Goal: Task Accomplishment & Management: Use online tool/utility

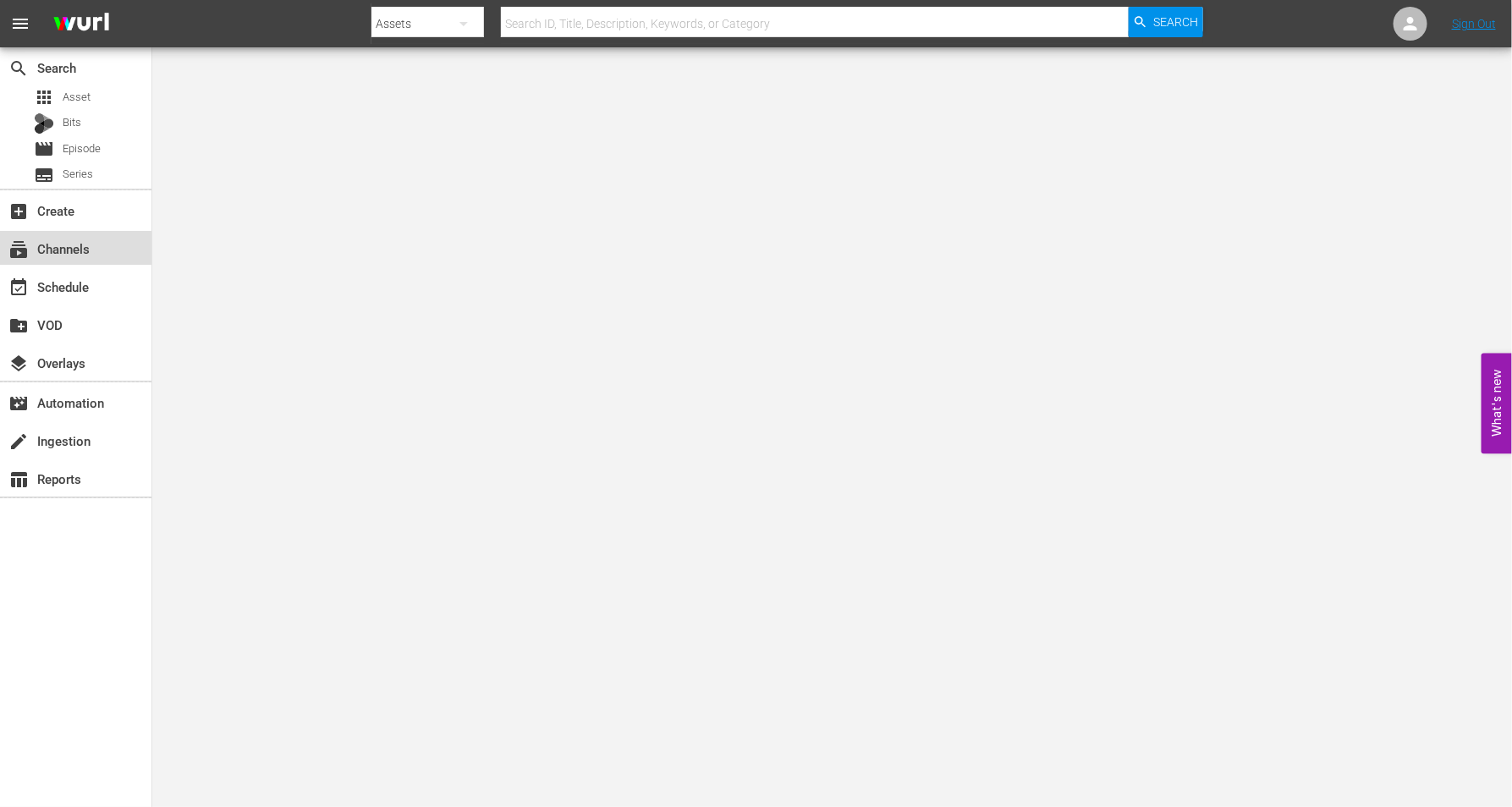
click at [68, 248] on div "subscriptions Channels" at bounding box center [47, 246] width 94 height 15
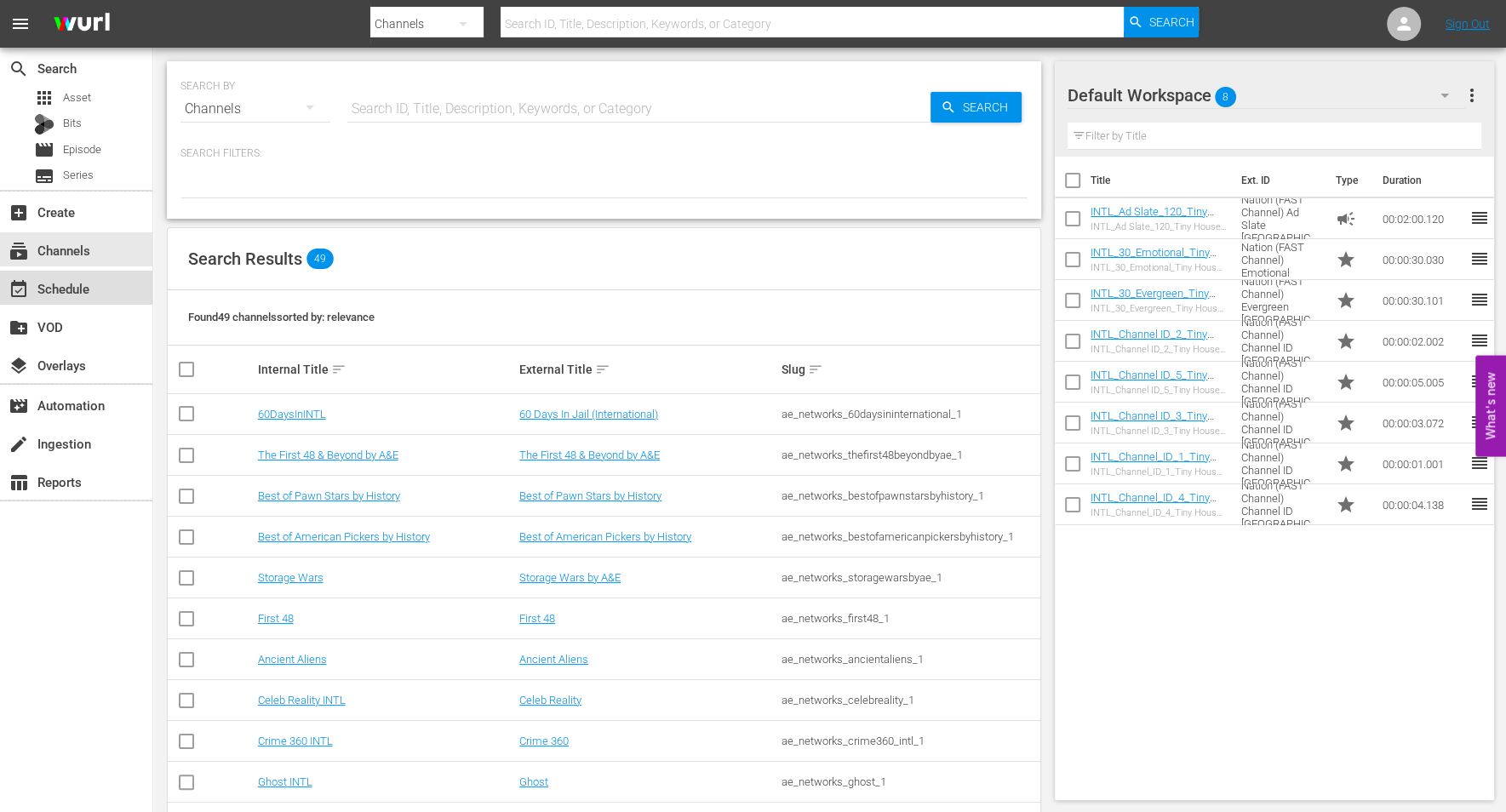
click at [65, 287] on div "event_available Schedule" at bounding box center [48, 285] width 95 height 15
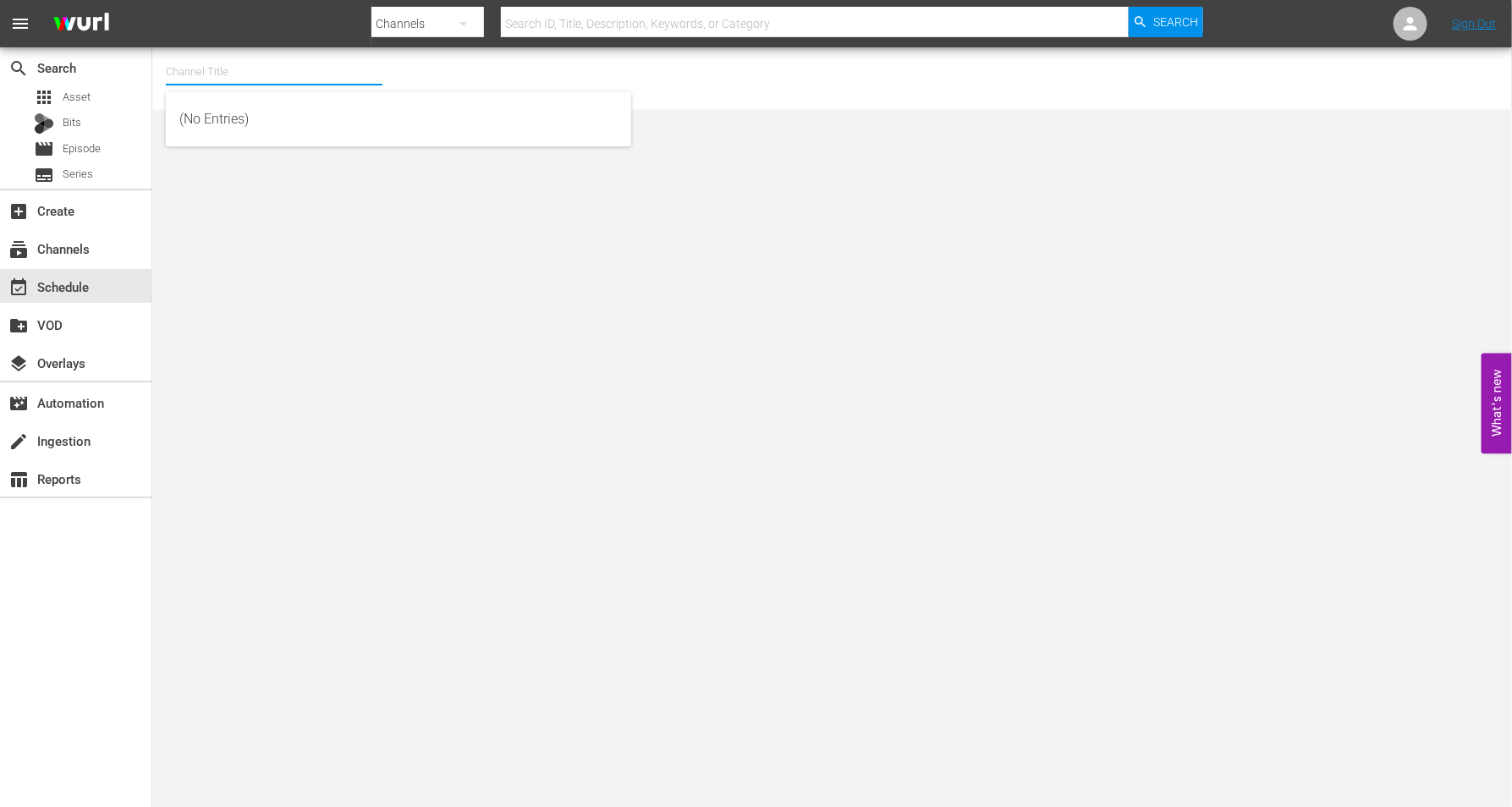
click at [202, 75] on input "text" at bounding box center [275, 72] width 217 height 40
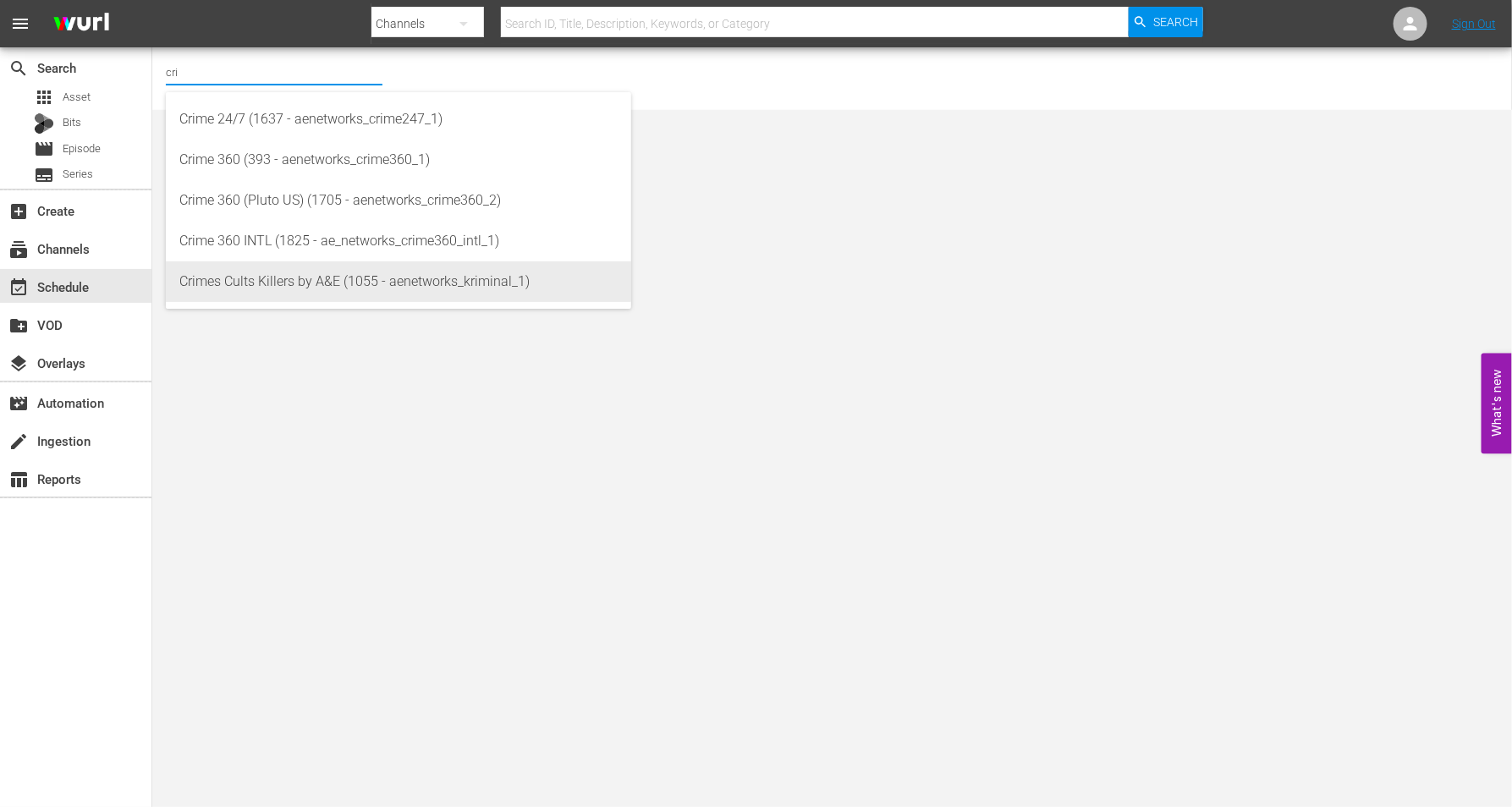
click at [259, 272] on div "Crimes Cults Killers by A&E (1055 - aenetworks_kriminal_1)" at bounding box center [398, 282] width 438 height 40
type input "Crimes Cults Killers by A&E (1055 - aenetworks_kriminal_1)"
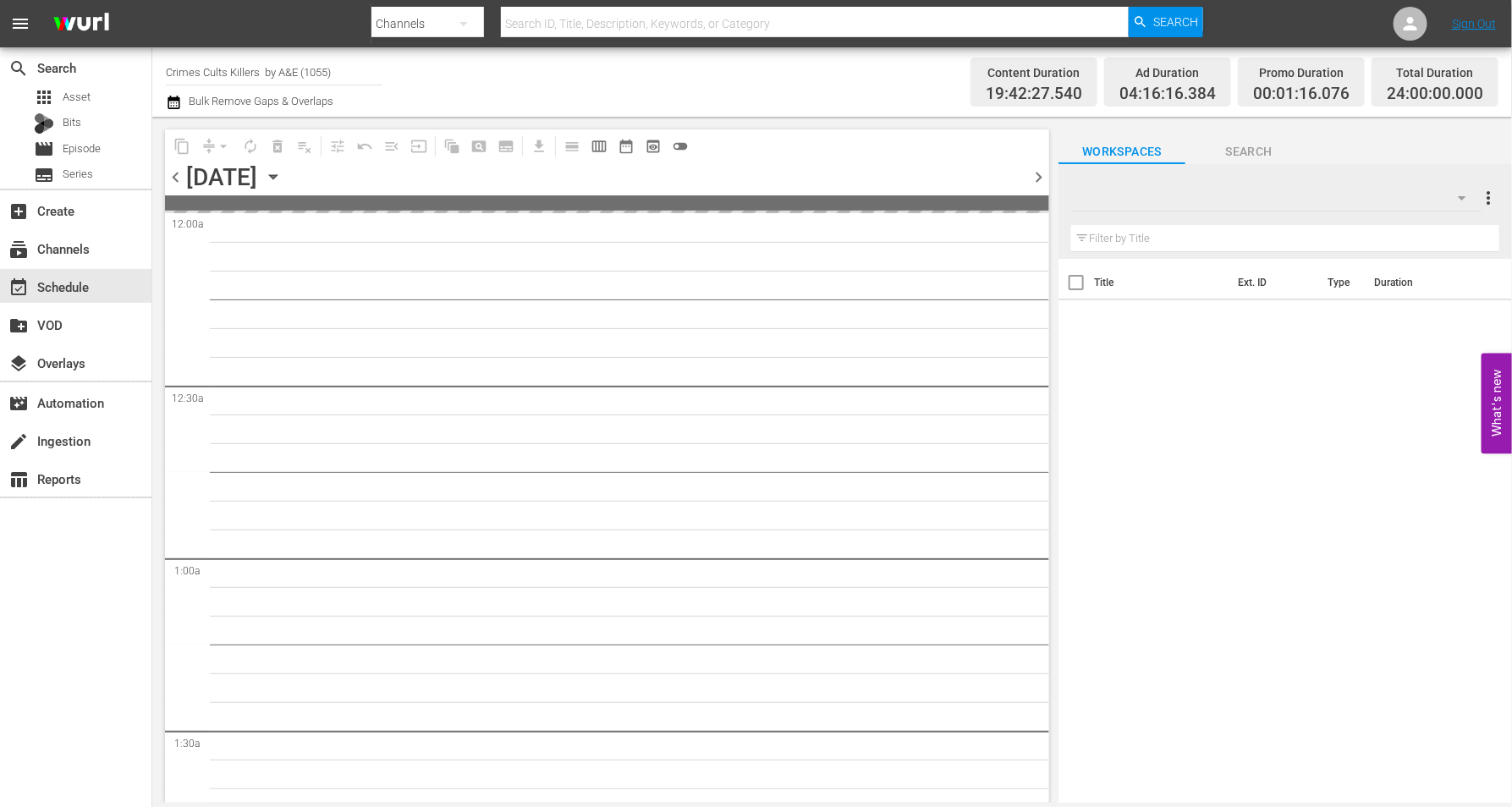
click at [276, 177] on icon "button" at bounding box center [273, 177] width 8 height 4
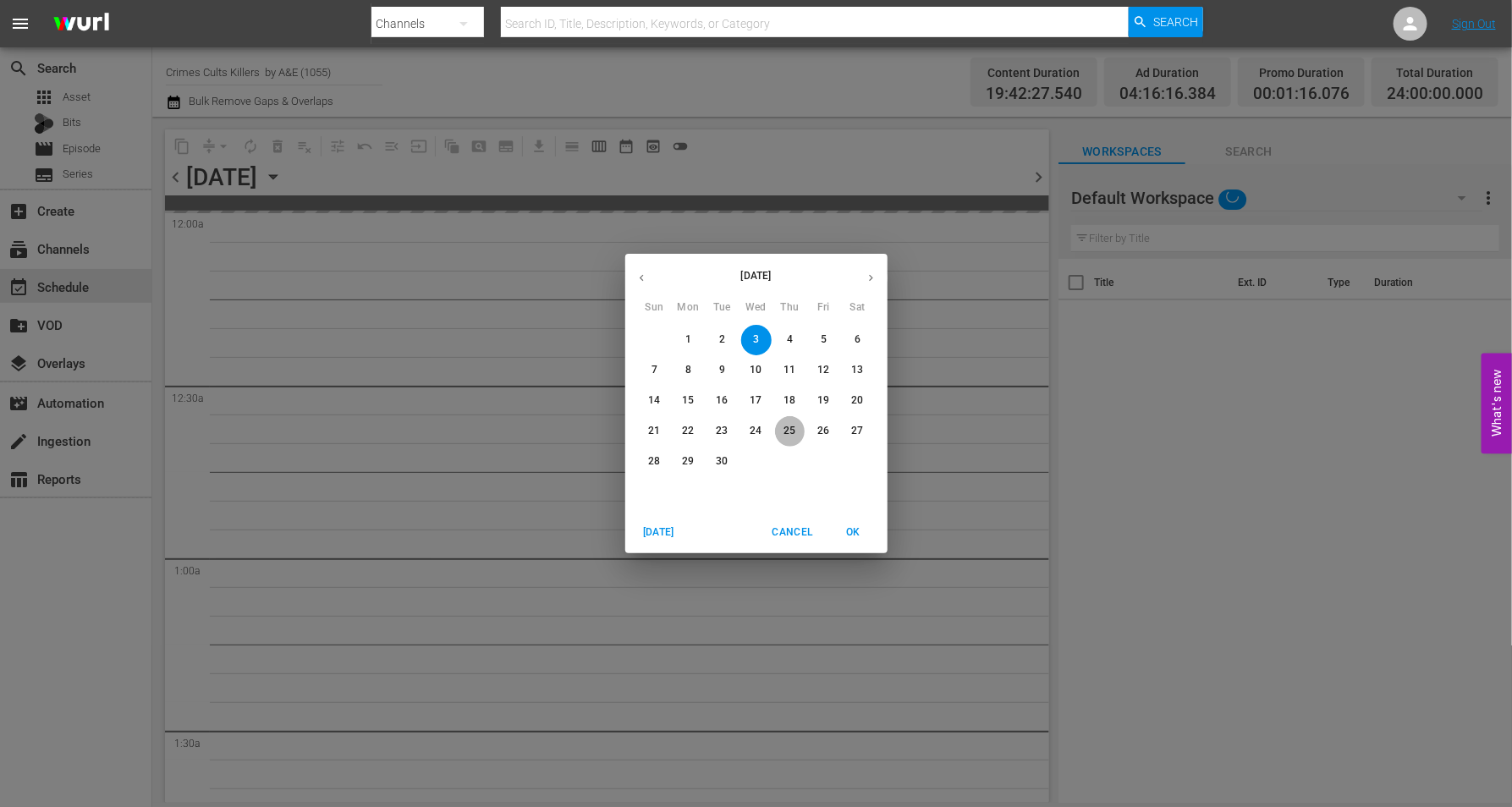
click at [789, 431] on p "25" at bounding box center [790, 431] width 12 height 14
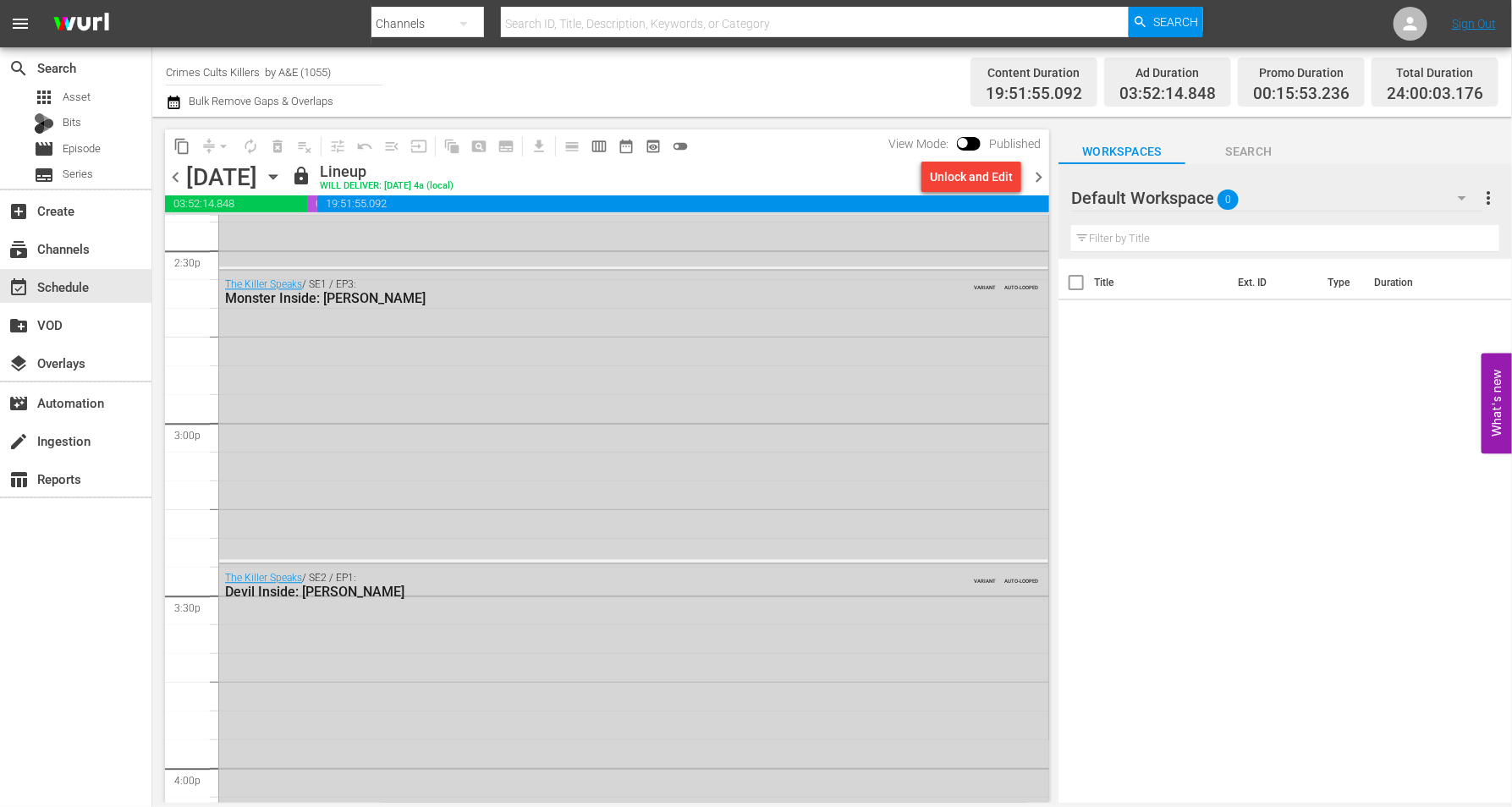
scroll to position [5497, 0]
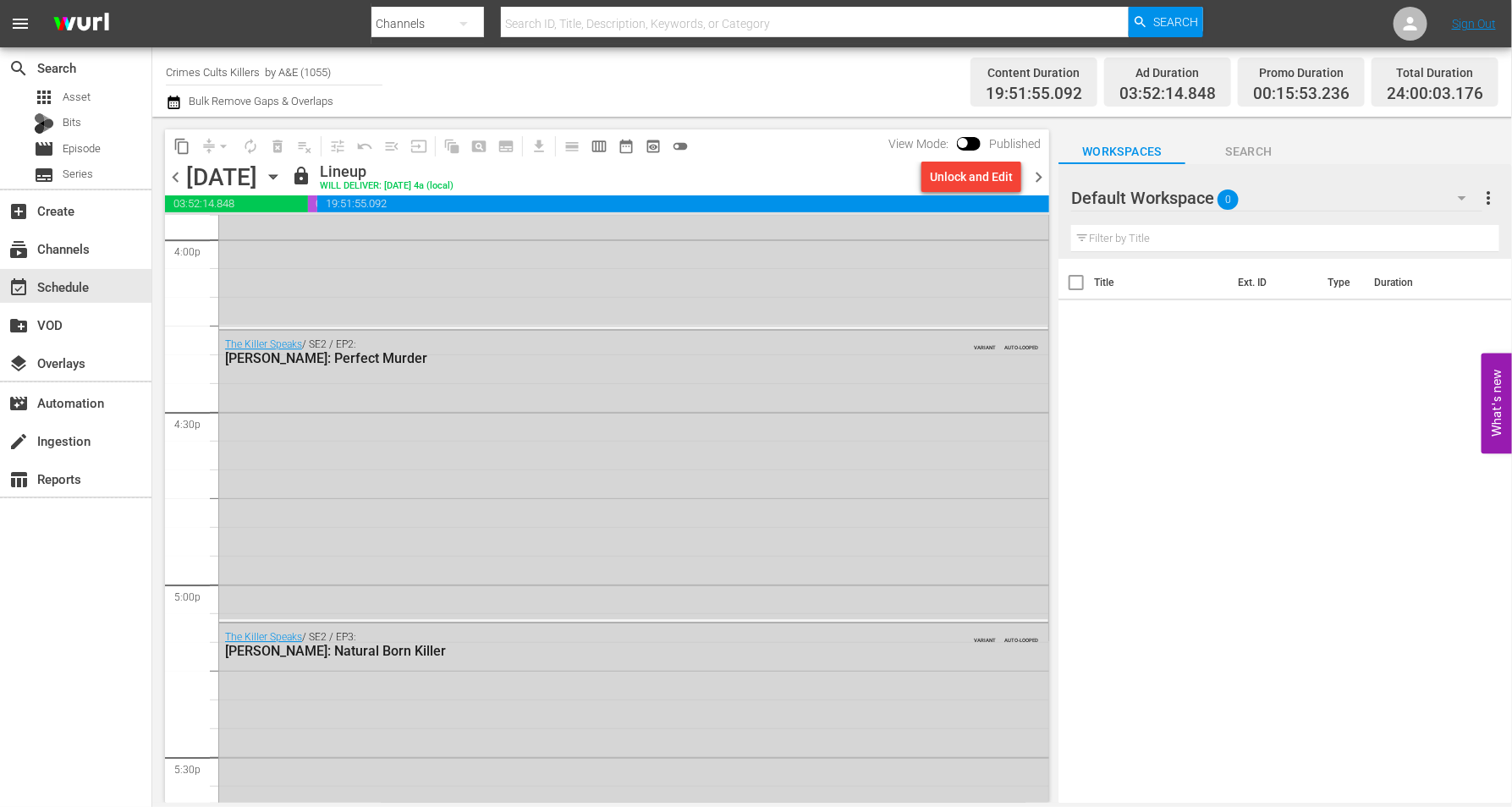
click at [276, 176] on icon "button" at bounding box center [273, 177] width 8 height 4
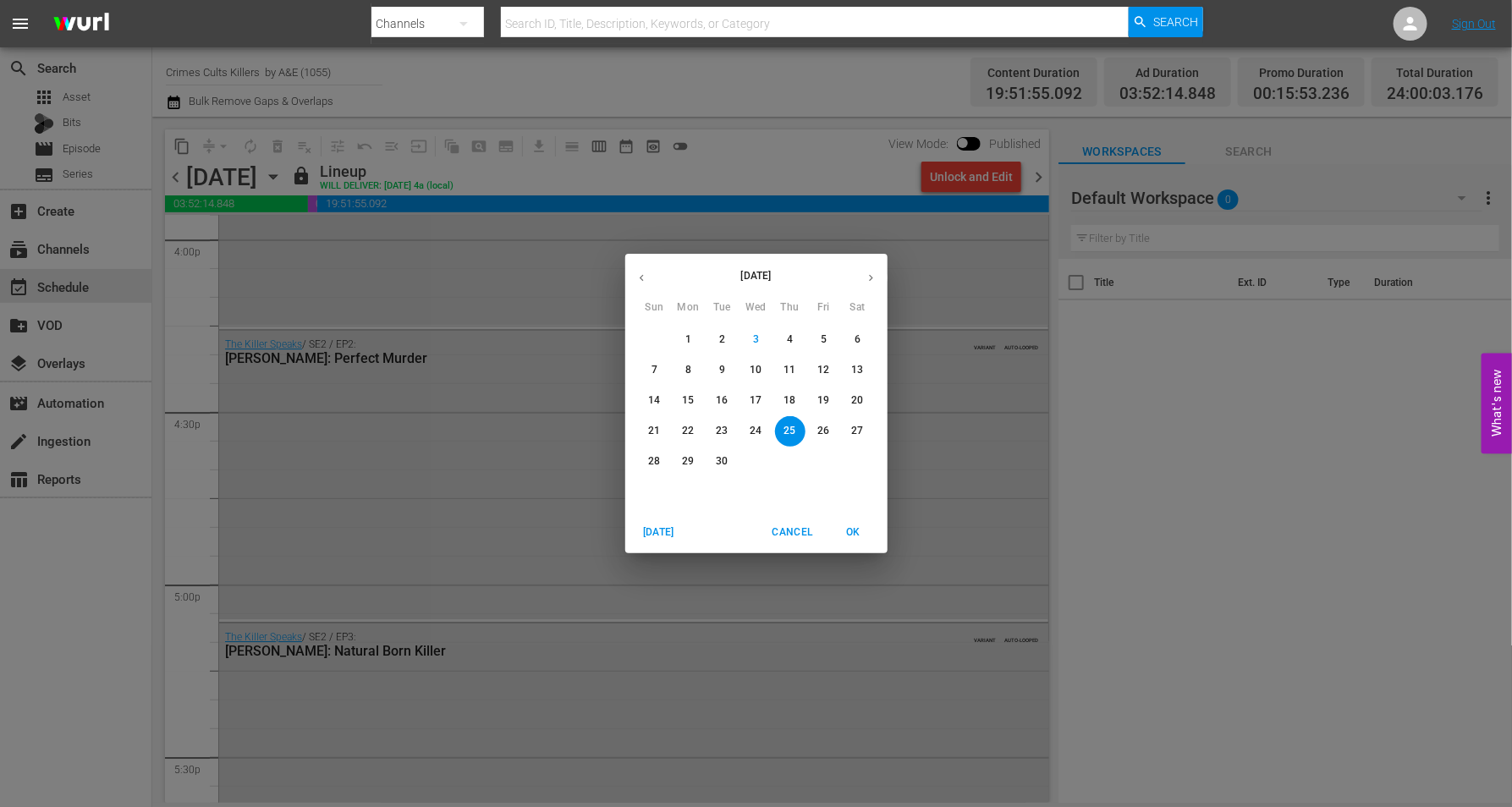
click at [826, 425] on p "26" at bounding box center [823, 431] width 12 height 14
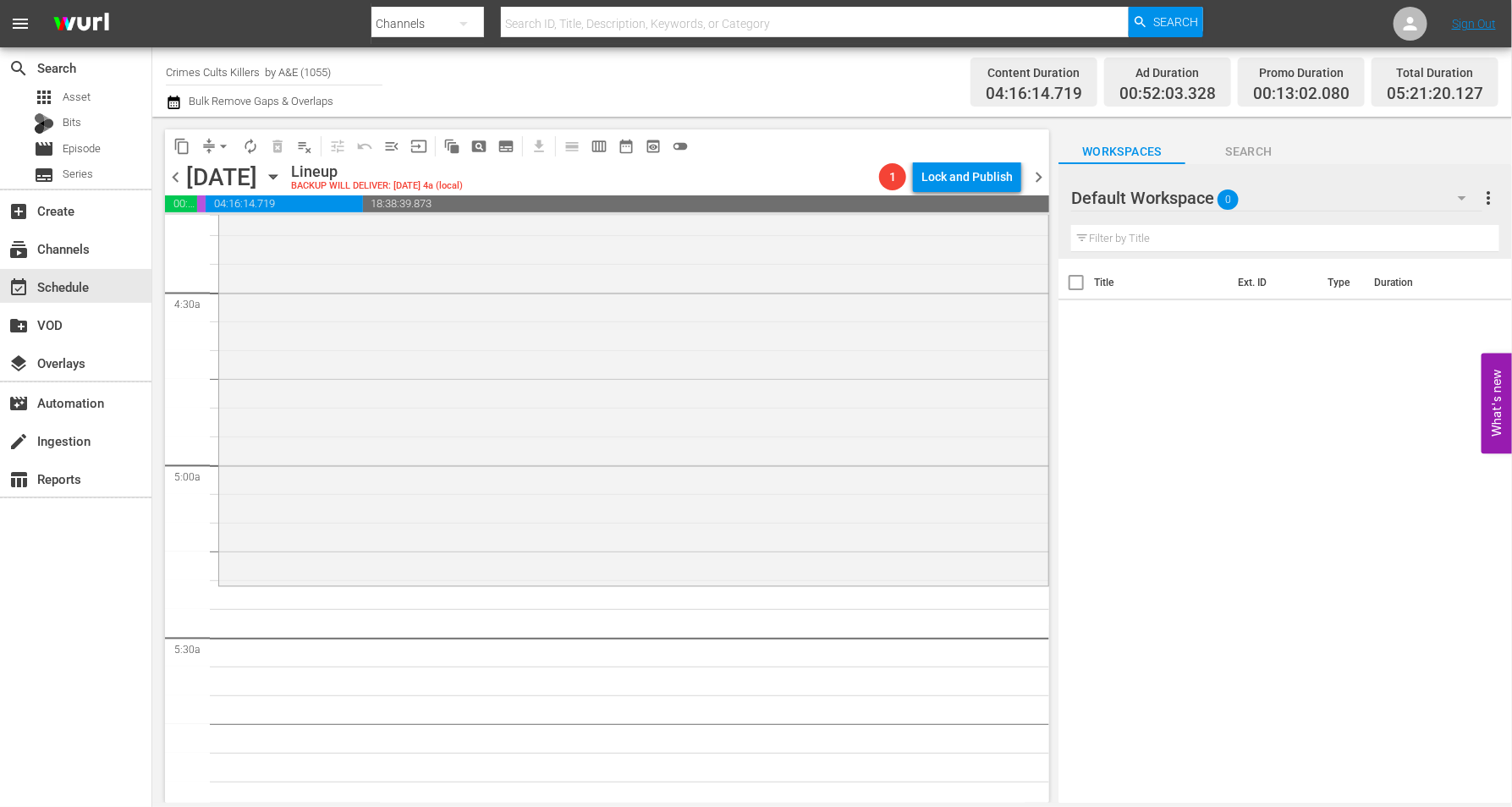
scroll to position [1582, 0]
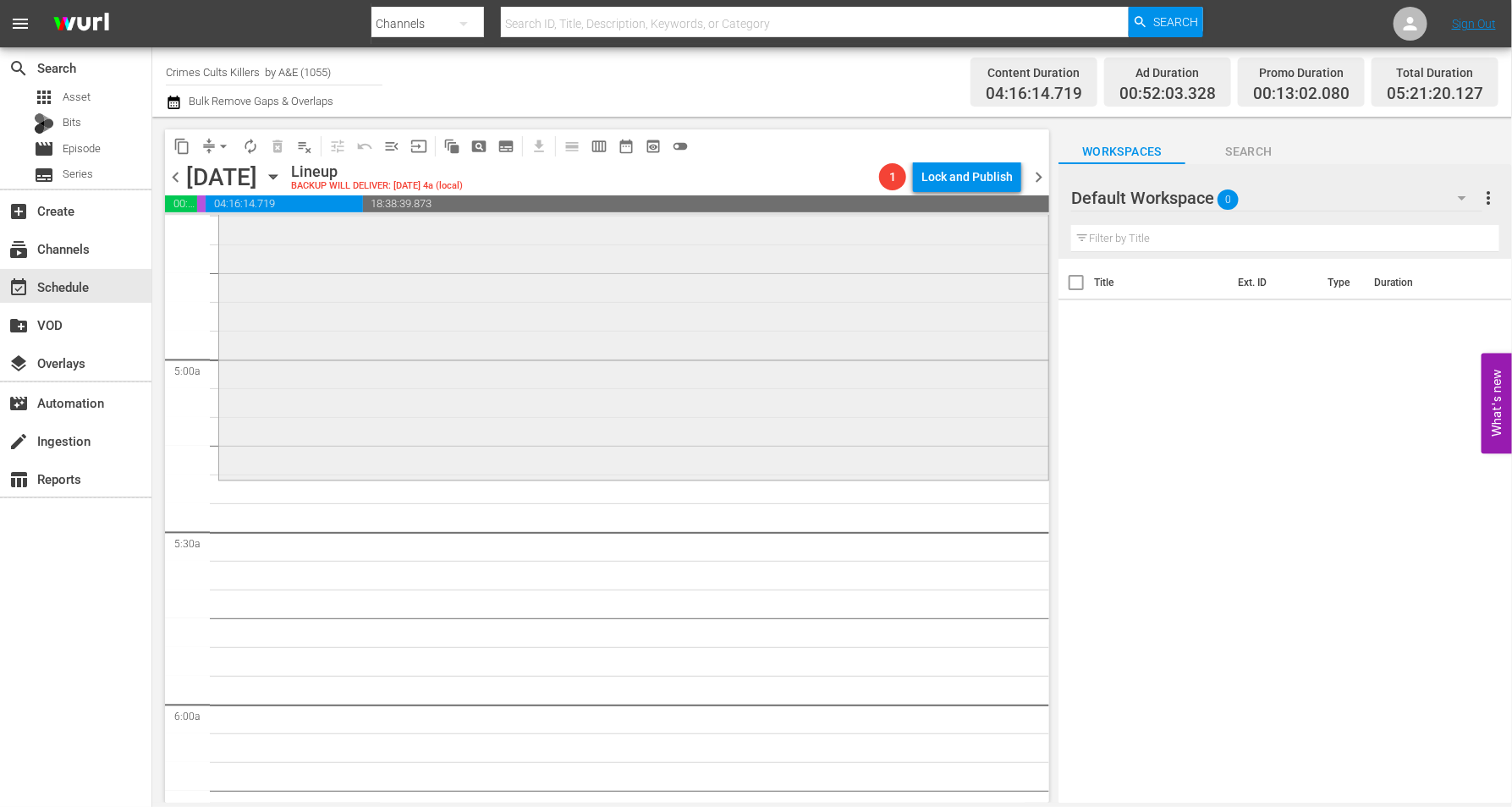
click at [453, 440] on div "[PERSON_NAME]: Prophet of Evil / SE1 / EP2: [PERSON_NAME]: Prophet of Evil VARI…" at bounding box center [634, 167] width 829 height 619
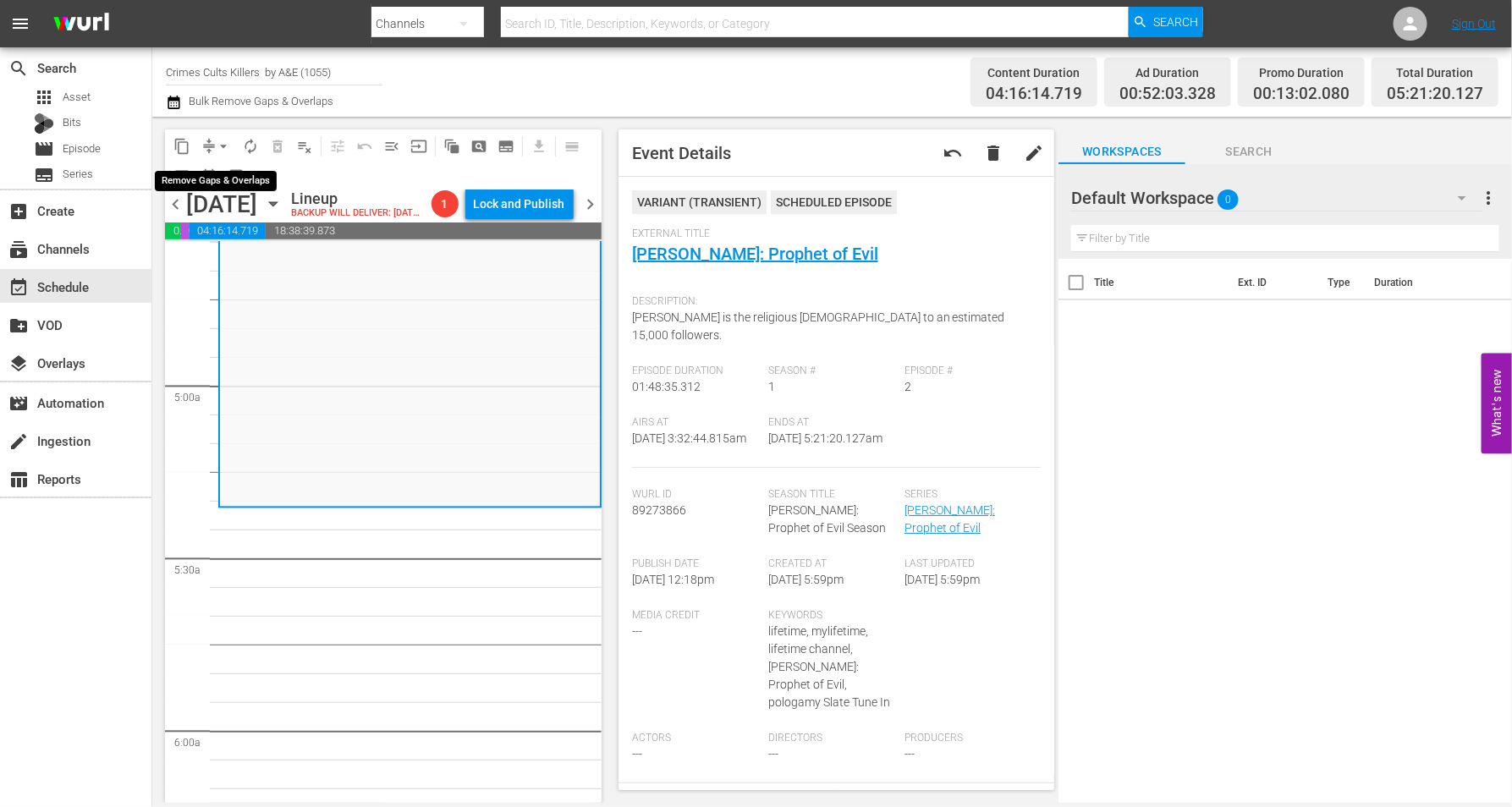
click at [219, 150] on span "arrow_drop_down" at bounding box center [223, 146] width 17 height 17
click at [219, 176] on li "Align to Midnight" at bounding box center [224, 180] width 178 height 28
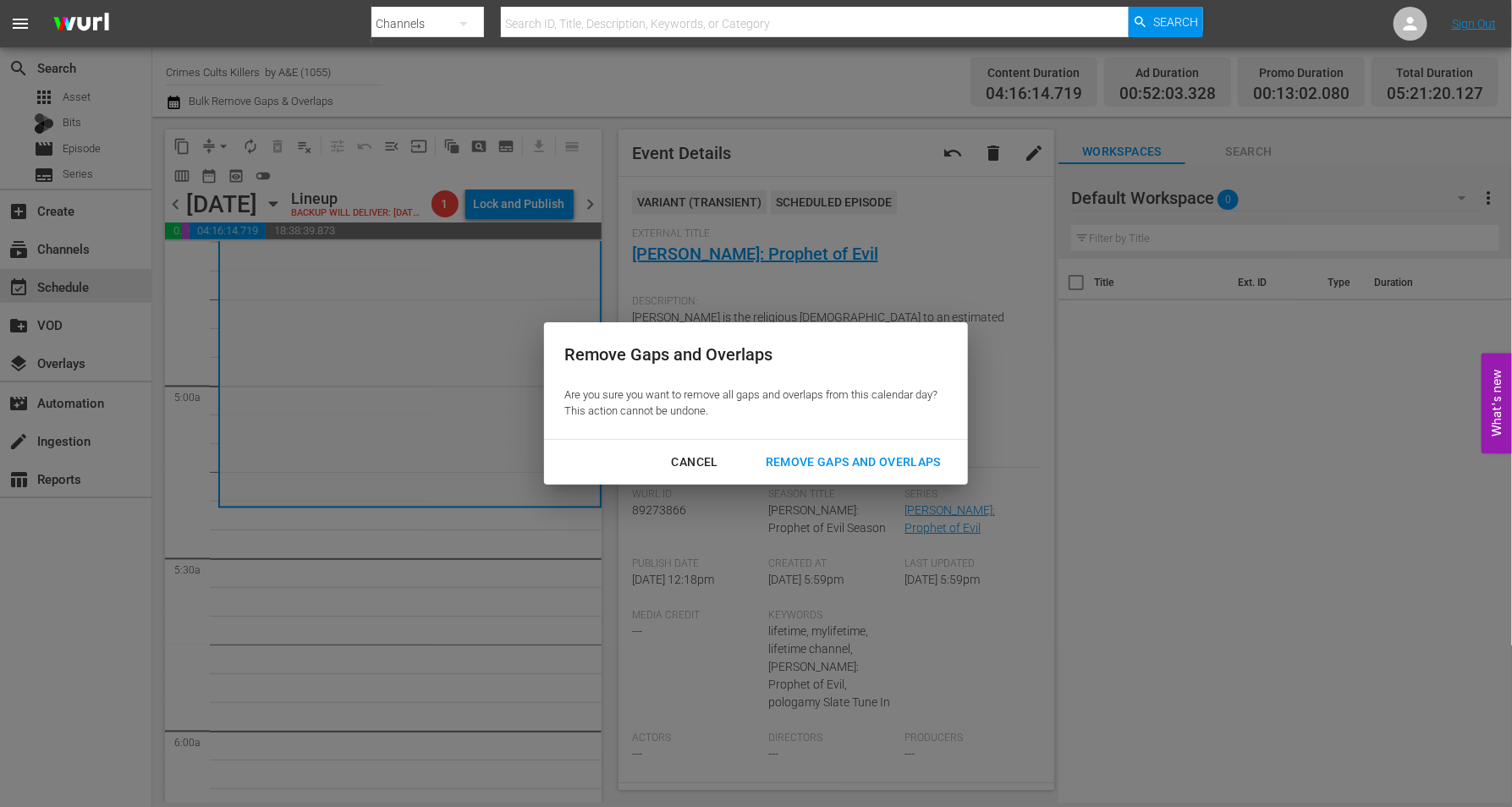
click at [882, 465] on div "Remove Gaps and Overlaps" at bounding box center [853, 463] width 202 height 21
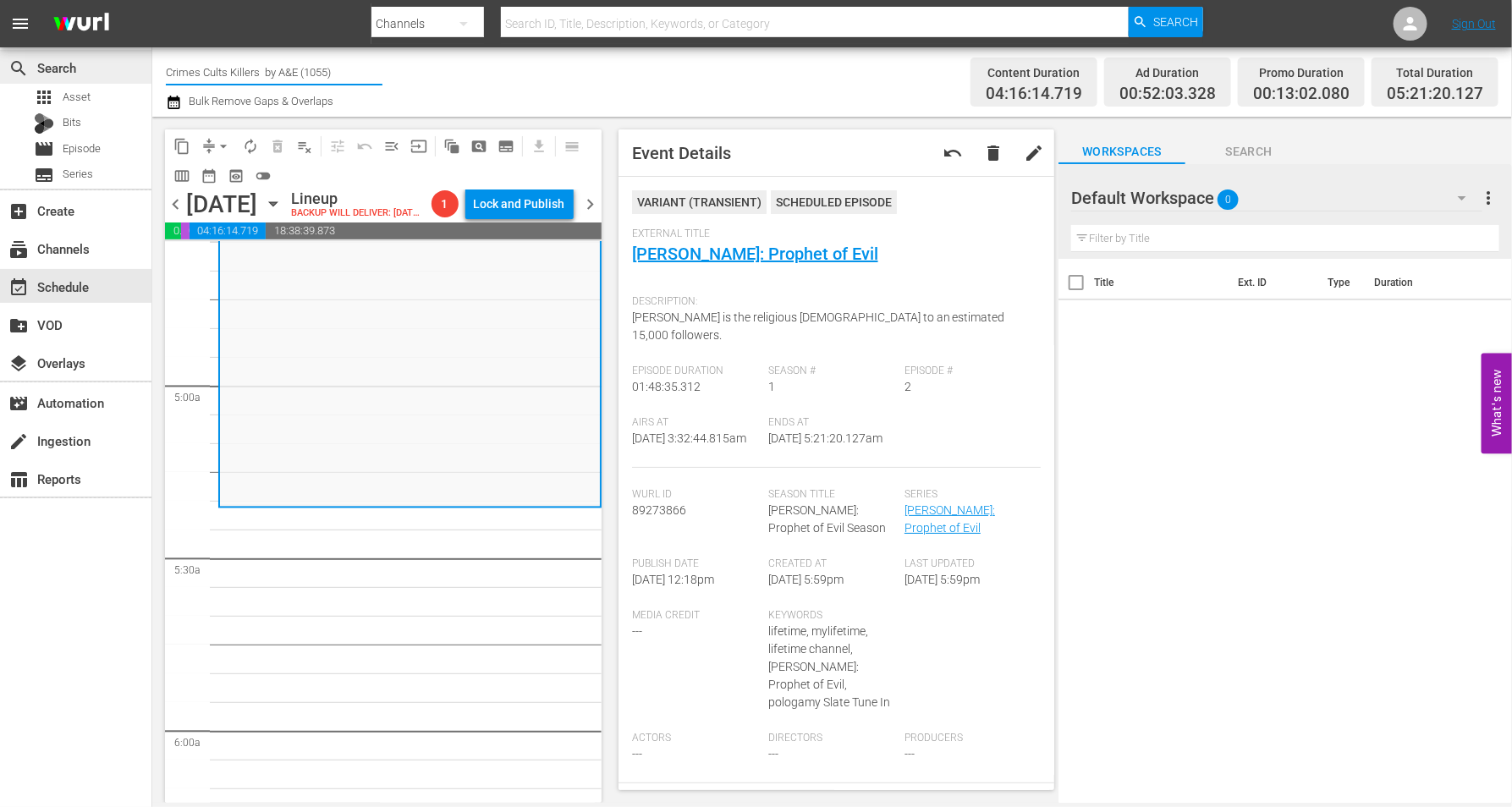
drag, startPoint x: 260, startPoint y: 70, endPoint x: 143, endPoint y: 73, distance: 117.0
click at [152, 0] on div "search Search apps Asset Bits movie Episode subtitles Series add_box Create sub…" at bounding box center [832, 0] width 1359 height 0
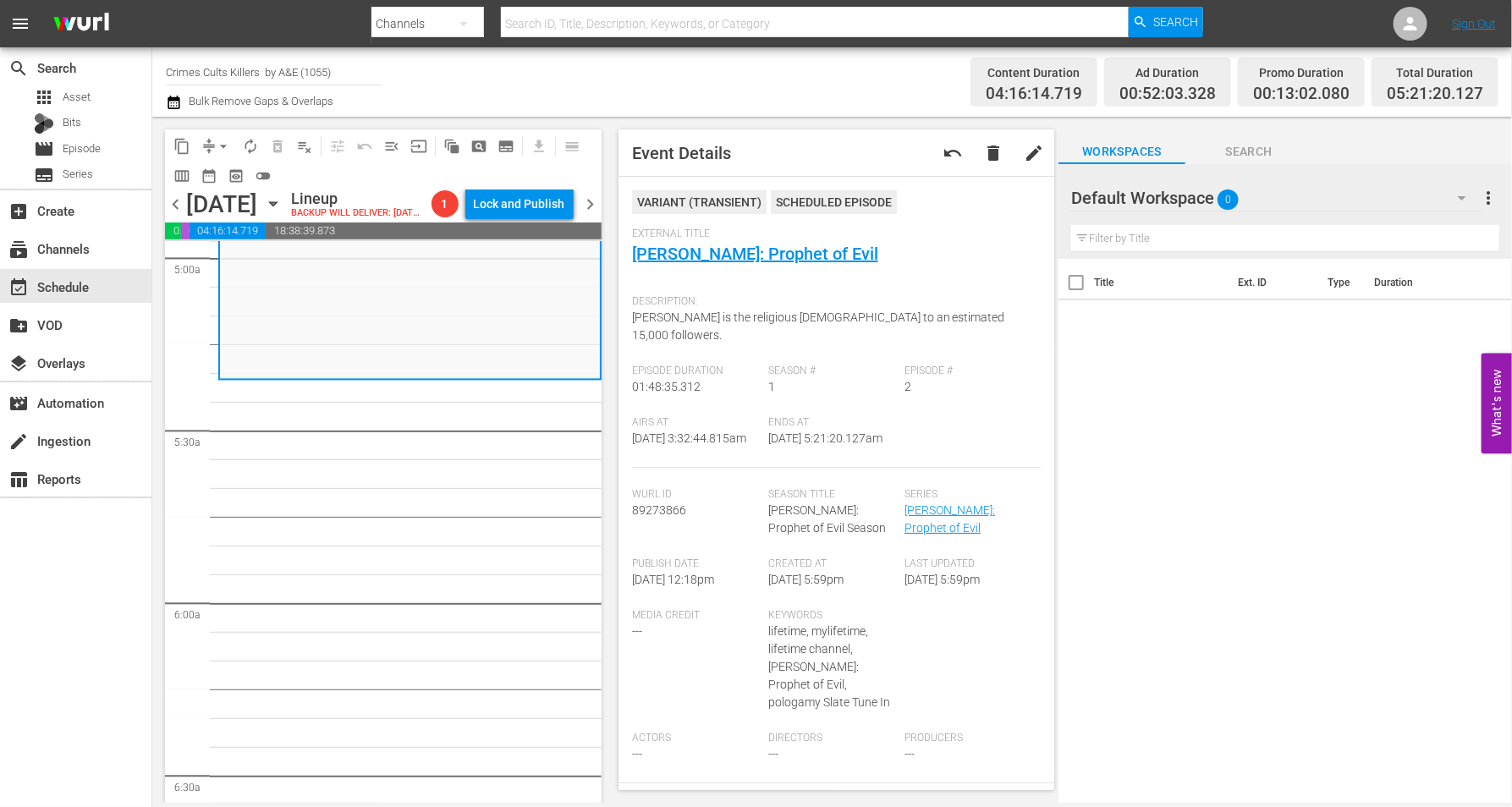
scroll to position [1692, 0]
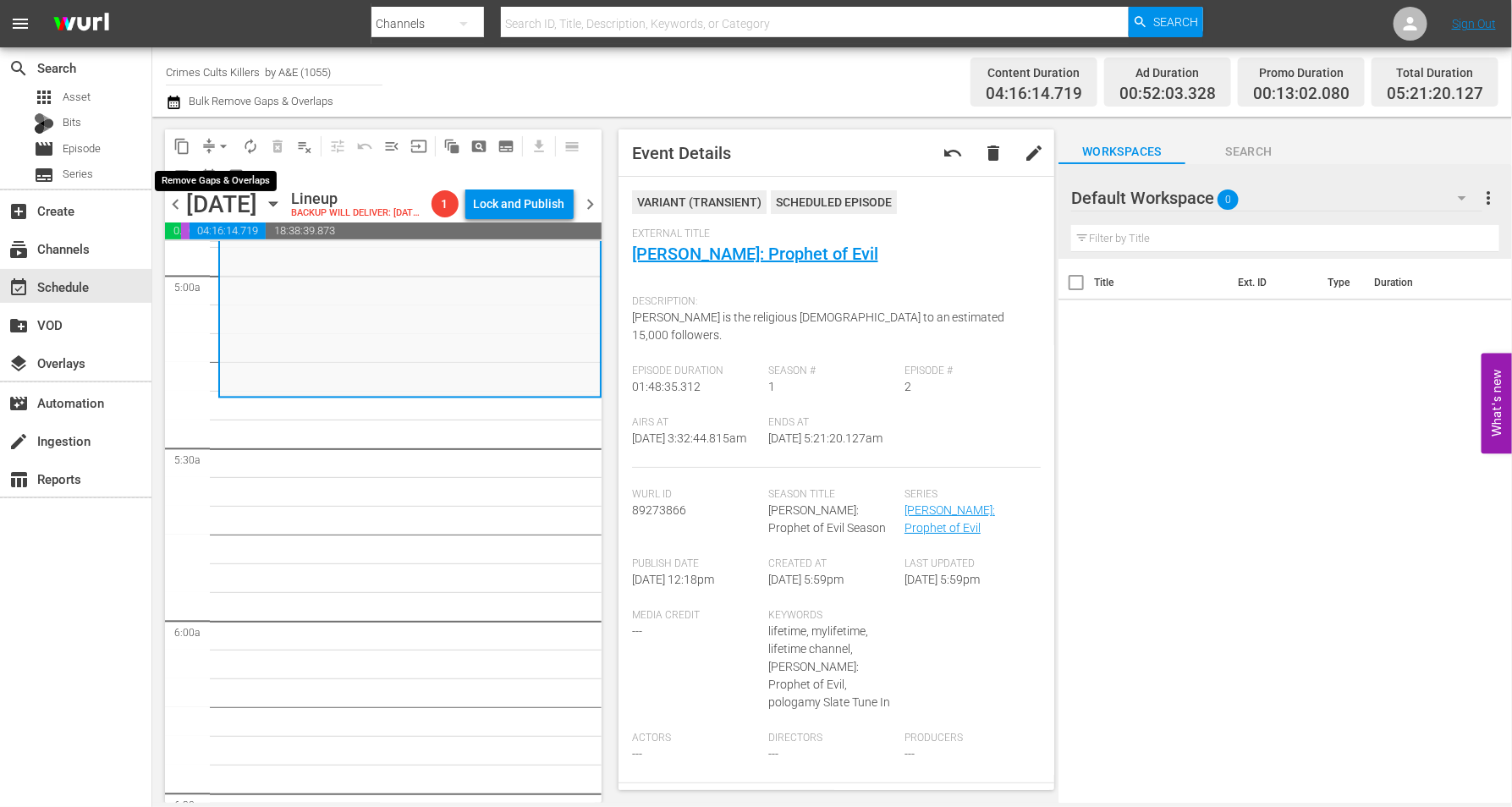
click at [222, 144] on span "arrow_drop_down" at bounding box center [223, 146] width 17 height 17
click at [1137, 521] on div "Title Ext. ID Type Duration" at bounding box center [1285, 532] width 453 height 546
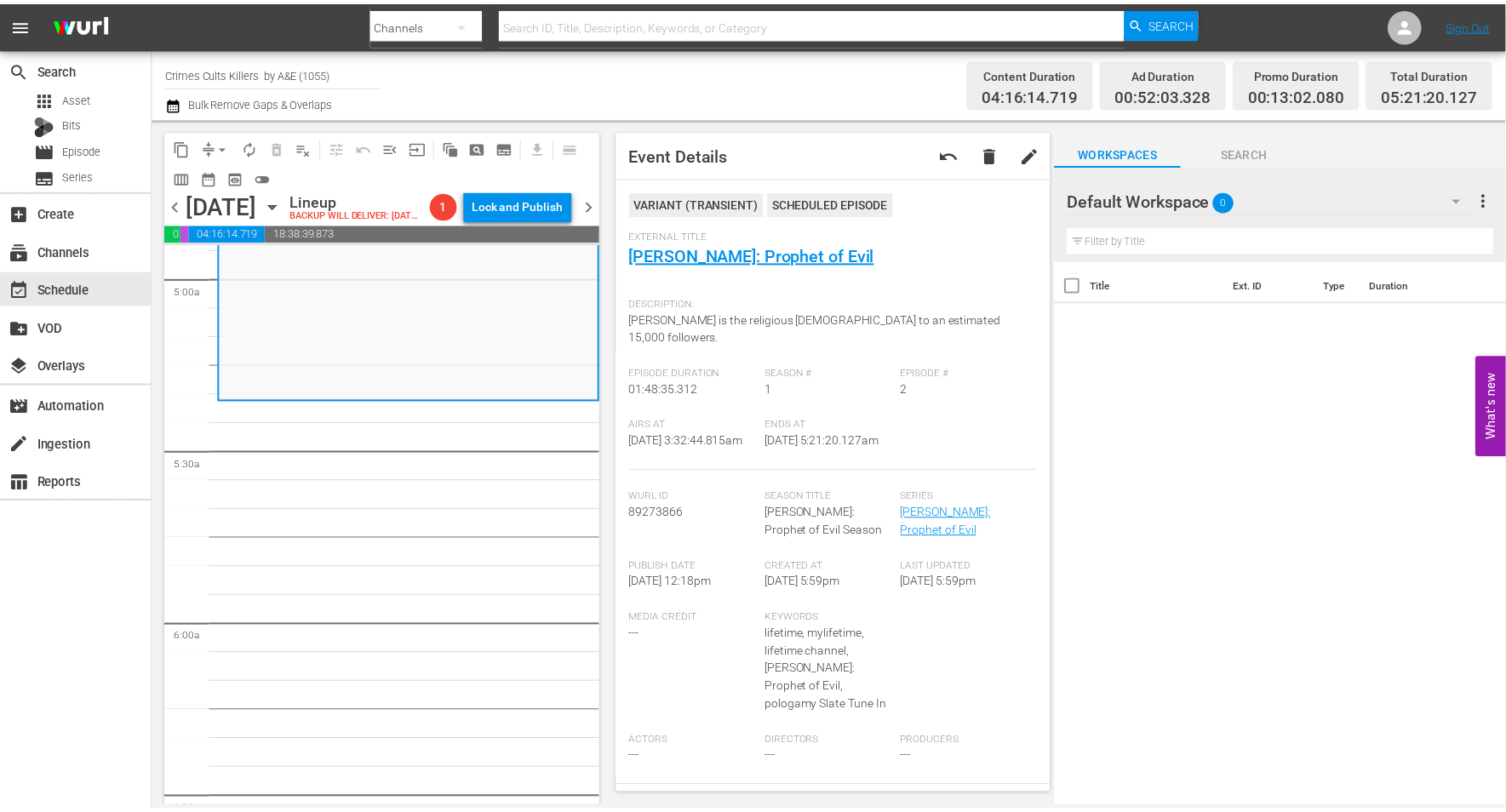
scroll to position [0, 0]
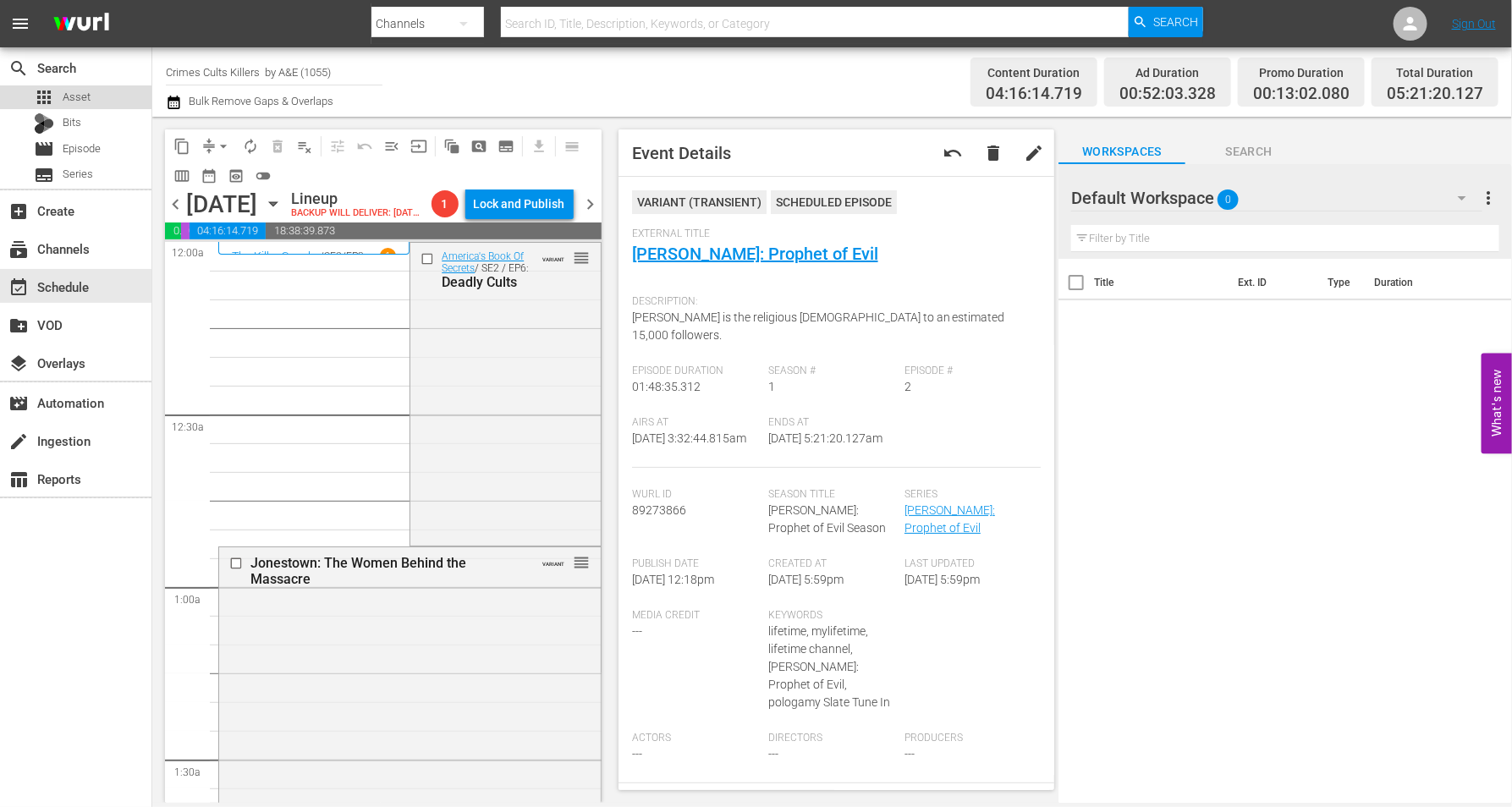
click at [80, 89] on span "Asset" at bounding box center [77, 97] width 28 height 17
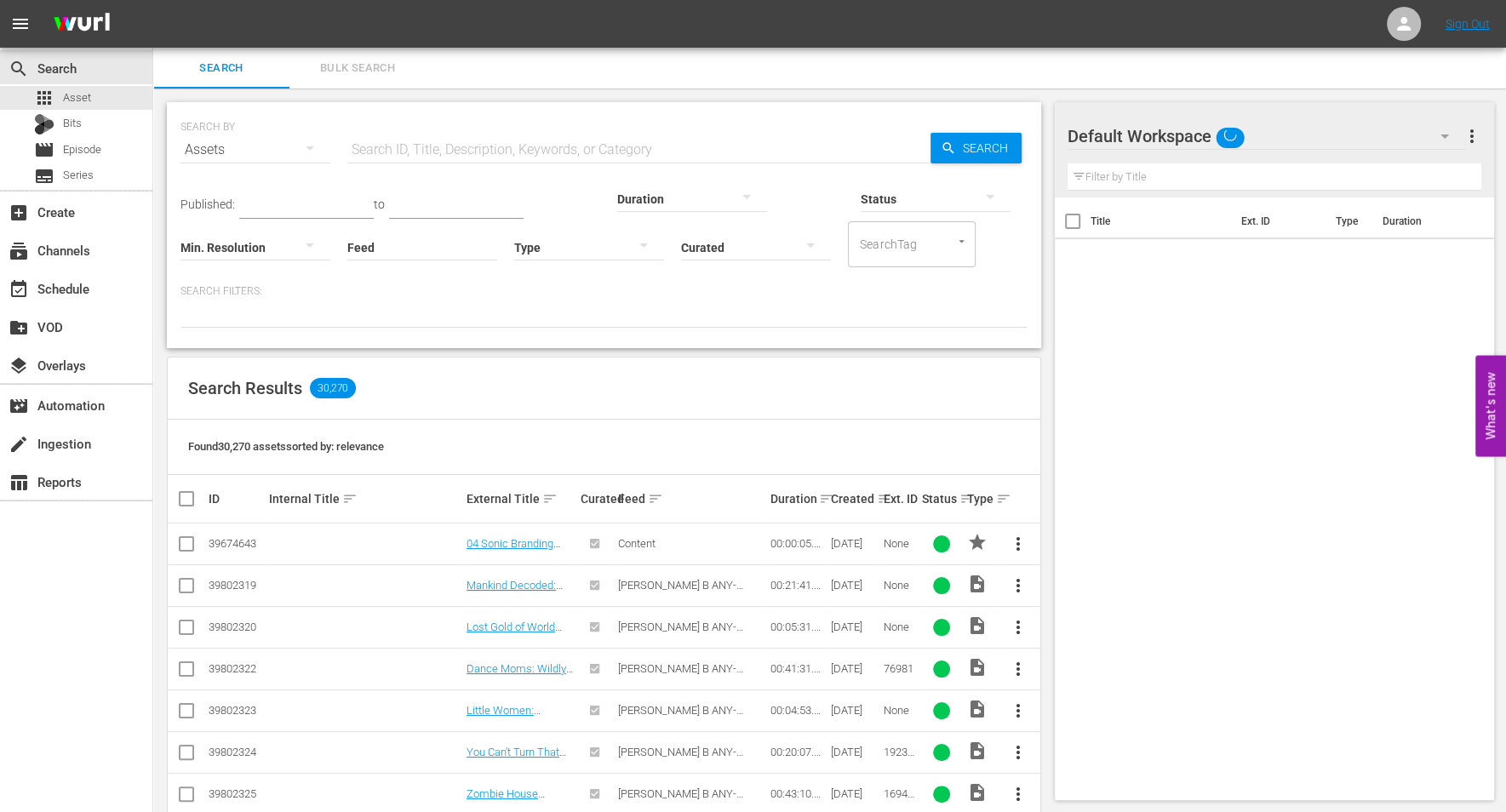
click at [352, 65] on span "Bulk Search" at bounding box center [357, 69] width 116 height 19
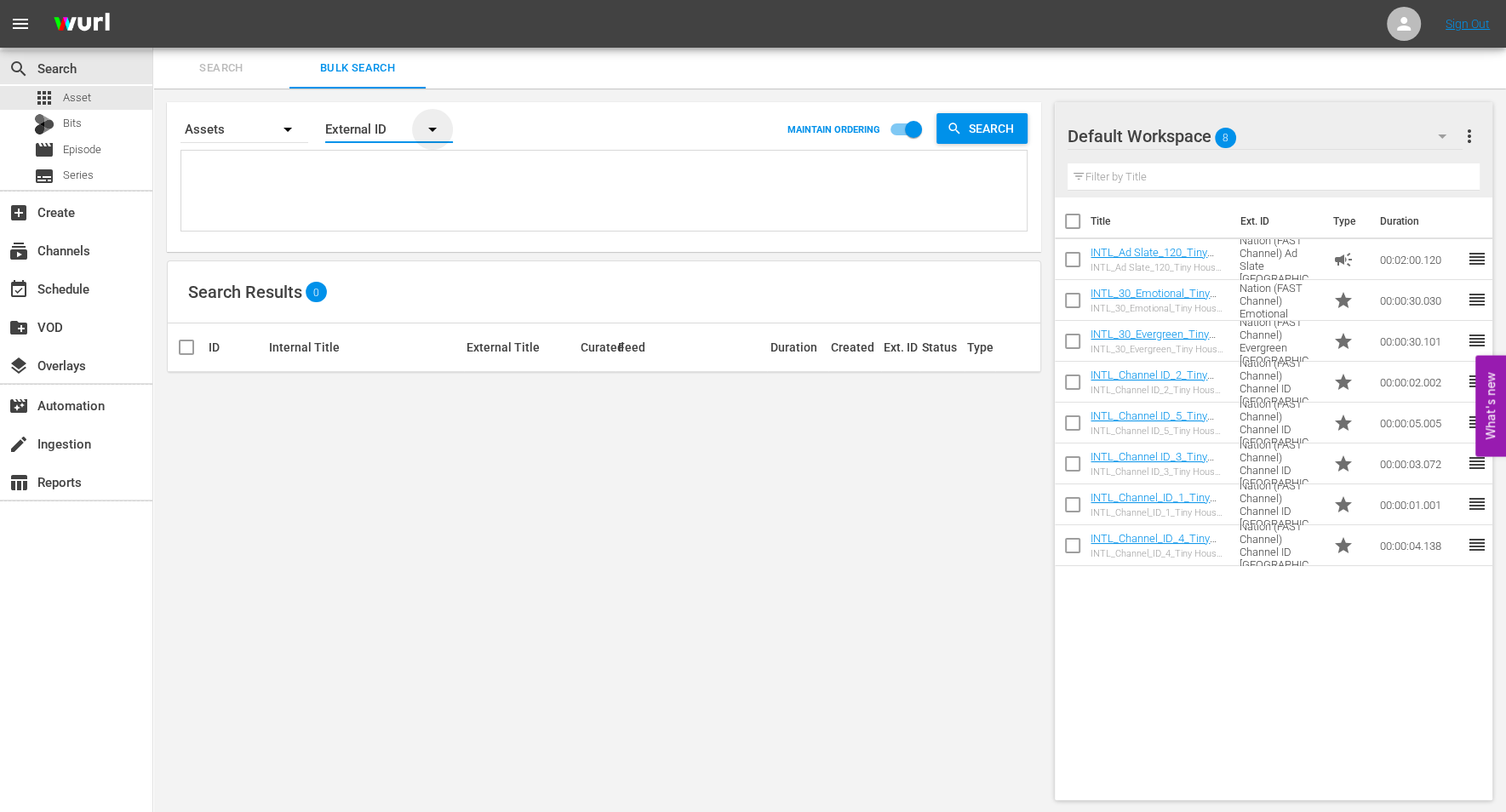
click at [435, 130] on icon "button" at bounding box center [432, 128] width 20 height 20
click at [371, 176] on div "External ID" at bounding box center [379, 177] width 68 height 27
click at [225, 176] on textarea at bounding box center [606, 194] width 841 height 77
type textarea "2"
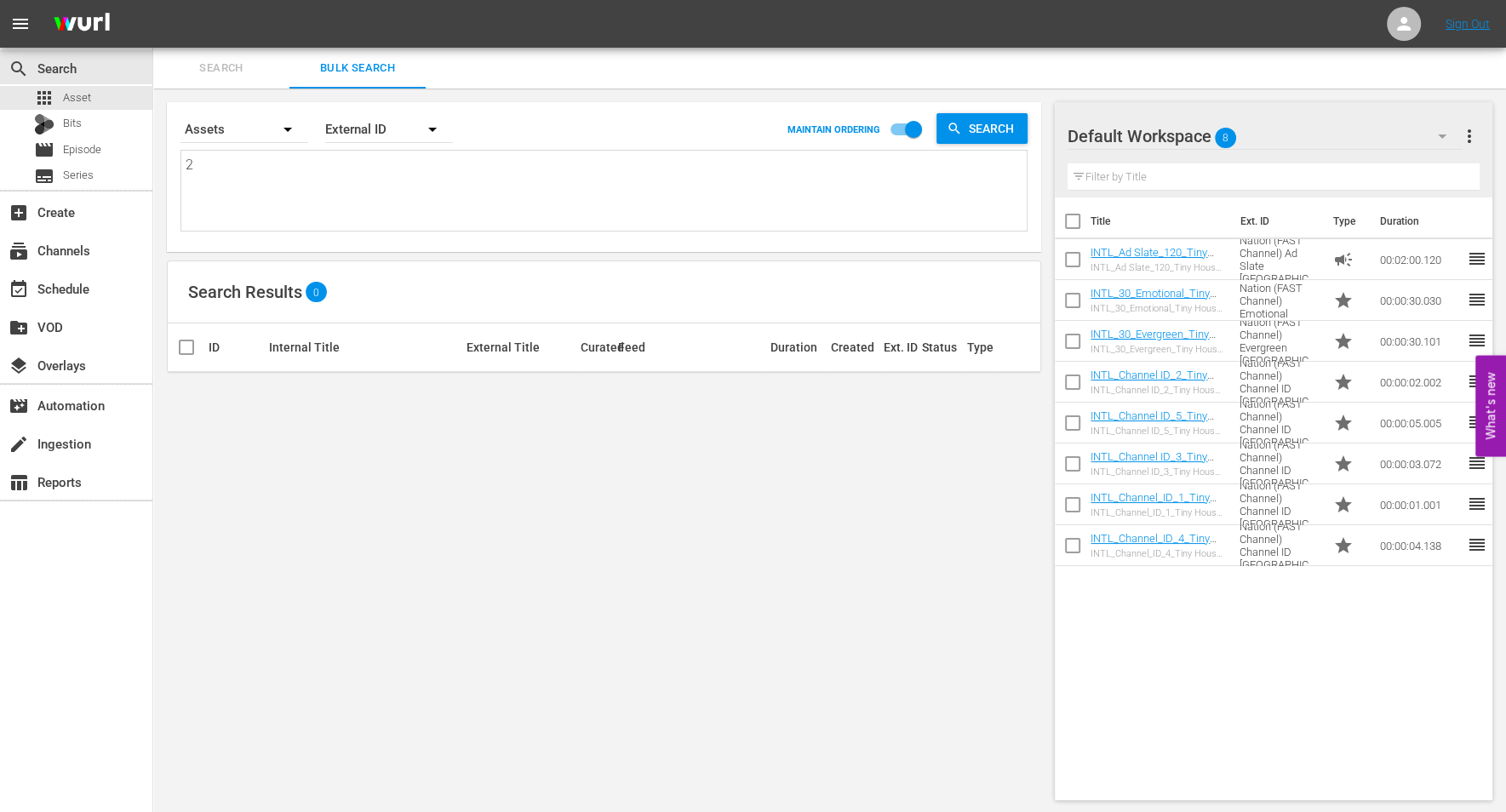
type textarea "29"
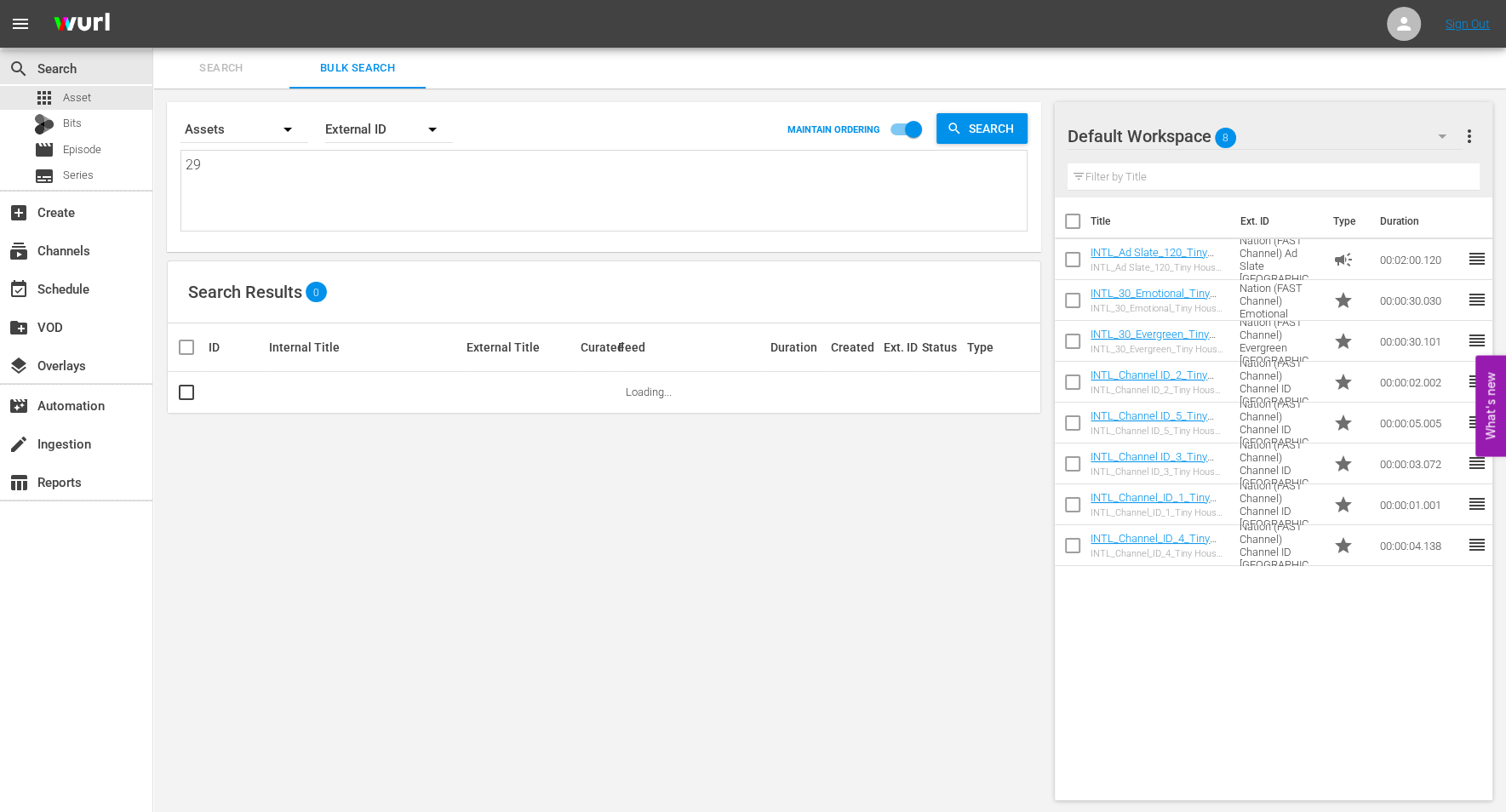
type textarea "2"
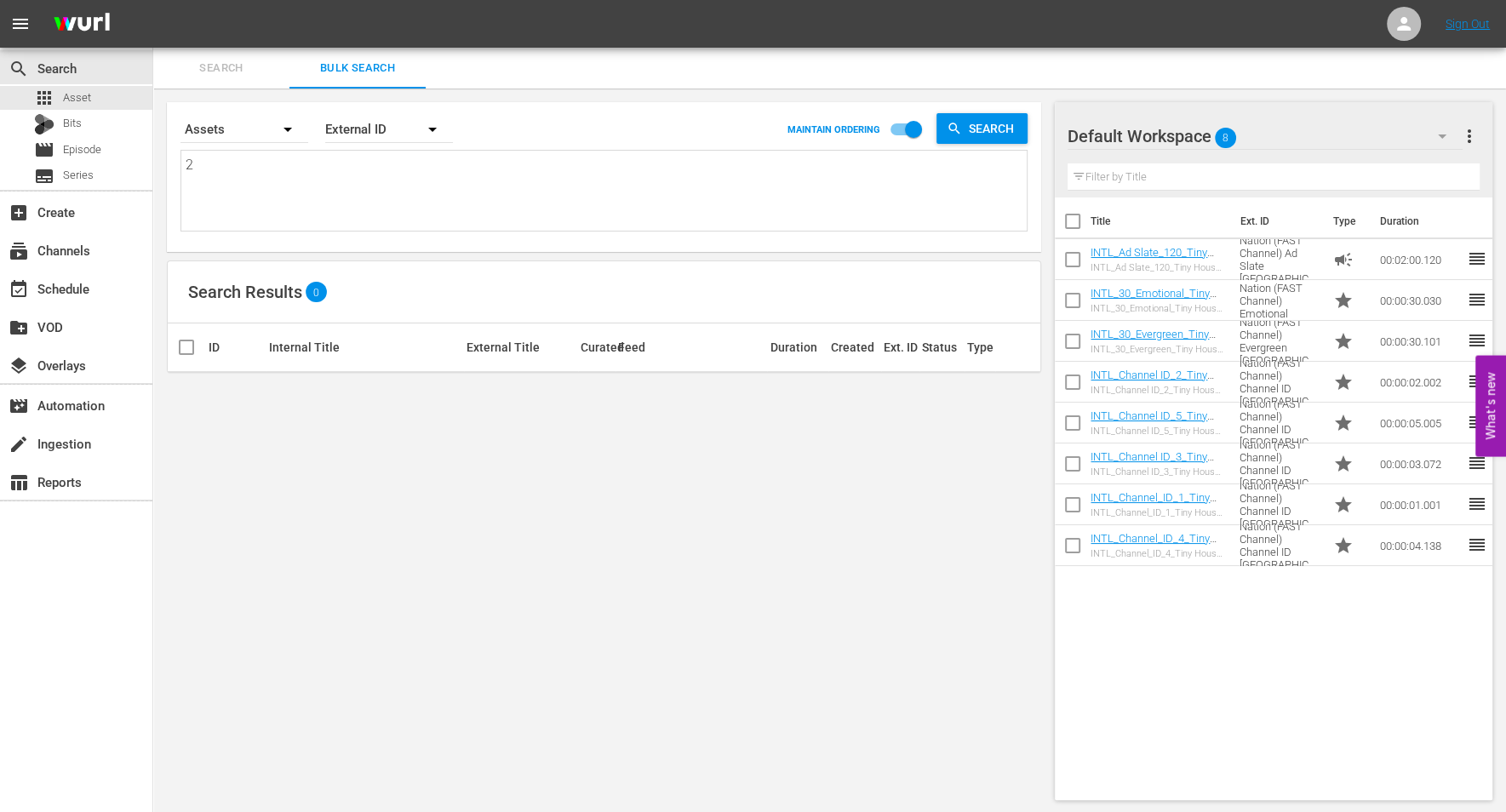
type textarea "23"
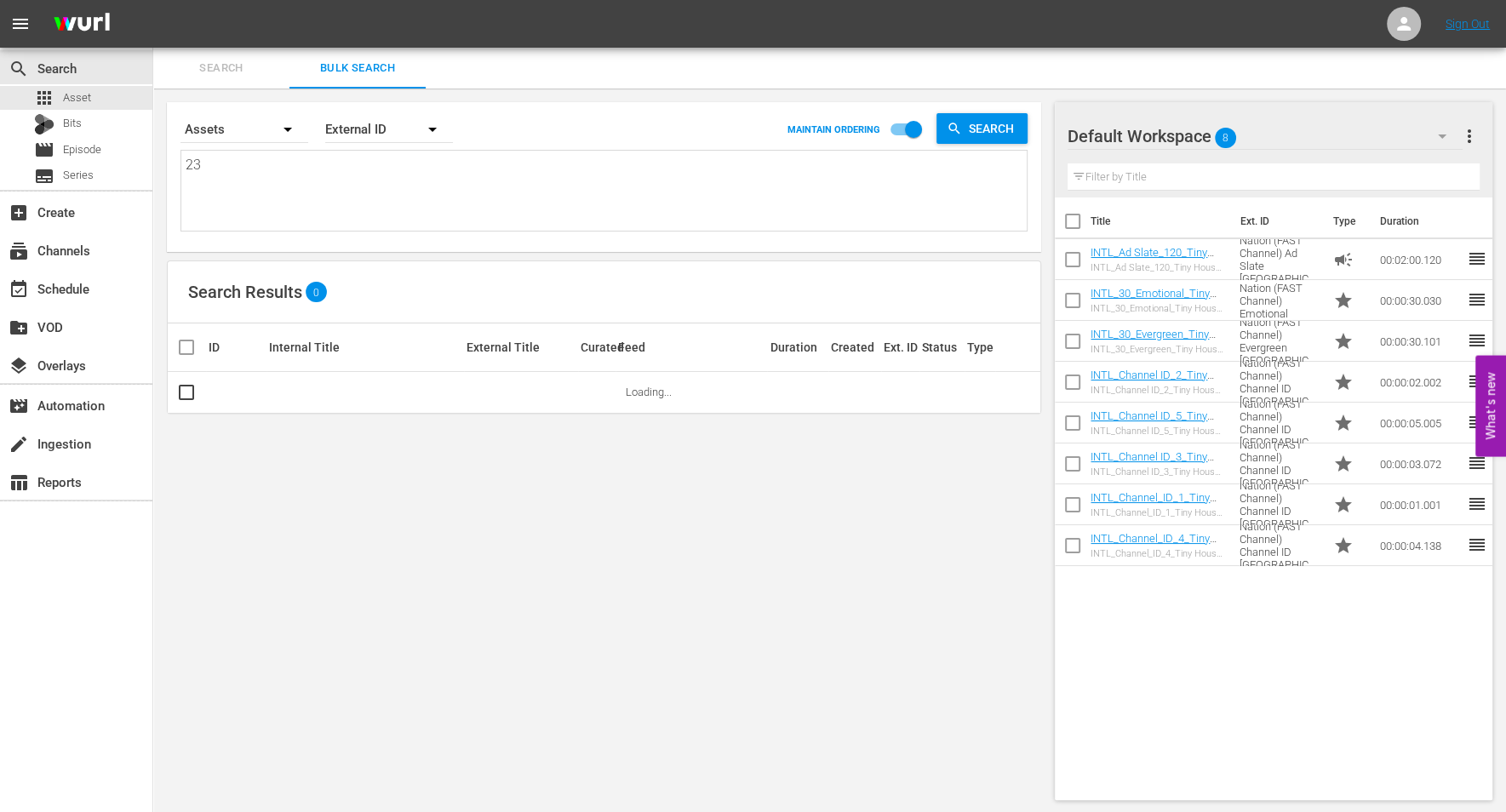
type textarea "234"
type textarea "2342"
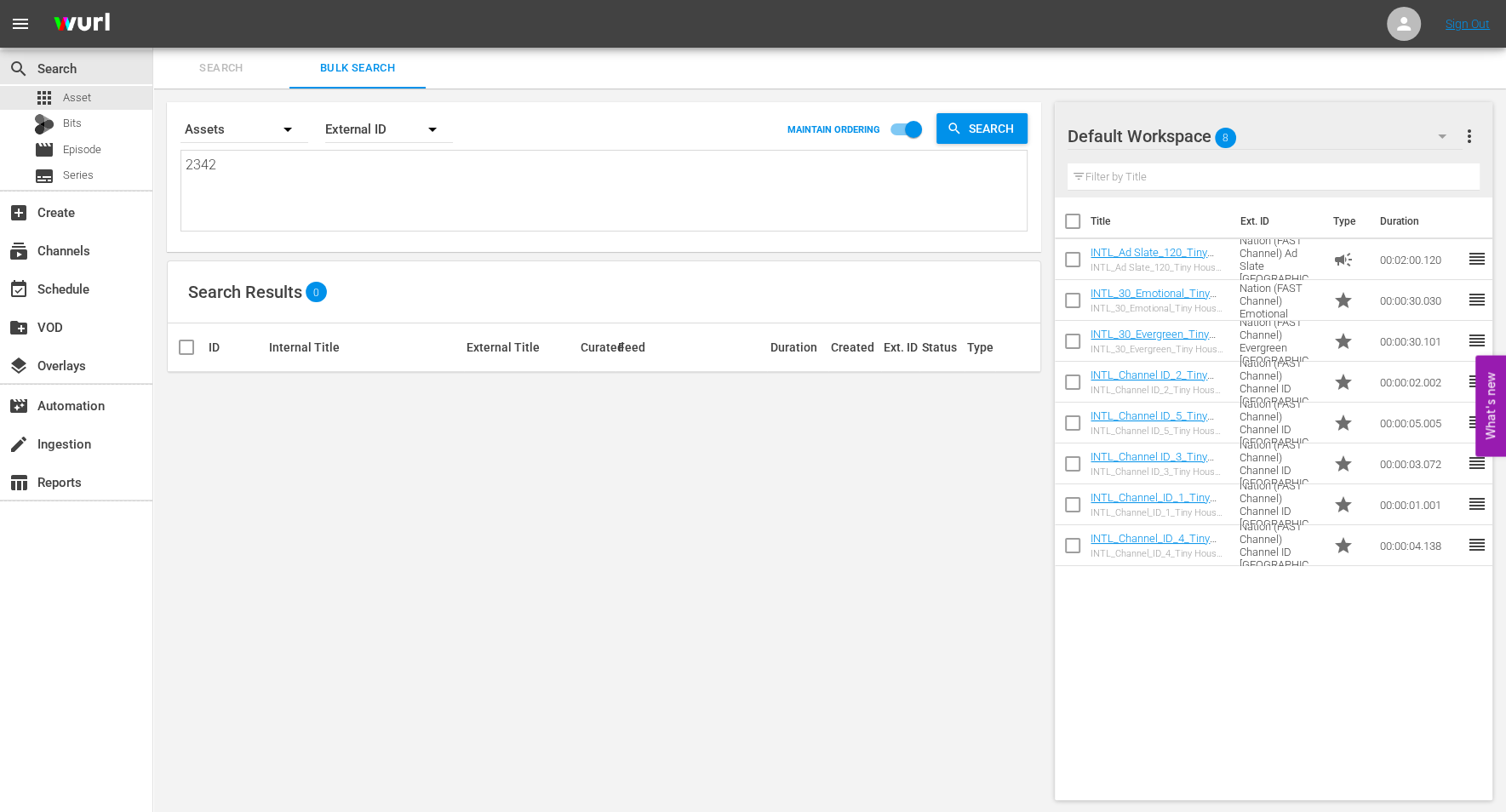
type textarea "23423"
type textarea "234239"
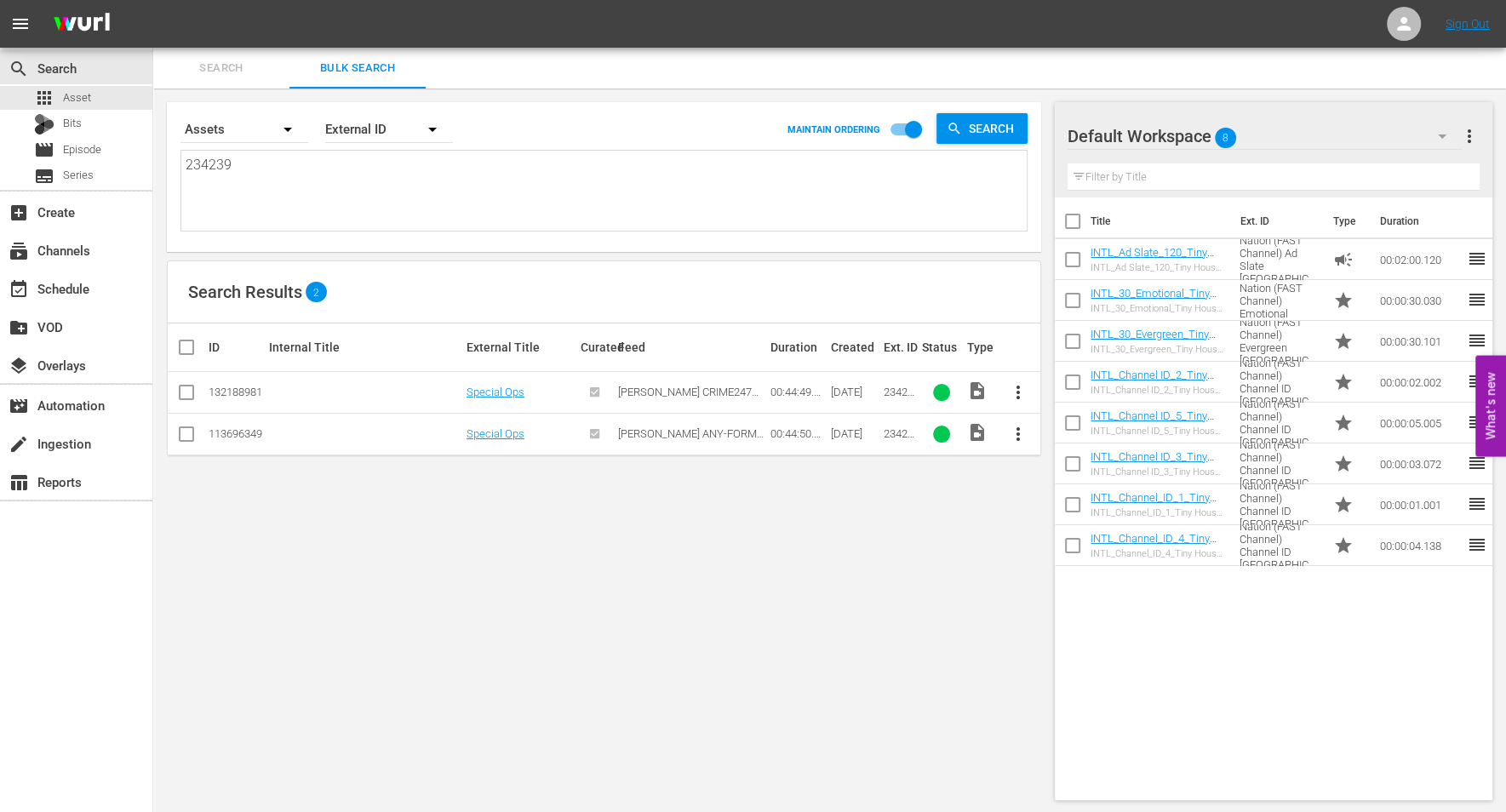
type textarea "23423"
type textarea "2342"
type textarea "234"
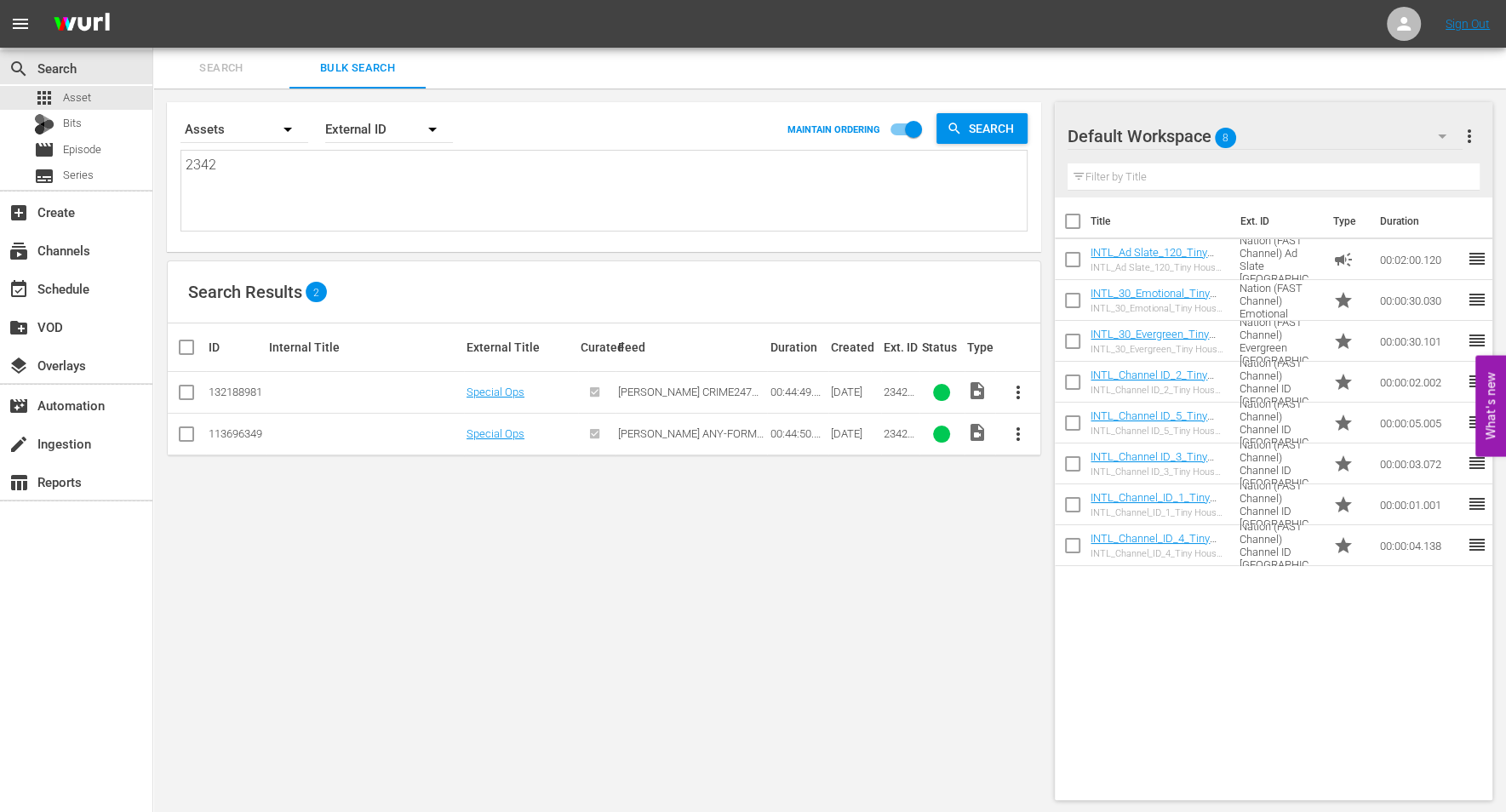
type textarea "234"
type textarea "23"
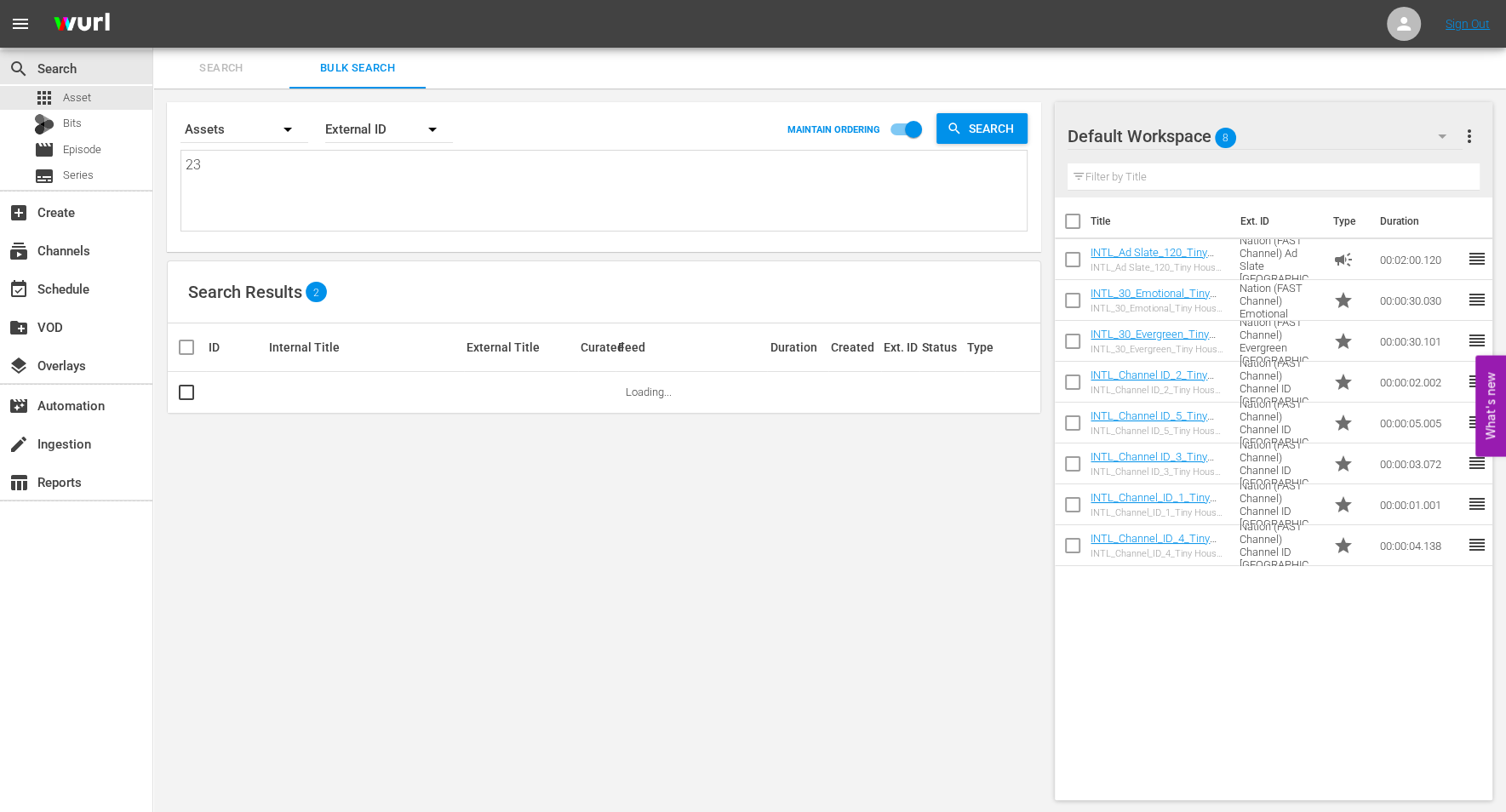
type textarea "239"
type textarea "2392"
type textarea "23924"
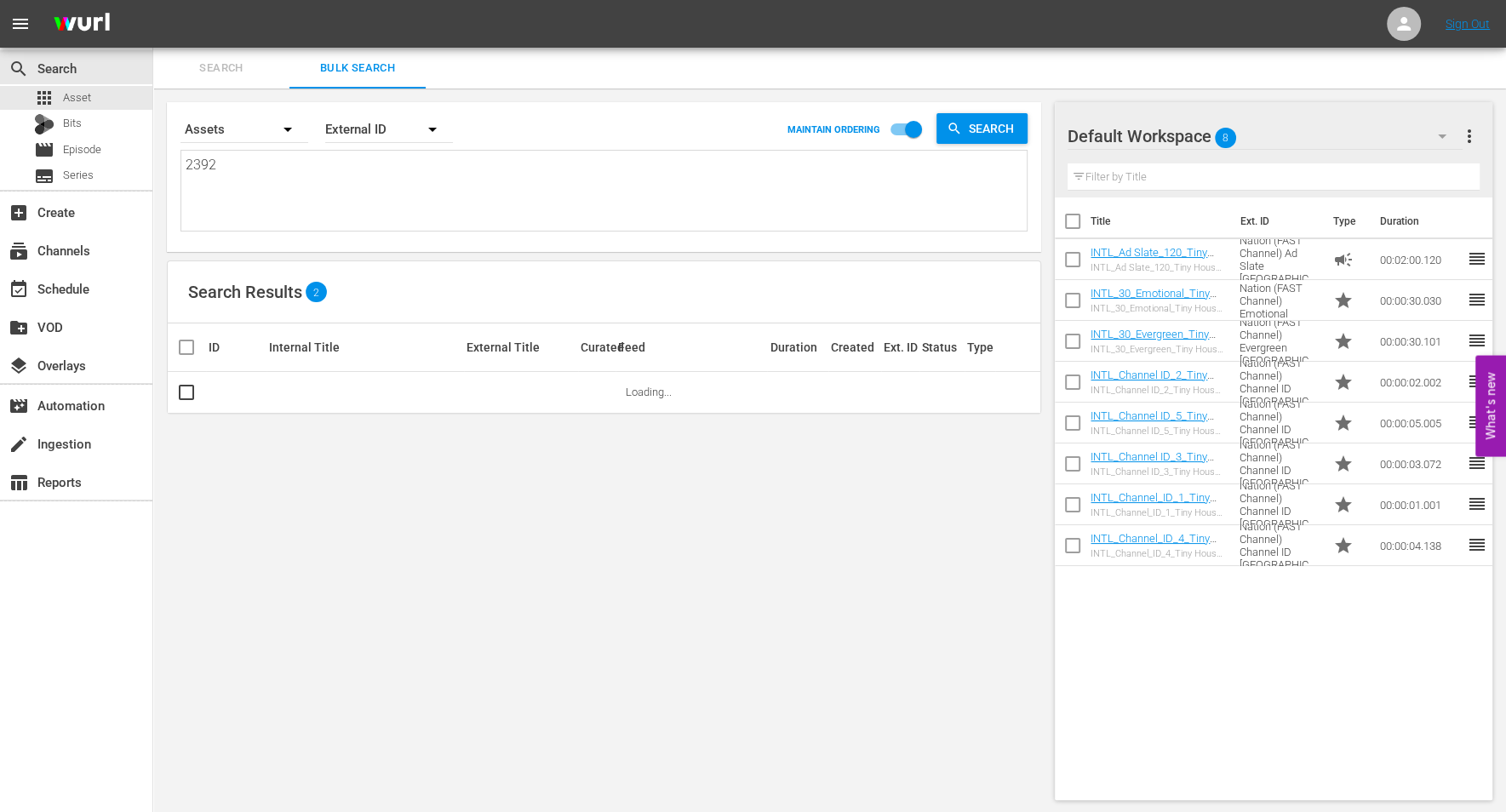
type textarea "23924"
type textarea "239249"
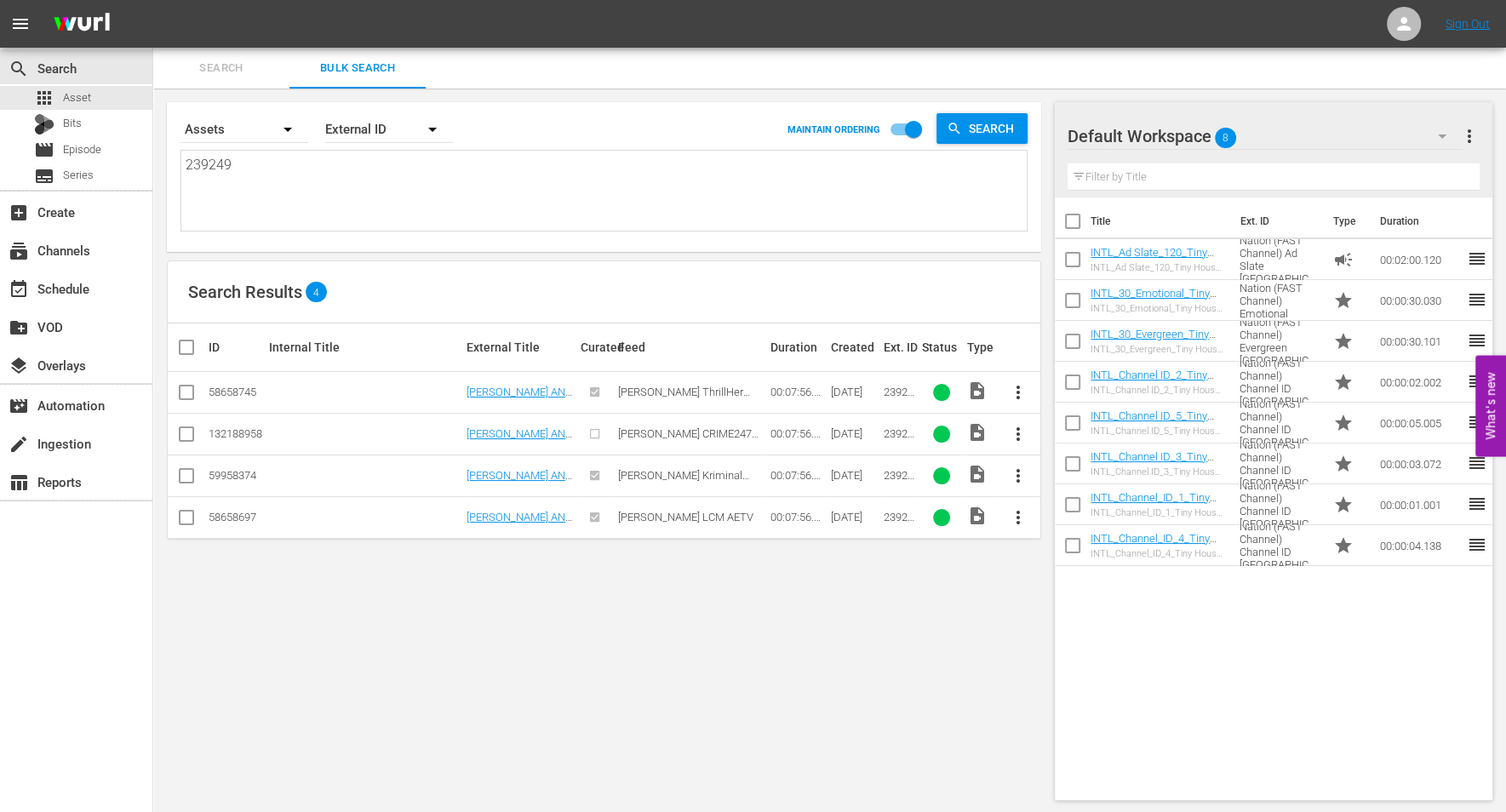
type textarea "239249,"
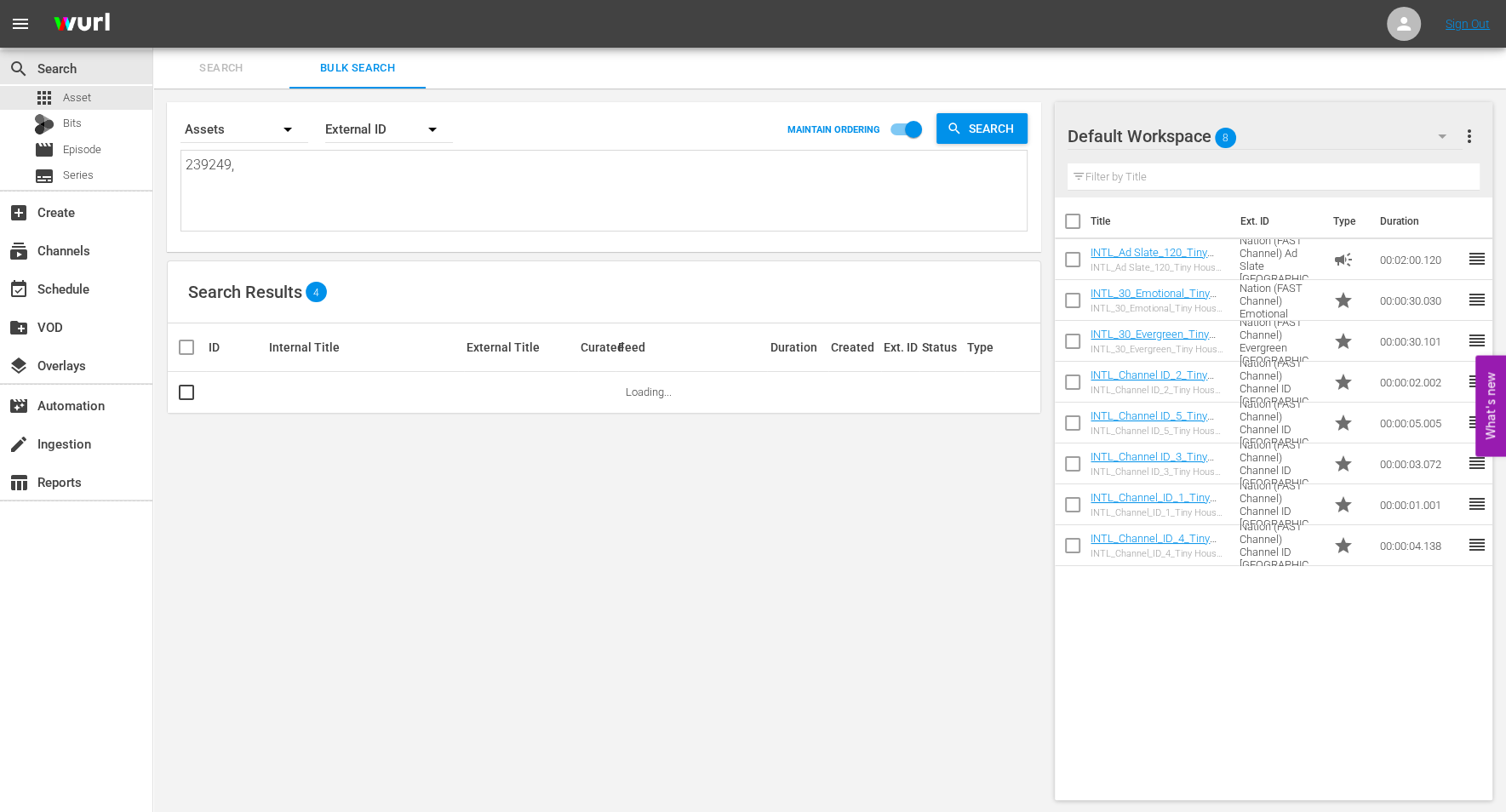
type textarea "239249, 2"
type textarea "239249, 23"
type textarea "239249, 239"
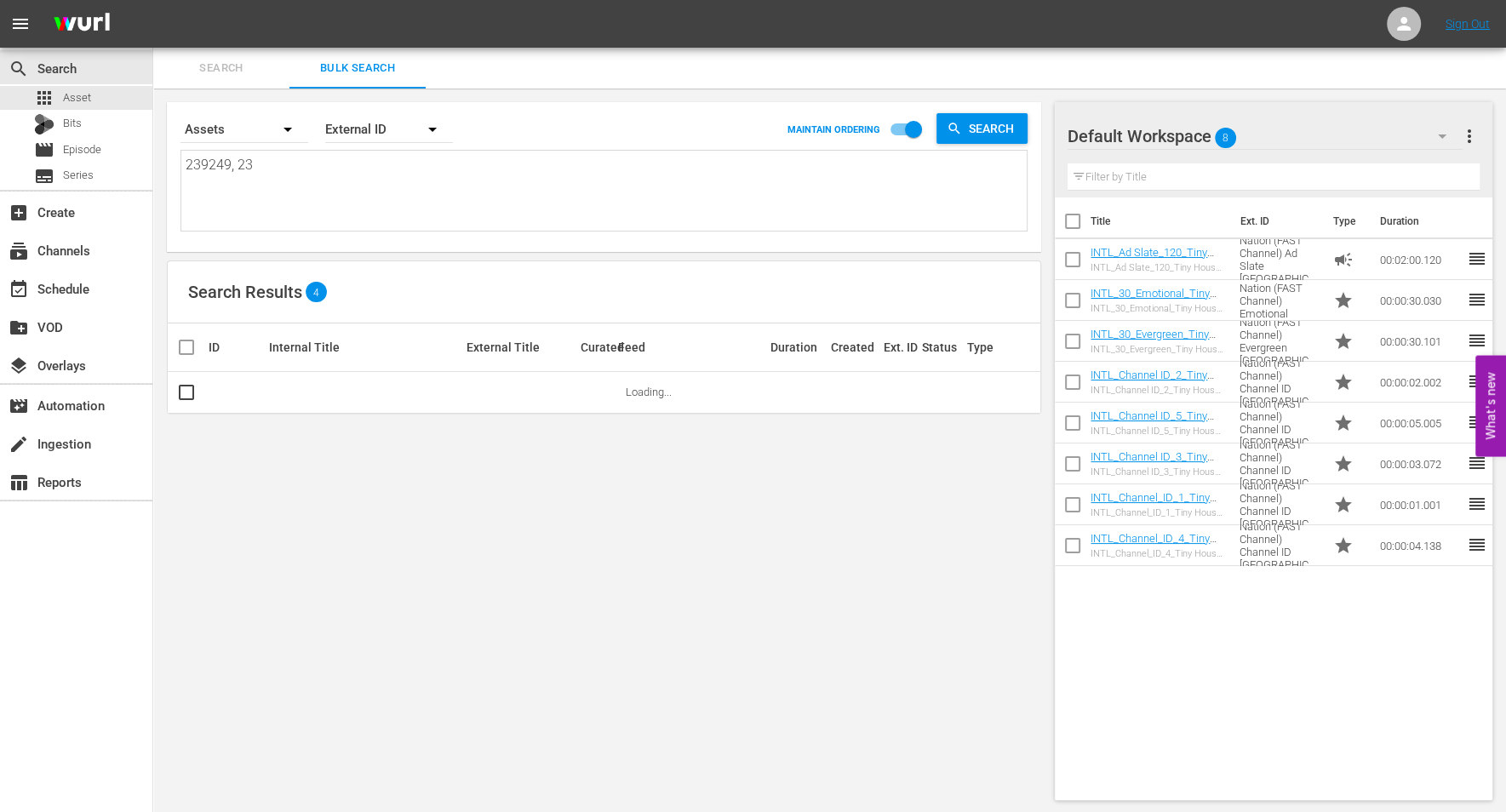
type textarea "239249, 239"
type textarea "239249, 2392"
type textarea "239249, 23925"
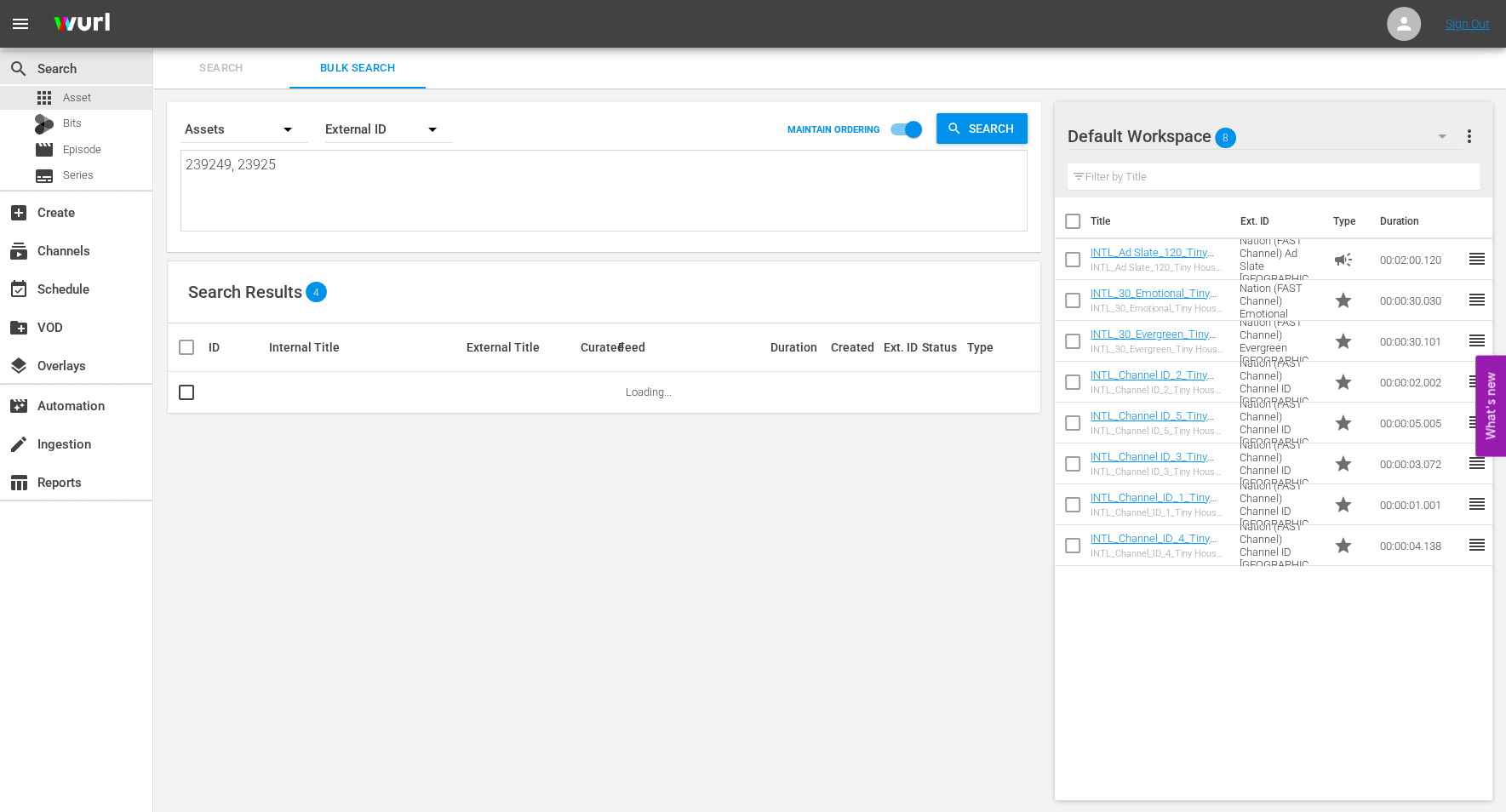
type textarea "239249, 239255"
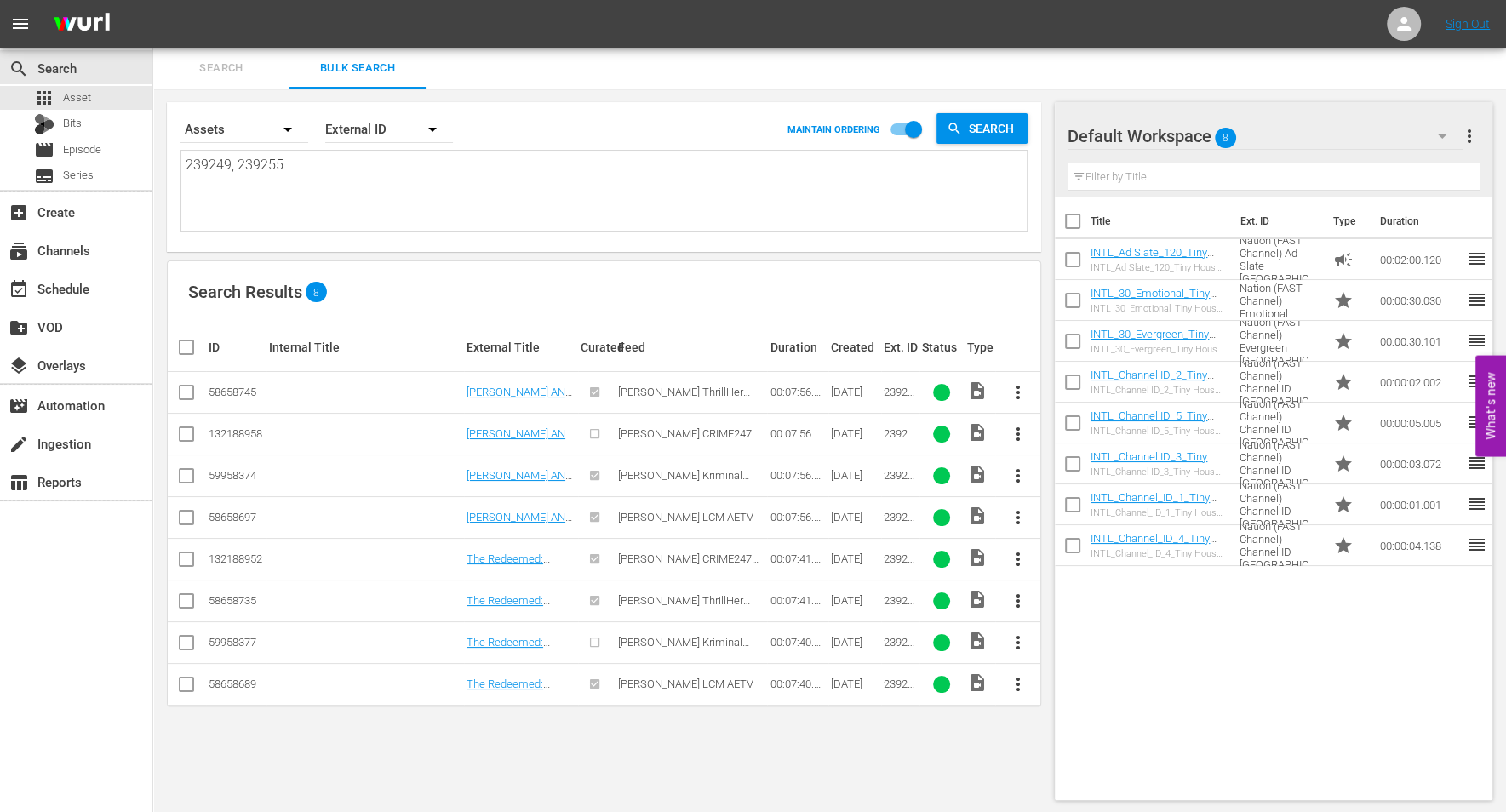
type textarea "239249, 239255,"
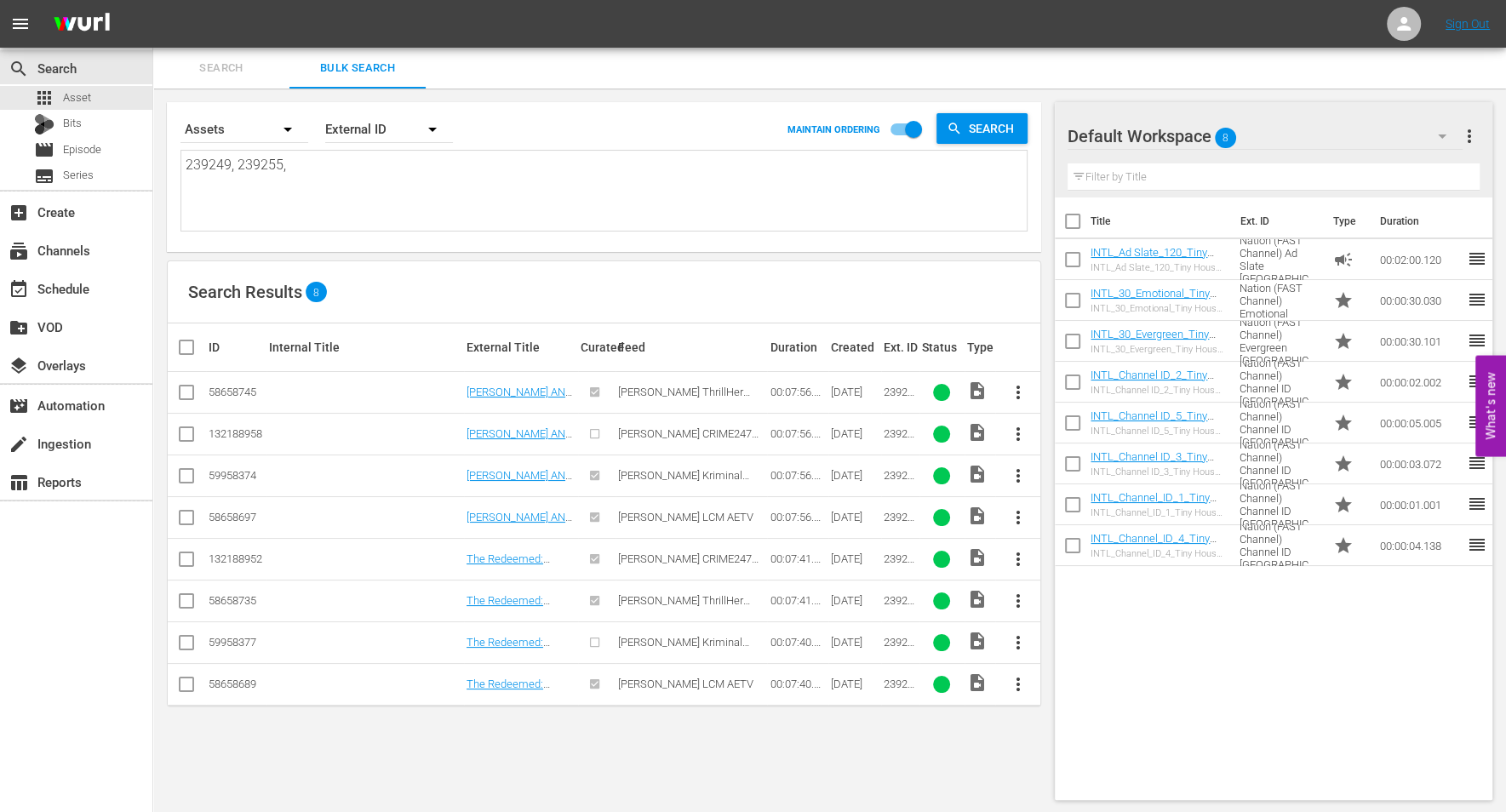
type textarea "239249, 239255,"
type textarea "239249, 239255, 2"
type textarea "239249, 239255, 23"
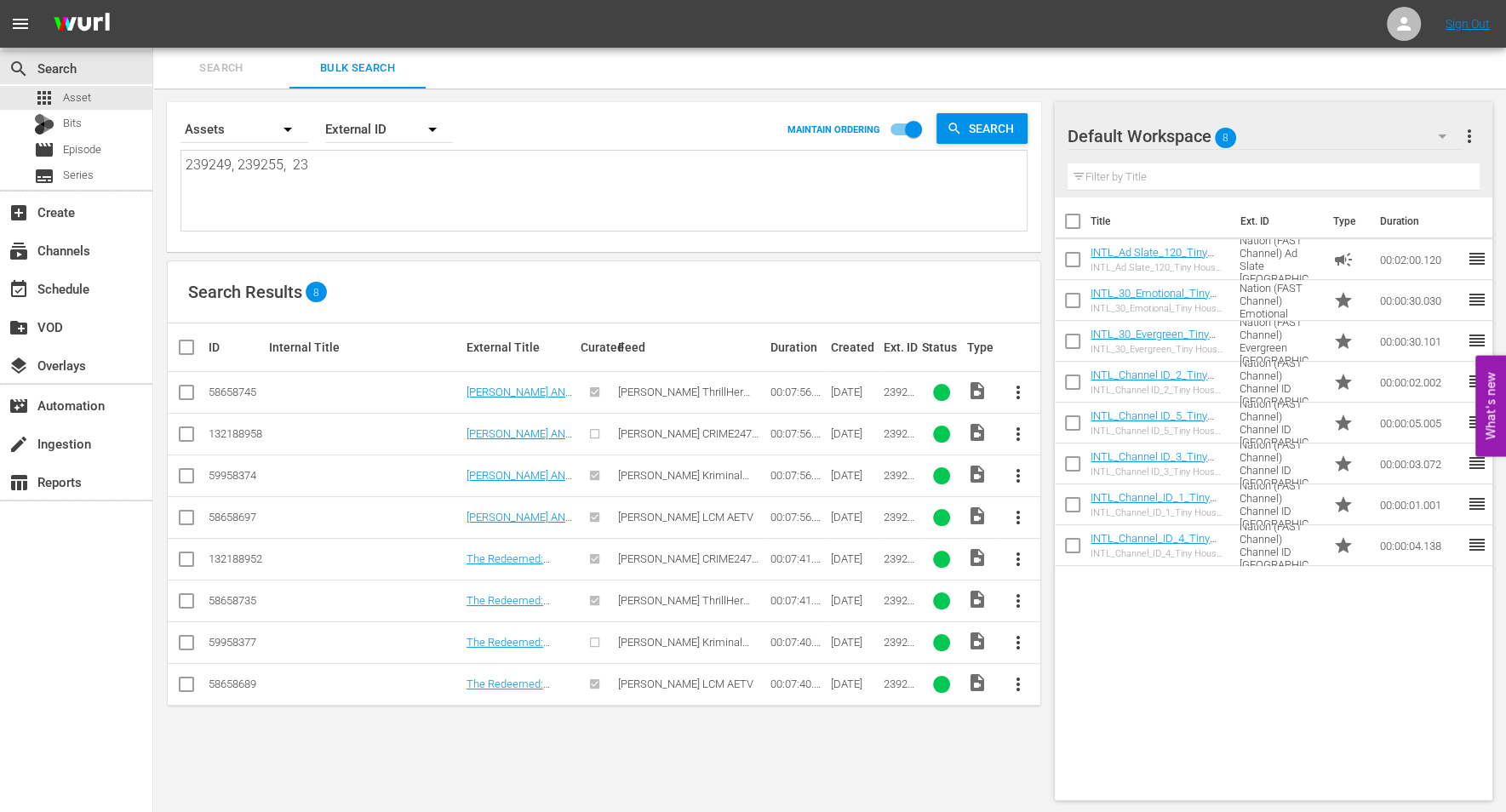
type textarea "239249, 239255, 239"
type textarea "239249, 239255, 2392"
type textarea "239249, 239255, 23924"
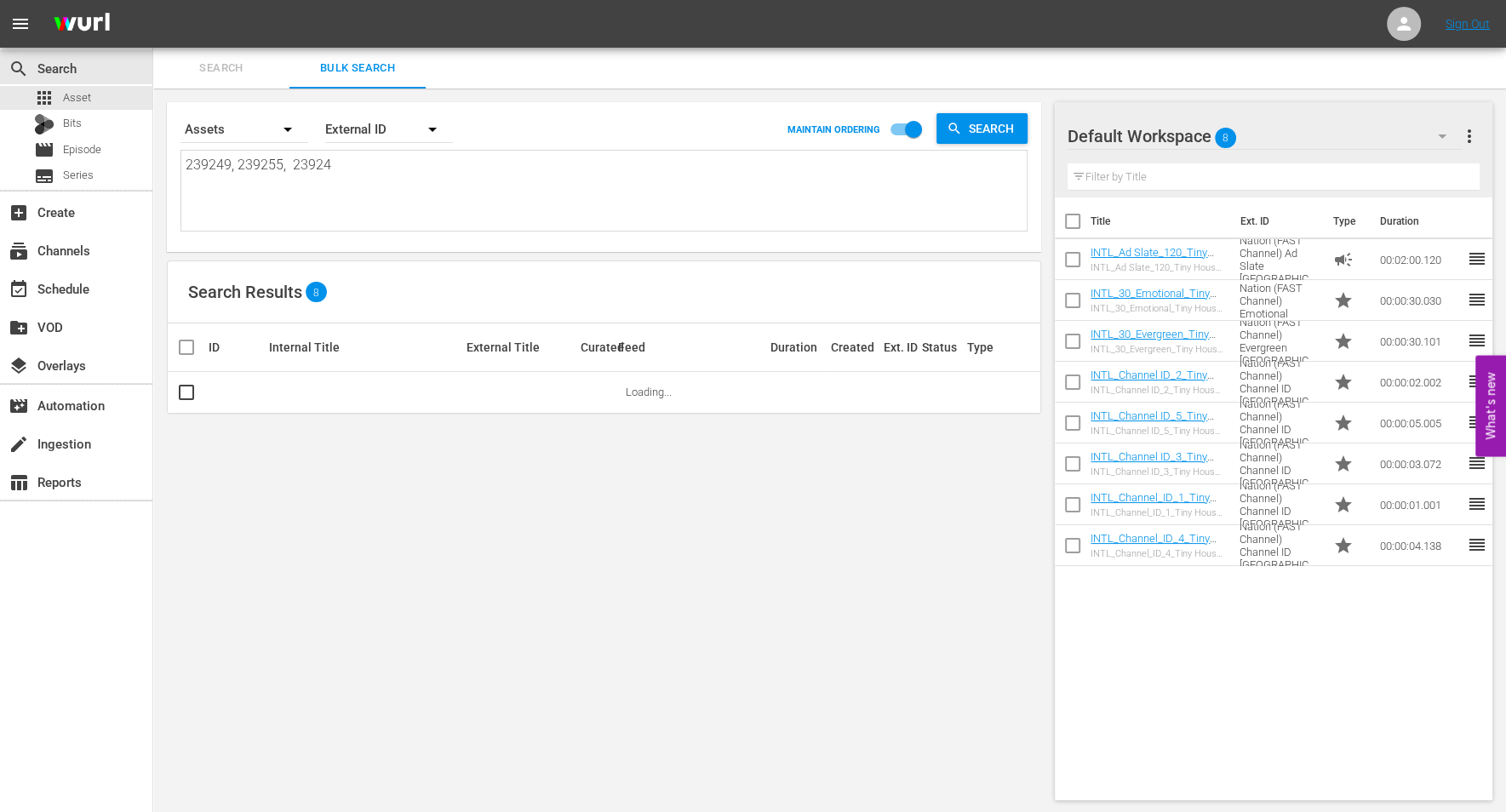
type textarea "239249, 239255, 239246"
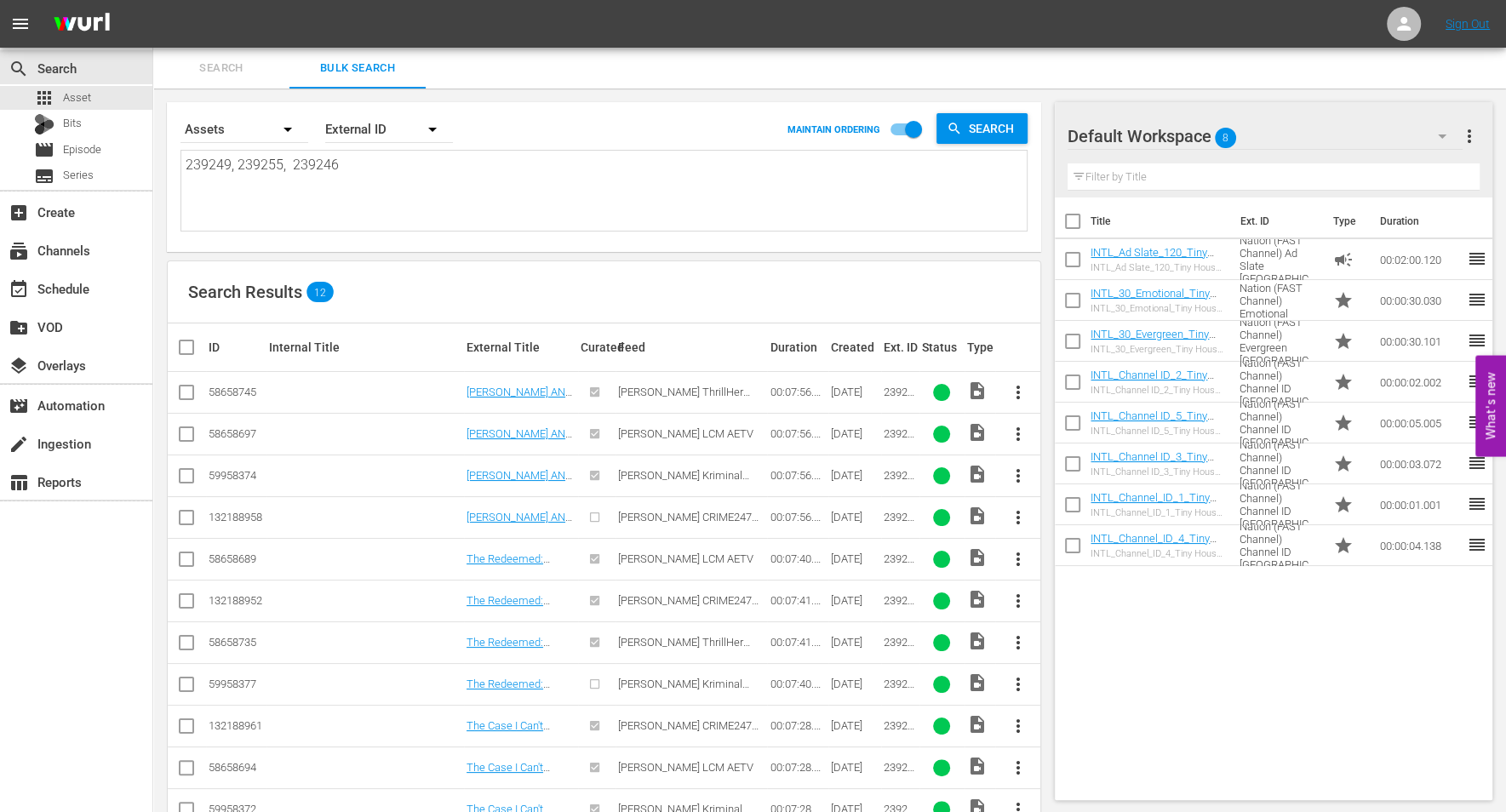
type textarea "239249, 239255, 239246"
type textarea "239249, 239255, 239246 2"
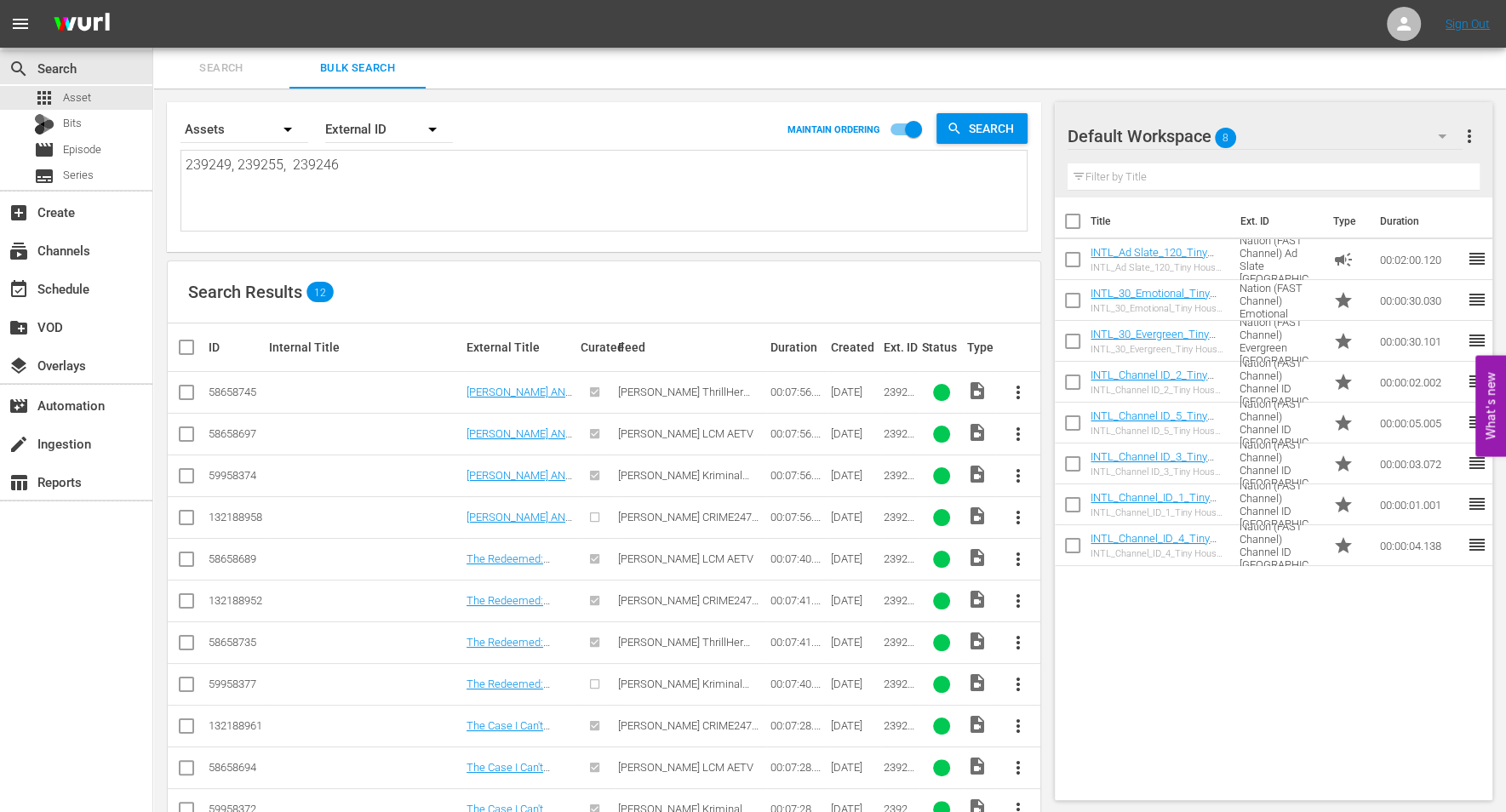
type textarea "239249, 239255, 239246 2"
type textarea "239249, 239255, 239246 23"
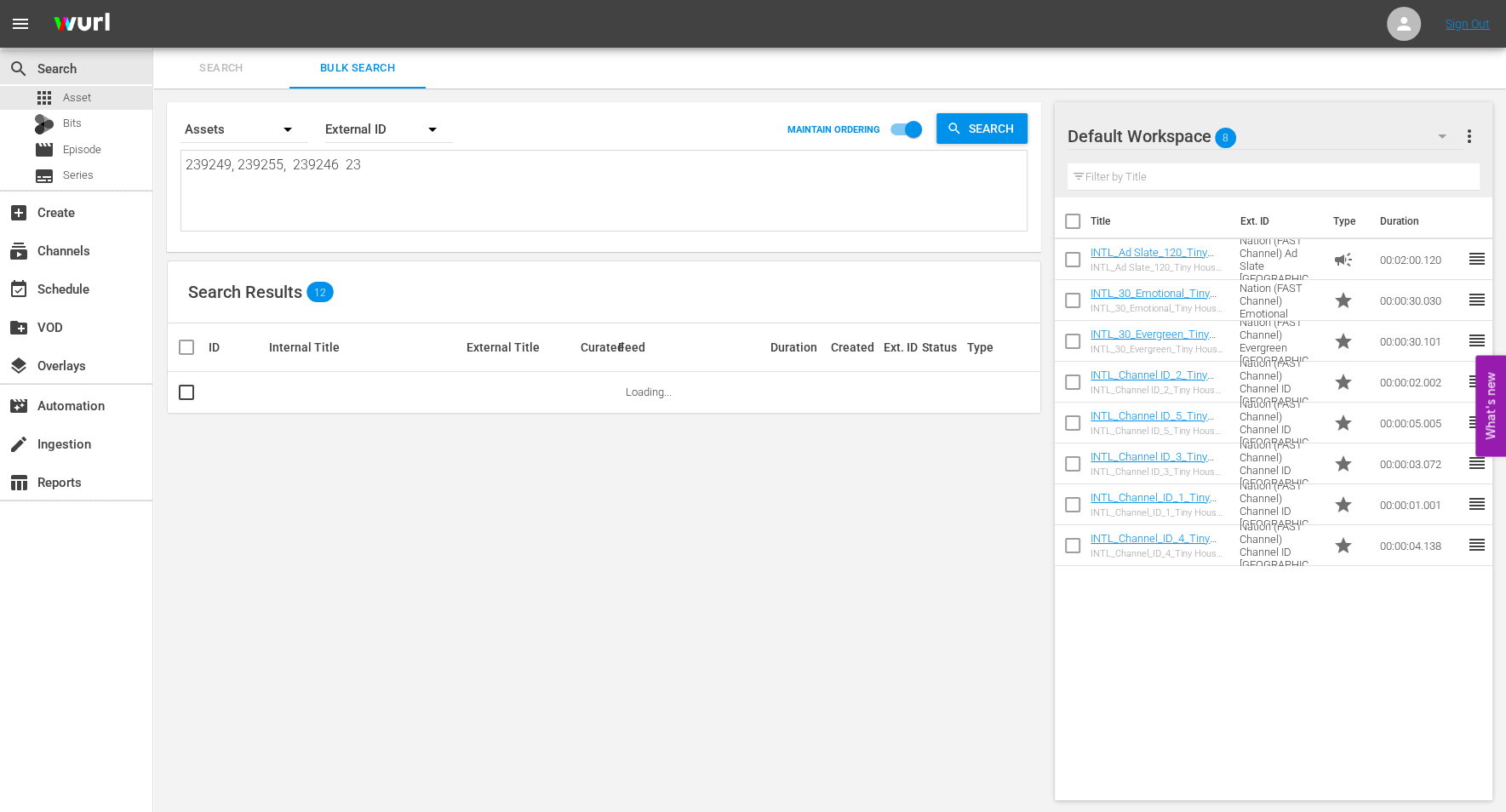
type textarea "239249, 239255, 239246 239"
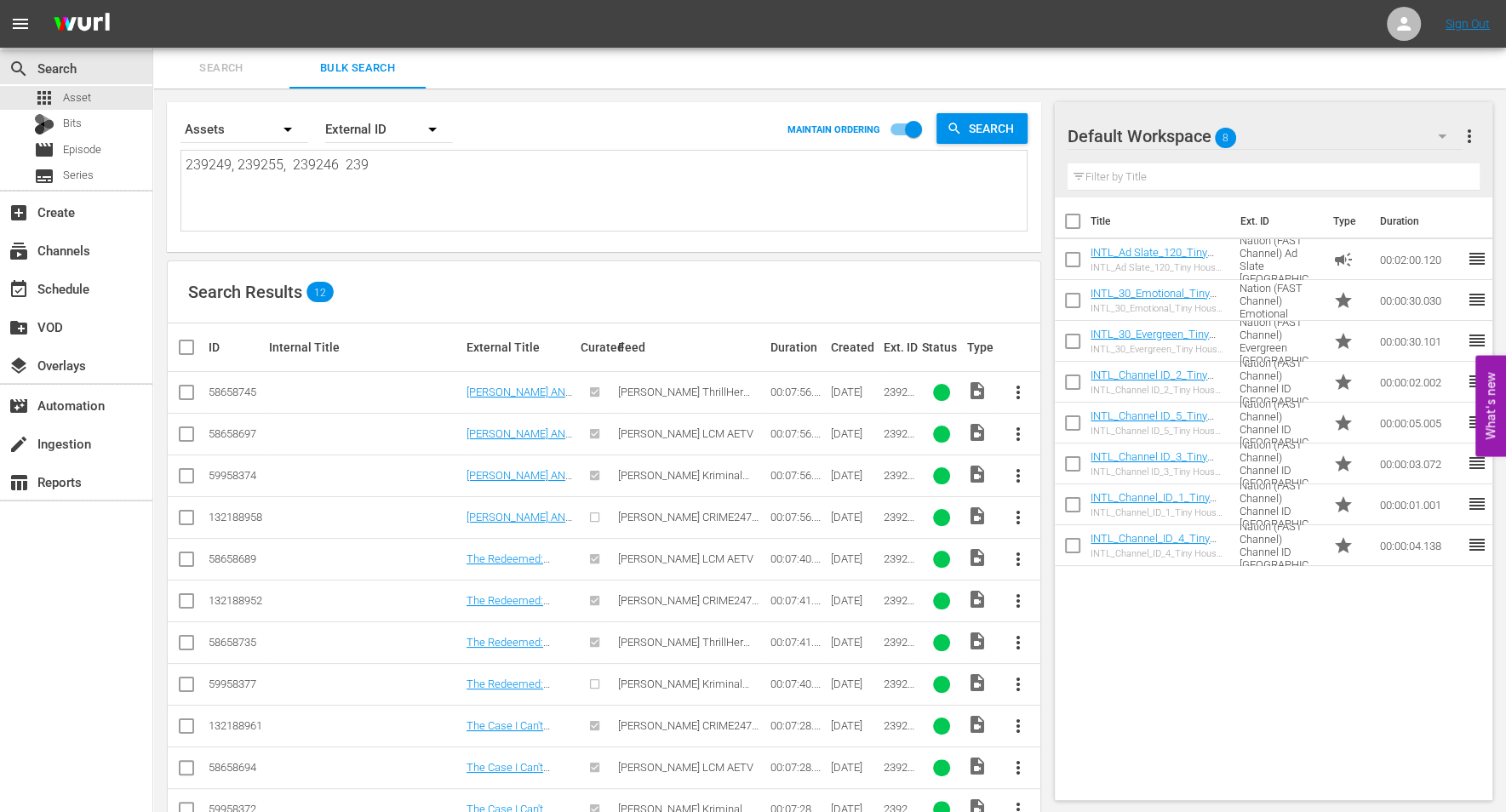
type textarea "239249, 239255, 239246 2392"
type textarea "239249, 239255, 239246 23924"
type textarea "239249, 239255, 239246 239247"
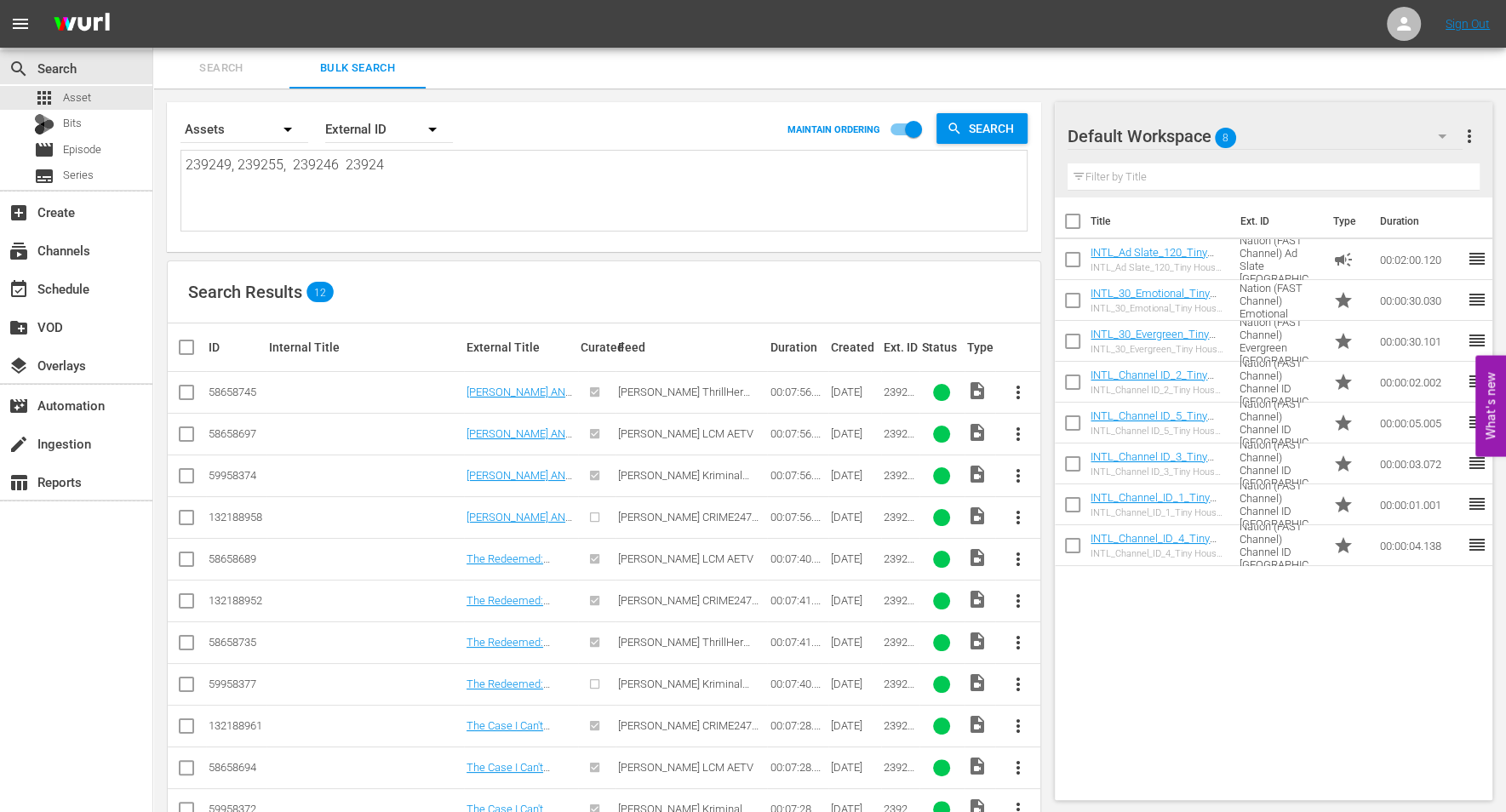
type textarea "239249, 239255, 239246 239247"
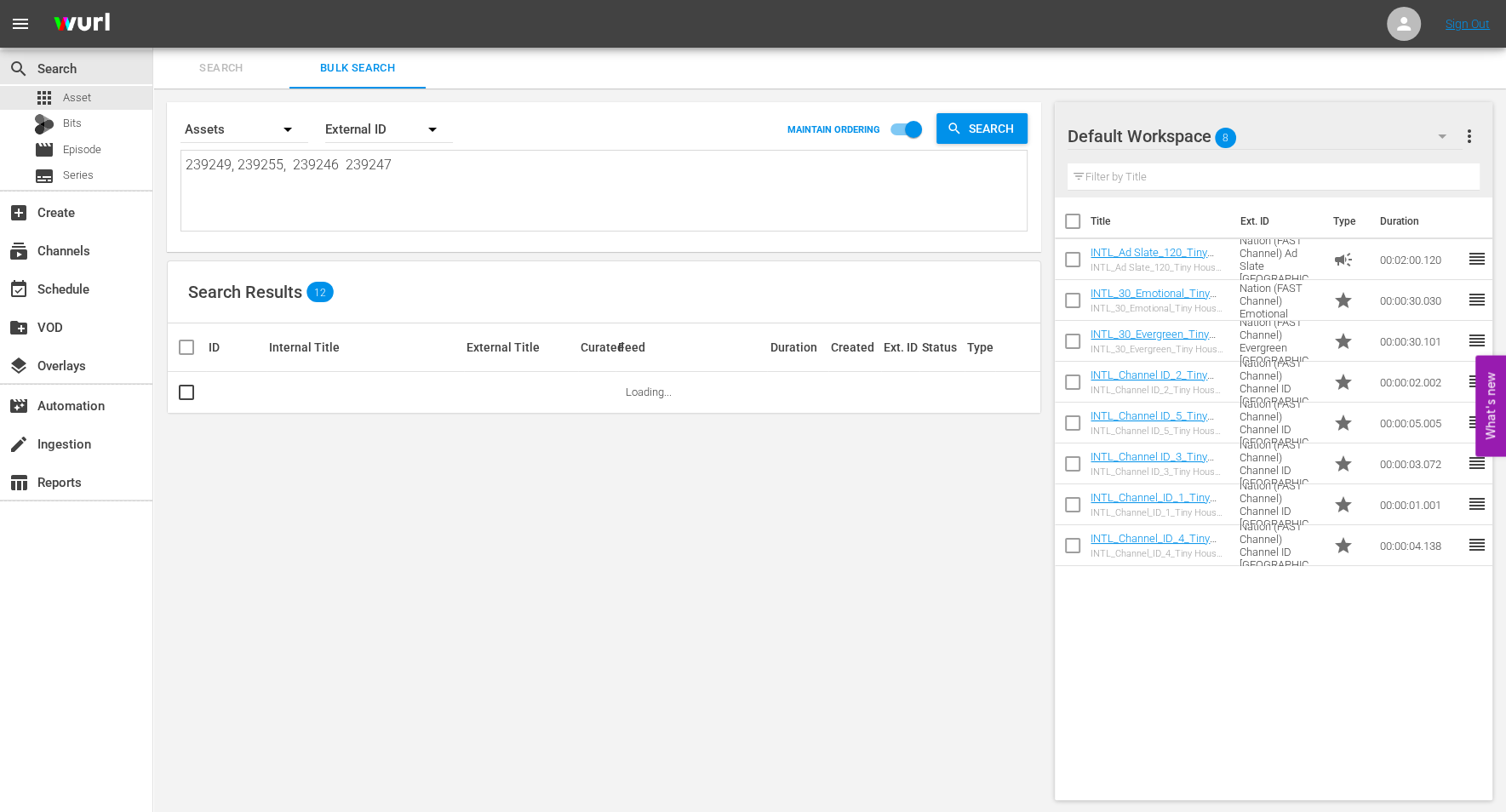
type textarea "239249, 239255, 239246 239247"
type textarea "239249, 239255, 239246 239247 23"
type textarea "239249, 239255, 239246 239247 239"
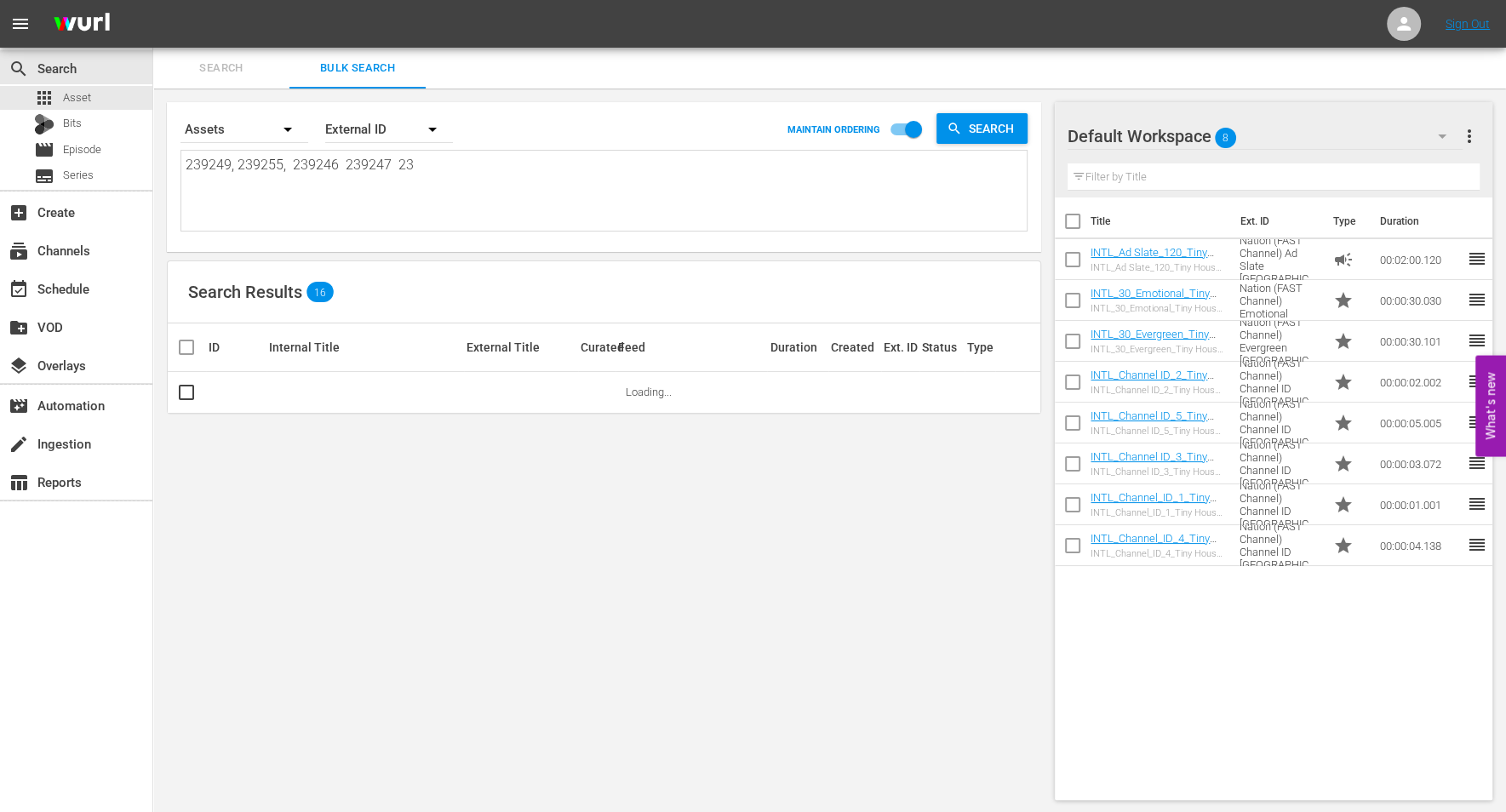
type textarea "239249, 239255, 239246 239247 239"
type textarea "239249, 239255, 239246 239247 2392"
type textarea "239249, 239255, 239246 239247 23925"
type textarea "239249, 239255, 239246 239247 239251"
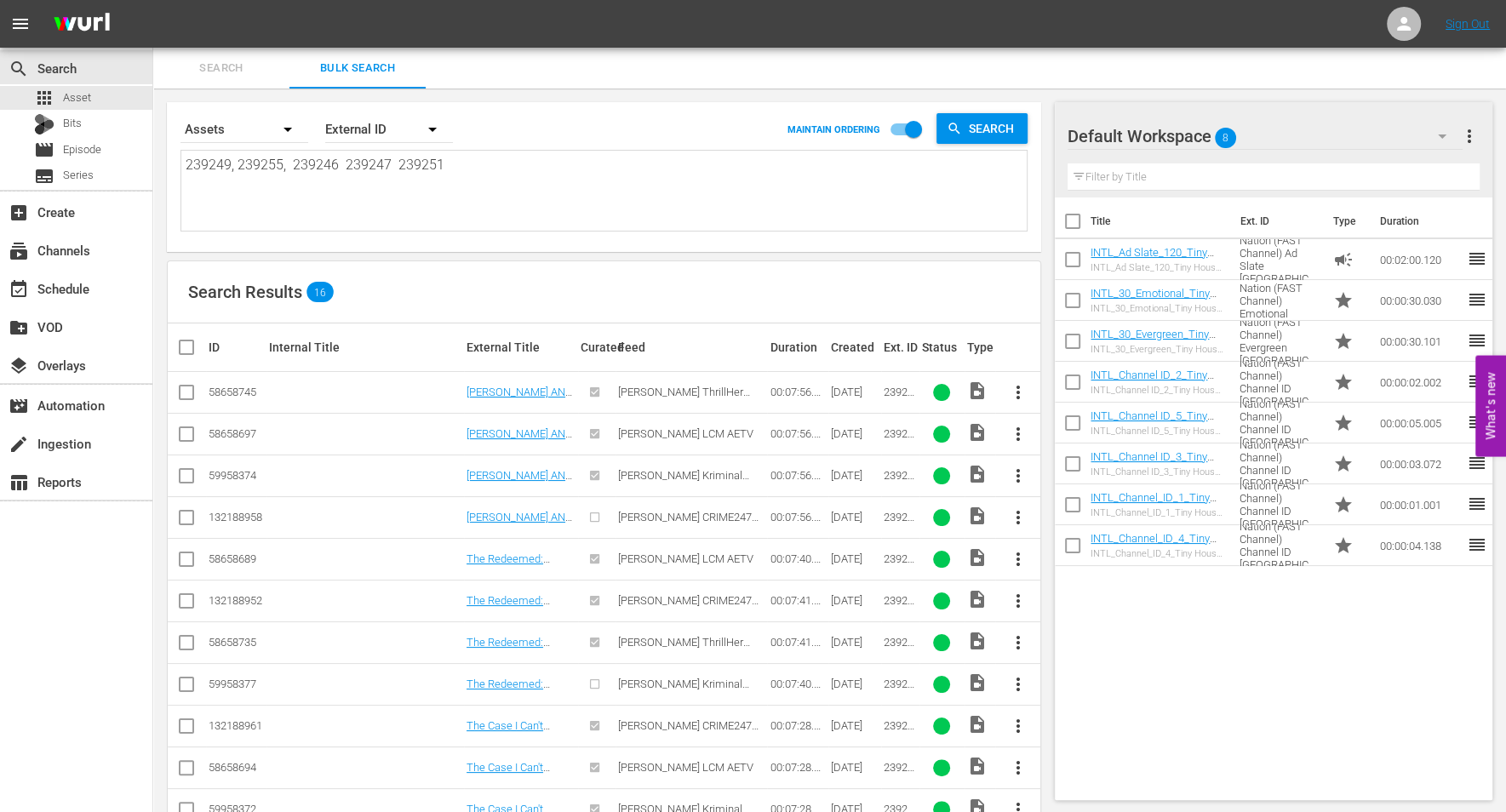
type textarea "239249, 239255, 239246 239247 239251"
click at [285, 167] on textarea "239249, 239255, 239246 239247 239251" at bounding box center [606, 194] width 841 height 77
type textarea "239249, 239255, 239246 239247 239251"
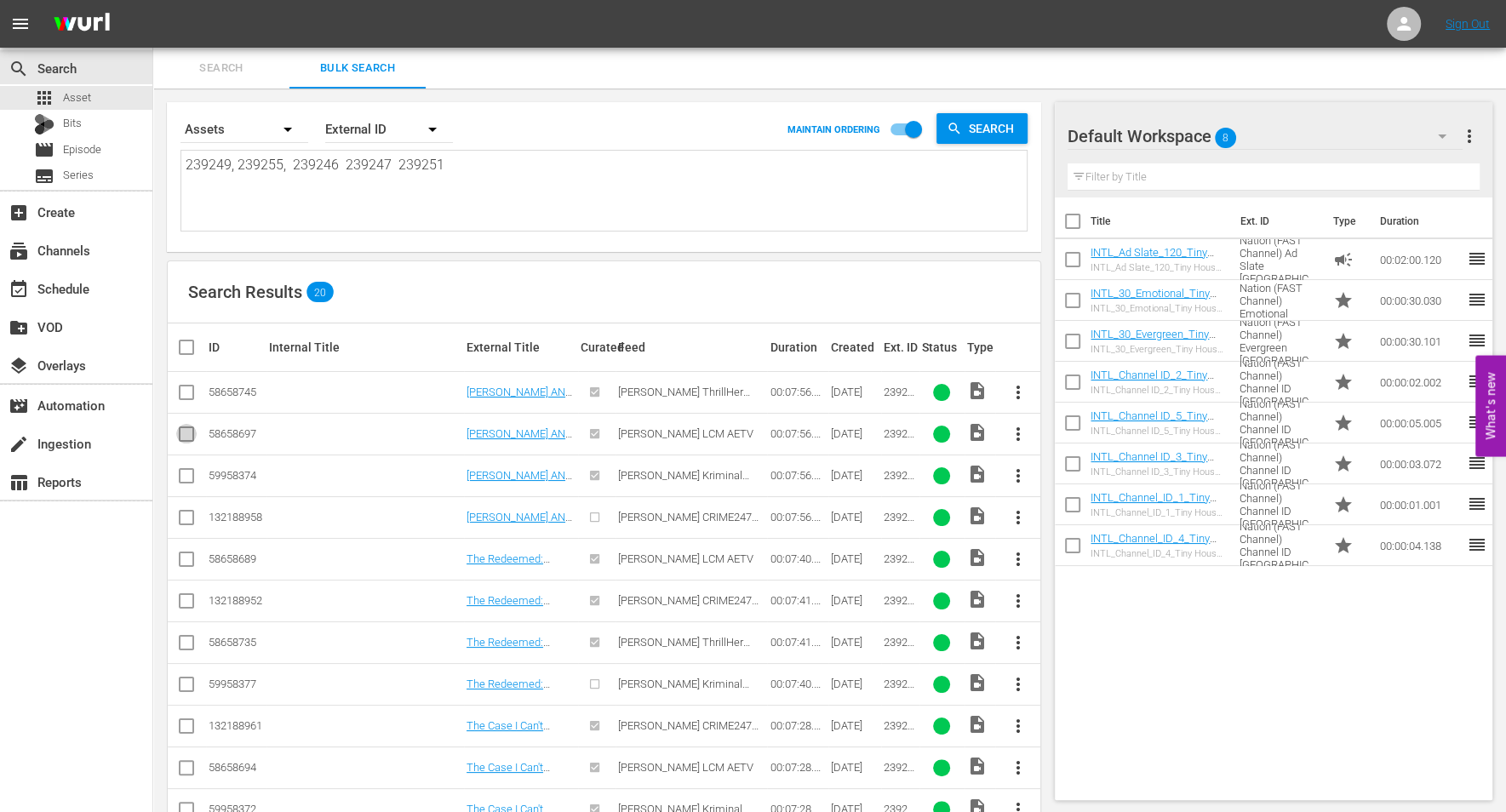
click at [188, 430] on input "checkbox" at bounding box center [186, 437] width 20 height 20
checkbox input "true"
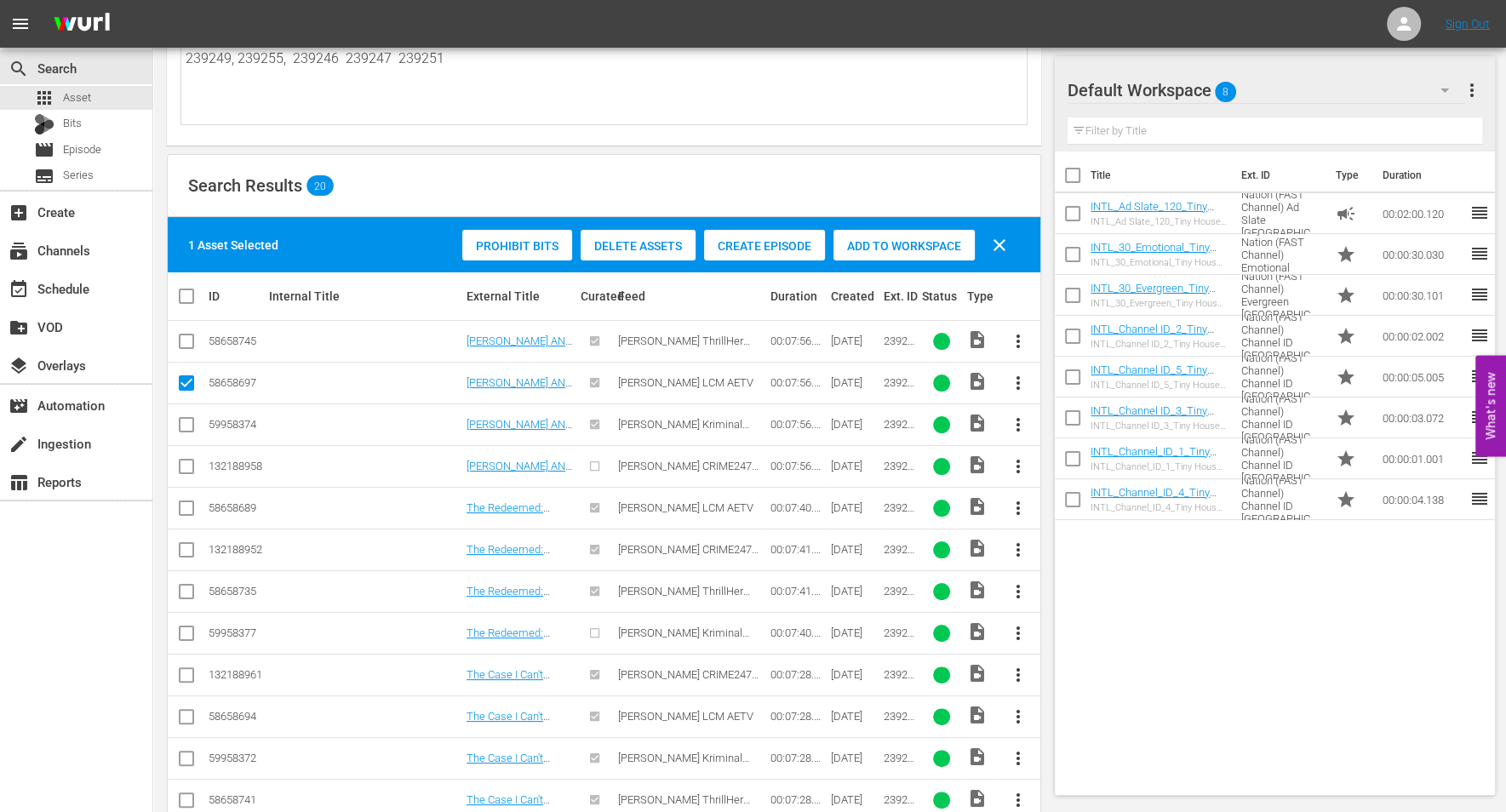
scroll to position [213, 0]
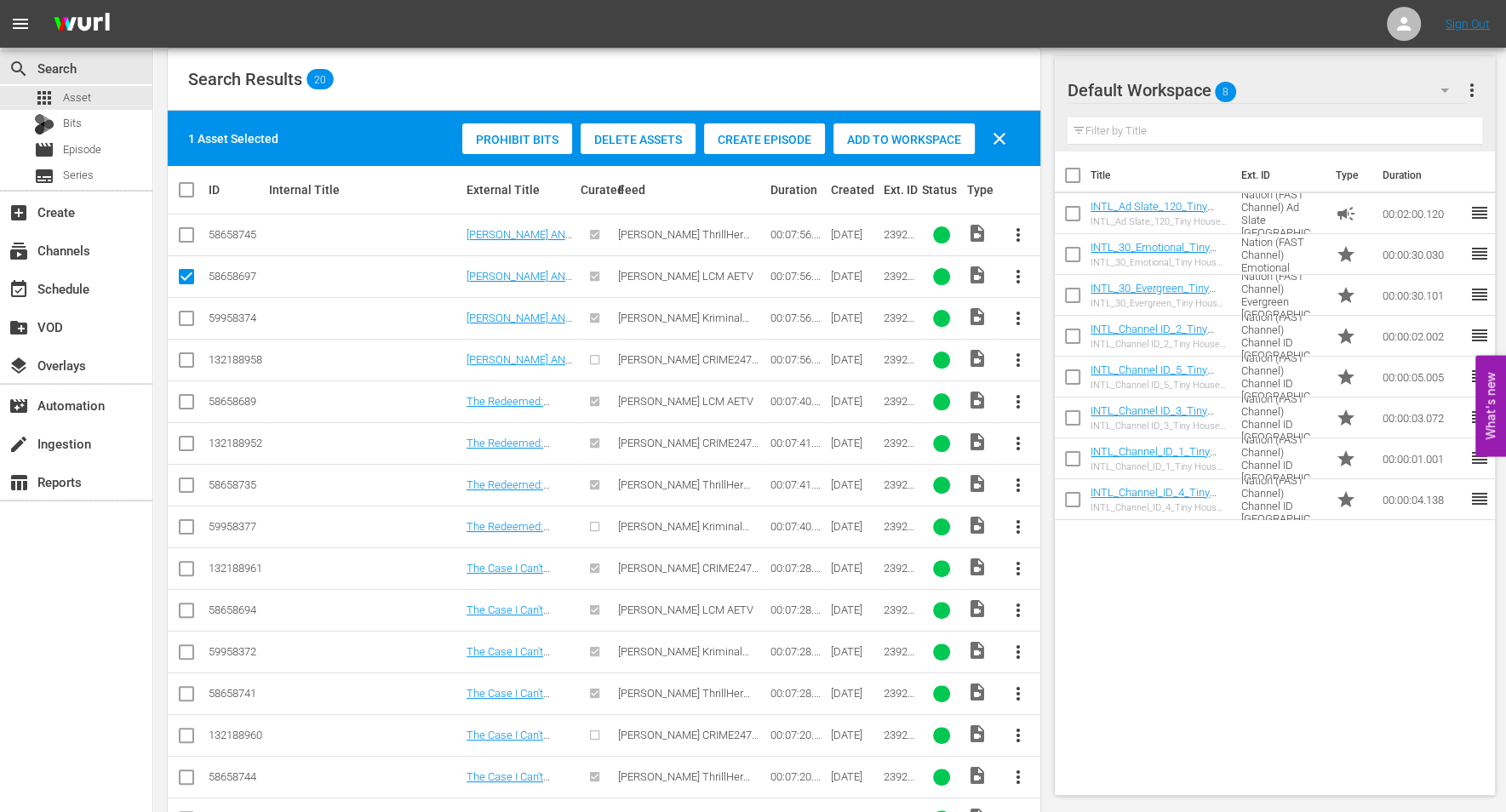
click at [187, 400] on input "checkbox" at bounding box center [186, 405] width 20 height 20
checkbox input "true"
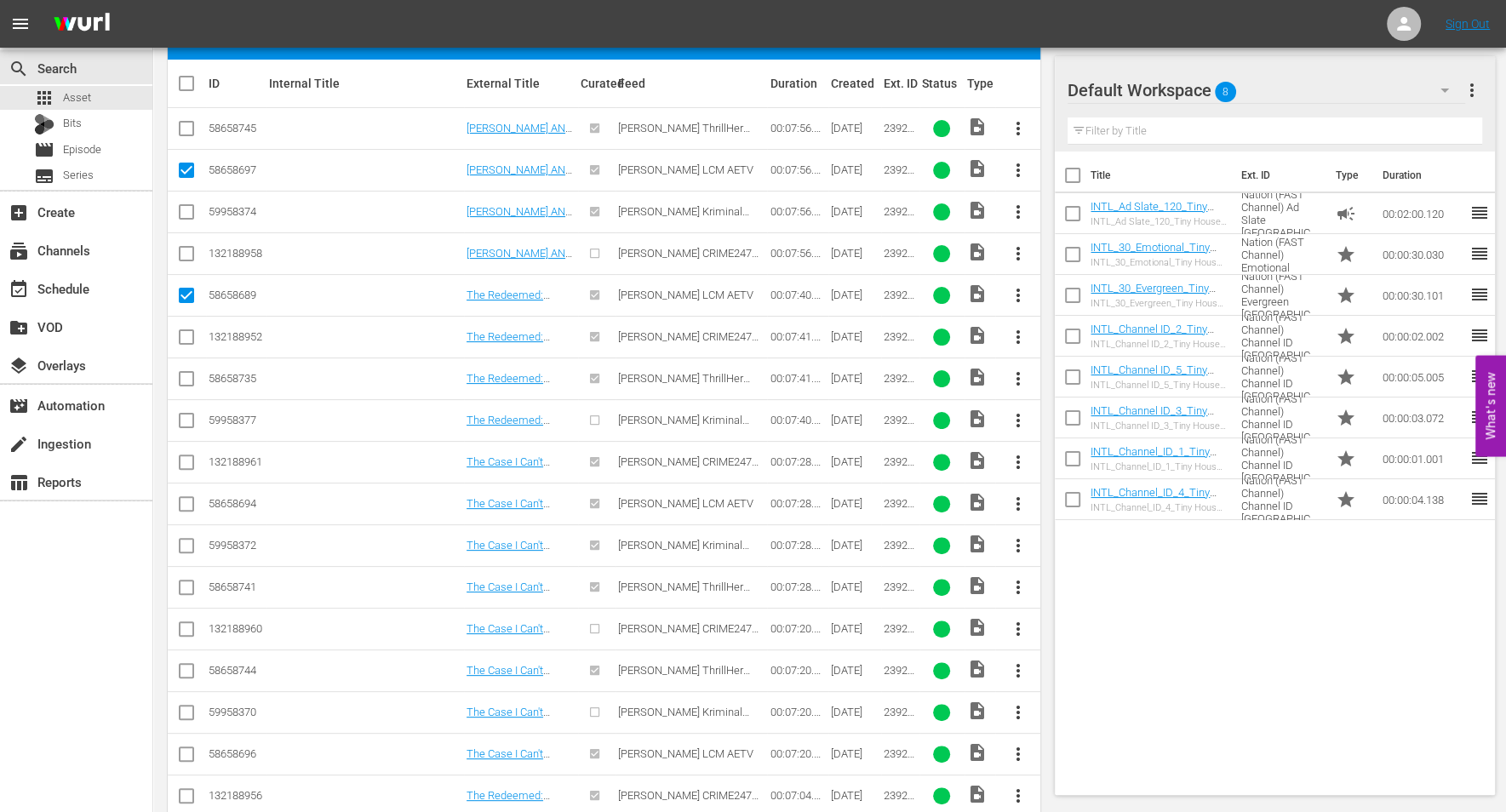
scroll to position [426, 0]
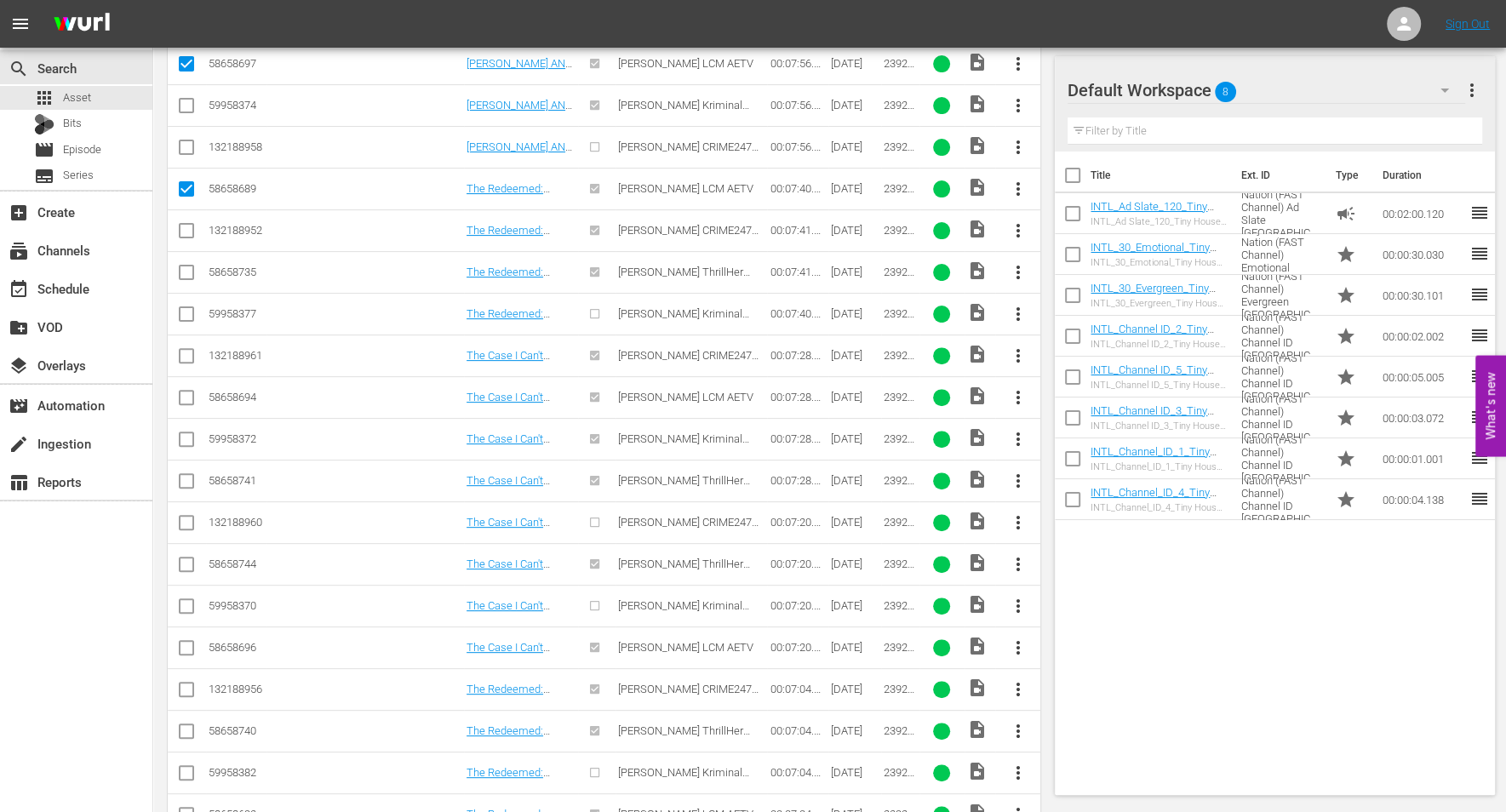
click at [184, 391] on input "checkbox" at bounding box center [186, 400] width 20 height 20
checkbox input "true"
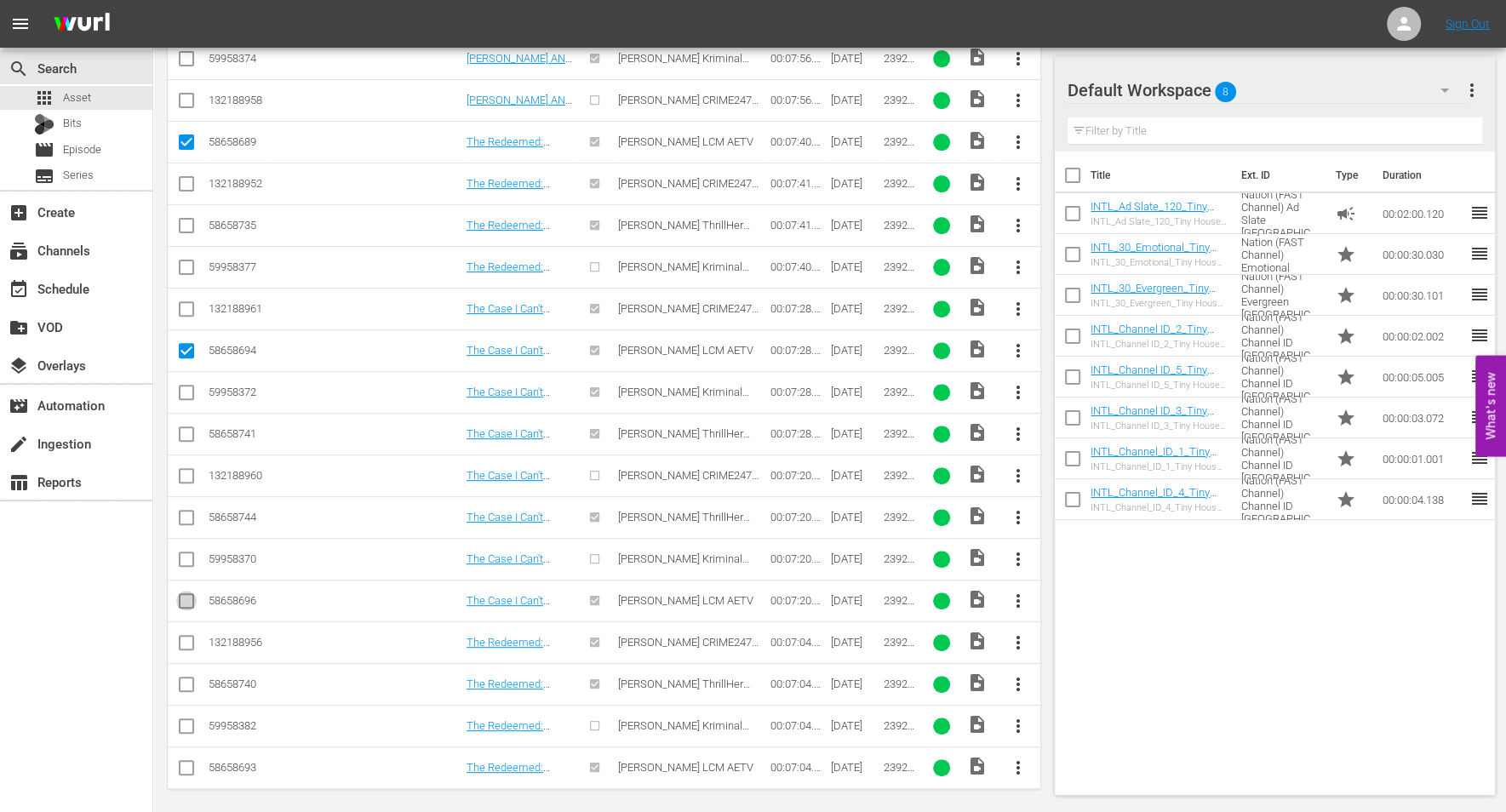
click at [188, 594] on input "checkbox" at bounding box center [186, 604] width 20 height 20
checkbox input "true"
click at [186, 761] on input "checkbox" at bounding box center [186, 771] width 20 height 20
checkbox input "true"
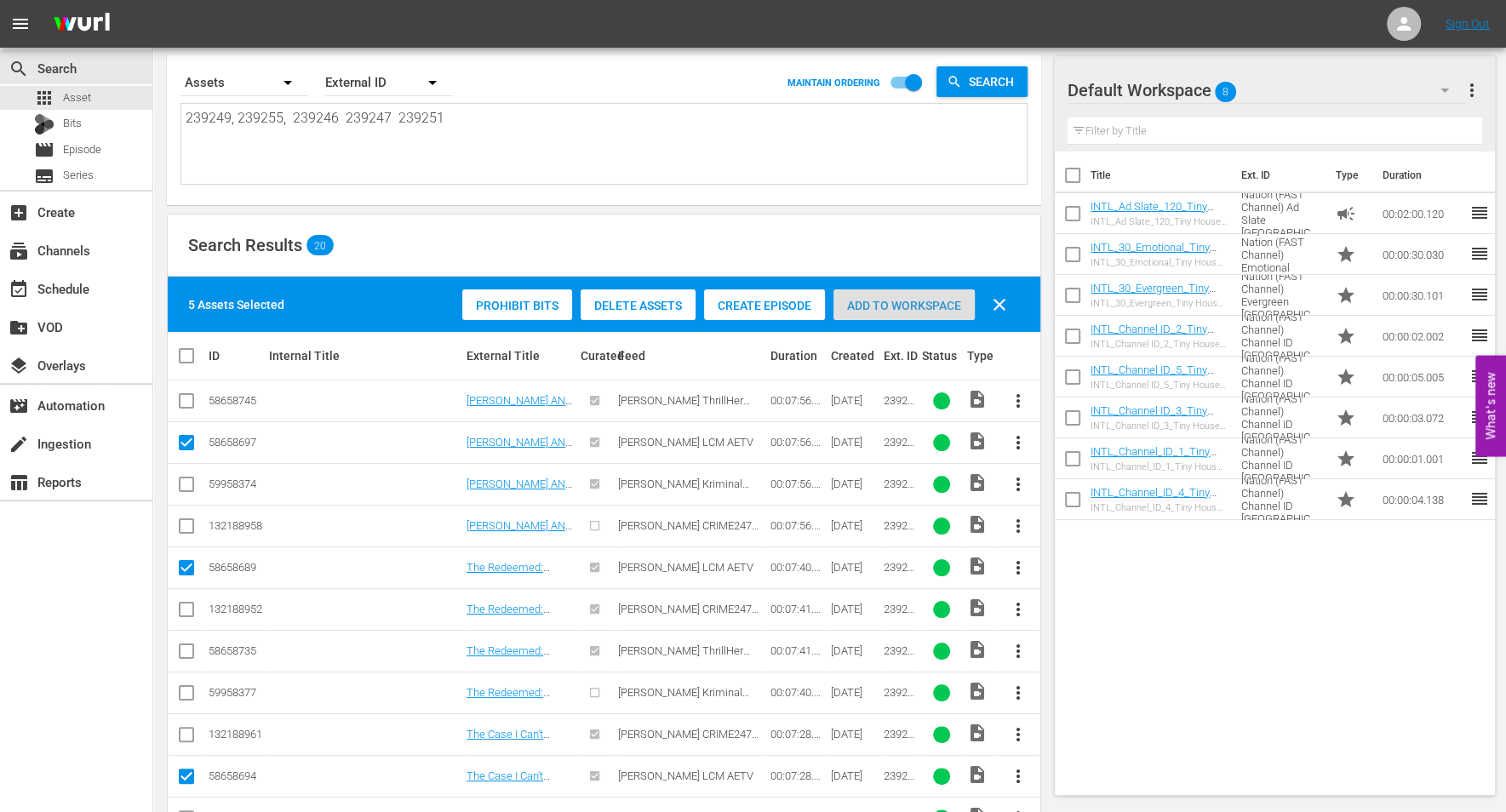
click at [900, 299] on span "Add to Workspace" at bounding box center [904, 305] width 142 height 13
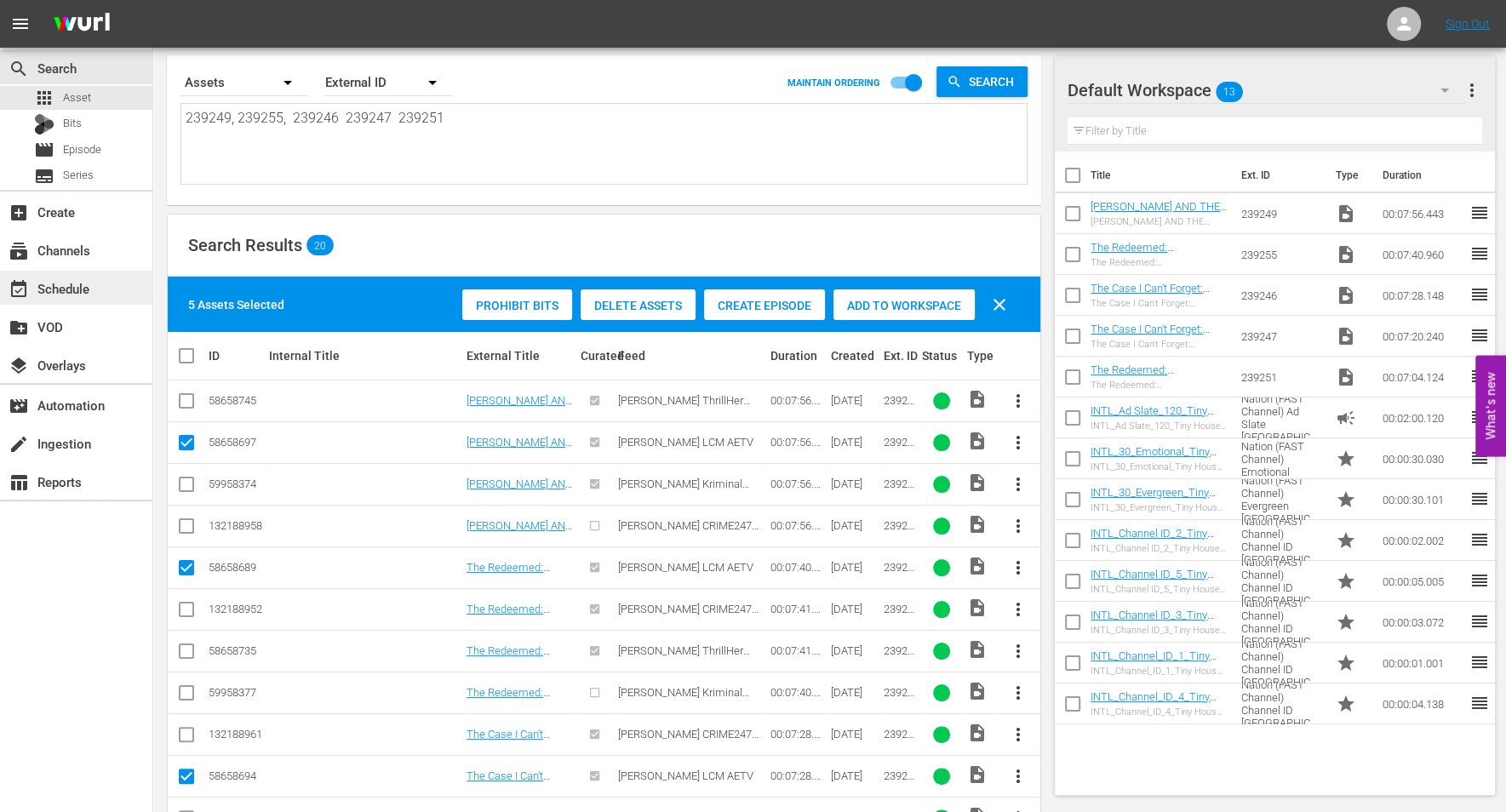
click at [50, 285] on div "event_available Schedule" at bounding box center [48, 285] width 95 height 15
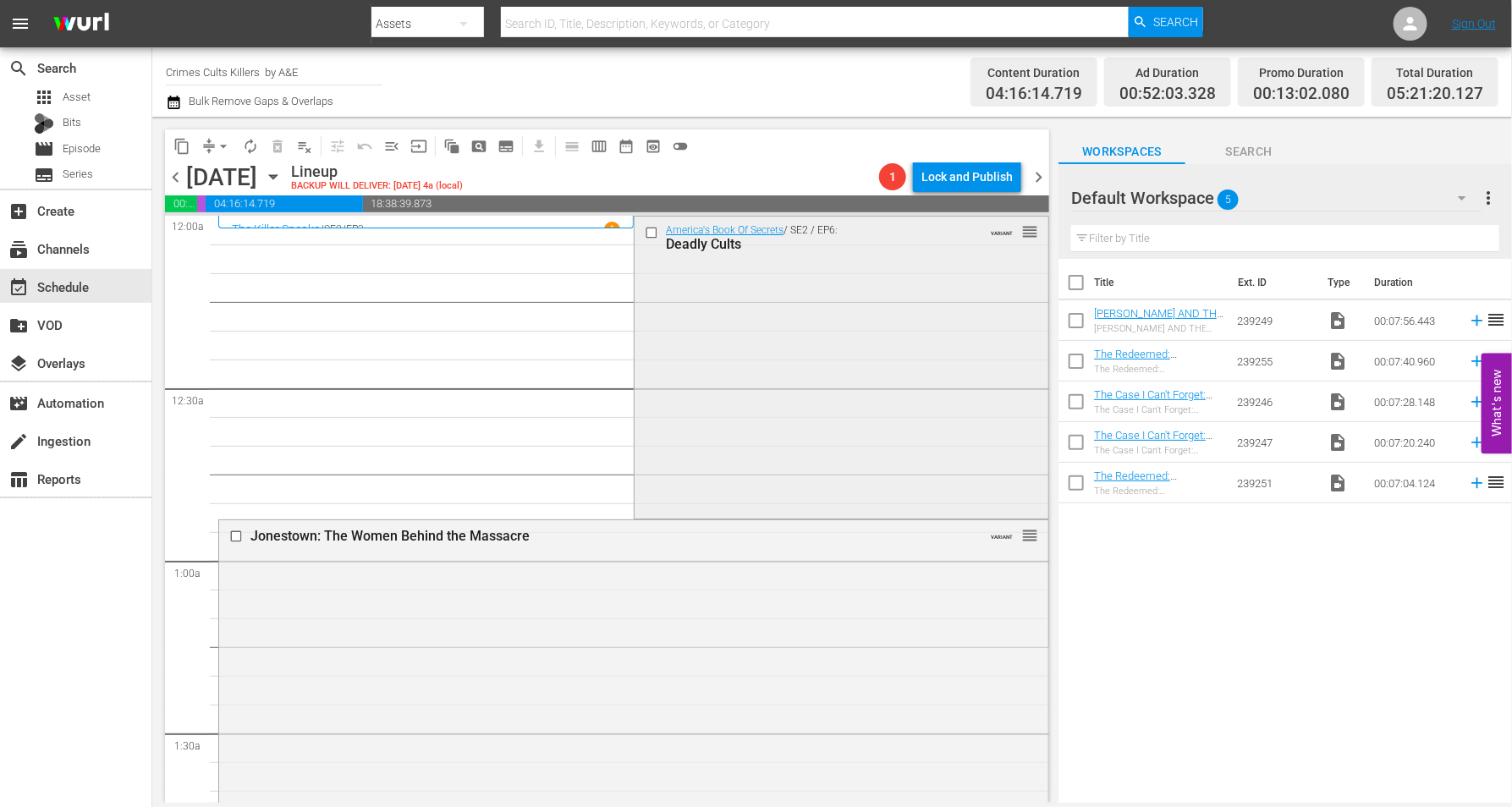
click at [711, 344] on div "America's Book Of Secrets / SE2 / EP6: Deadly Cults VARIANT reorder" at bounding box center [840, 365] width 414 height 298
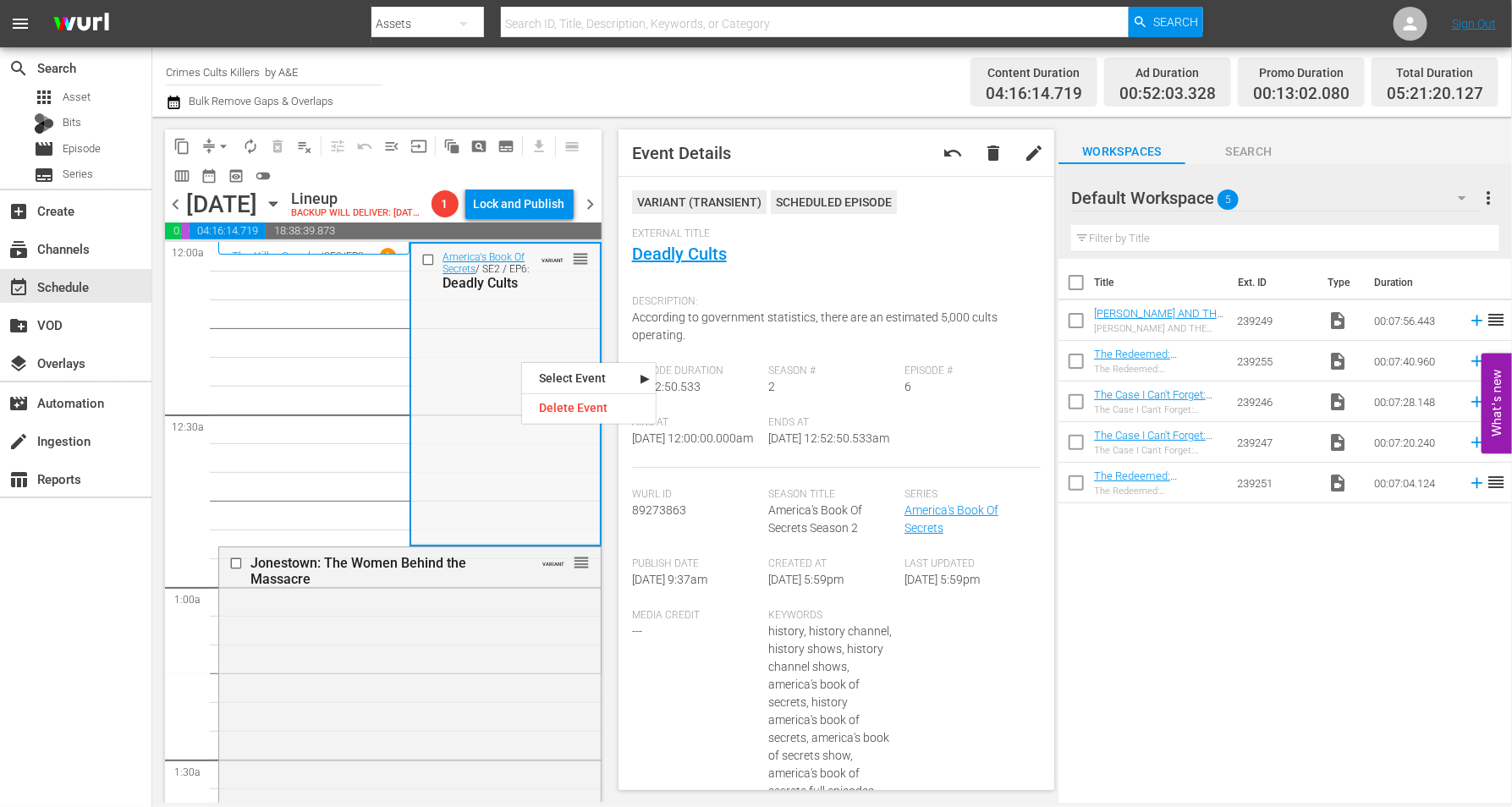
click at [464, 394] on div "America's Book Of Secrets / SE2 / EP6: Deadly Cults VARIANT reorder" at bounding box center [505, 393] width 188 height 298
click at [463, 393] on div "America's Book Of Secrets / SE2 / EP6: Deadly Cults VARIANT reorder" at bounding box center [505, 393] width 188 height 298
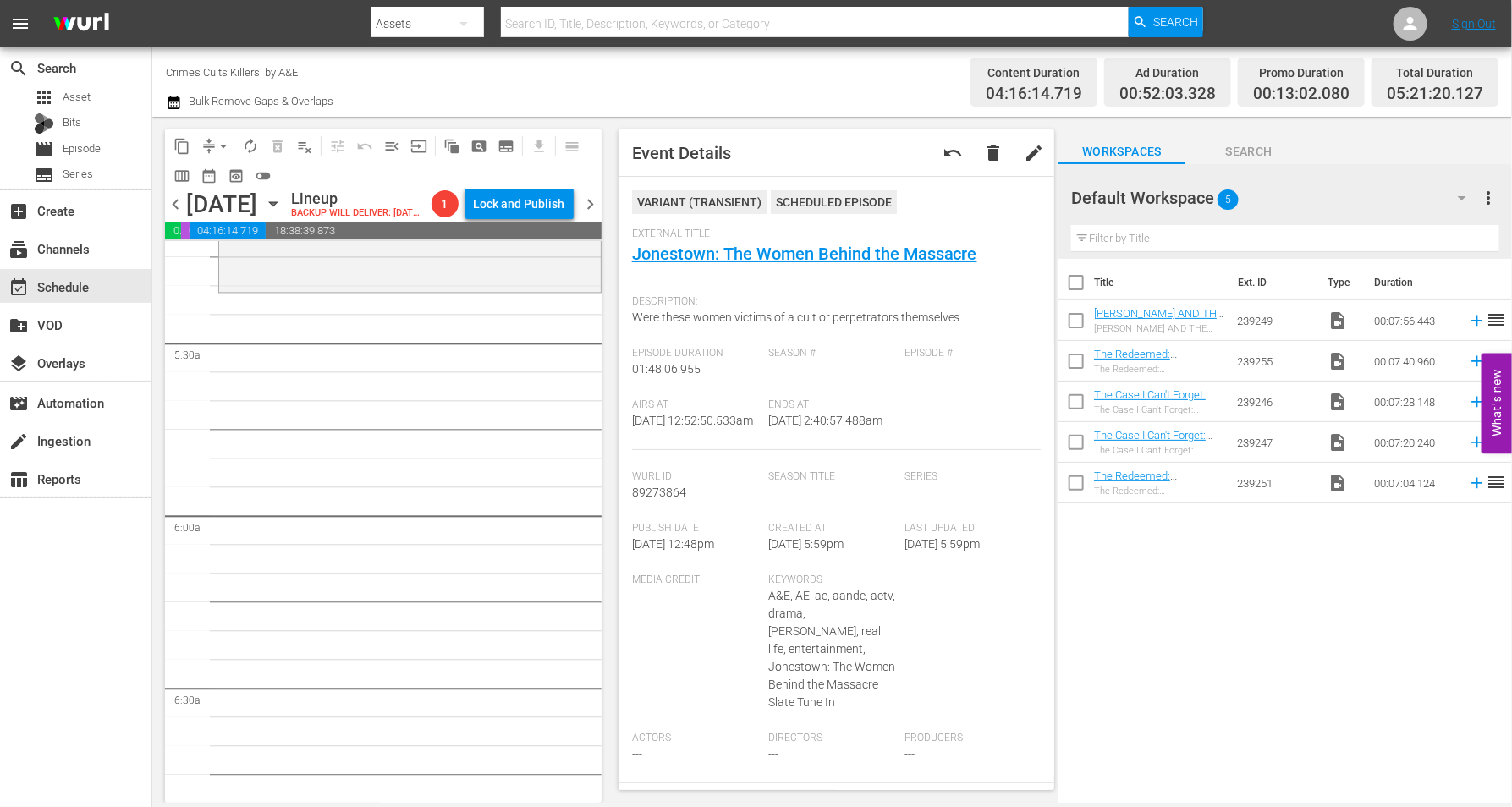
scroll to position [1586, 0]
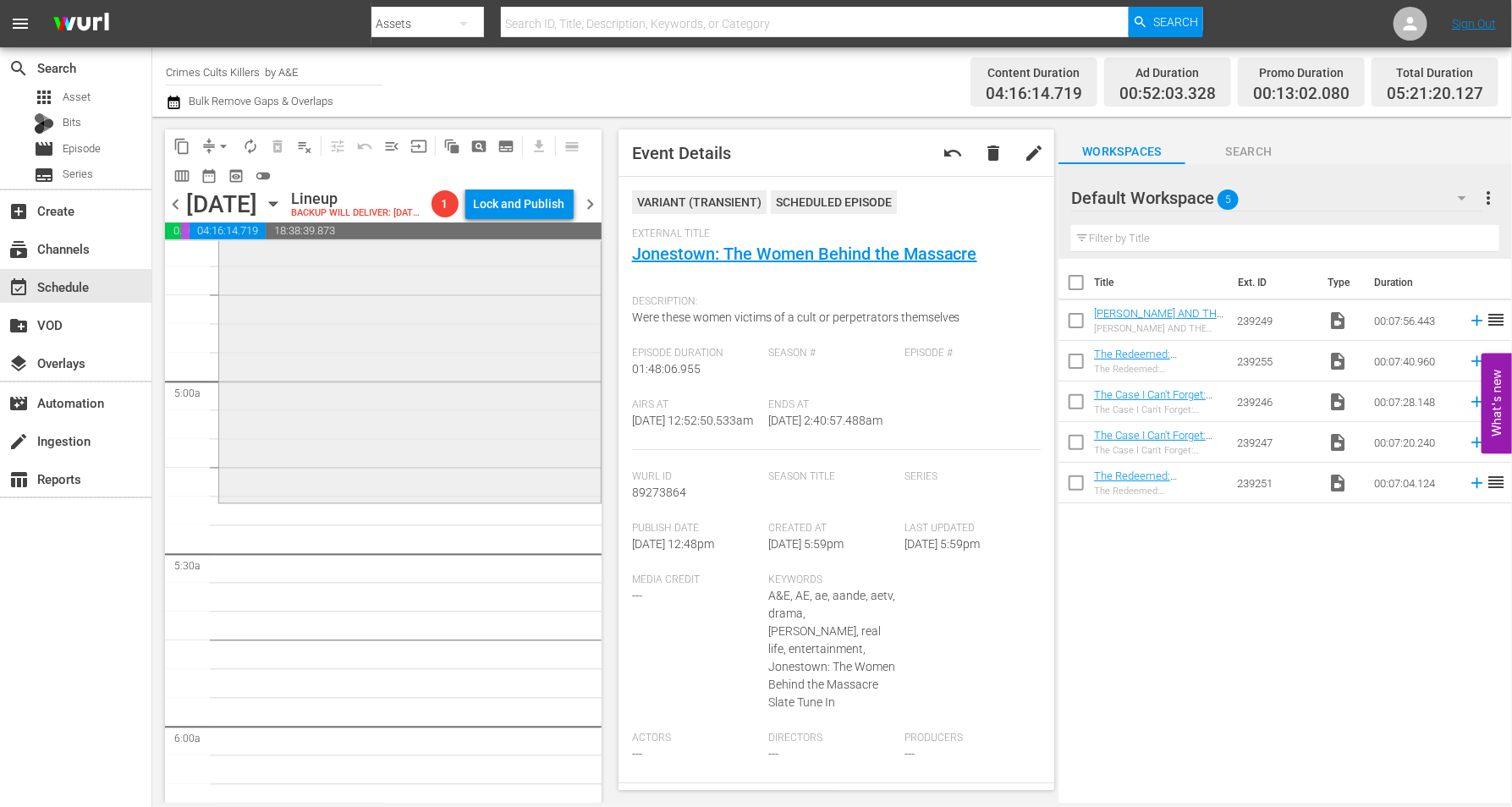
click at [375, 486] on div "[PERSON_NAME]: Prophet of Evil / SE1 / EP2: [PERSON_NAME]: Prophet of Evil VARI…" at bounding box center [410, 191] width 381 height 619
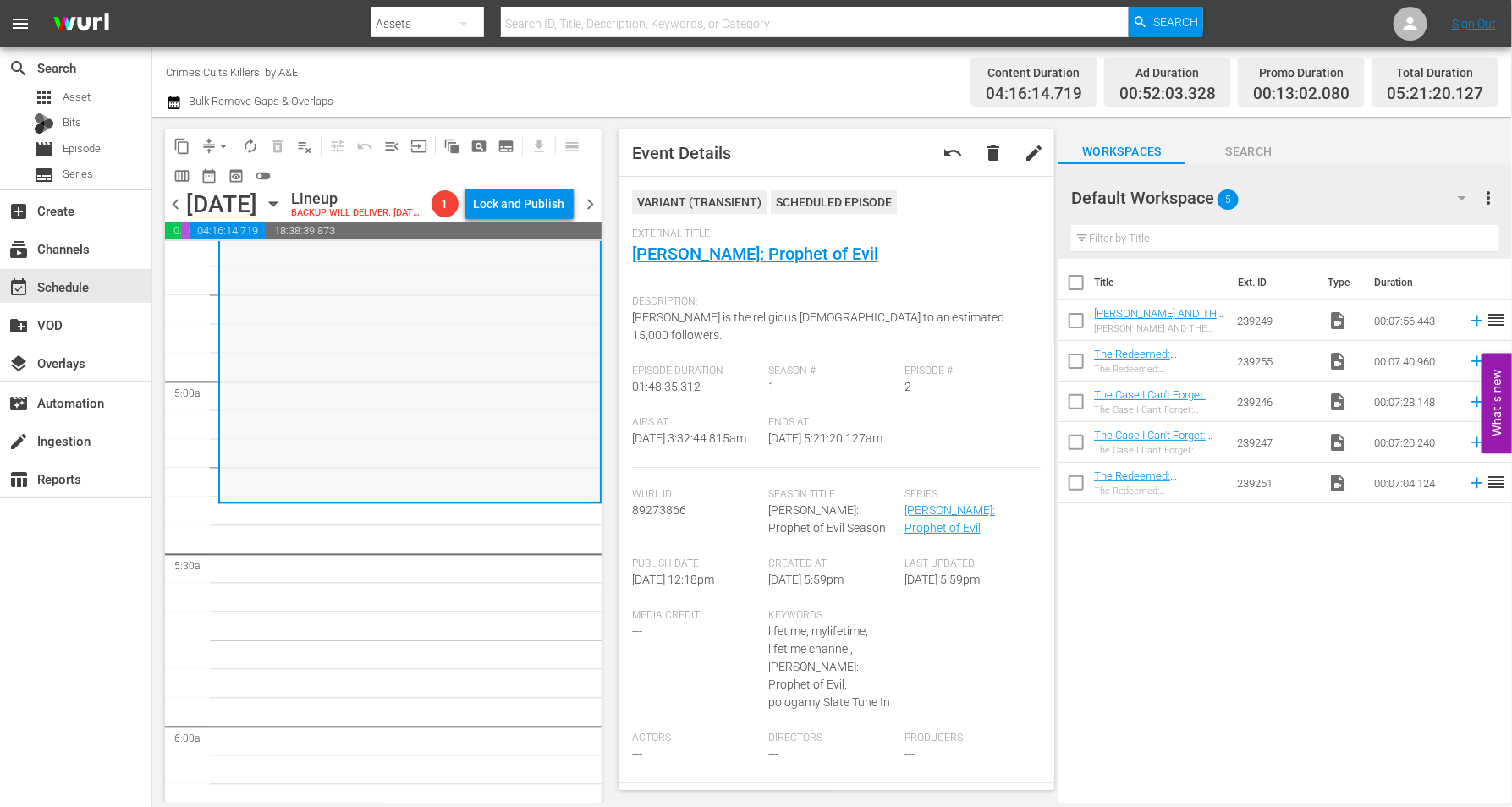
click at [422, 445] on div "[PERSON_NAME]: Prophet of Evil / SE1 / EP2: [PERSON_NAME]: Prophet of Evil VARI…" at bounding box center [409, 191] width 380 height 619
click at [219, 143] on span "arrow_drop_down" at bounding box center [223, 146] width 17 height 17
click at [212, 177] on li "Align to Midnight" at bounding box center [224, 180] width 178 height 28
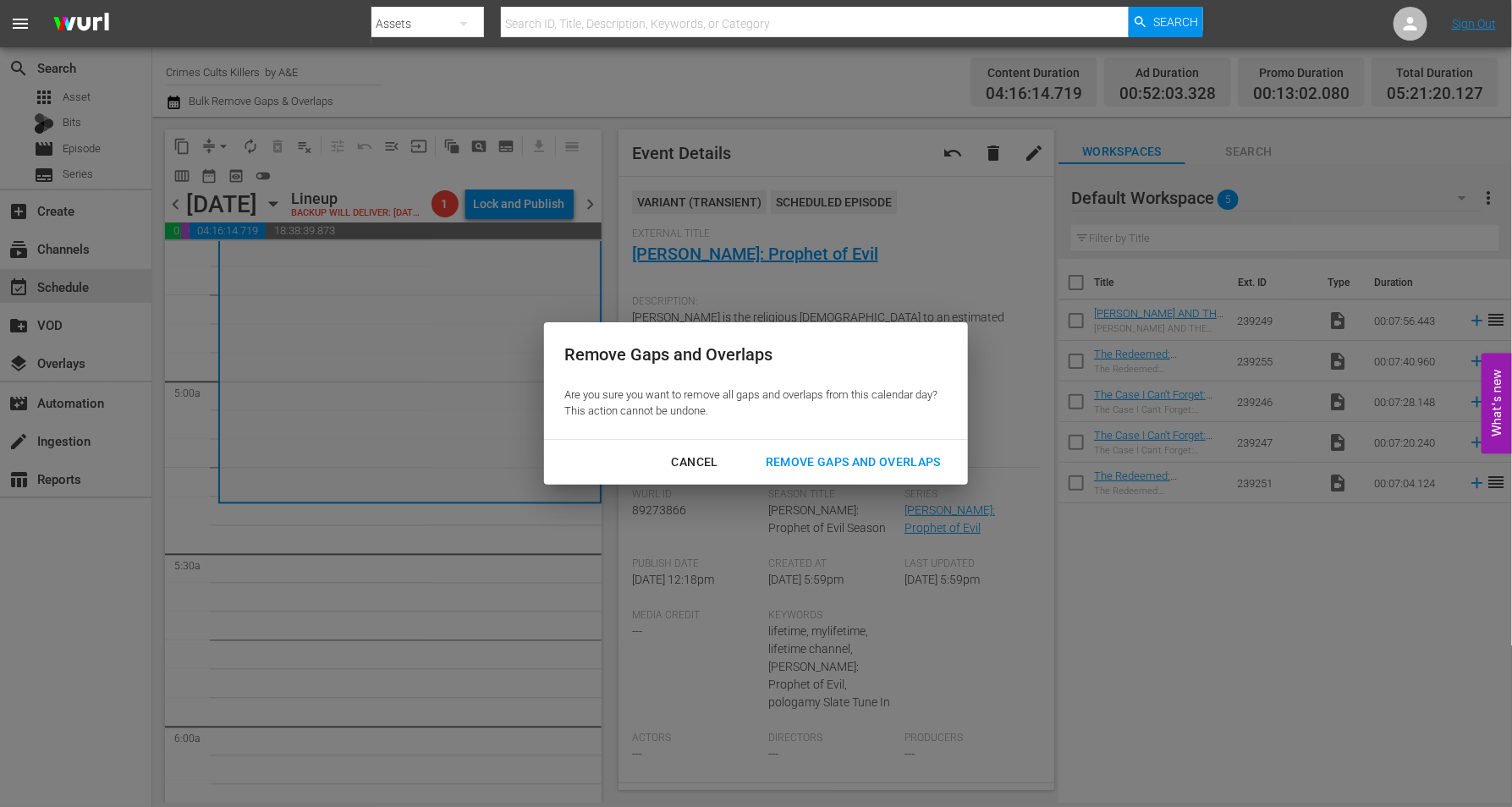
click at [777, 457] on div "Remove Gaps and Overlaps" at bounding box center [853, 463] width 202 height 21
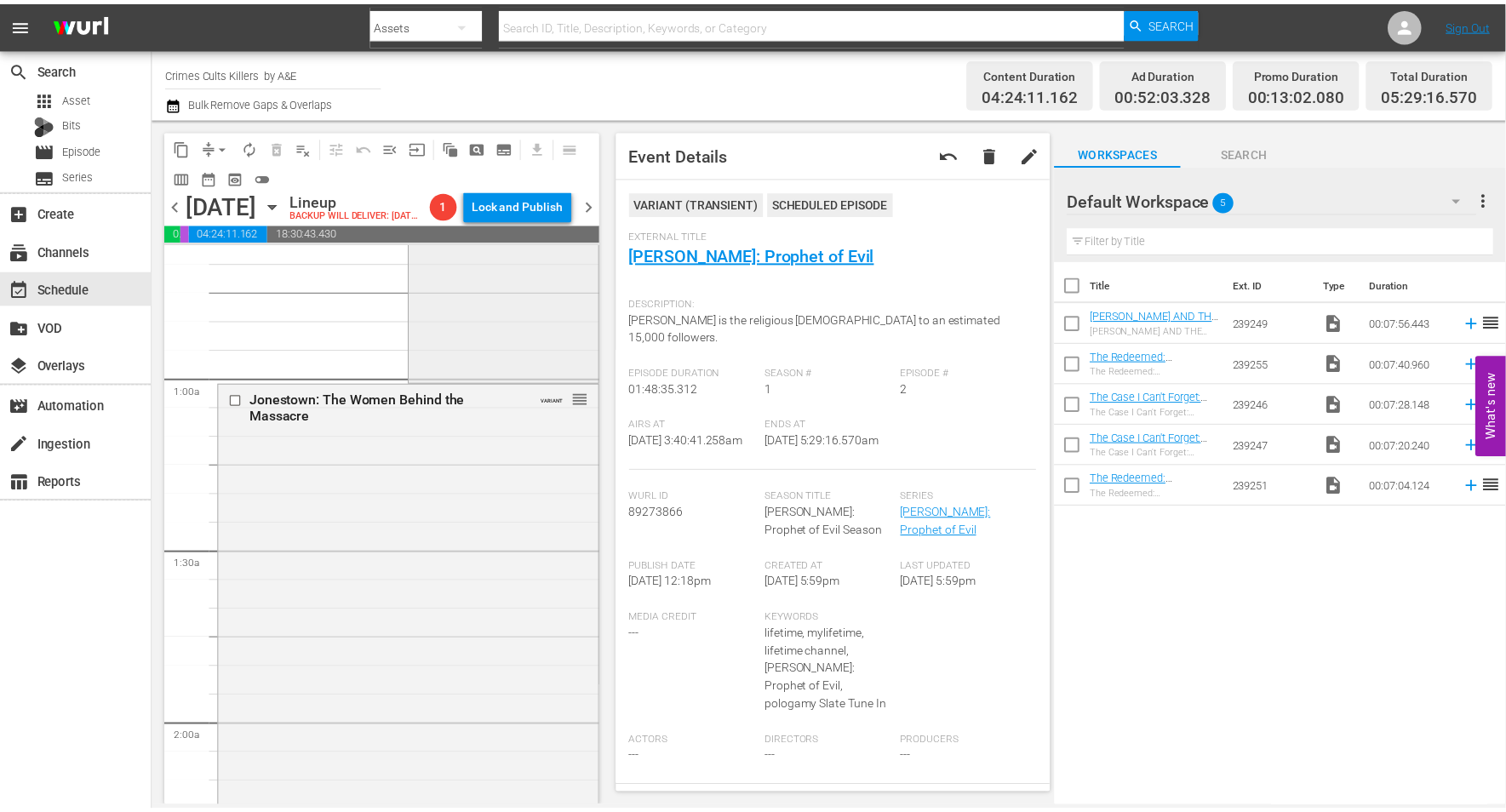
scroll to position [0, 0]
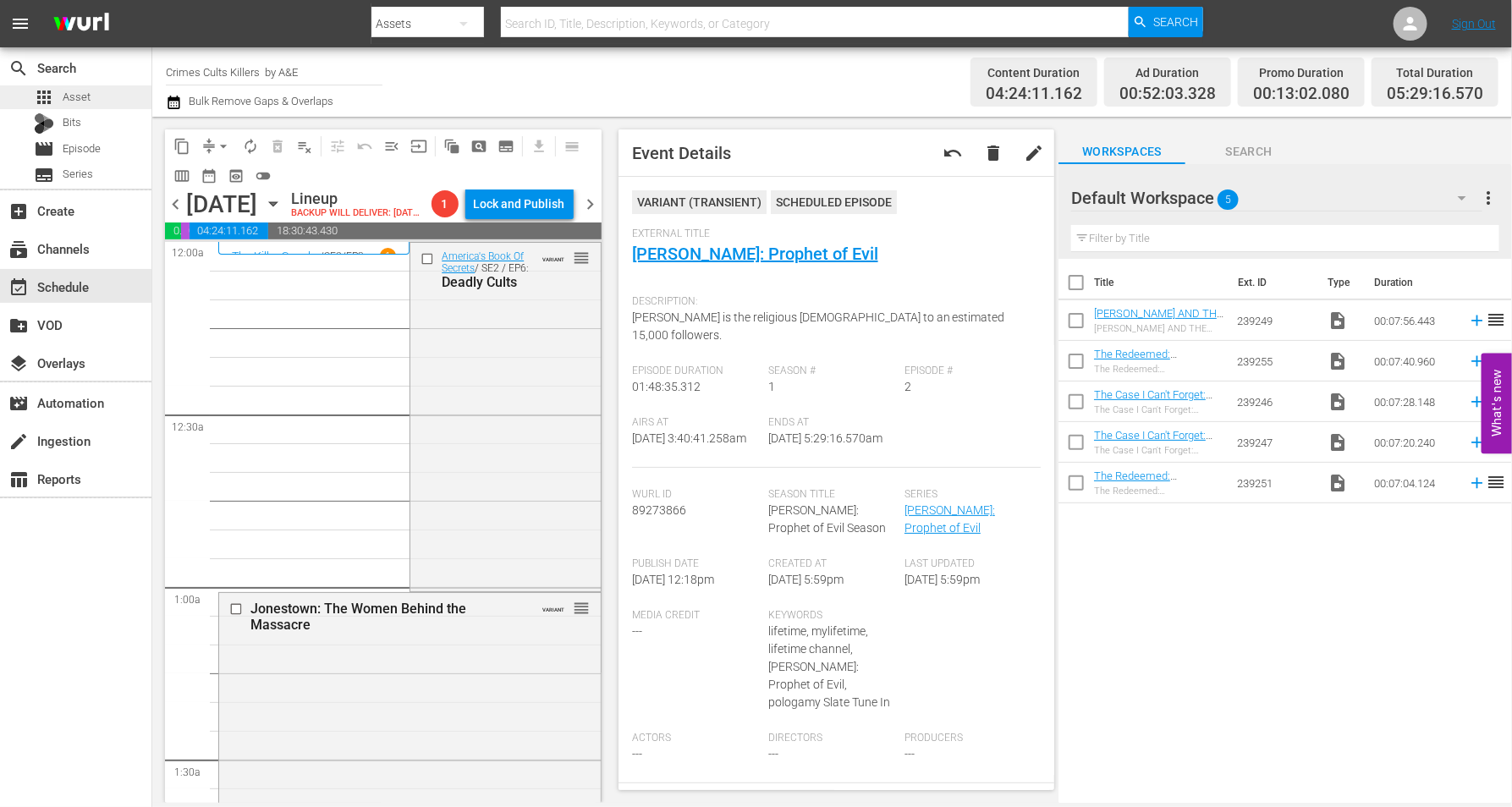
click at [73, 97] on span "Asset" at bounding box center [77, 97] width 28 height 17
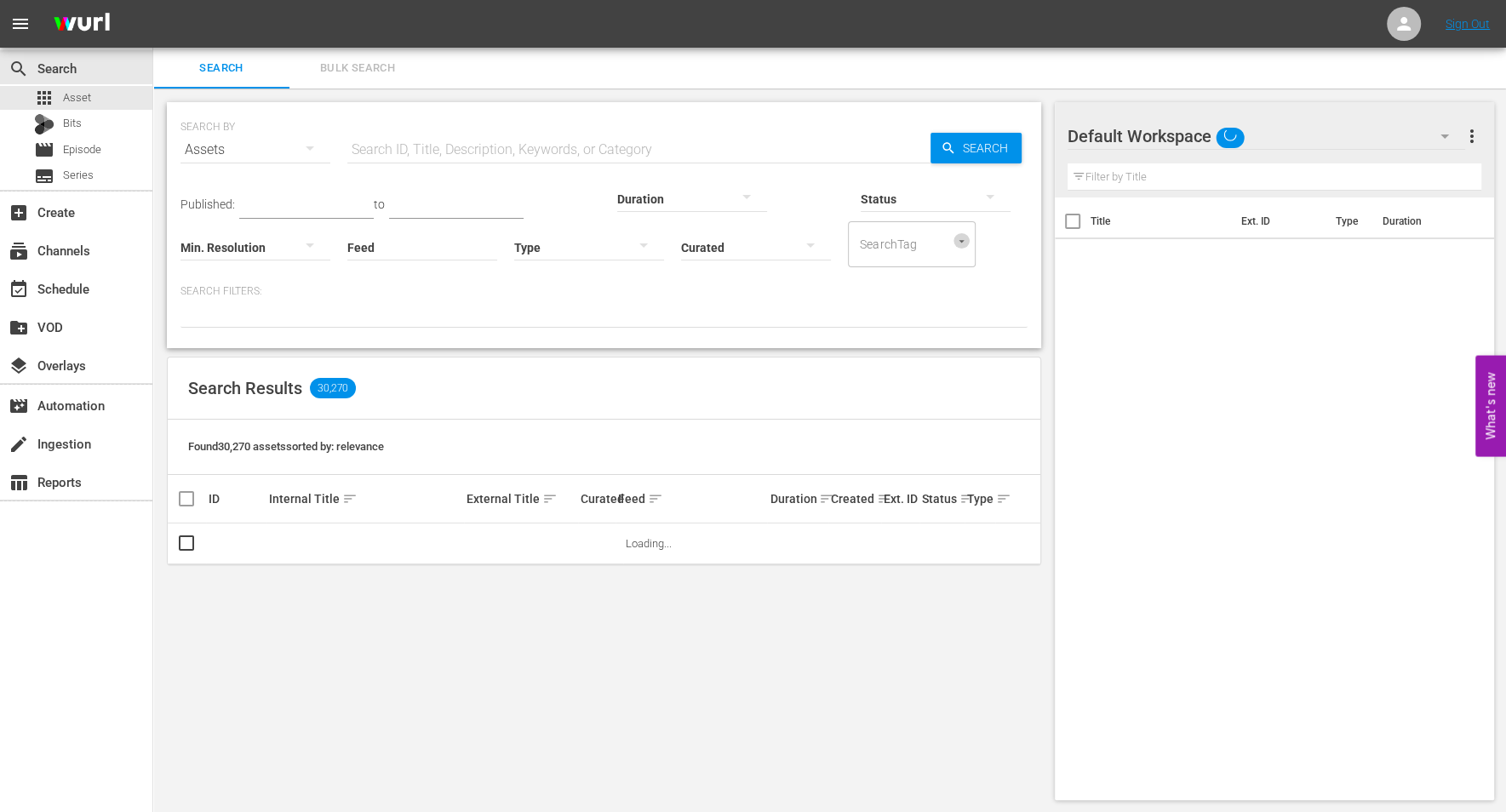
click at [955, 244] on icon "Open" at bounding box center [961, 241] width 13 height 13
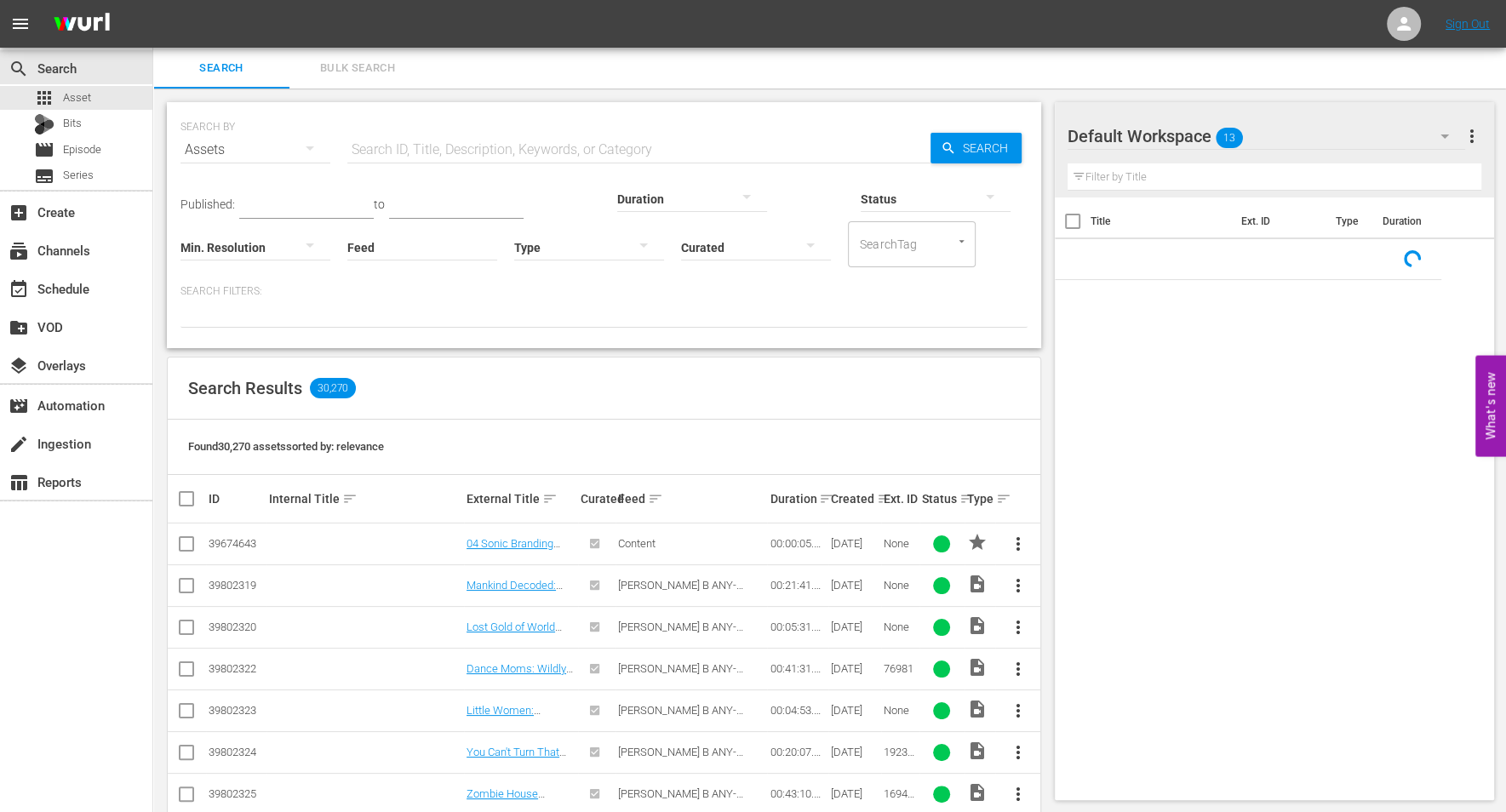
drag, startPoint x: 584, startPoint y: 282, endPoint x: 468, endPoint y: 203, distance: 140.3
click at [584, 281] on div "Published: to Duration Status Min. Resolution Feed Feed Title Type Curated Sear…" at bounding box center [604, 248] width 847 height 157
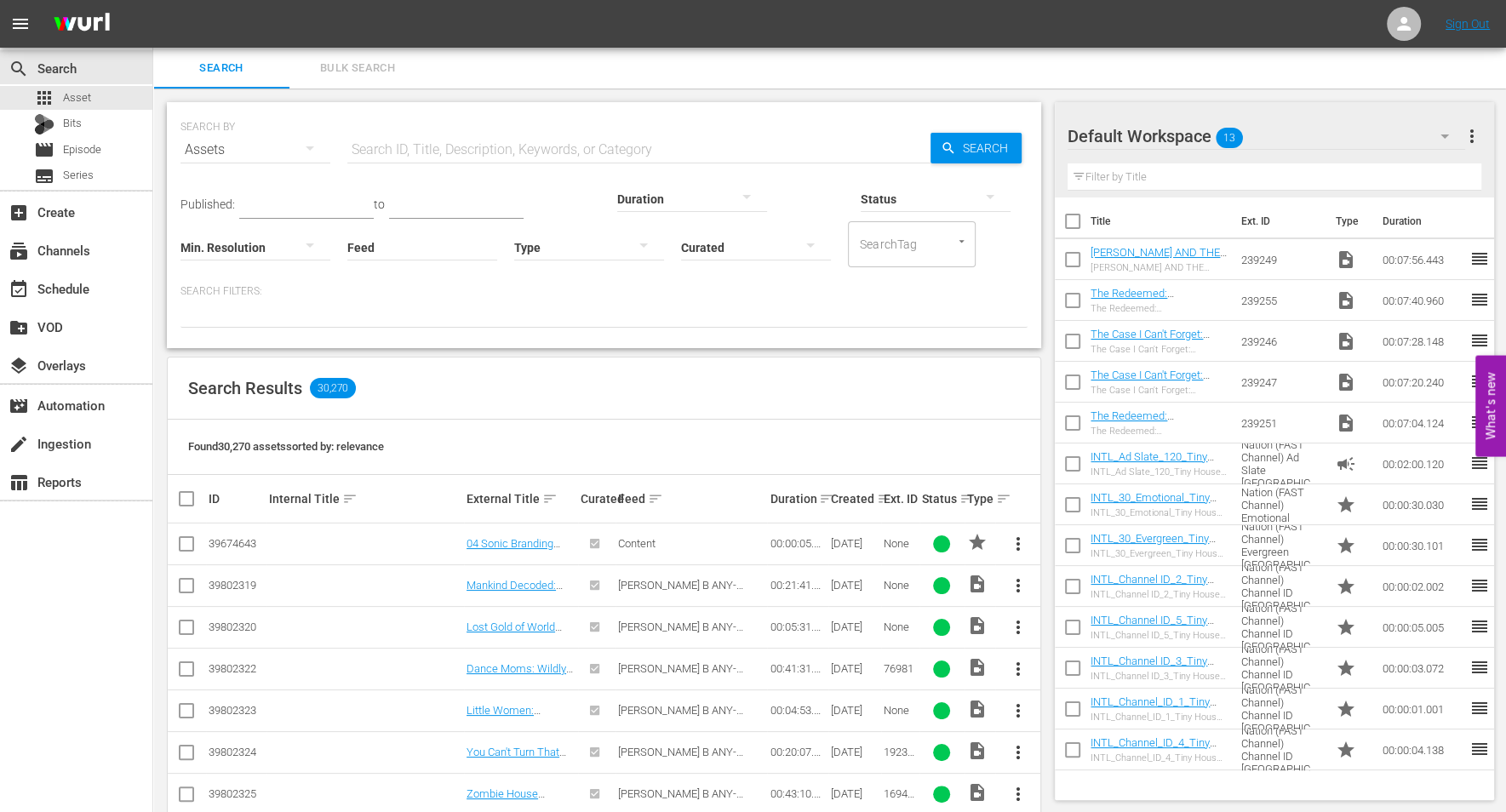
click at [358, 62] on span "Bulk Search" at bounding box center [357, 69] width 116 height 19
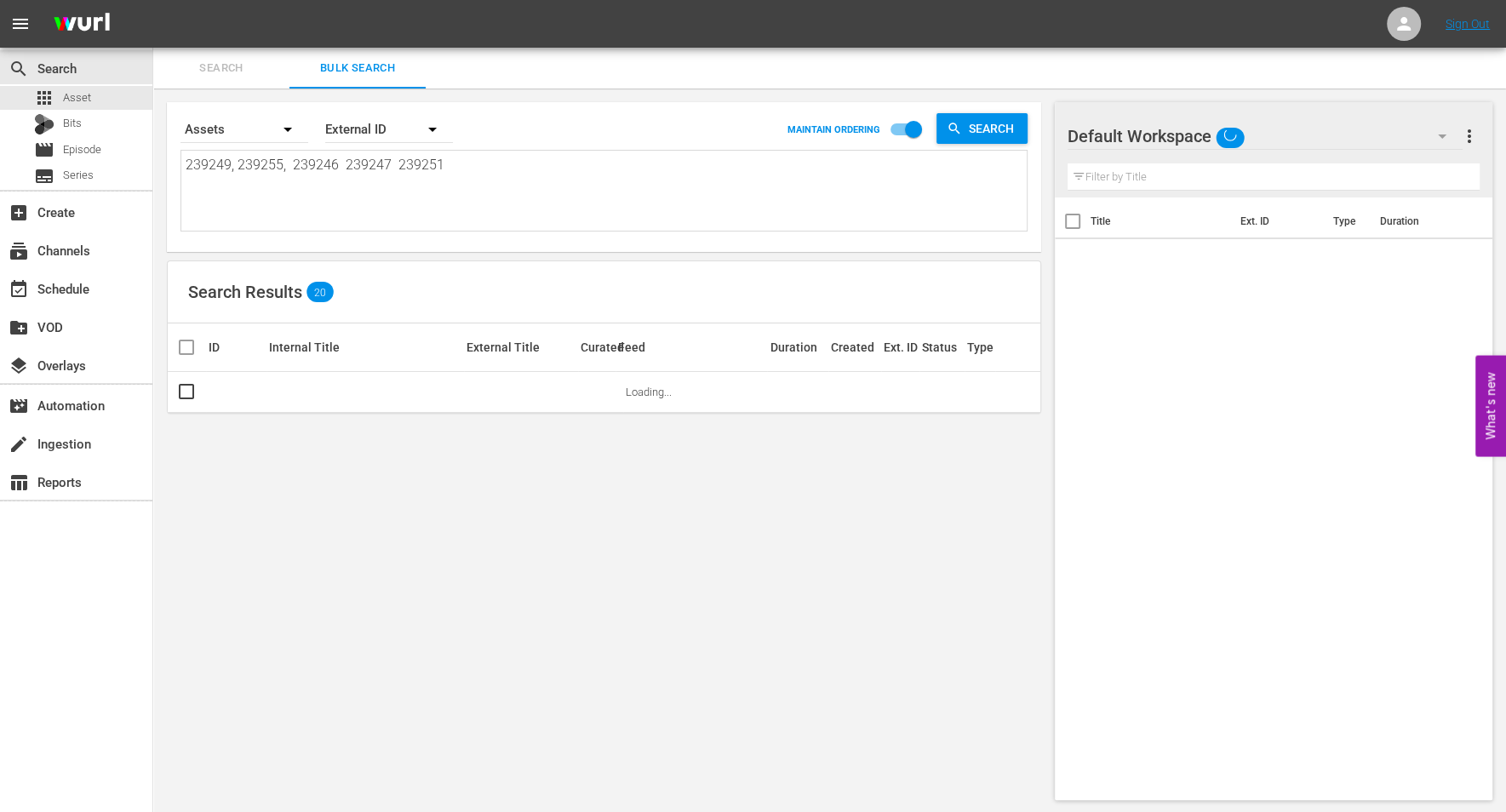
drag, startPoint x: 459, startPoint y: 165, endPoint x: -11, endPoint y: 83, distance: 477.1
click at [0, 83] on html "menu Sign Out search Search apps Asset Bits movie Episode subtitles Series add_…" at bounding box center [753, 406] width 1506 height 812
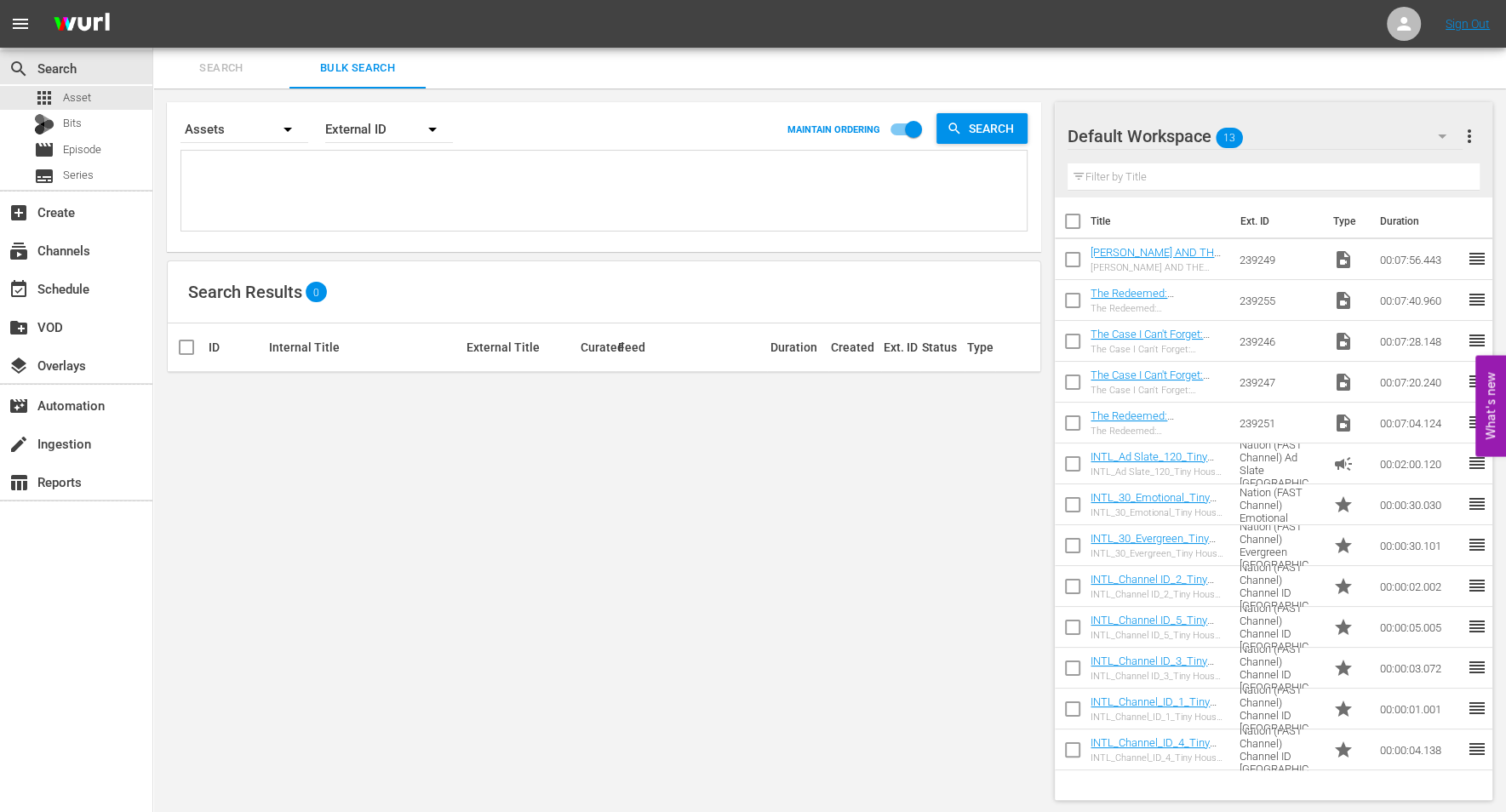
paste textarea "2025.06 Crime ThrillHER Rebrand Promo 30, Crime 360 by A&E (FAST Channel) Cross…"
type textarea "2025.06 Crime ThrillHER Rebrand Promo 30, Crime 360 by A&E (FAST Channel) Cross…"
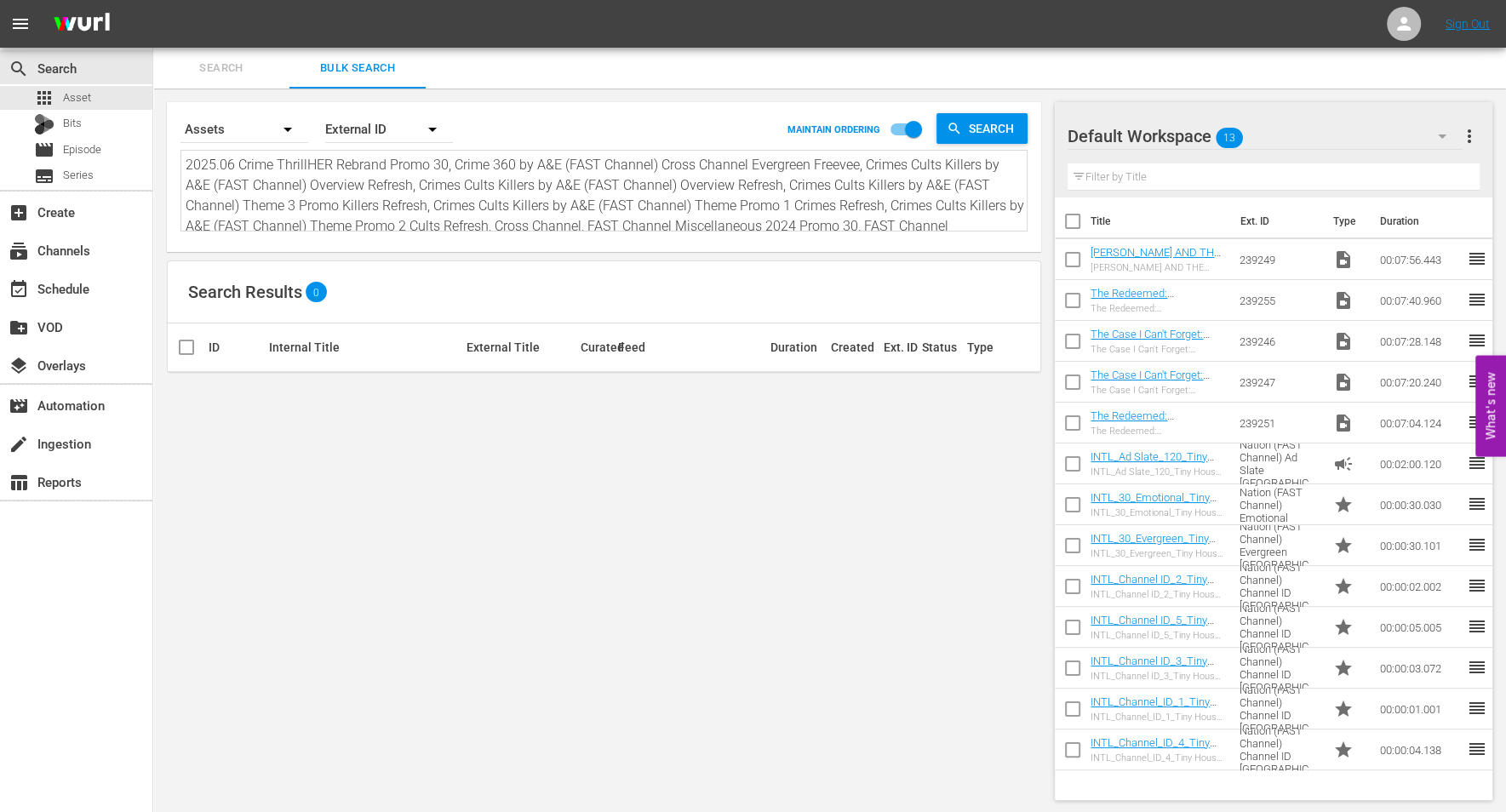
scroll to position [1, 0]
type textarea "2025.06 Crime ThrillHER Rebrand Promo 30, Crime 360 by A&E (FAST Channel) Cross…"
click at [436, 128] on icon "button" at bounding box center [432, 128] width 20 height 20
click at [387, 205] on div "Wurl ID" at bounding box center [379, 204] width 68 height 27
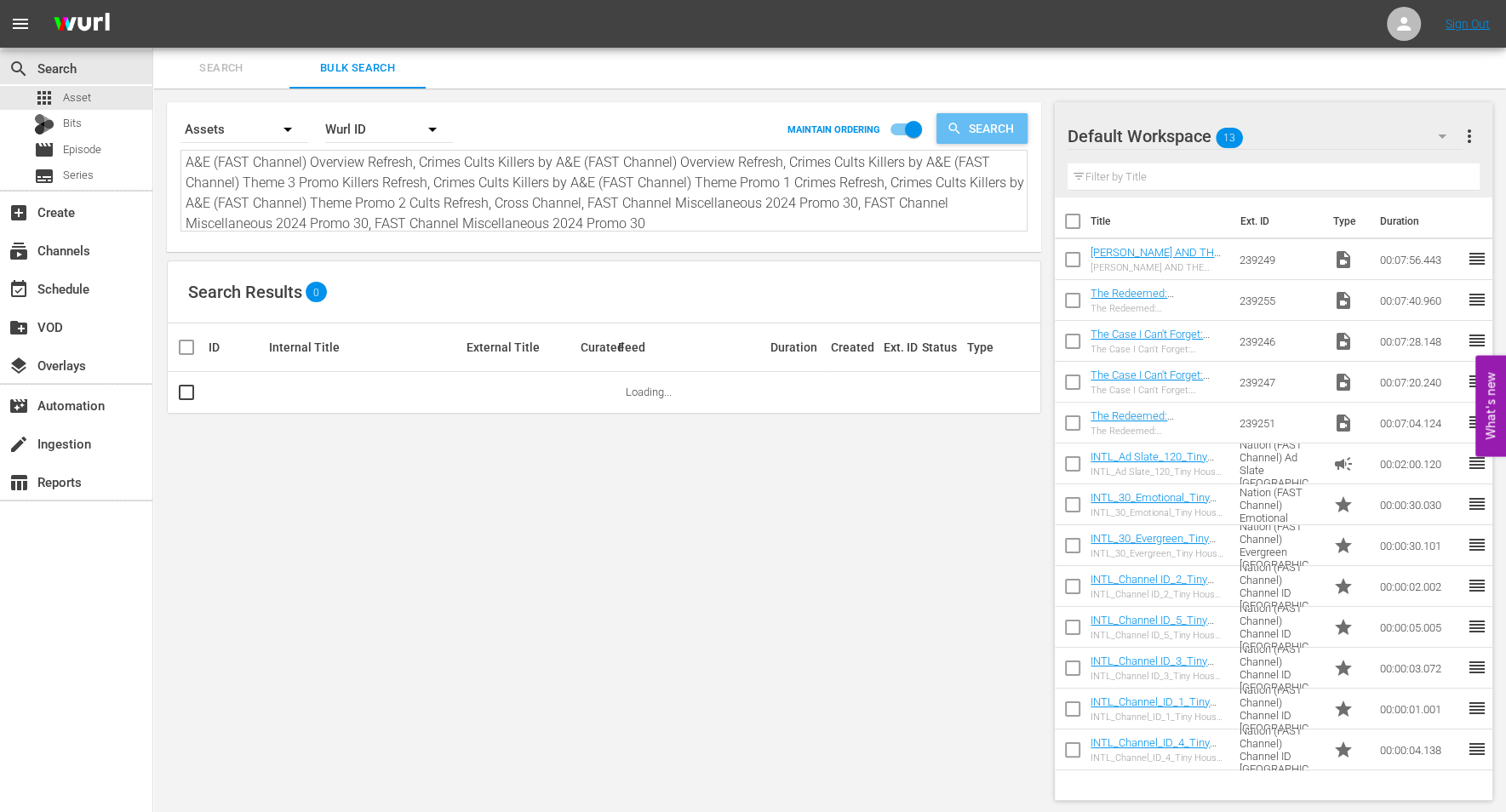
click at [981, 121] on span "Search" at bounding box center [995, 128] width 65 height 31
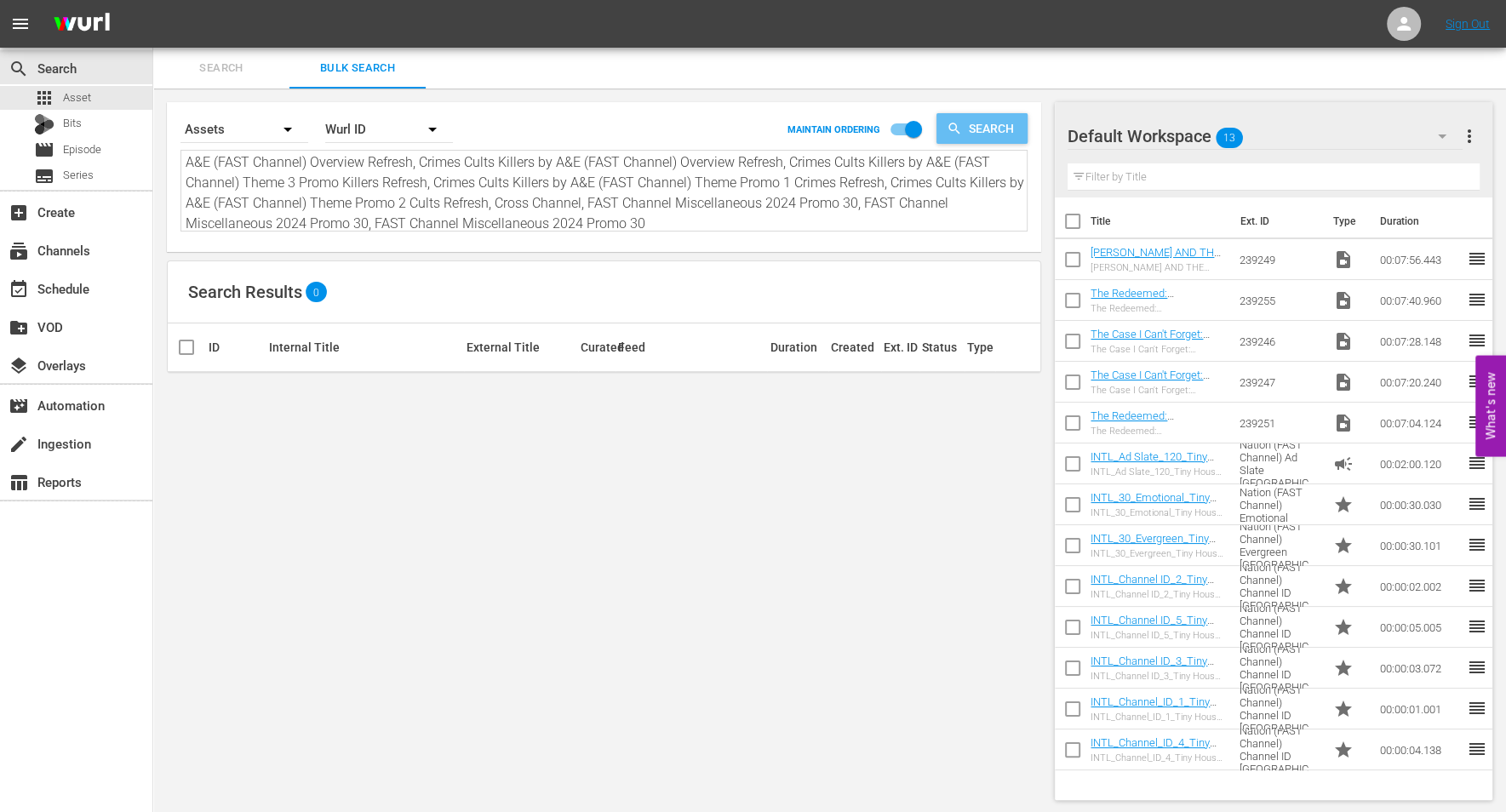
click at [981, 132] on span "Search" at bounding box center [995, 128] width 65 height 31
click at [430, 126] on icon "button" at bounding box center [432, 128] width 20 height 20
click at [375, 207] on div "Wurl ID" at bounding box center [379, 204] width 68 height 27
click at [996, 121] on span "Search" at bounding box center [995, 128] width 65 height 31
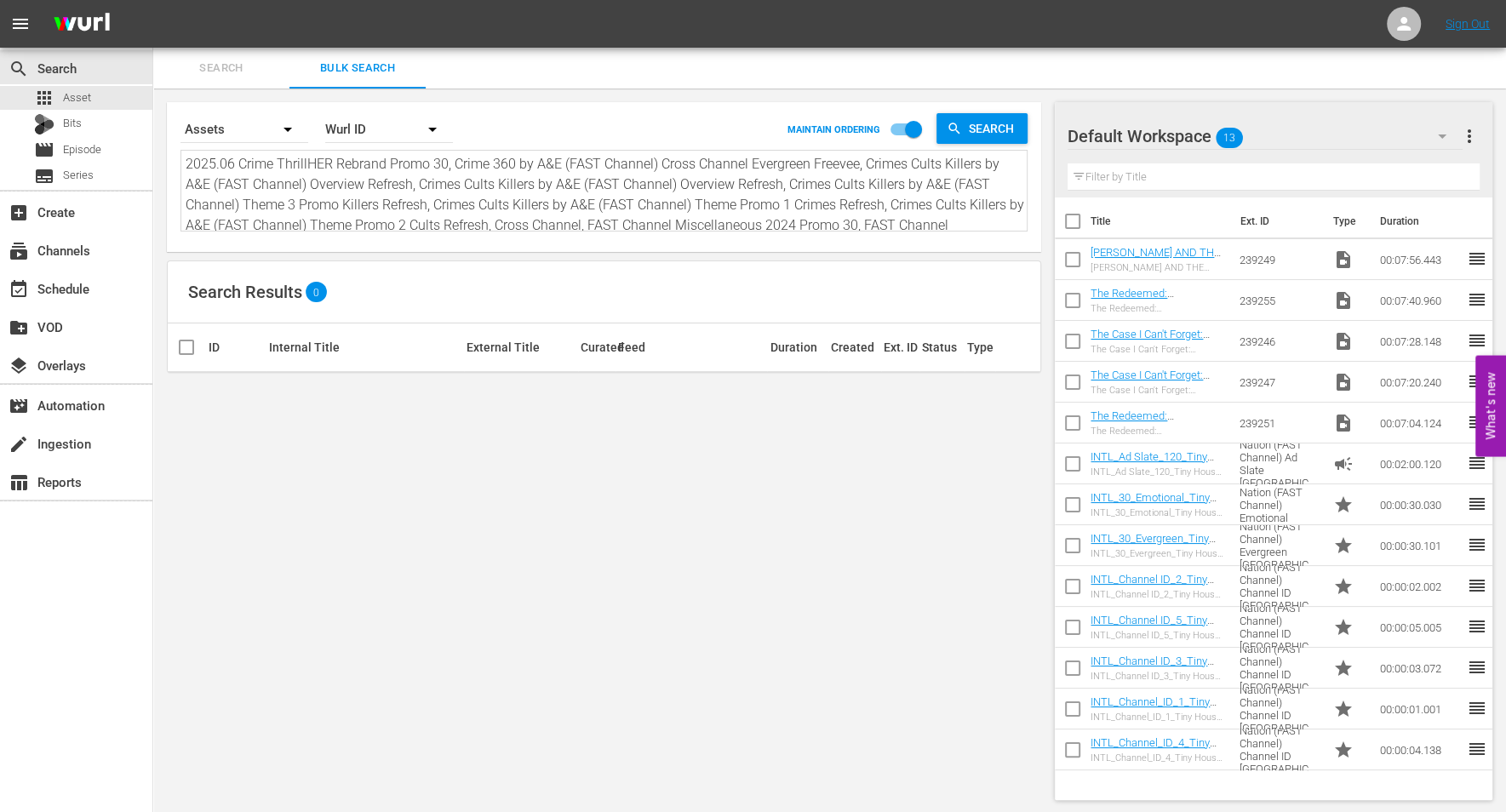
drag, startPoint x: 660, startPoint y: 221, endPoint x: 182, endPoint y: 146, distance: 483.8
click at [182, 146] on div "Search By Assets Order By [PERSON_NAME] ID MAINTAIN ORDERING Search 2025.06 Cri…" at bounding box center [604, 170] width 847 height 122
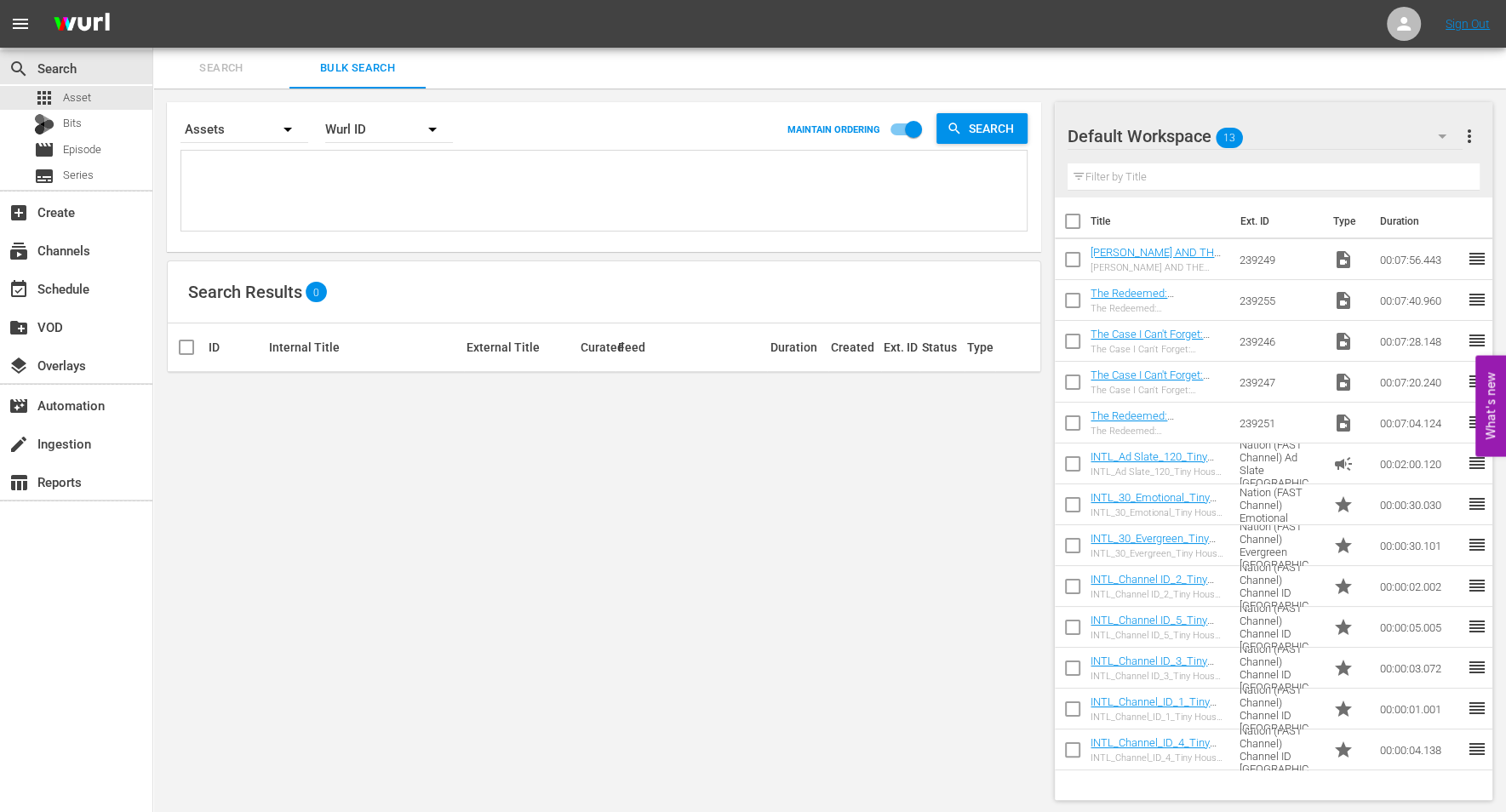
click at [227, 178] on textarea at bounding box center [606, 193] width 841 height 77
paste textarea "2025.06 Crime ThrillHER Rebrand Promo 30, Crime 360 by A&E (FAST Channel) Cross…"
type textarea "2025.06 Crime ThrillHER Rebrand Promo 30, Crime 360 by A&E (FAST Channel) Cross…"
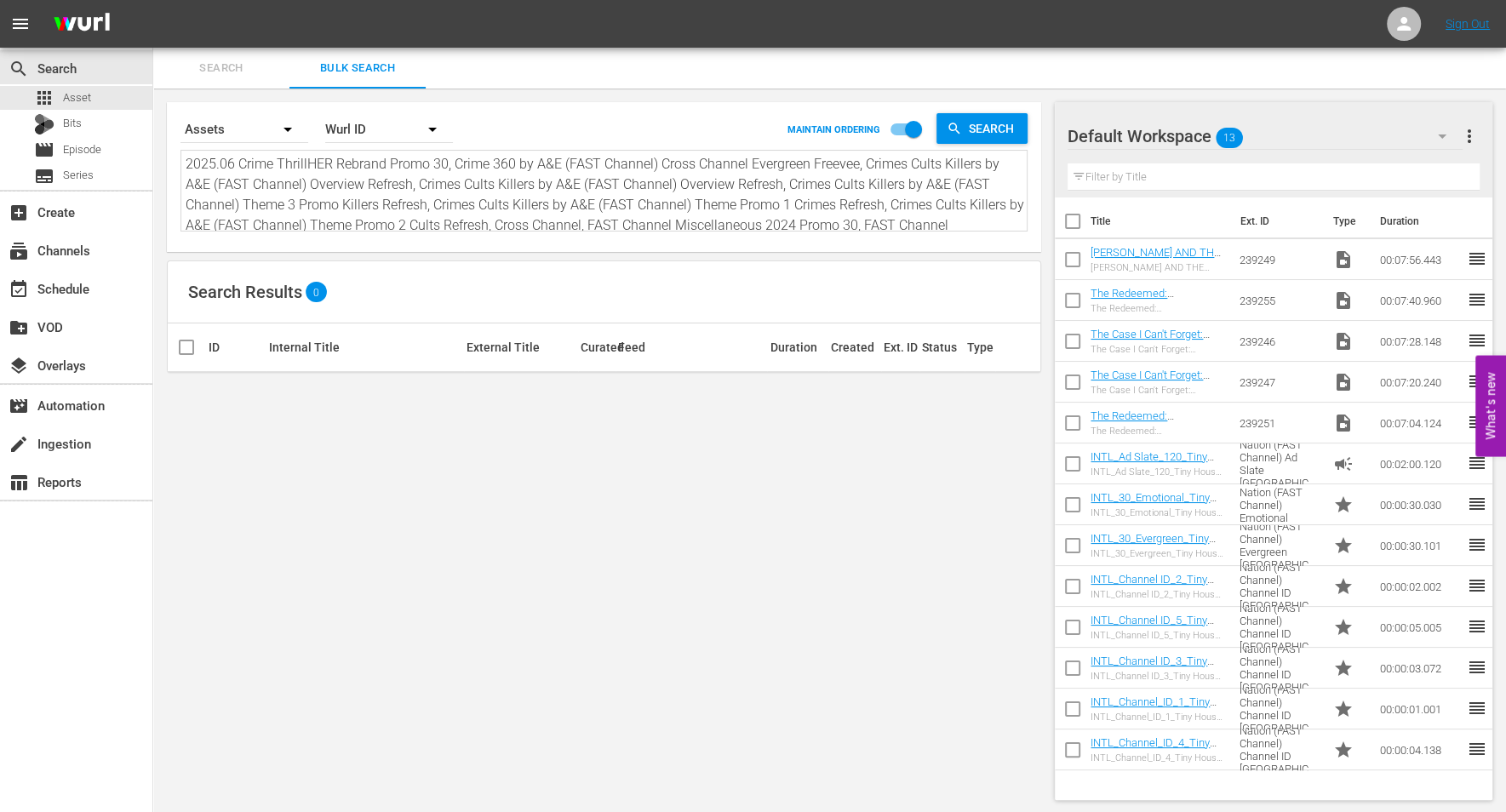
scroll to position [22, 0]
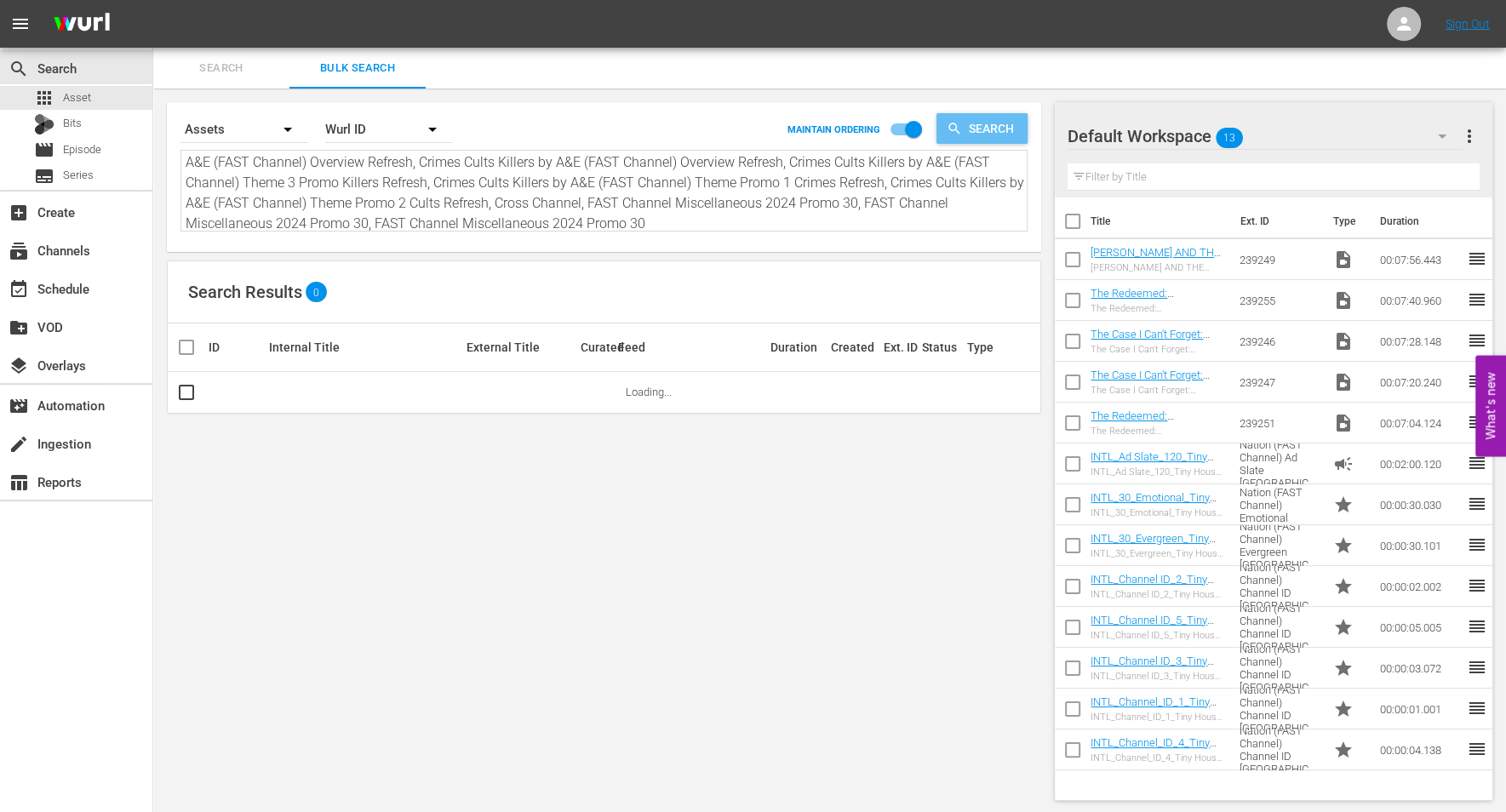
type textarea "2025.06 Crime ThrillHER Rebrand Promo 30, Crime 360 by A&E (FAST Channel) Cross…"
click at [995, 124] on span "Search" at bounding box center [995, 128] width 65 height 31
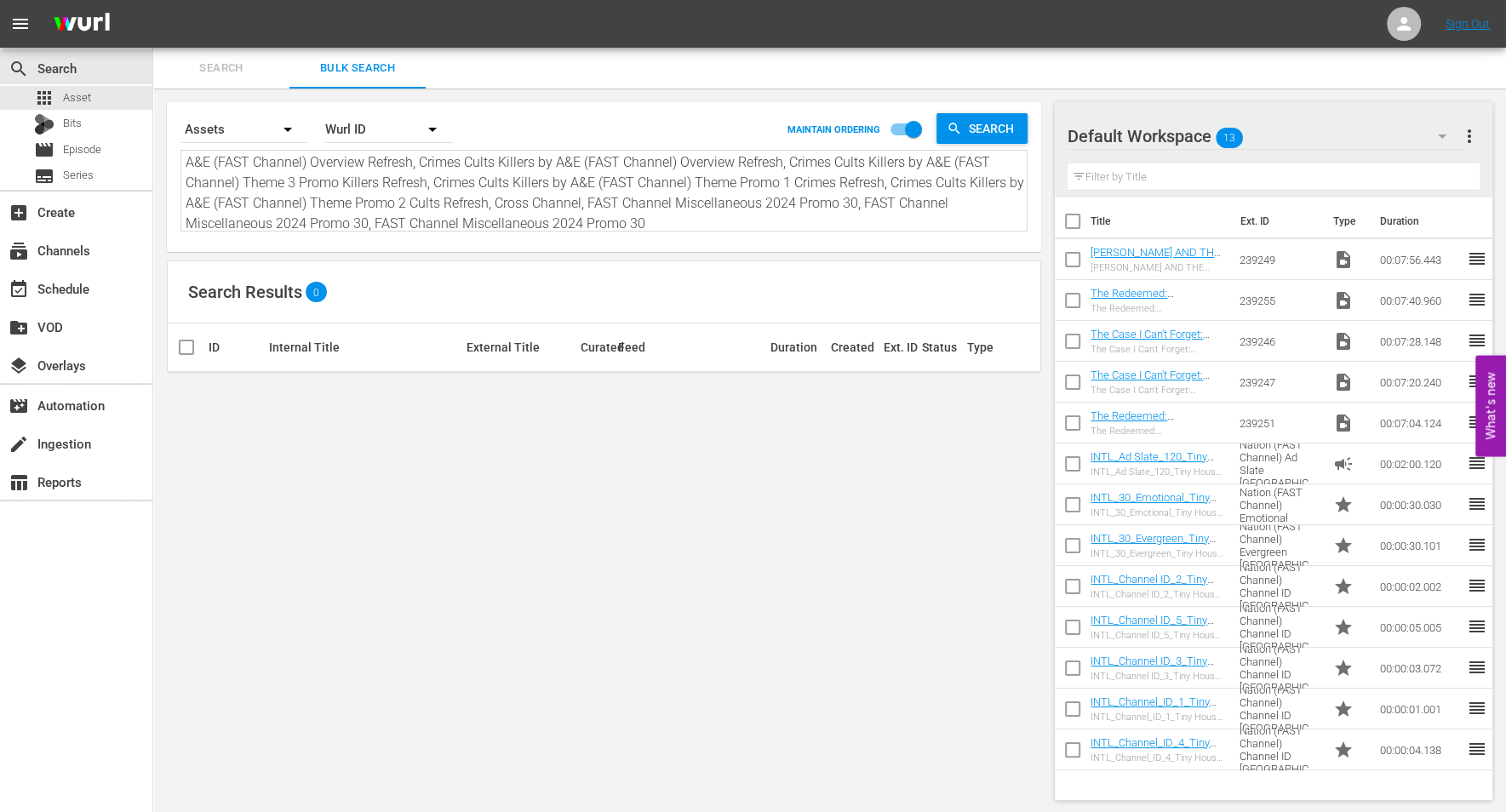
click at [429, 118] on button "button" at bounding box center [432, 129] width 40 height 40
click at [364, 235] on div "Title" at bounding box center [379, 231] width 68 height 27
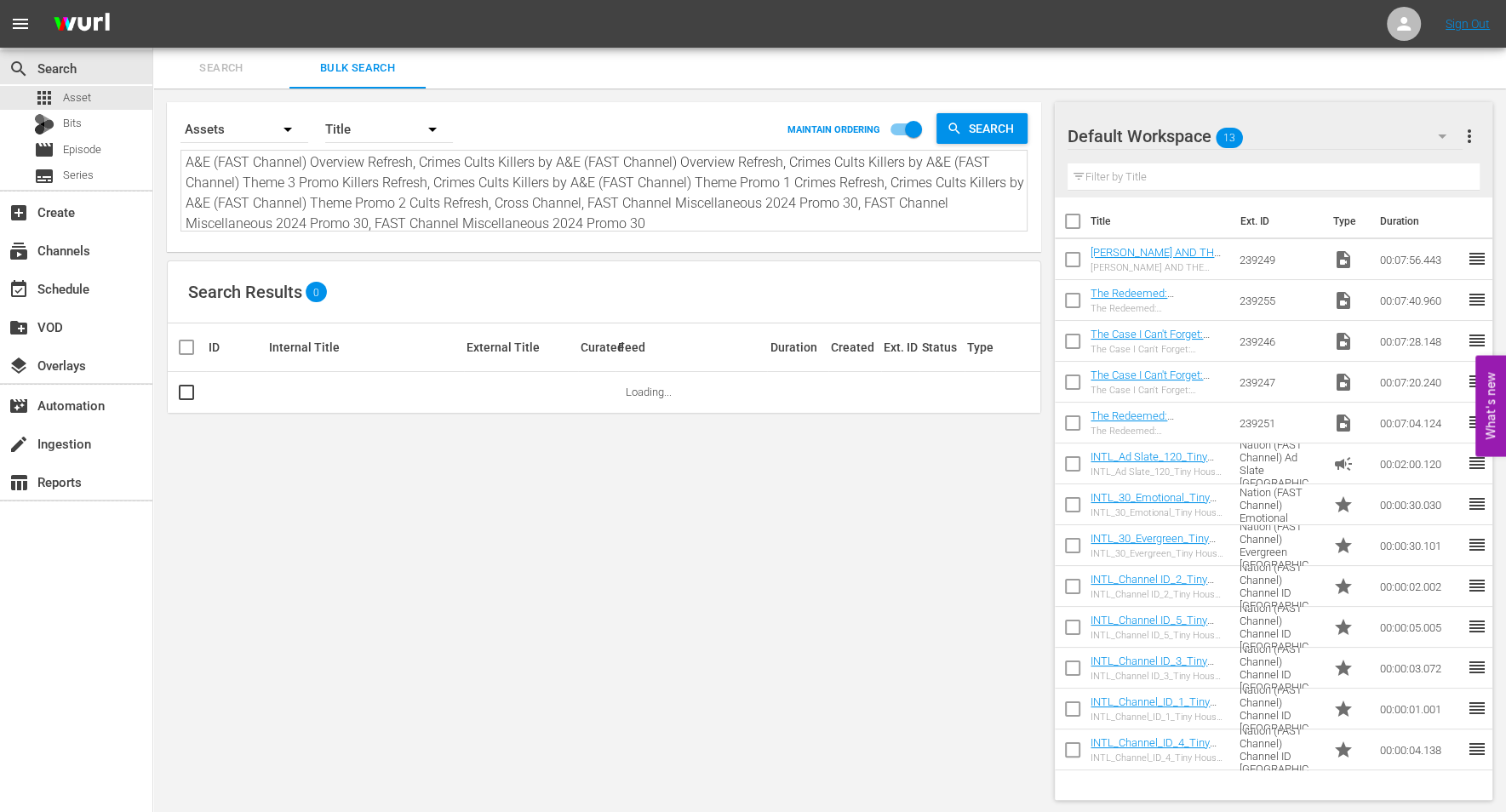
click at [430, 127] on icon "button" at bounding box center [432, 128] width 20 height 20
click at [386, 172] on div "External ID" at bounding box center [379, 177] width 68 height 27
click at [429, 123] on icon "button" at bounding box center [432, 128] width 20 height 20
click at [371, 198] on div "Wurl ID" at bounding box center [379, 204] width 68 height 27
click at [966, 128] on span "Search" at bounding box center [995, 128] width 65 height 31
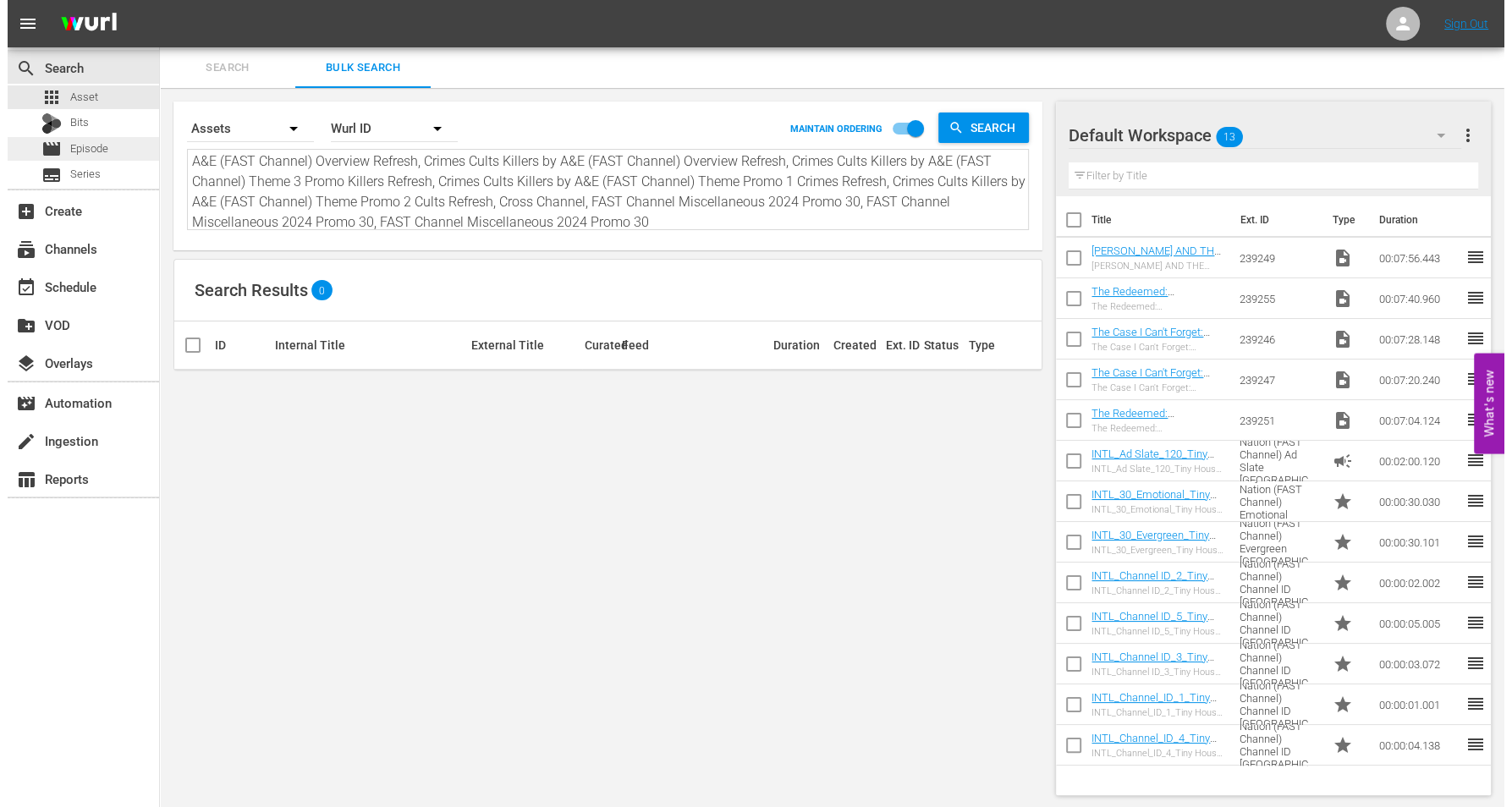
scroll to position [0, 0]
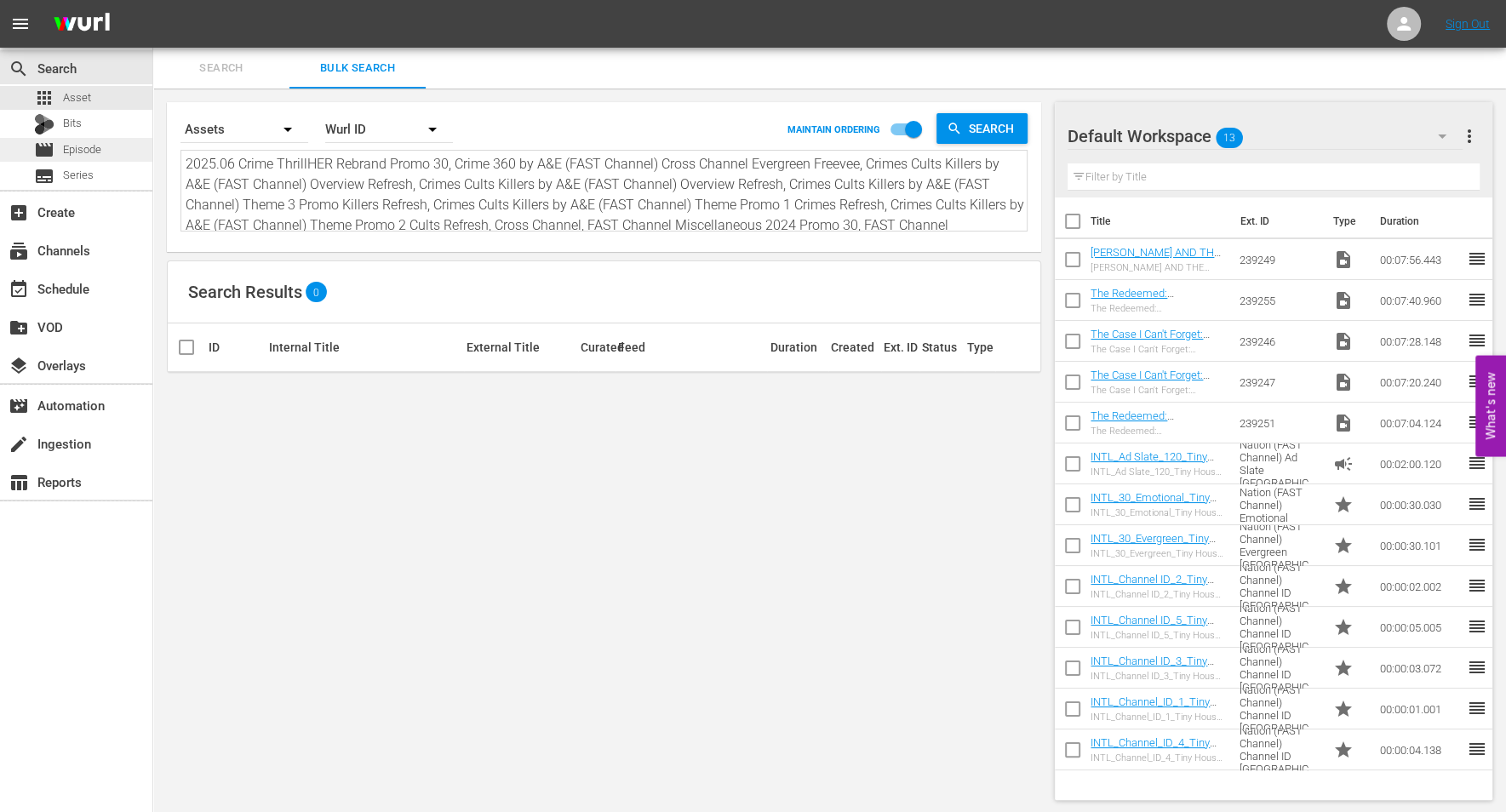
drag, startPoint x: 663, startPoint y: 220, endPoint x: 17, endPoint y: 158, distance: 649.0
click at [153, 0] on div "search Search apps Asset Bits movie Episode subtitles Series add_box Create sub…" at bounding box center [829, 0] width 1353 height 0
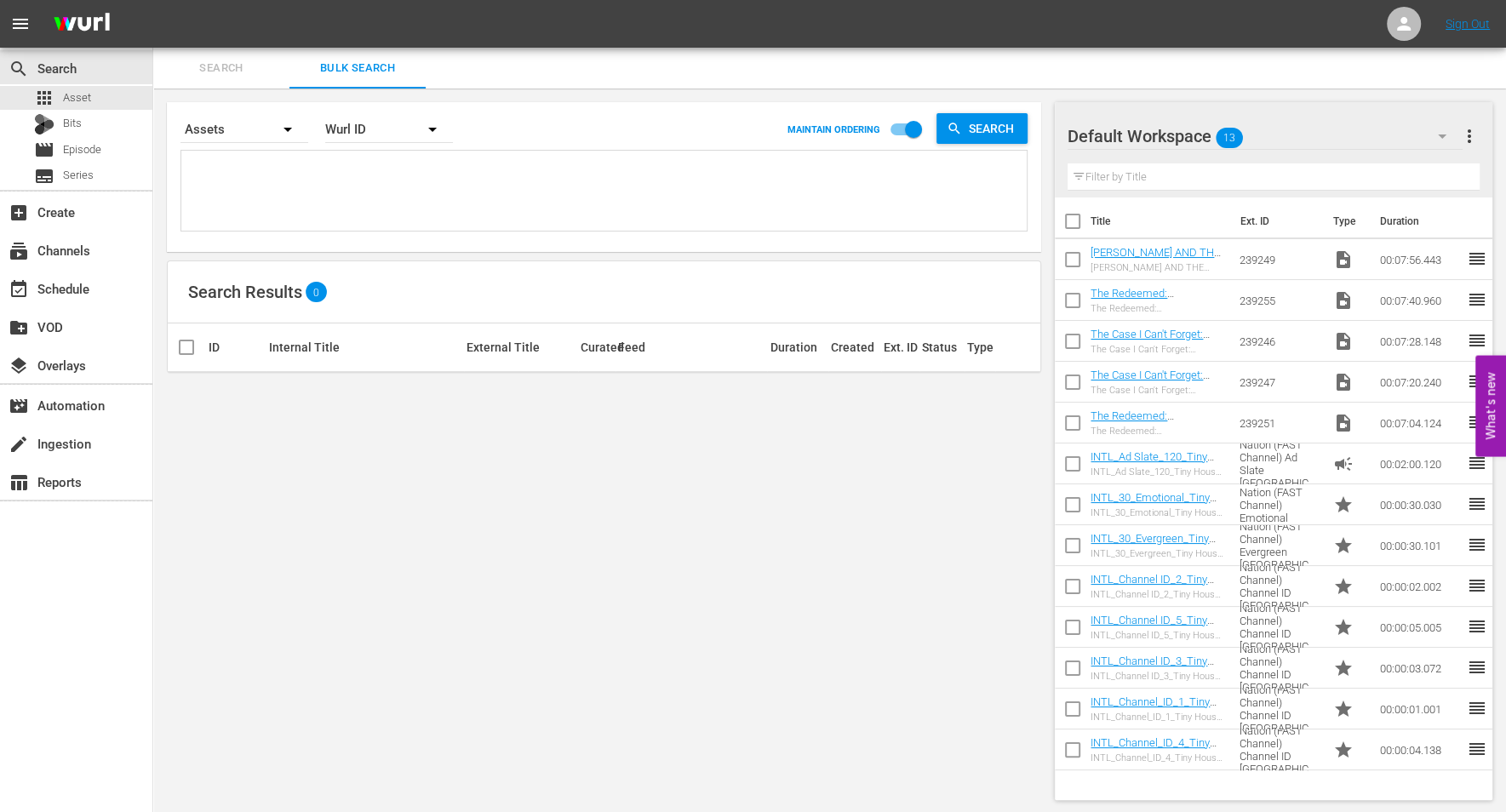
click at [262, 162] on textarea at bounding box center [606, 193] width 841 height 77
type textarea "1"
type textarea "18"
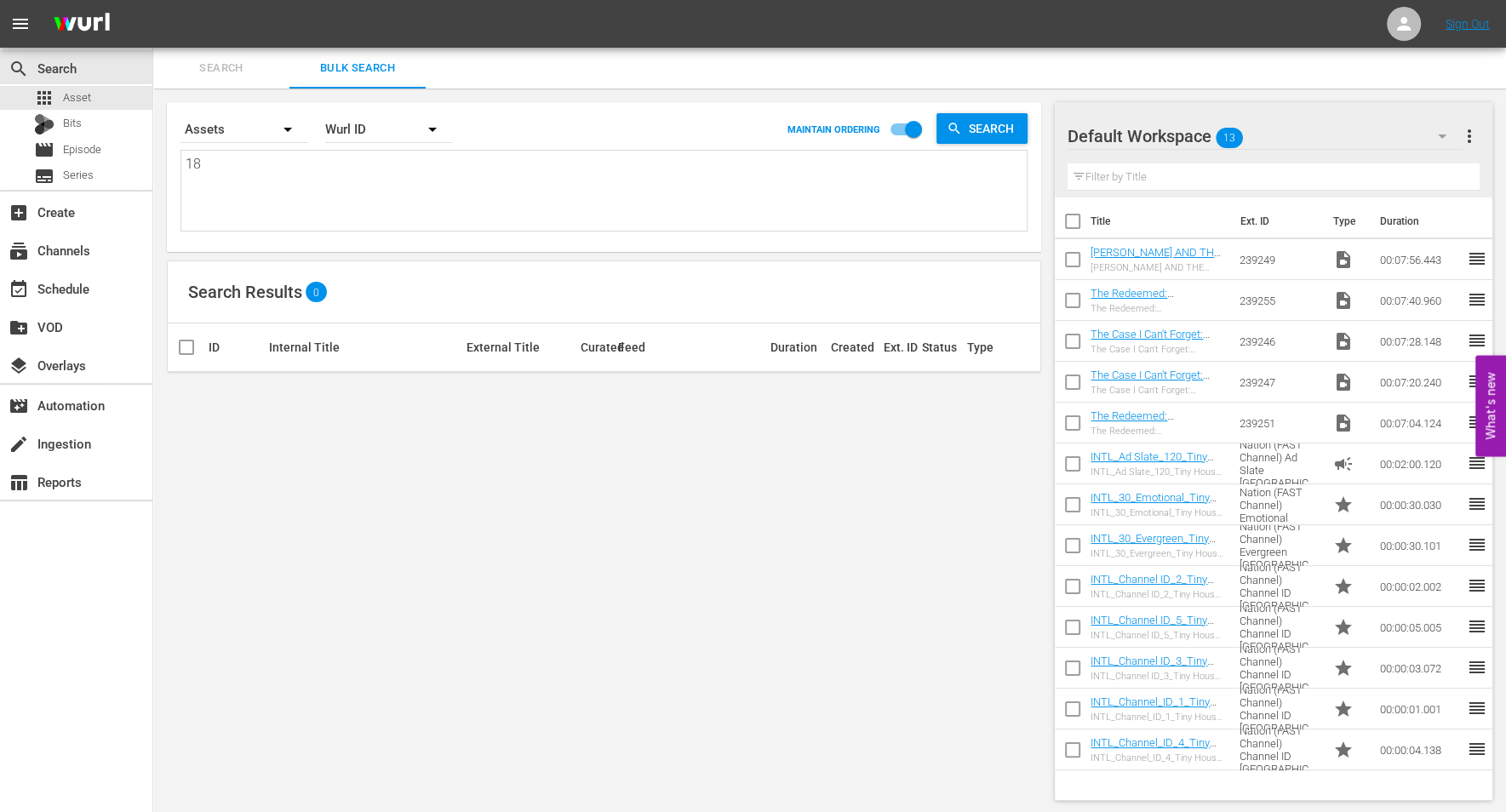
type textarea "183"
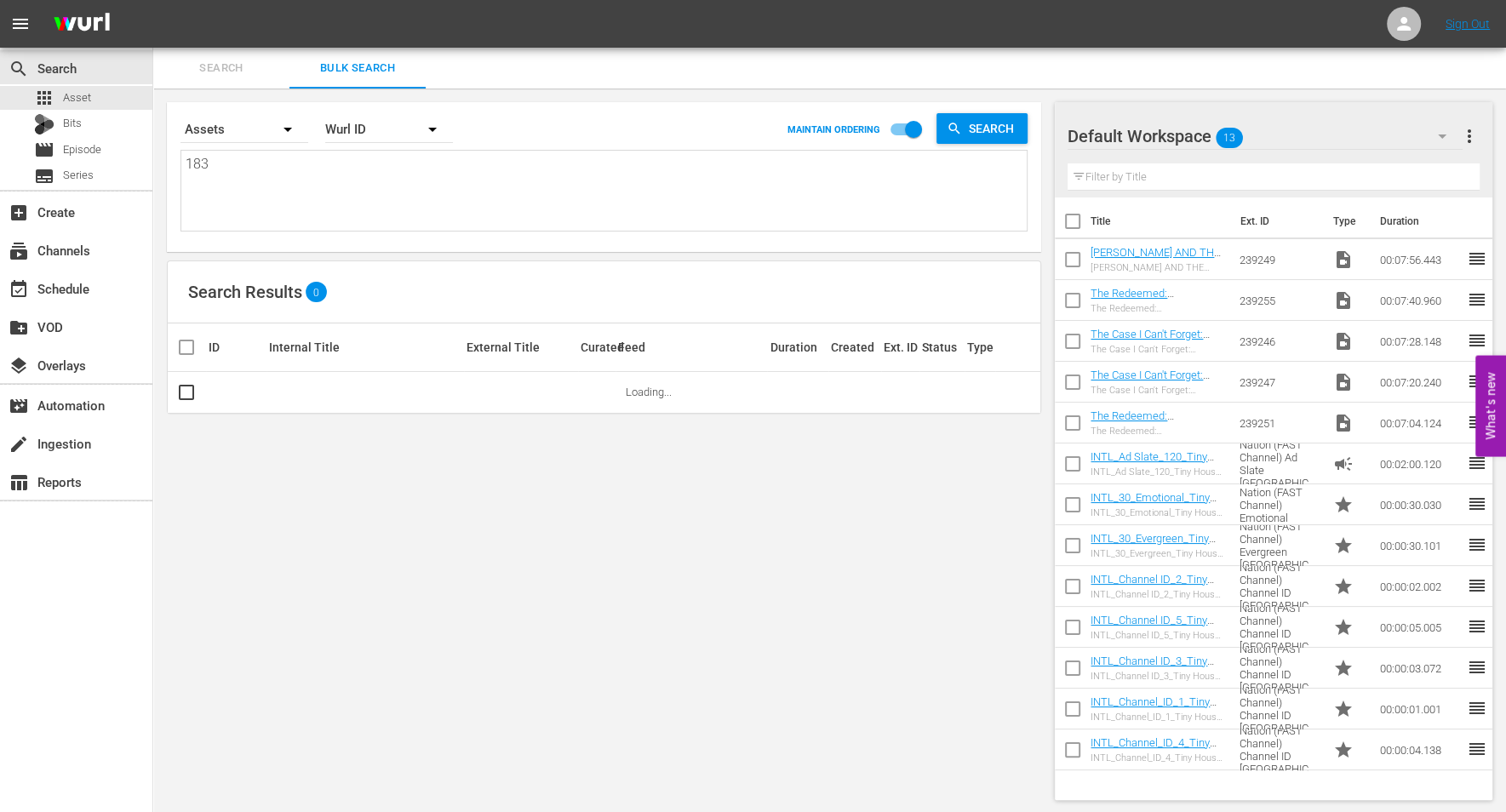
type textarea "1837"
type textarea "18372"
type textarea "183724"
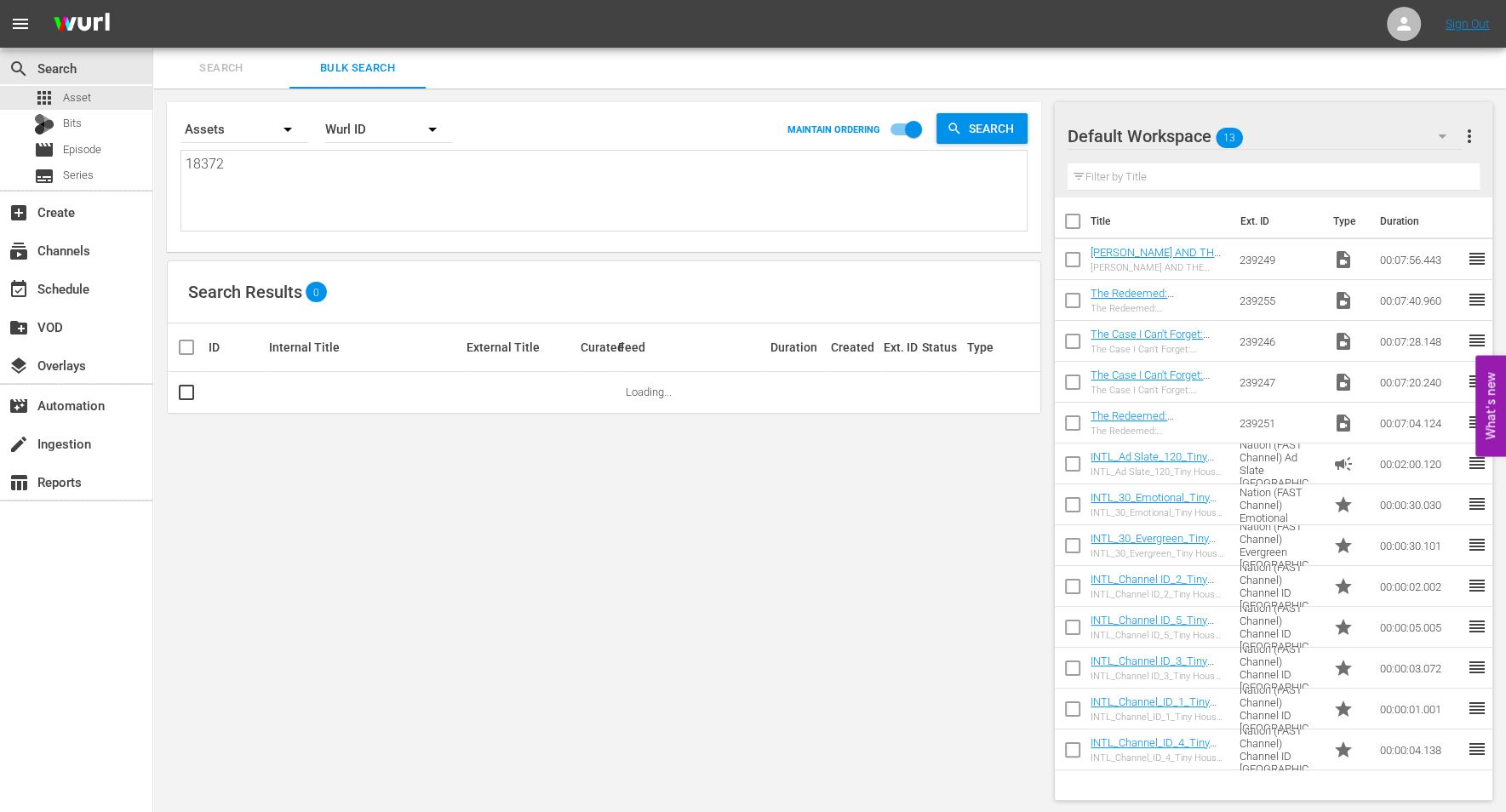
type textarea "183724"
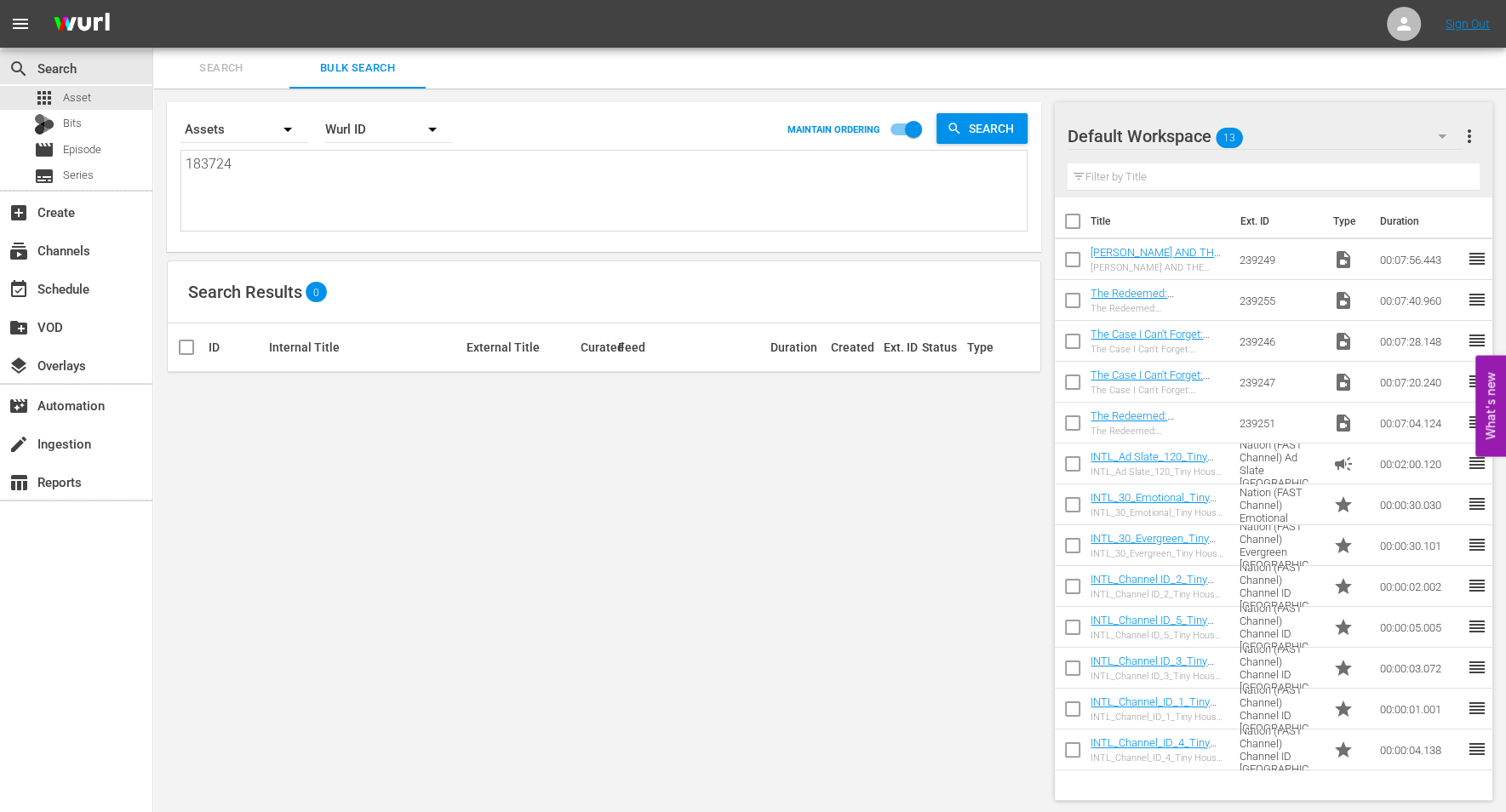
type textarea "1837246"
type textarea "18372468"
type textarea "183724687"
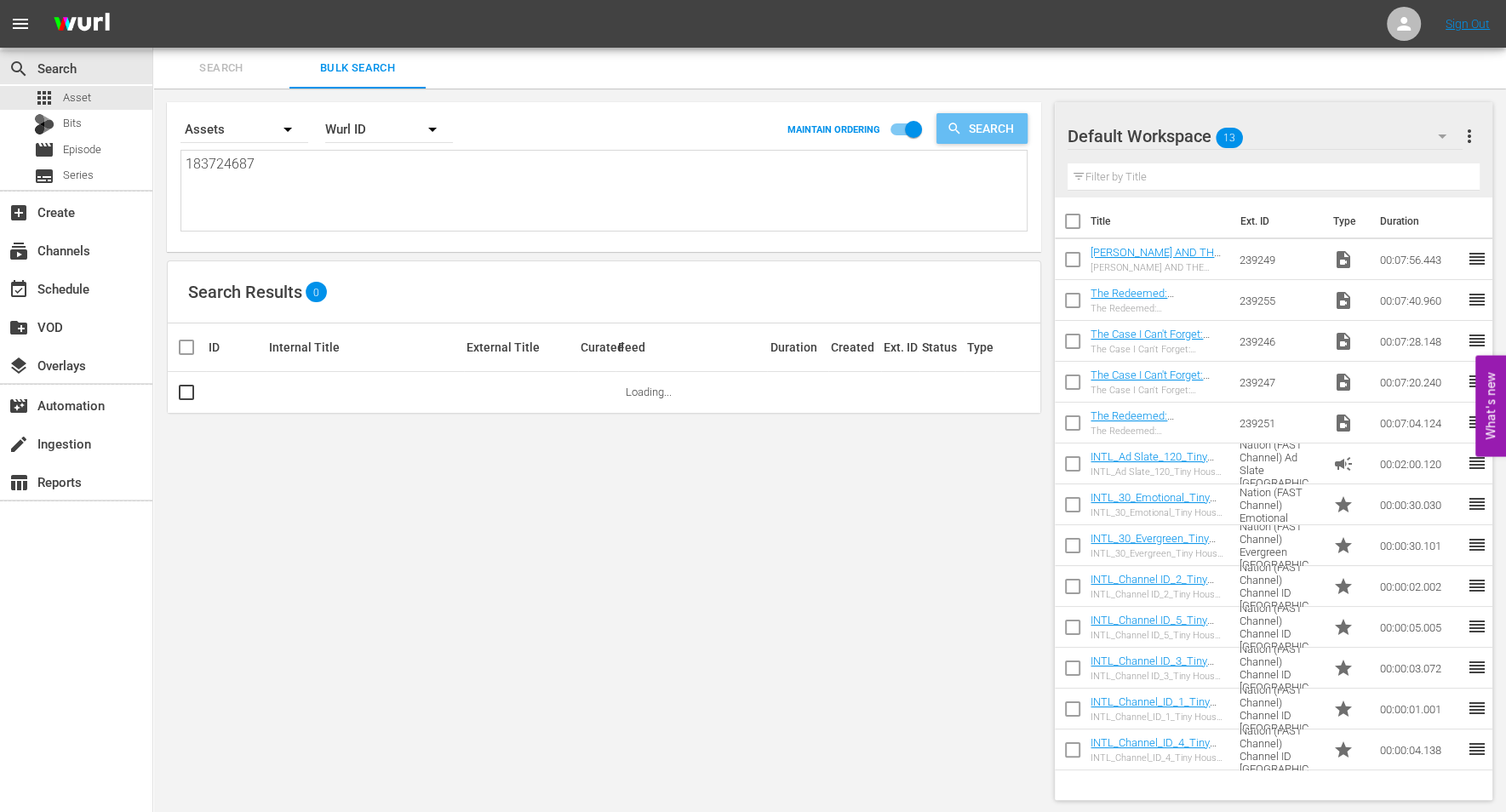
type textarea "183724687"
click at [980, 125] on span "Search" at bounding box center [995, 128] width 65 height 31
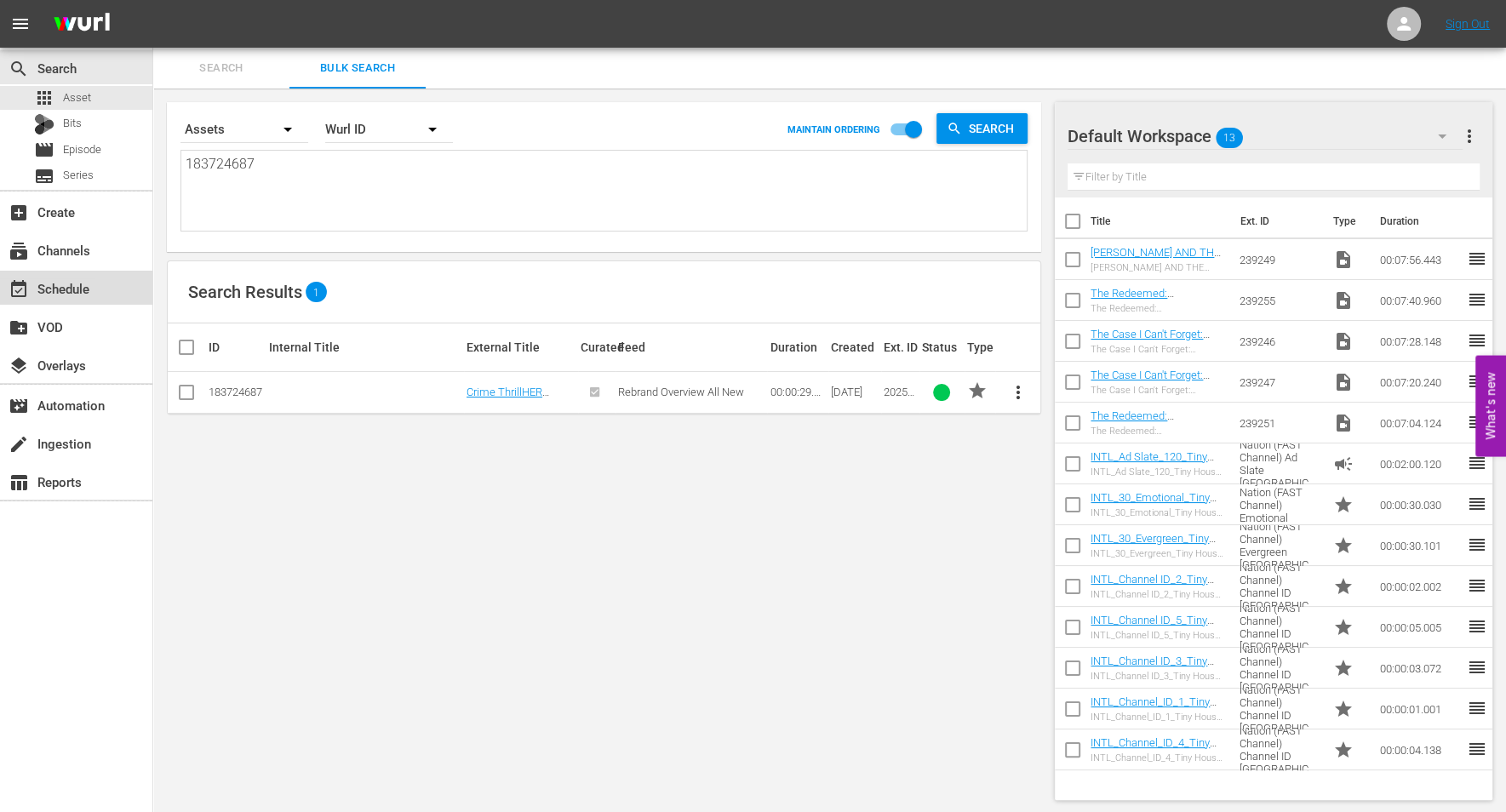
click at [57, 288] on div "event_available Schedule" at bounding box center [48, 285] width 95 height 15
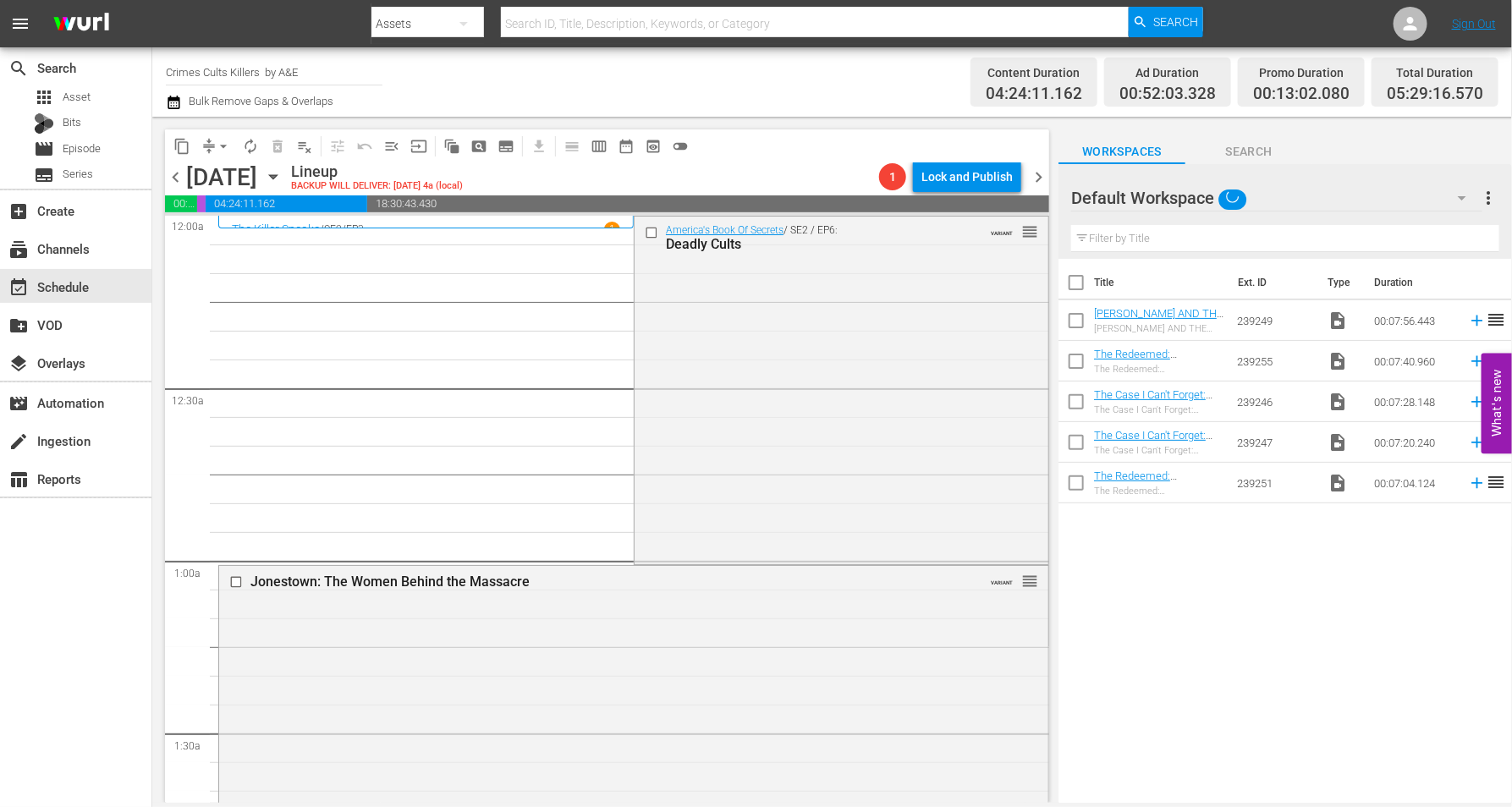
click at [276, 176] on icon "button" at bounding box center [273, 177] width 8 height 4
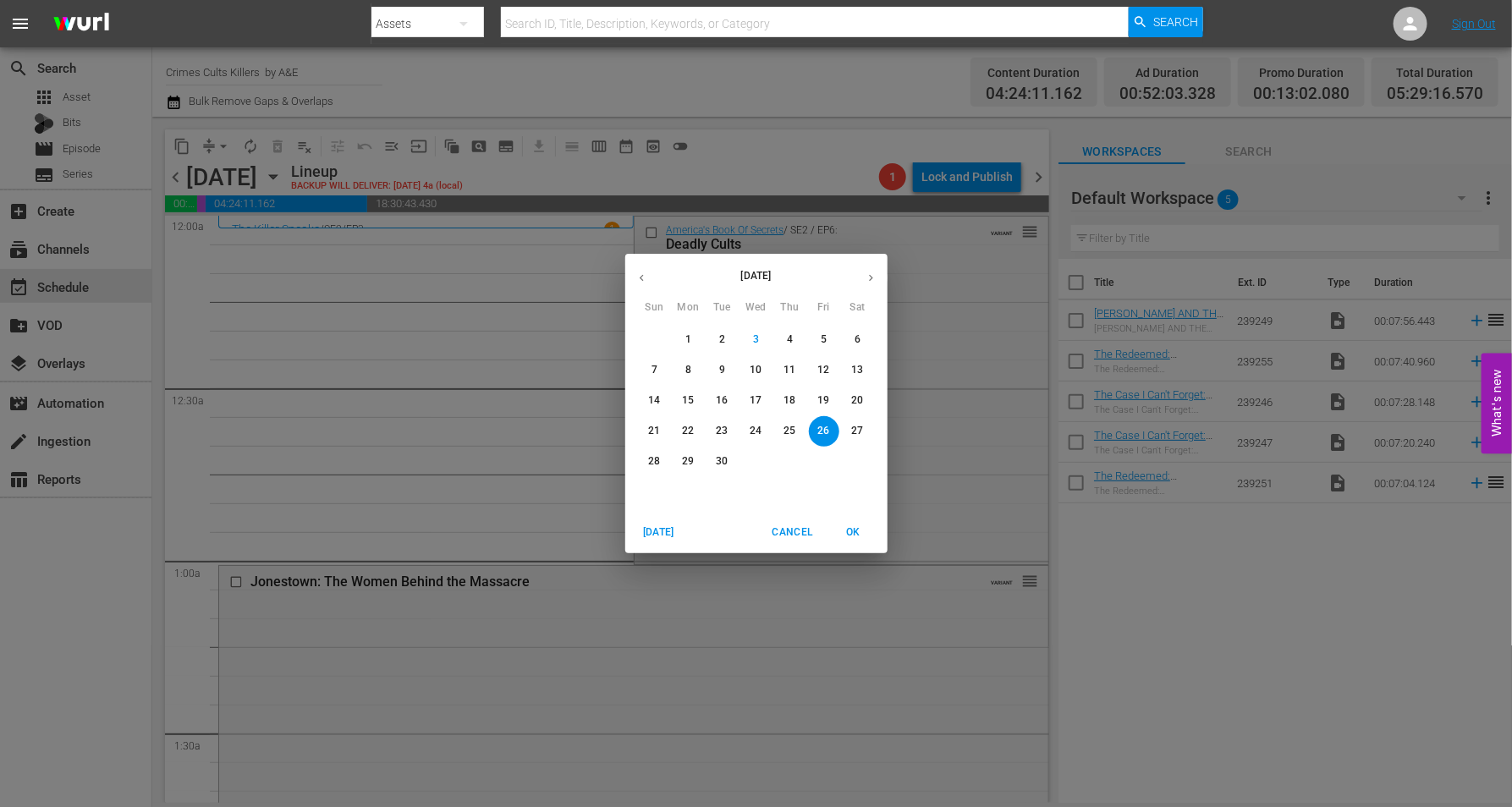
click at [689, 397] on p "15" at bounding box center [688, 400] width 12 height 14
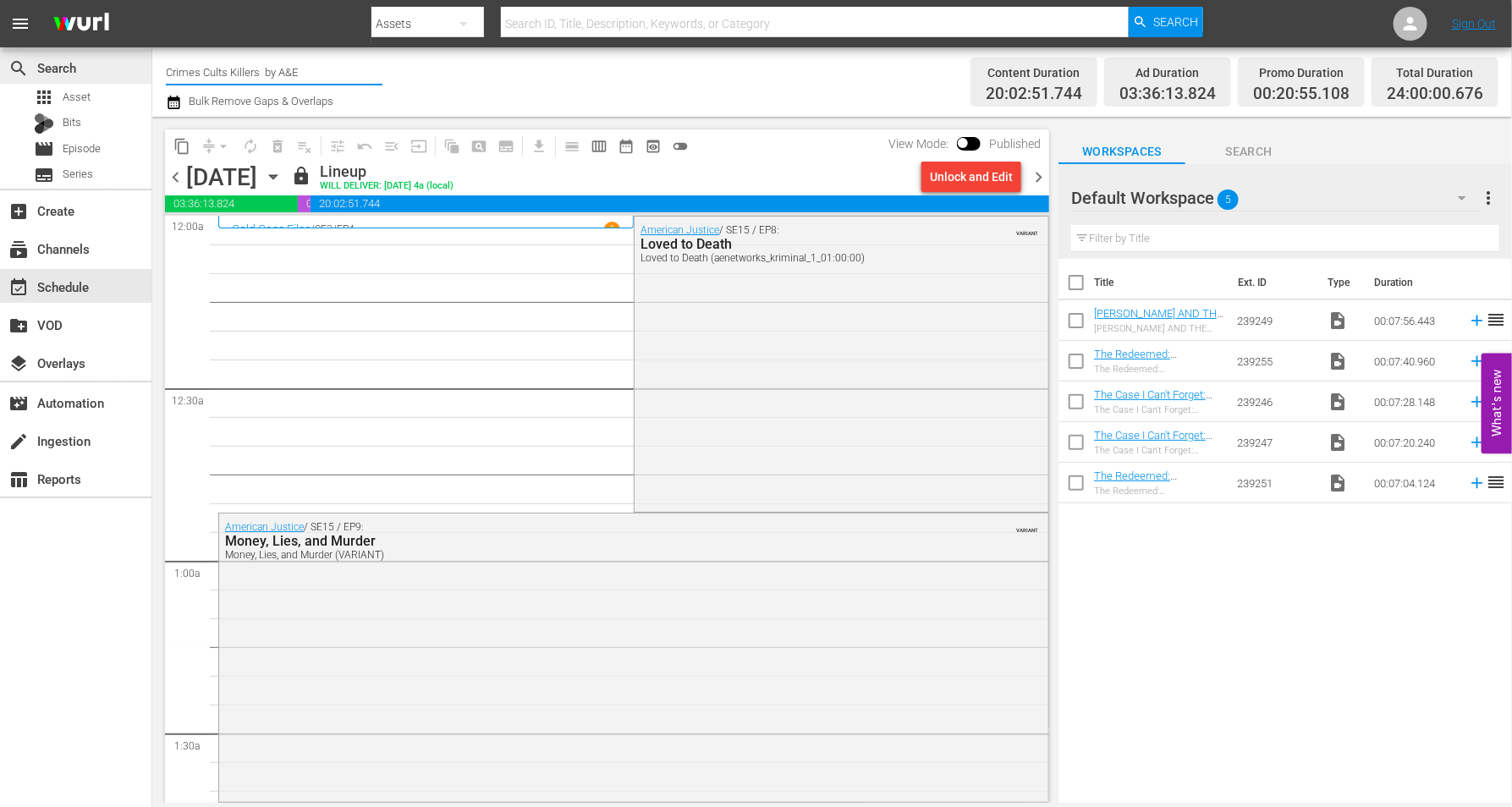
drag, startPoint x: 314, startPoint y: 69, endPoint x: 67, endPoint y: 53, distance: 247.5
click at [152, 0] on div "search Search apps Asset Bits movie Episode subtitles Series add_box Create sub…" at bounding box center [832, 0] width 1359 height 0
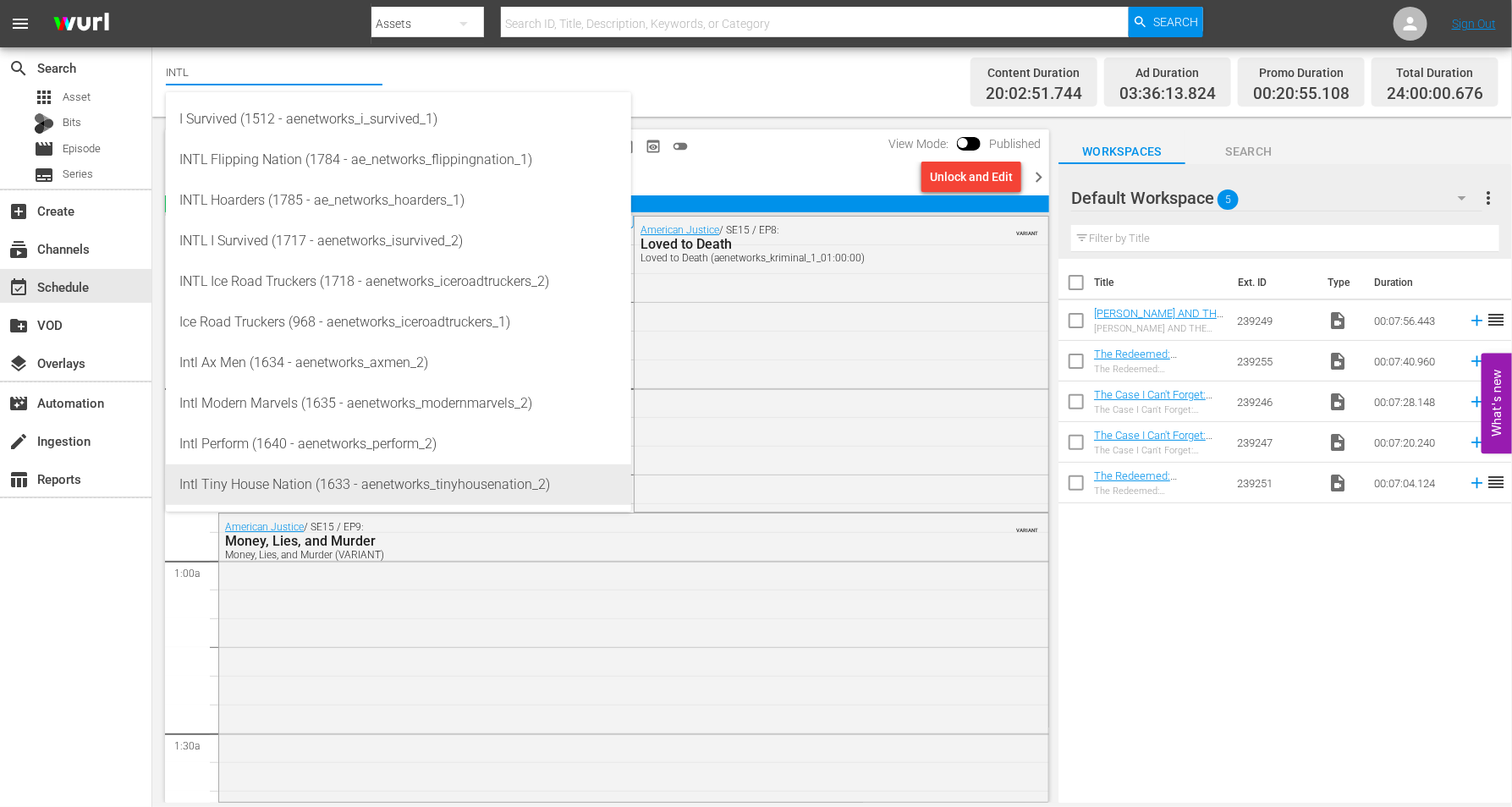
click at [246, 478] on div "Intl Tiny House Nation (1633 - aenetworks_tinyhousenation_2)" at bounding box center [398, 484] width 438 height 40
type input "Intl Tiny House Nation (1633 - aenetworks_tinyhousenation_2)"
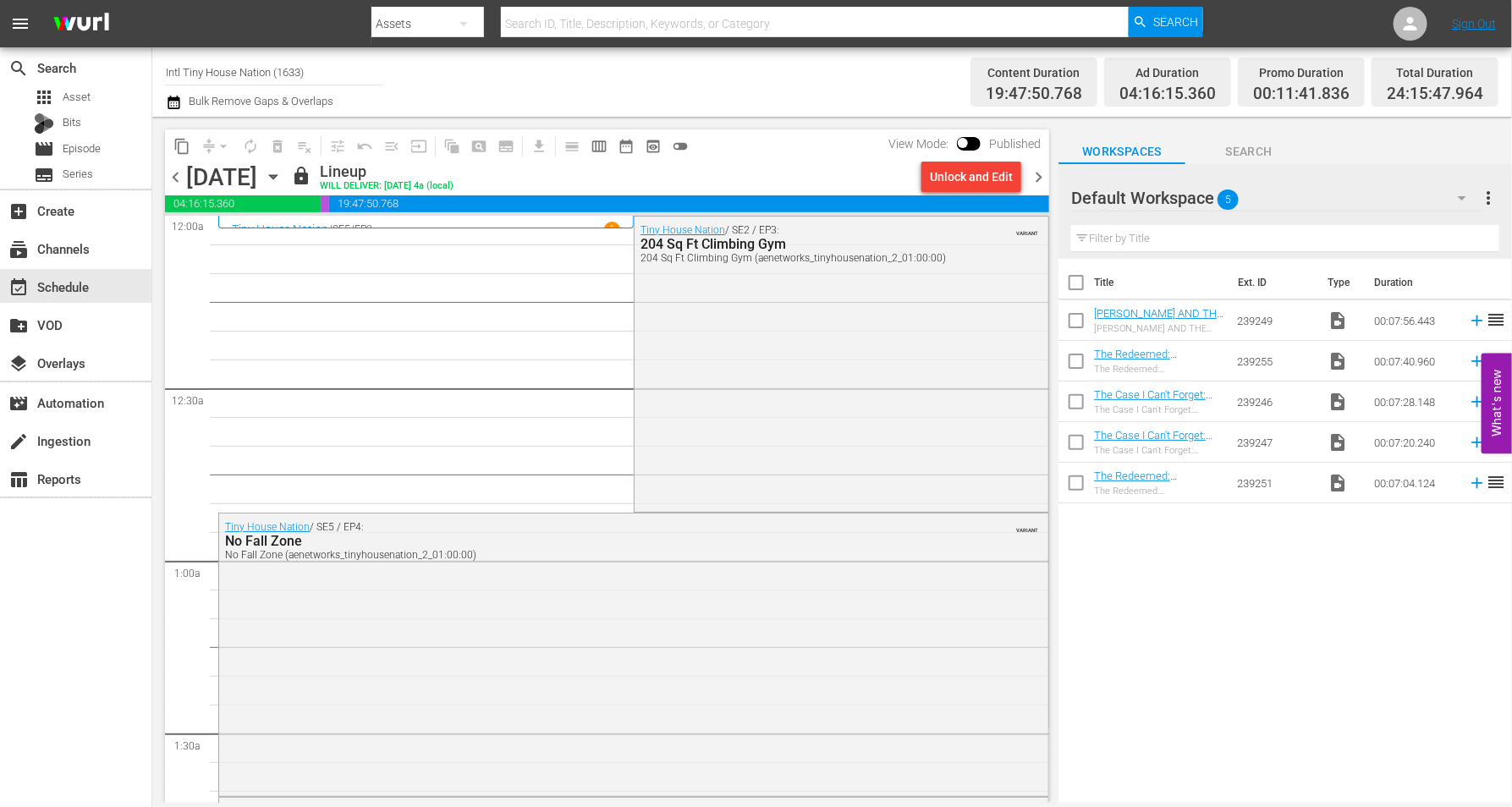
click at [282, 172] on icon "button" at bounding box center [273, 177] width 18 height 18
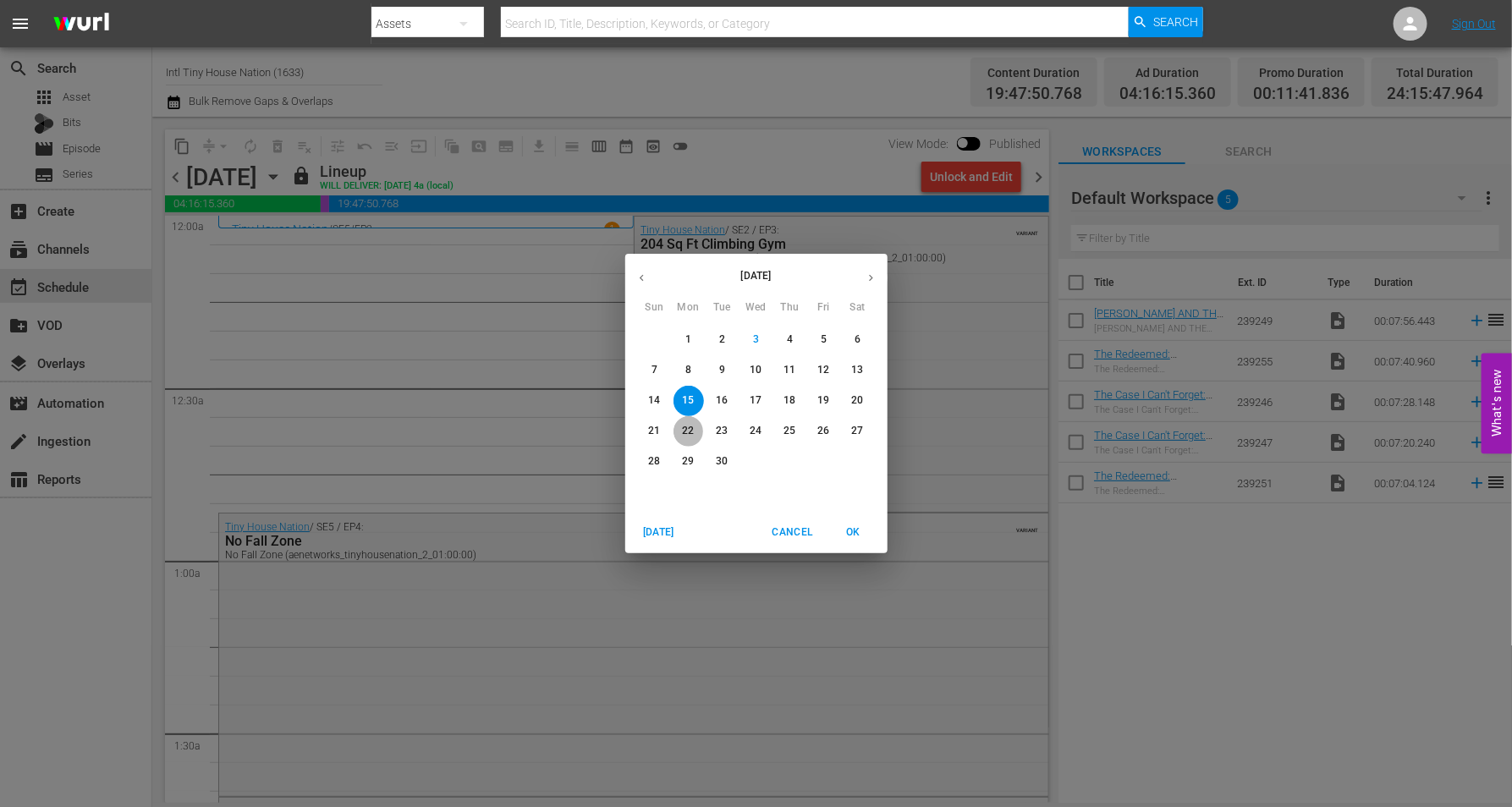
click at [693, 432] on p "22" at bounding box center [688, 431] width 12 height 14
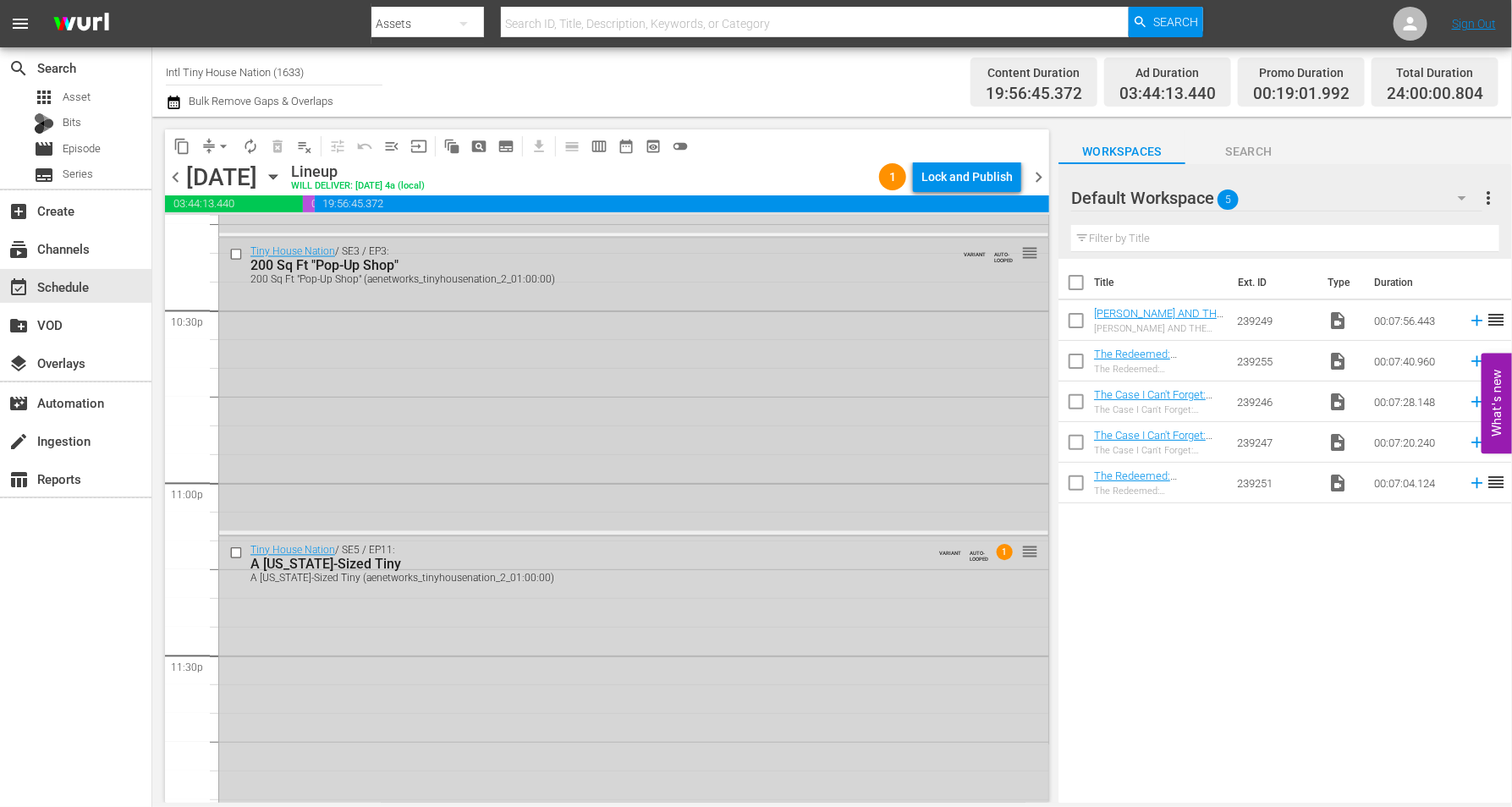
scroll to position [7693, 0]
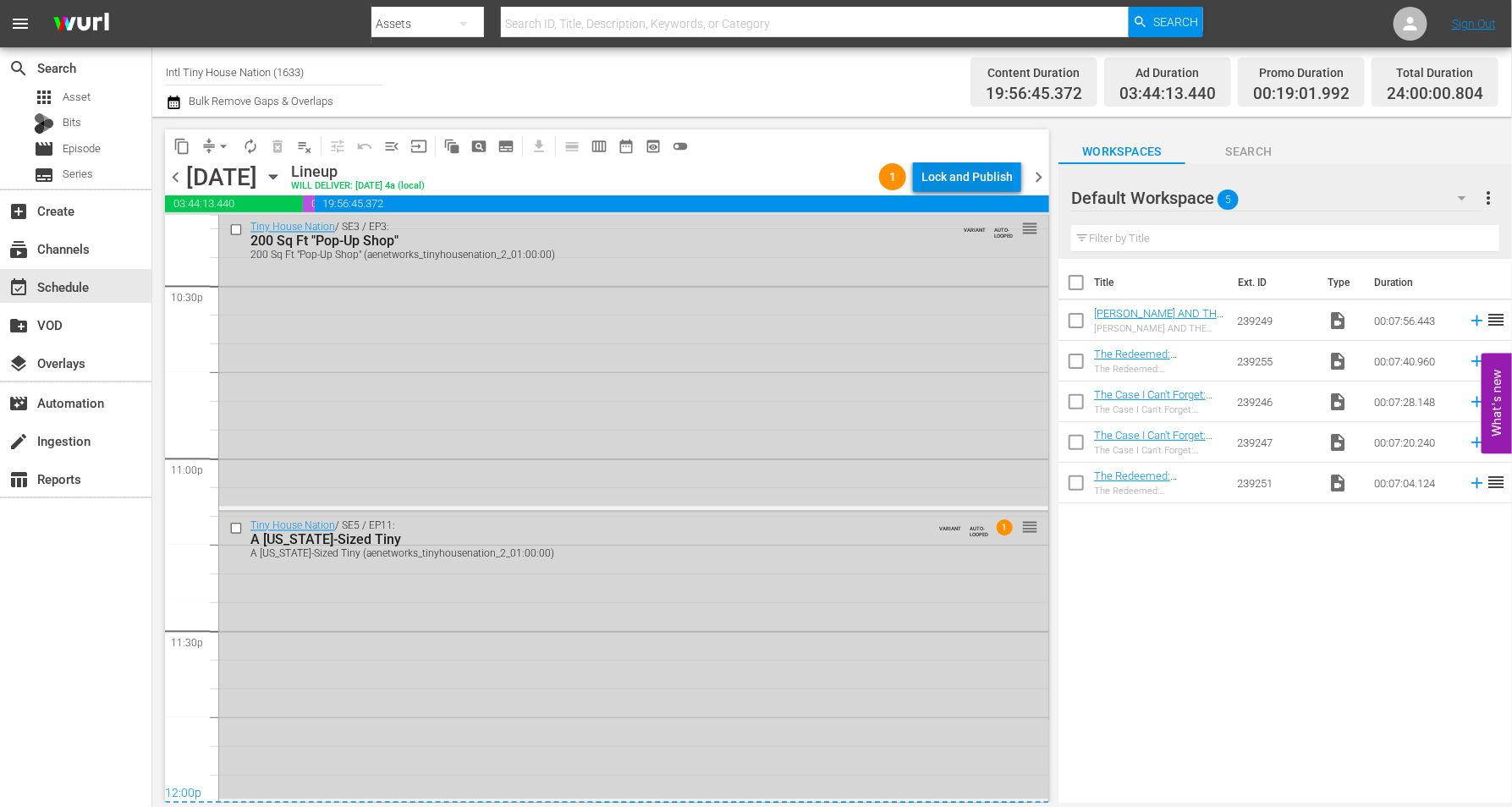
click at [952, 170] on div "Lock and Publish" at bounding box center [966, 177] width 91 height 31
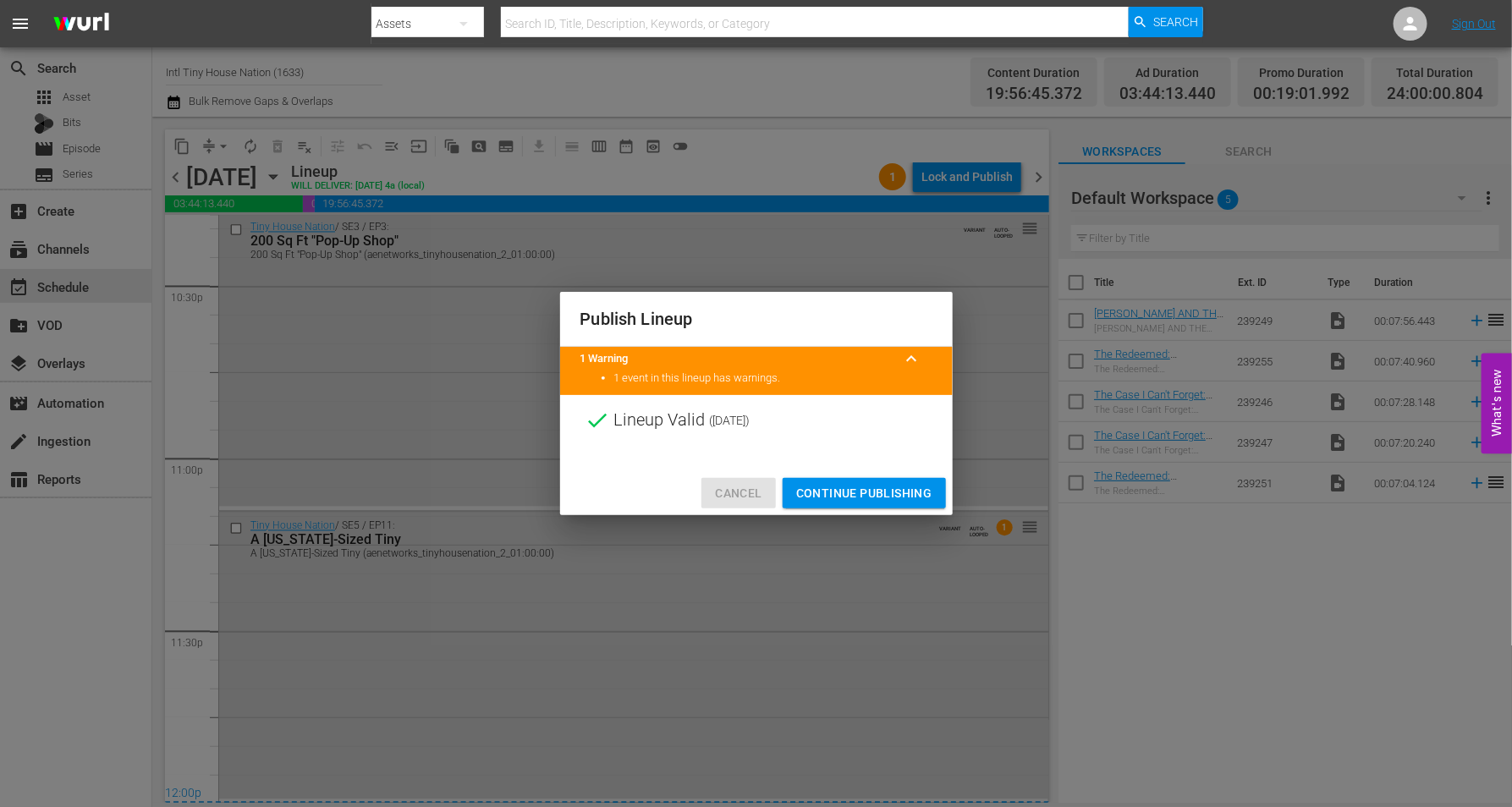
click at [742, 491] on span "Cancel" at bounding box center [737, 493] width 46 height 21
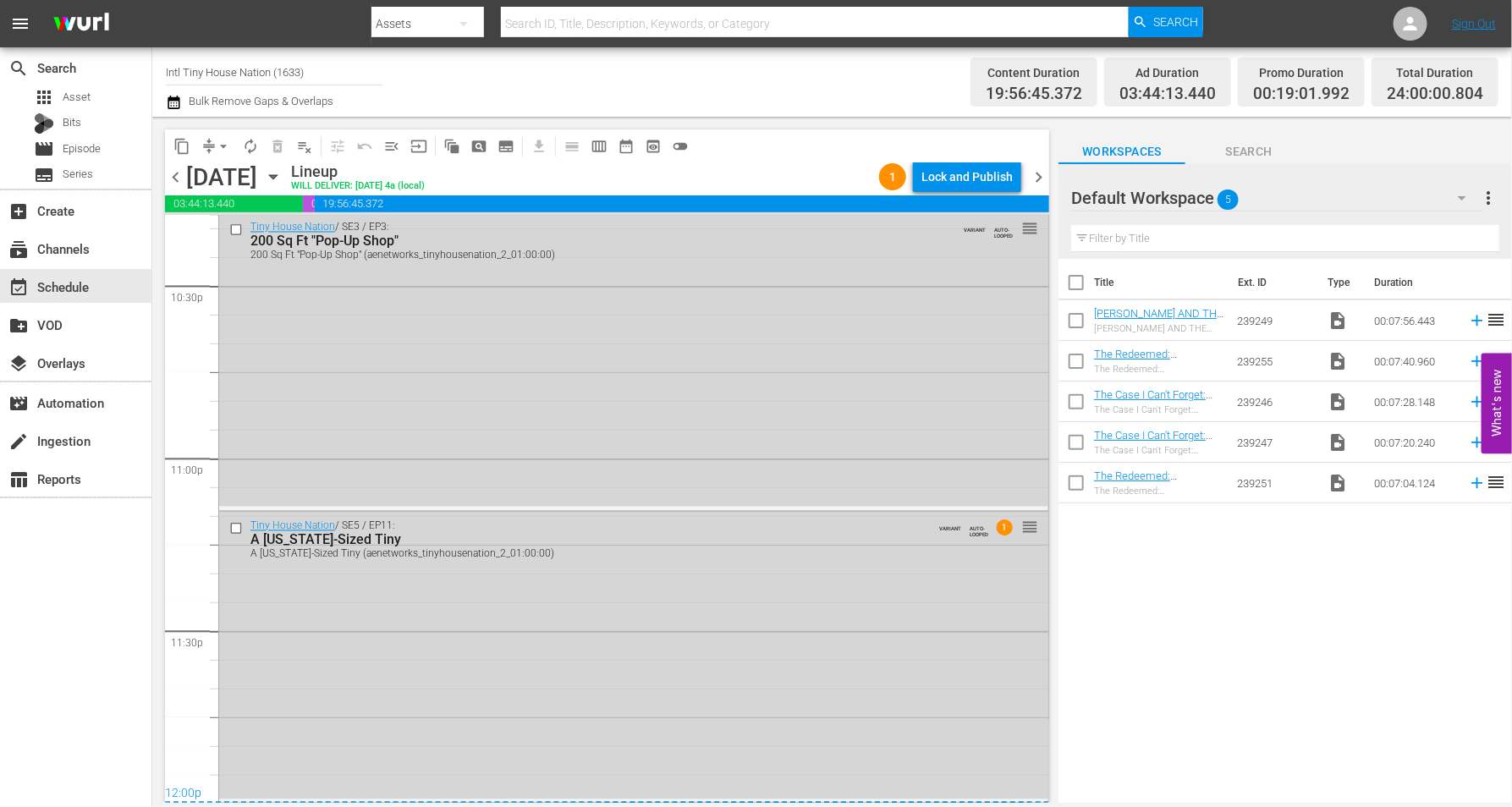
click at [597, 671] on div "Tiny House Nation / SE5 / EP11: A [US_STATE]-Sized Tiny A [US_STATE]-Sized Tiny…" at bounding box center [634, 656] width 829 height 287
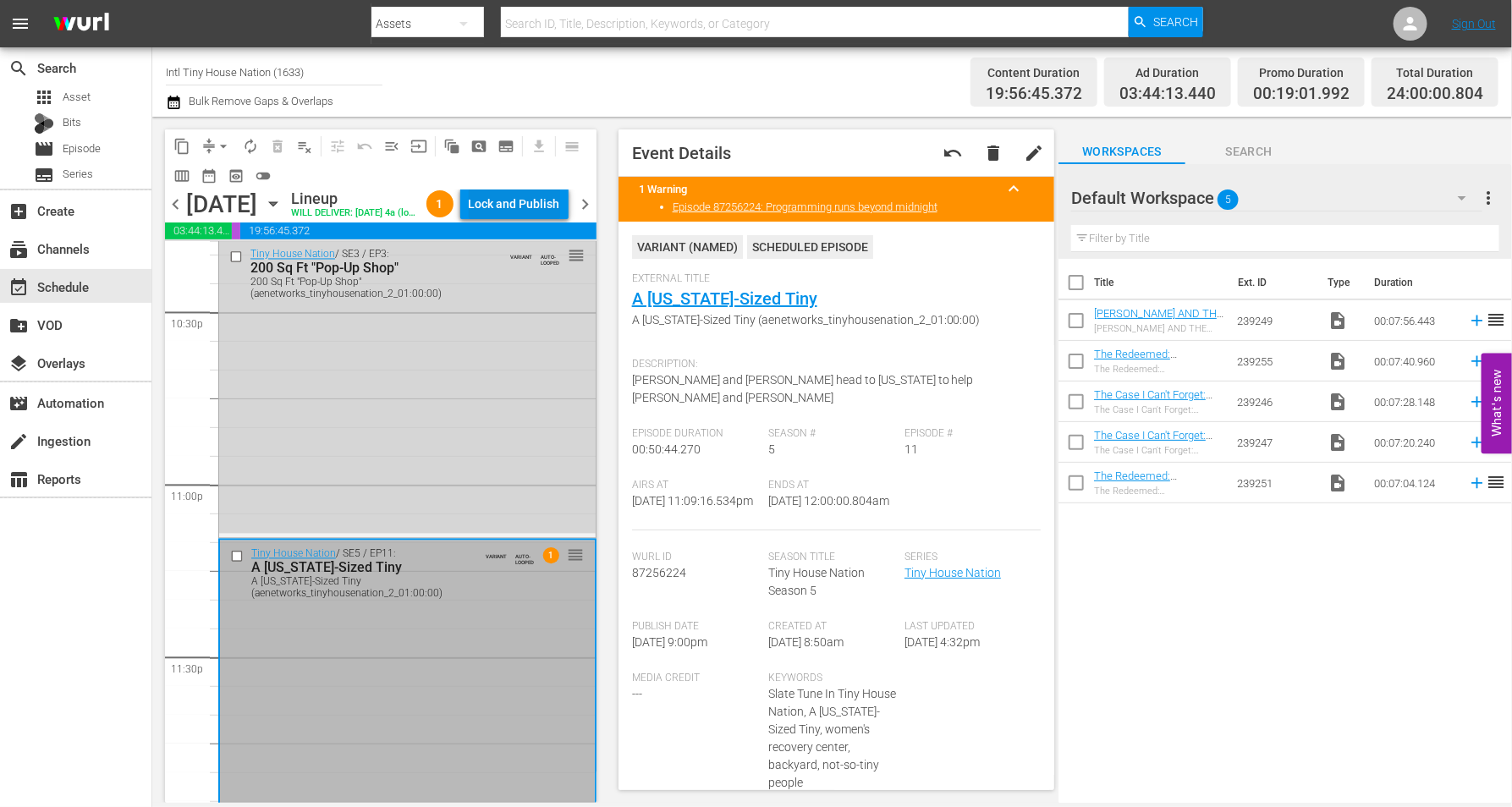
click at [547, 210] on div "Lock and Publish" at bounding box center [514, 204] width 91 height 31
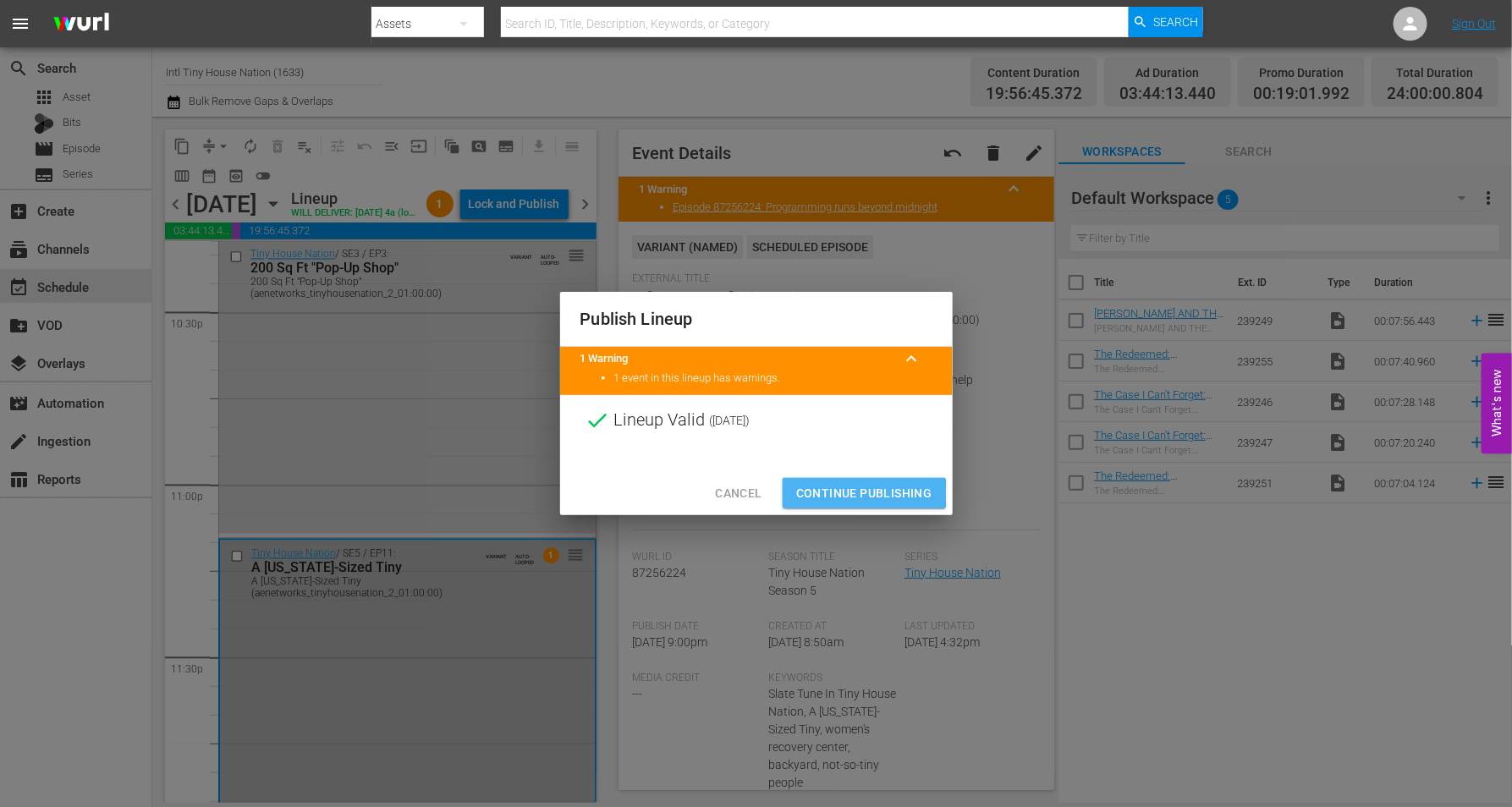
click at [805, 493] on span "Continue Publishing" at bounding box center [864, 493] width 136 height 21
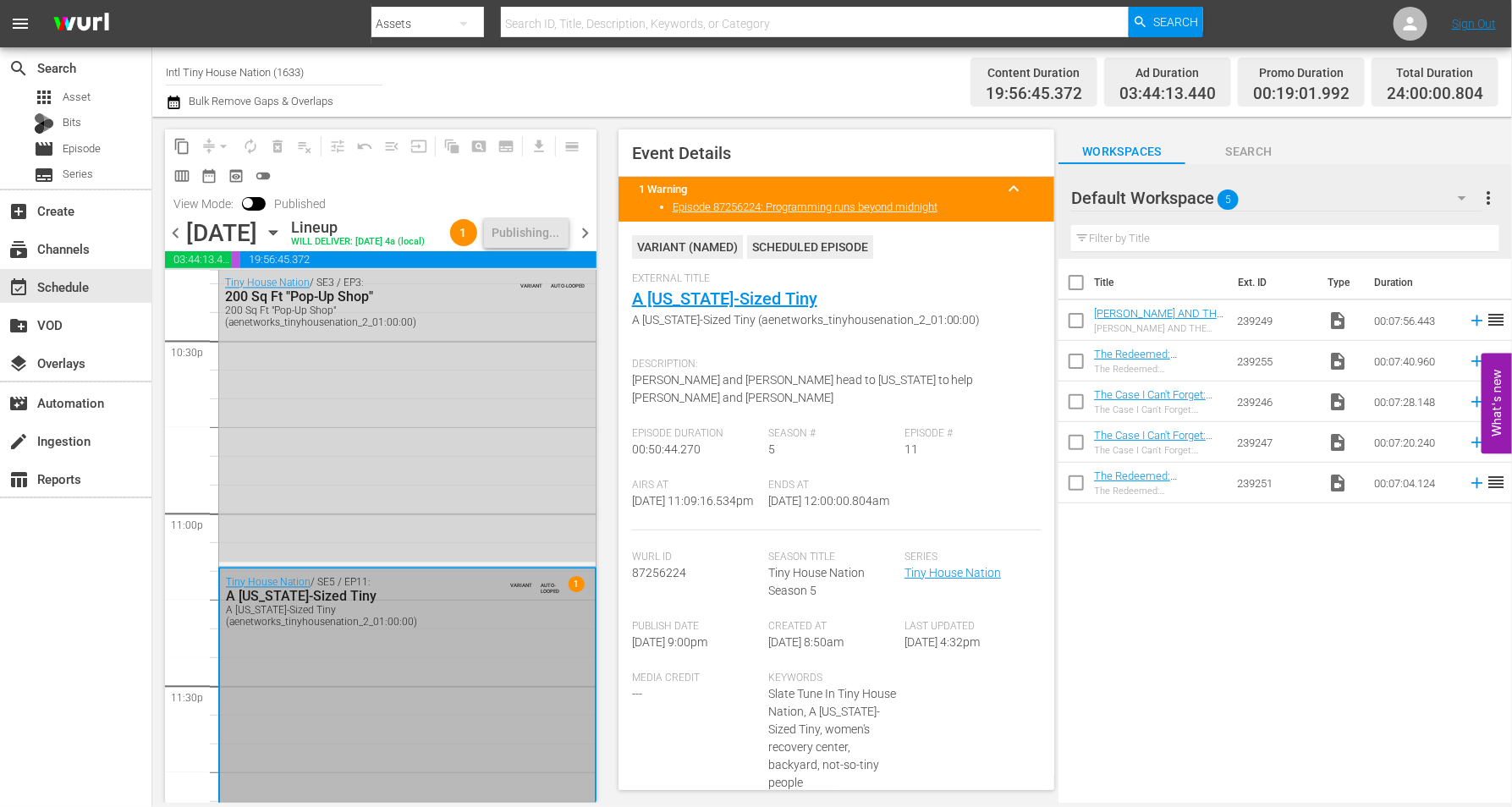
click at [276, 235] on icon "button" at bounding box center [273, 233] width 8 height 4
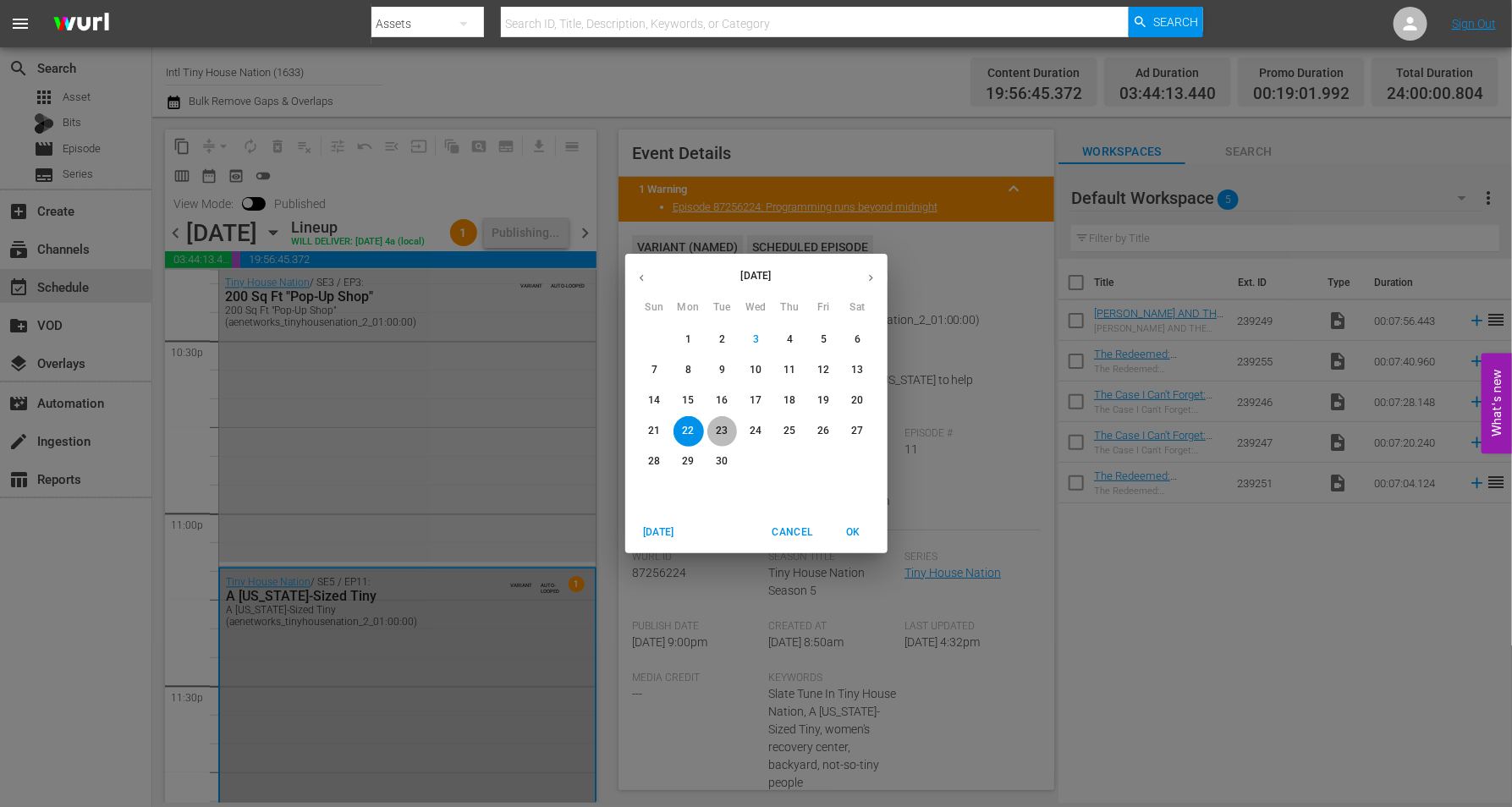
click at [722, 427] on p "23" at bounding box center [721, 431] width 12 height 14
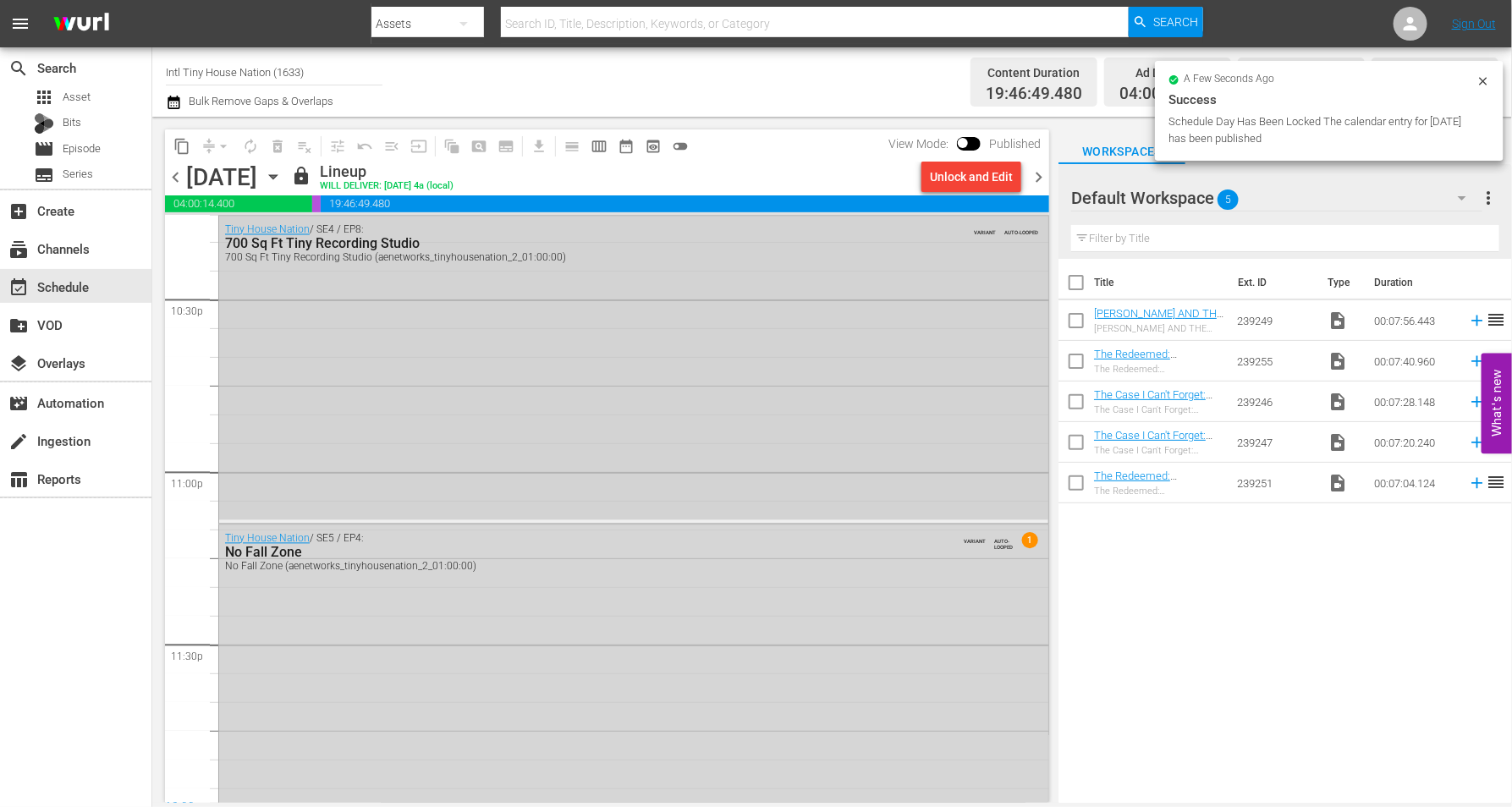
scroll to position [7693, 0]
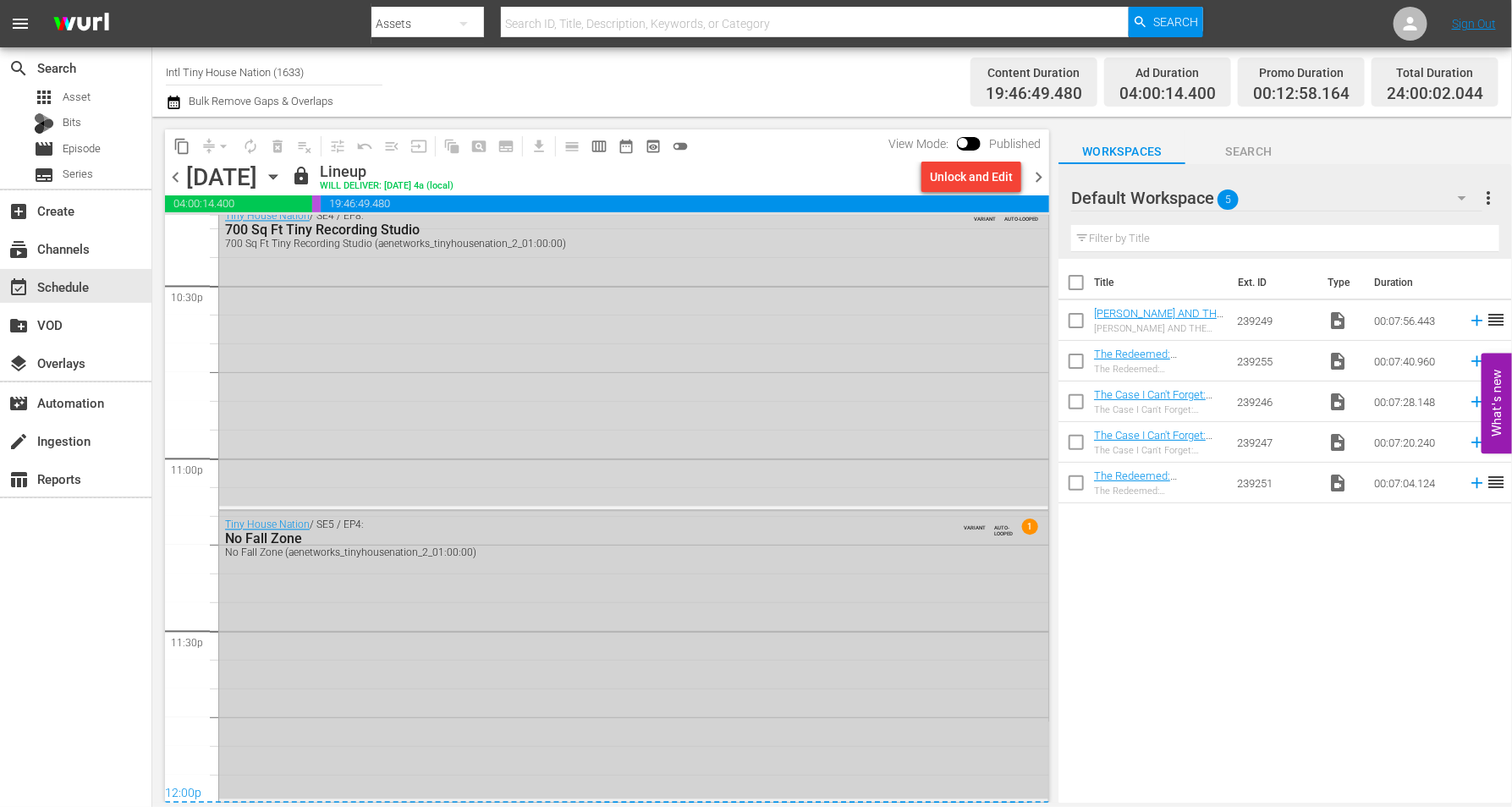
click at [648, 658] on div "Tiny House Nation / SE5 / EP4: No Fall Zone No Fall Zone (aenetworks_tinyhousen…" at bounding box center [634, 655] width 829 height 288
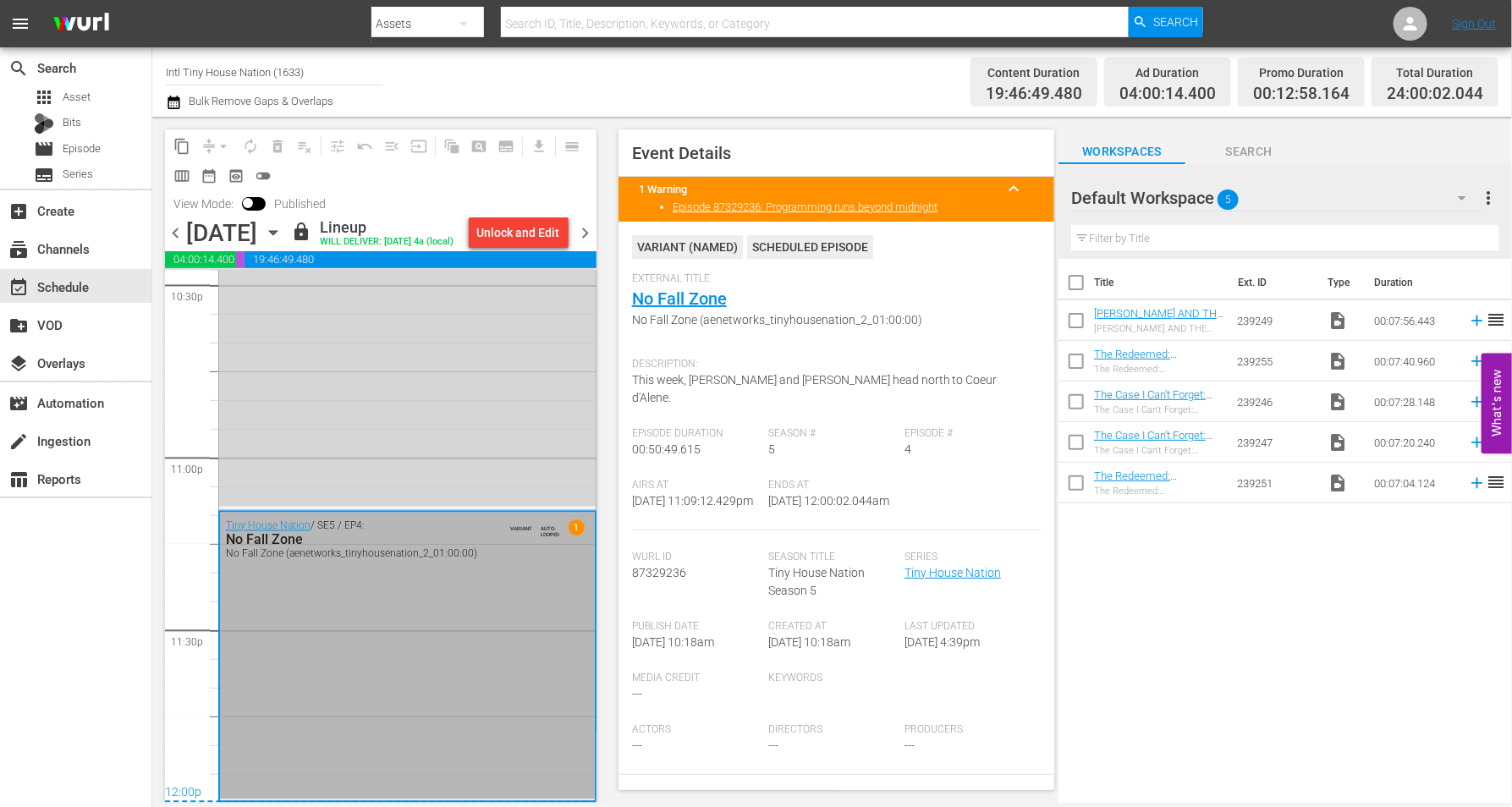
scroll to position [7777, 0]
click at [282, 240] on icon "button" at bounding box center [273, 232] width 18 height 18
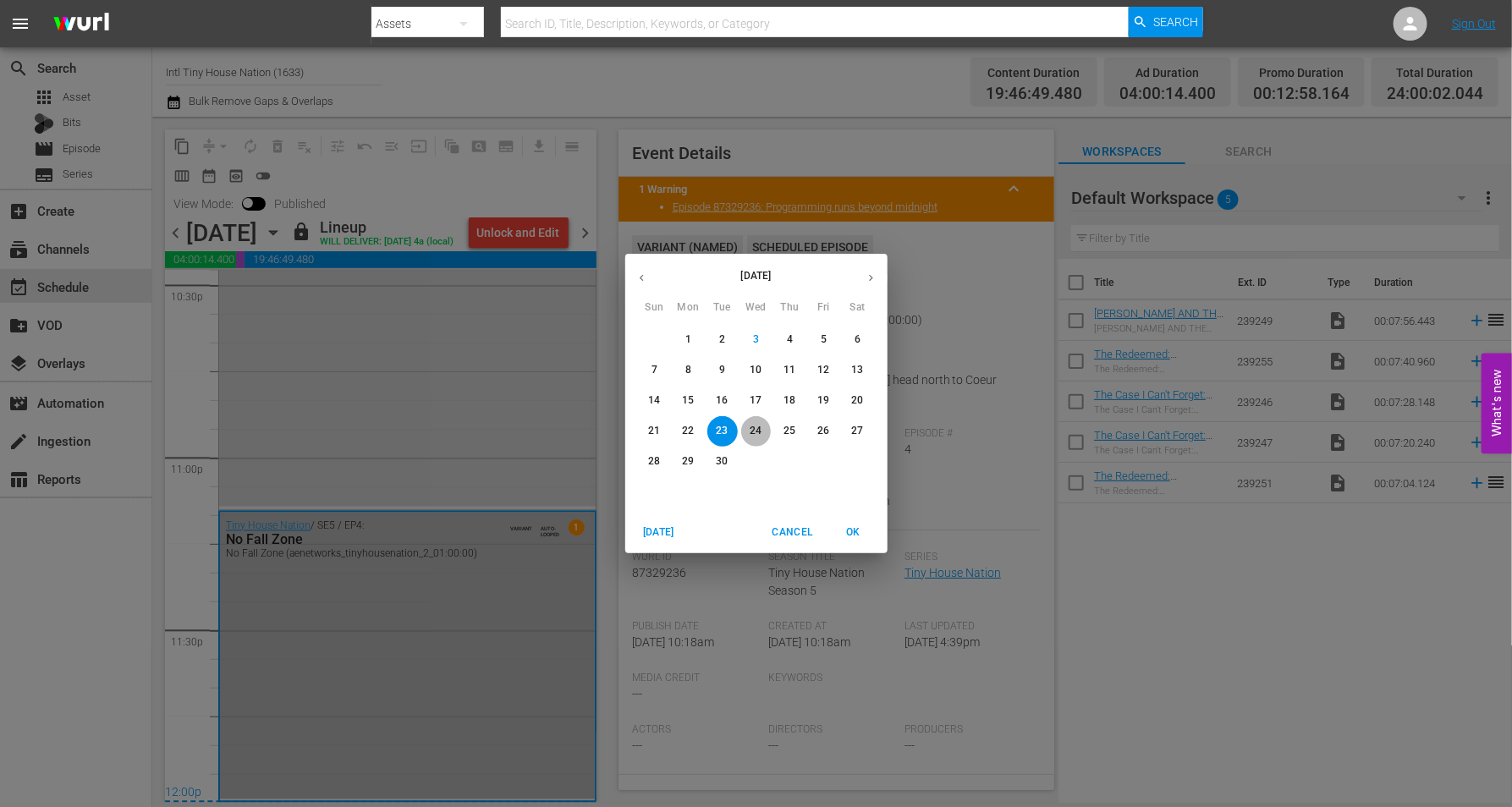
click at [756, 428] on p "24" at bounding box center [756, 431] width 12 height 14
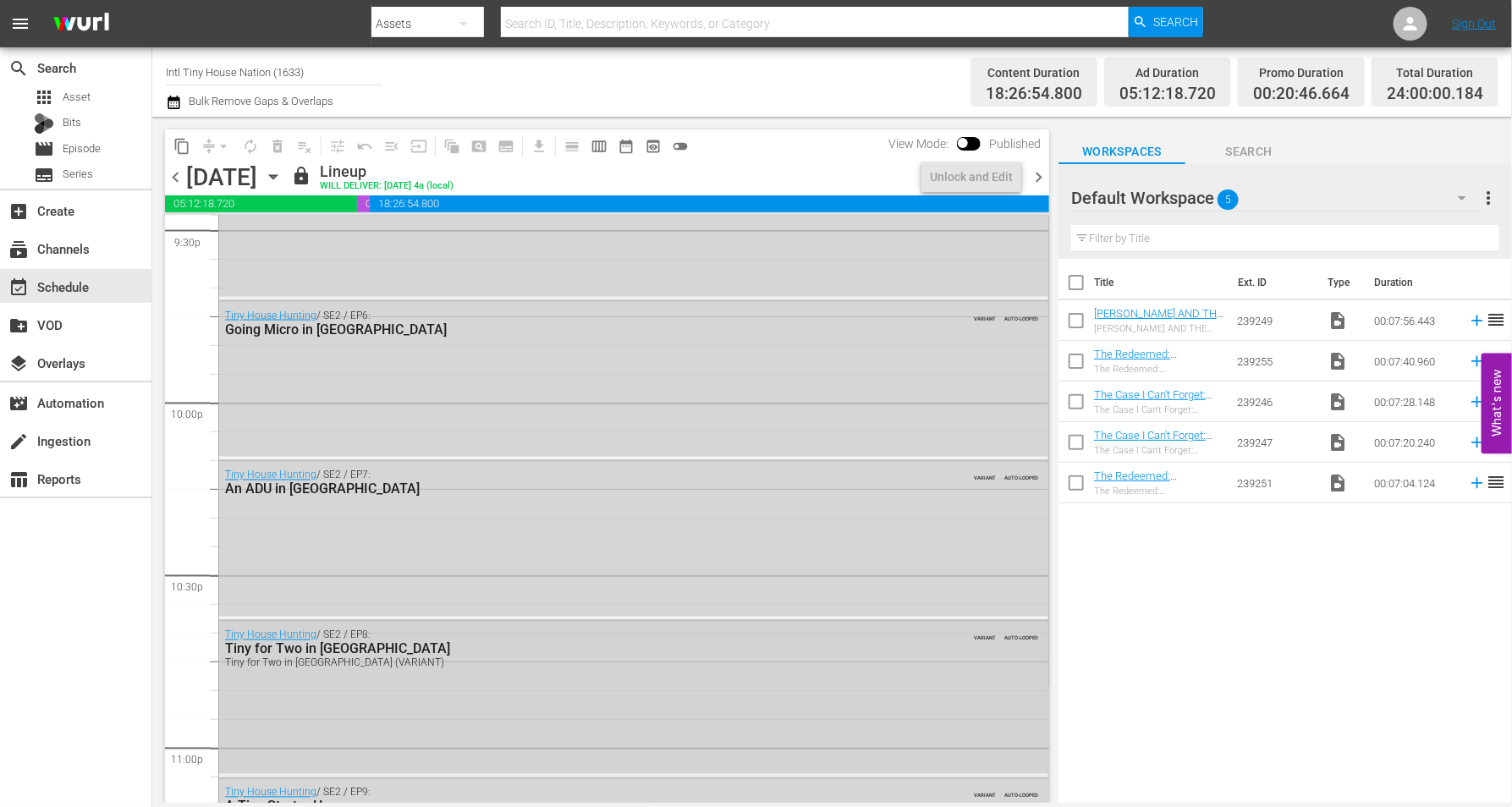
scroll to position [7693, 0]
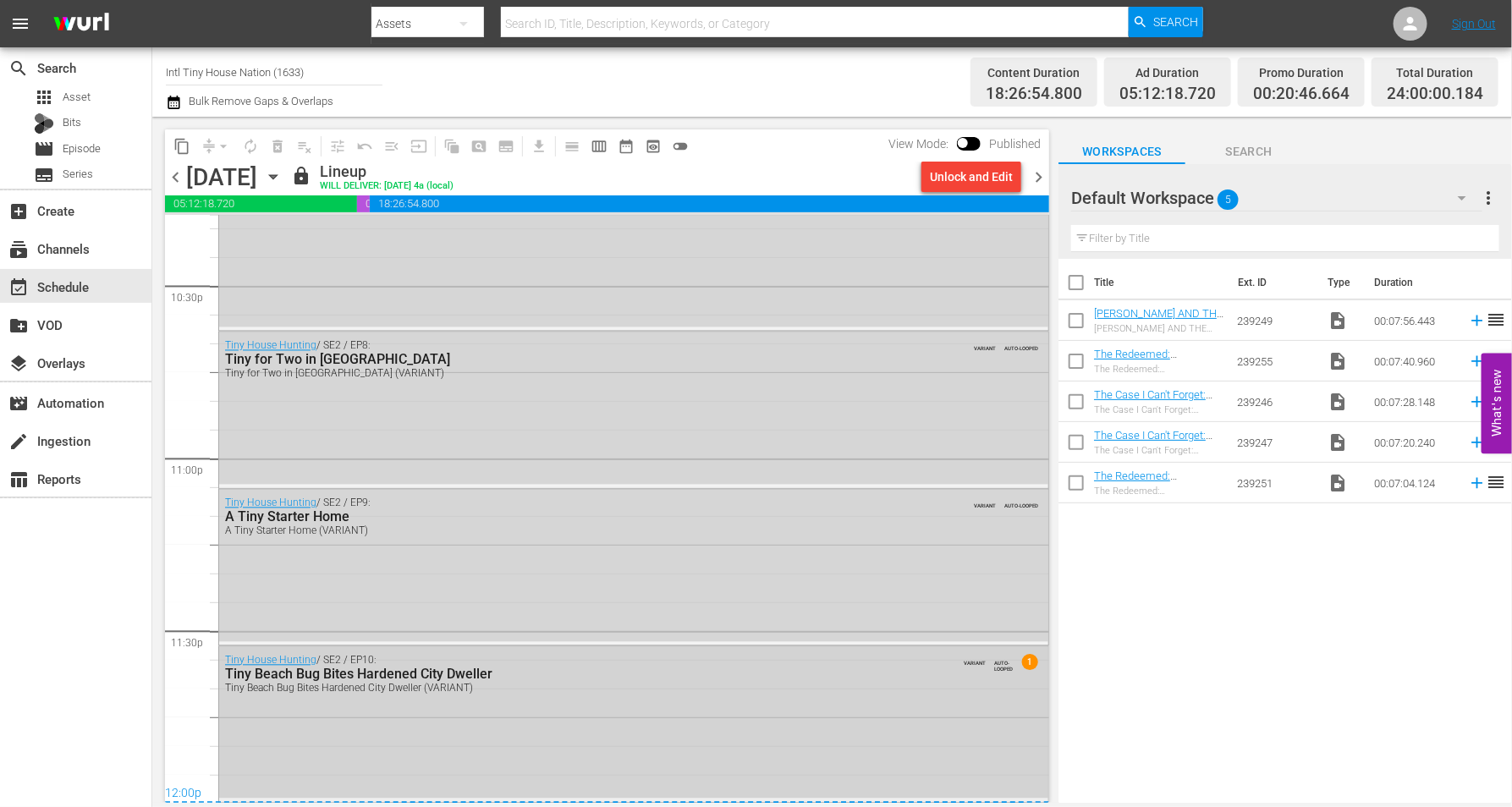
click at [556, 724] on div "Tiny House Hunting / SE2 / EP10: Tiny Beach Bug Bites Hardened City Dweller Tin…" at bounding box center [634, 723] width 829 height 152
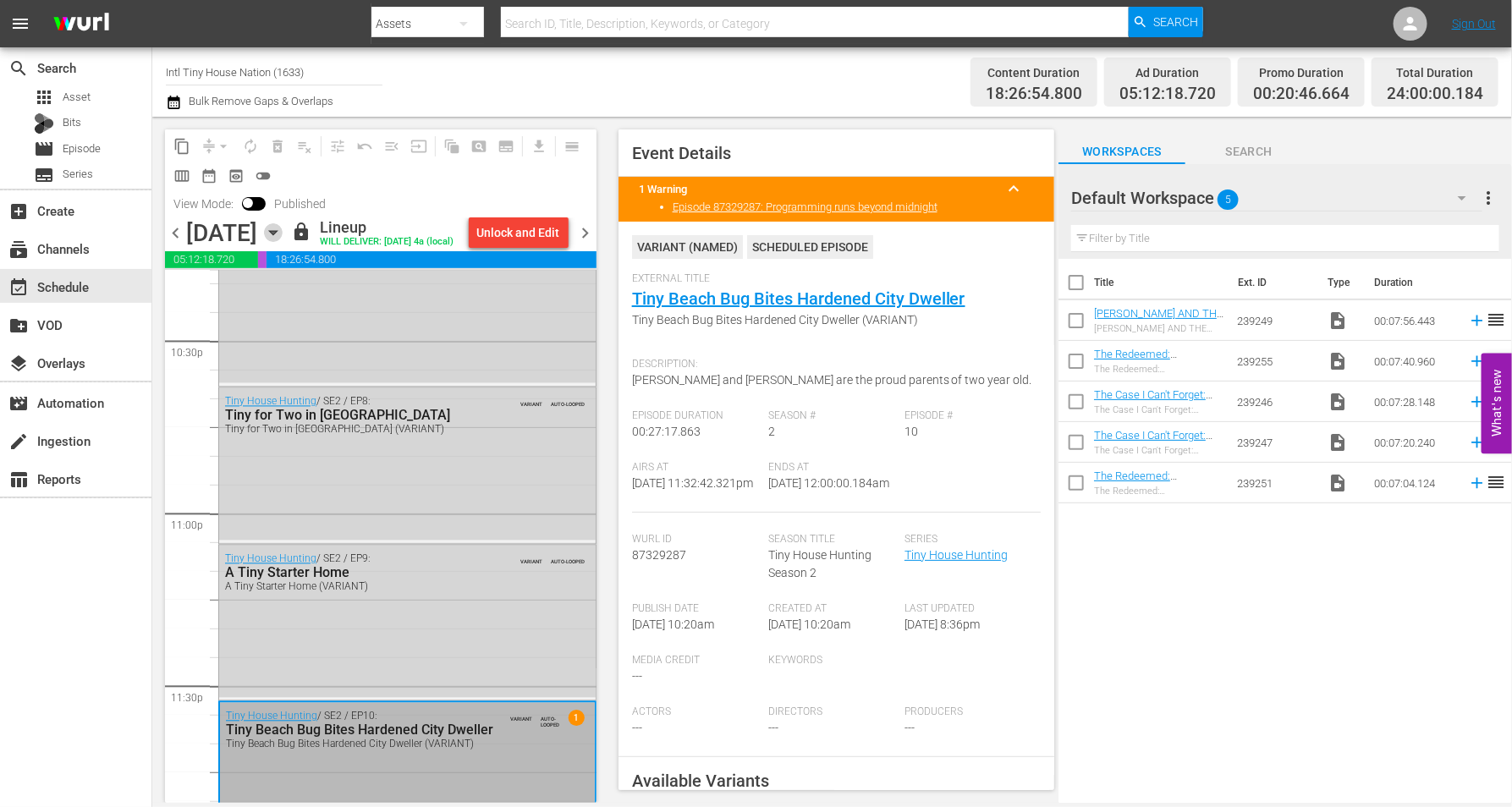
click at [282, 242] on icon "button" at bounding box center [273, 232] width 18 height 18
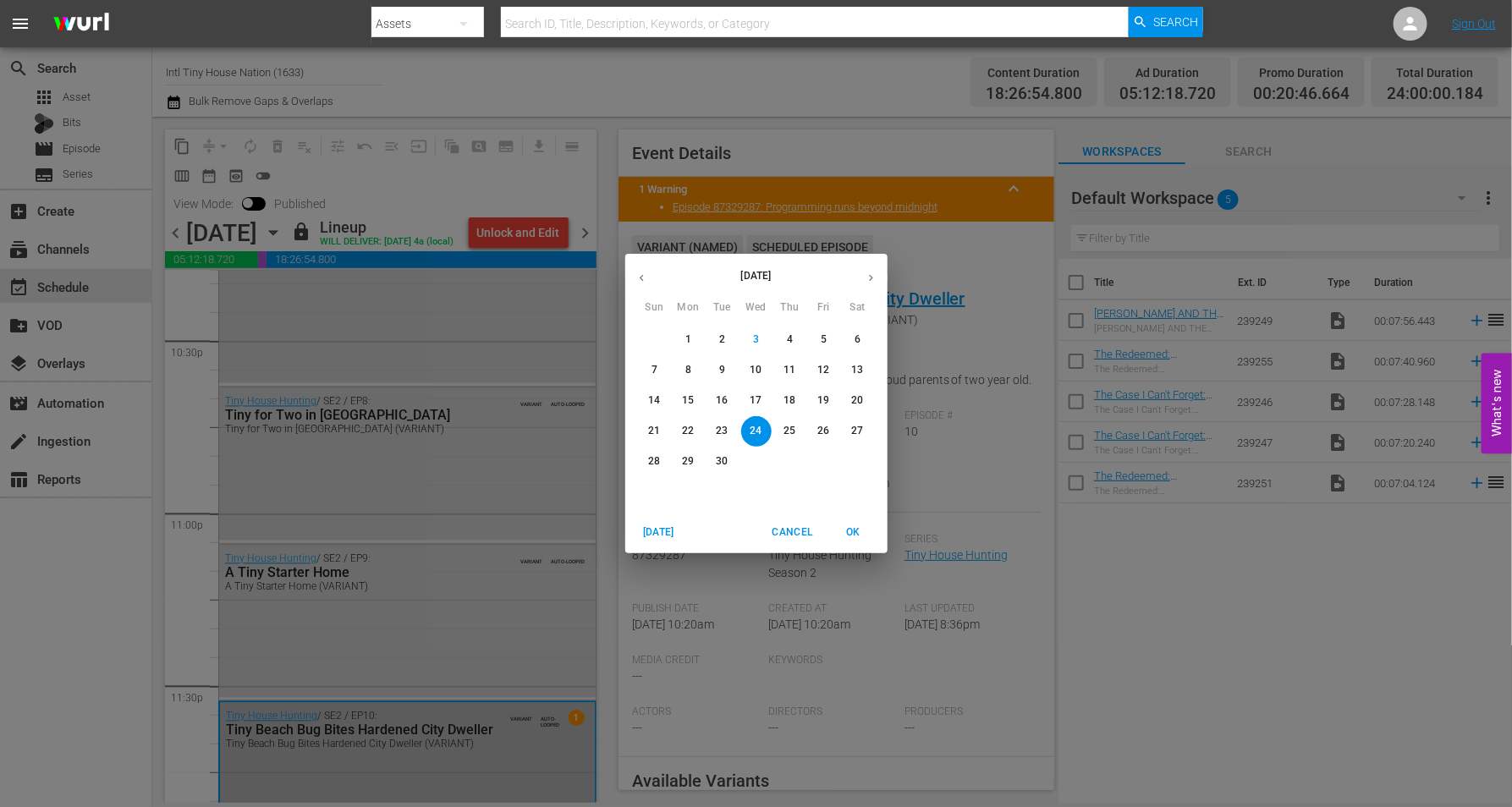
click at [793, 427] on button "25" at bounding box center [790, 431] width 31 height 31
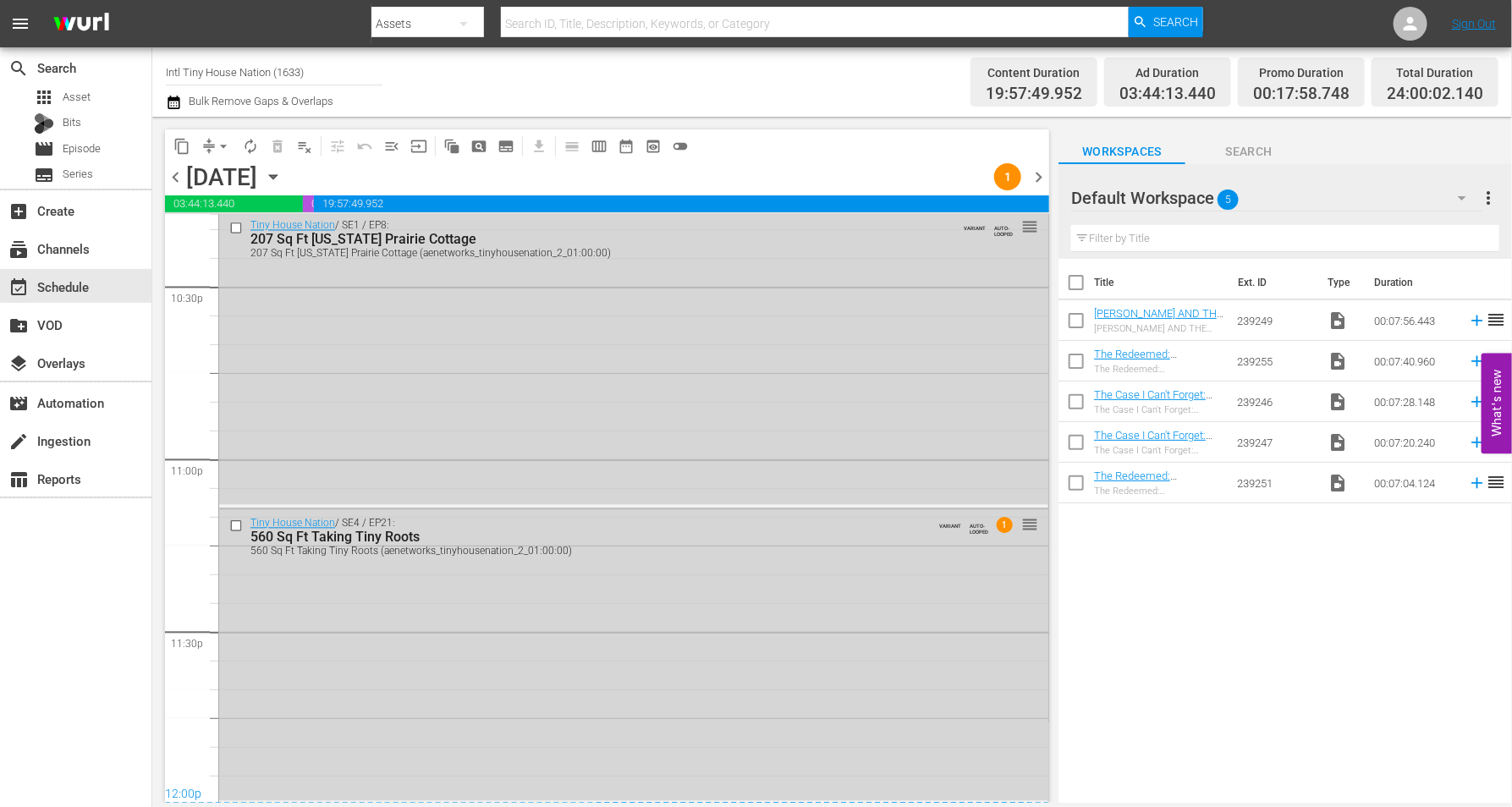
scroll to position [7693, 0]
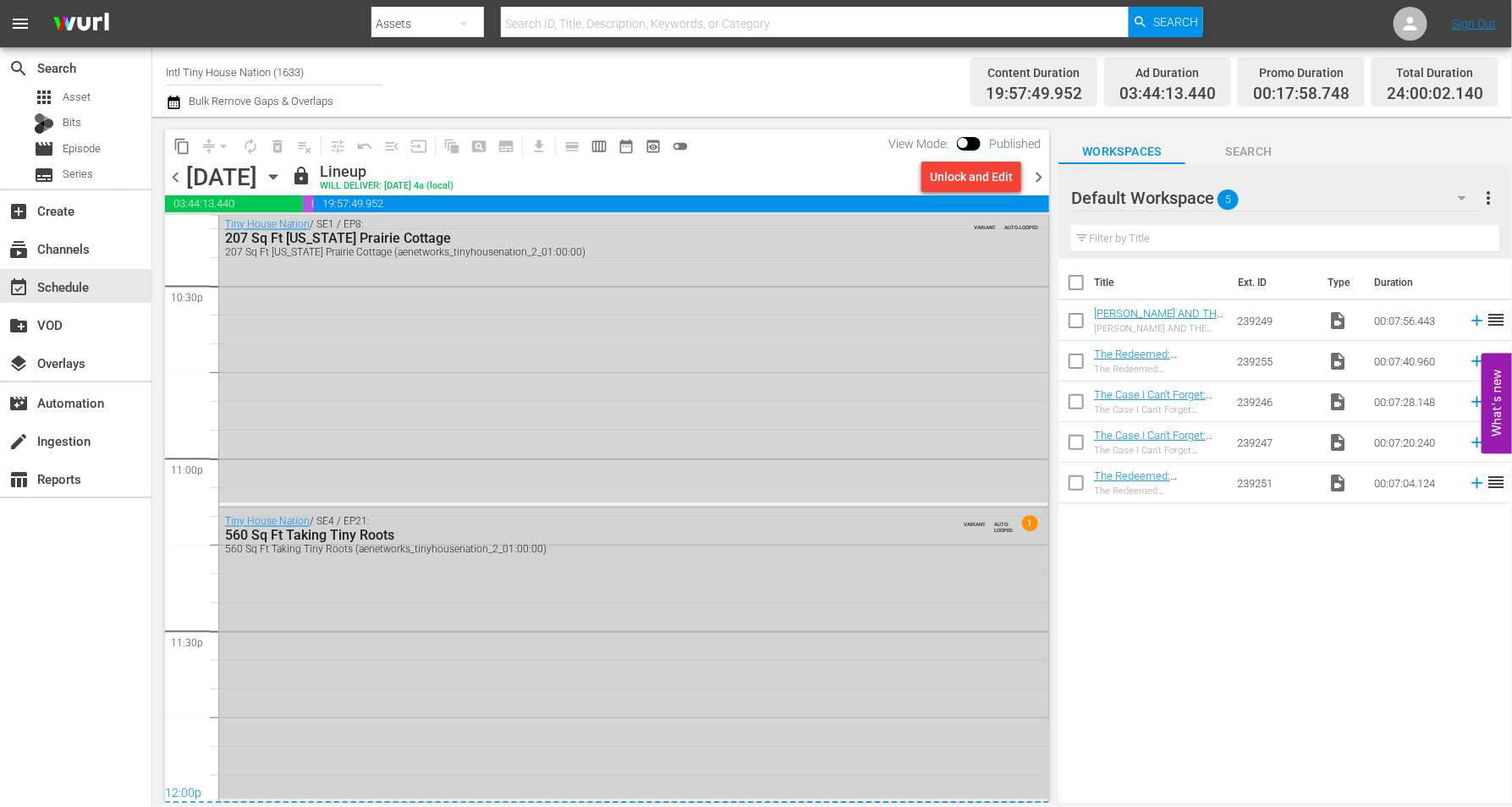
click at [519, 712] on div "Tiny House Nation / SE4 / EP21: 560 Sq Ft Taking Tiny Roots 560 Sq Ft Taking Ti…" at bounding box center [634, 653] width 829 height 291
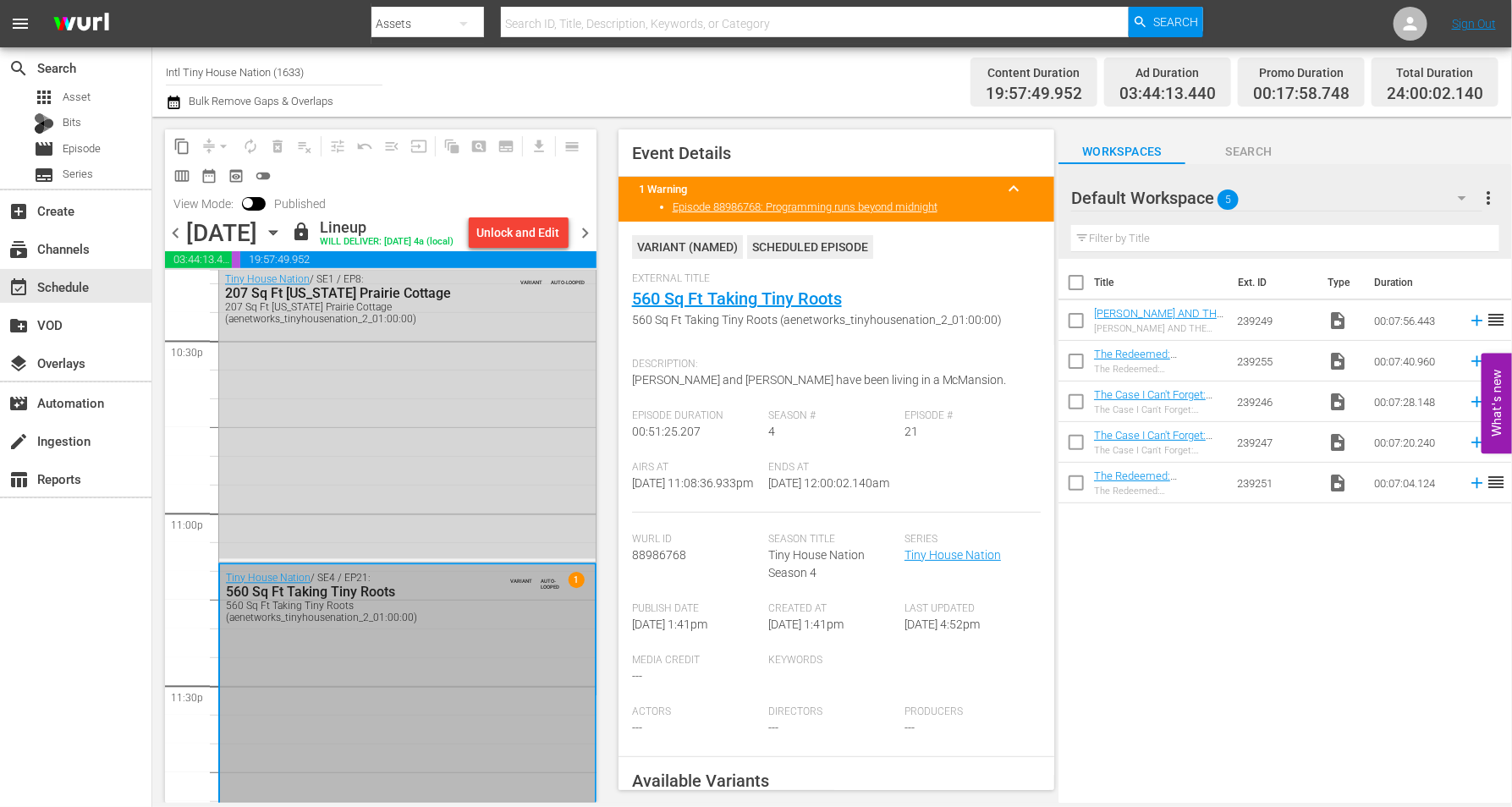
click at [282, 242] on icon "button" at bounding box center [273, 232] width 18 height 18
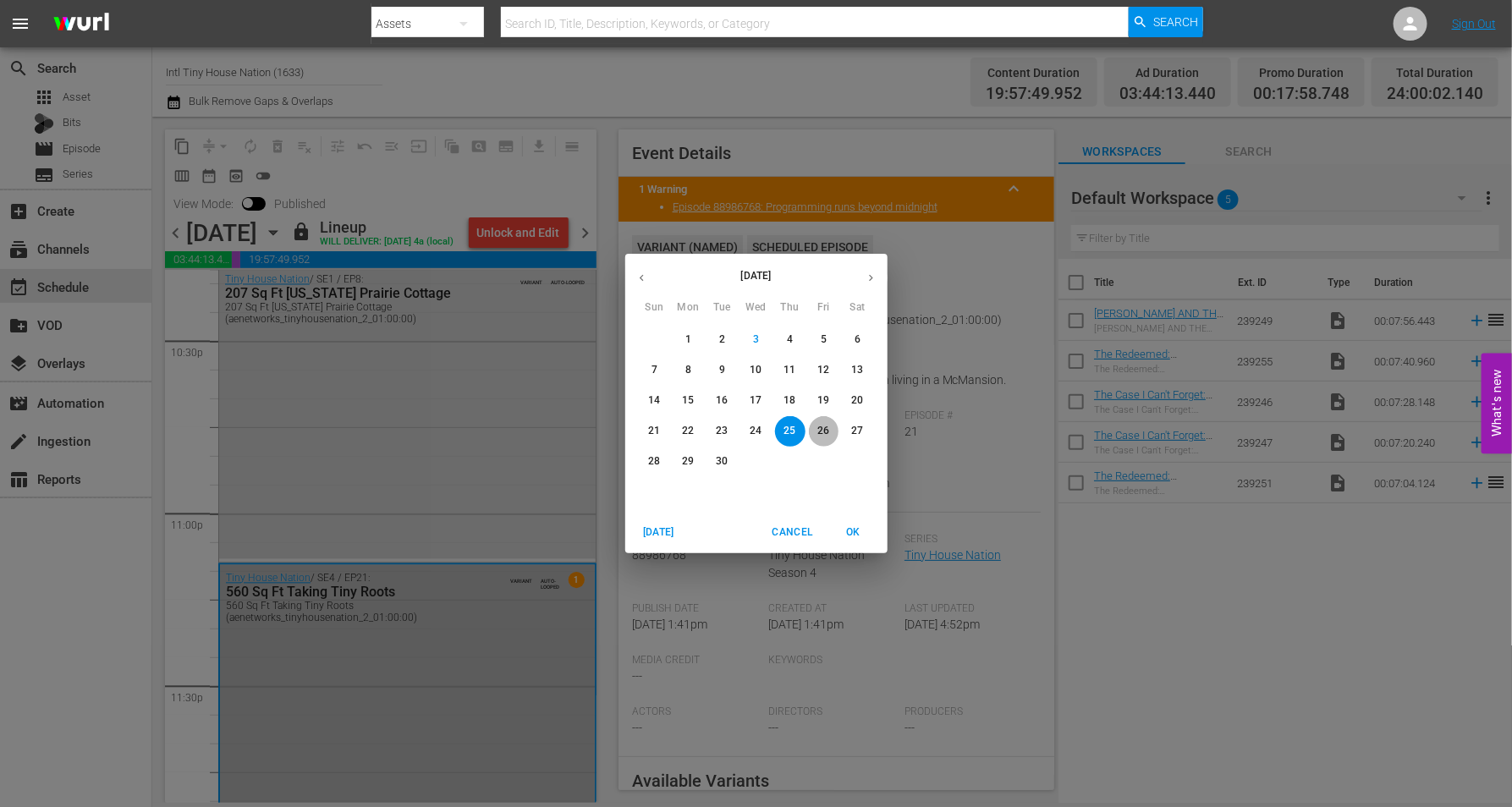
click at [826, 425] on p "26" at bounding box center [823, 431] width 12 height 14
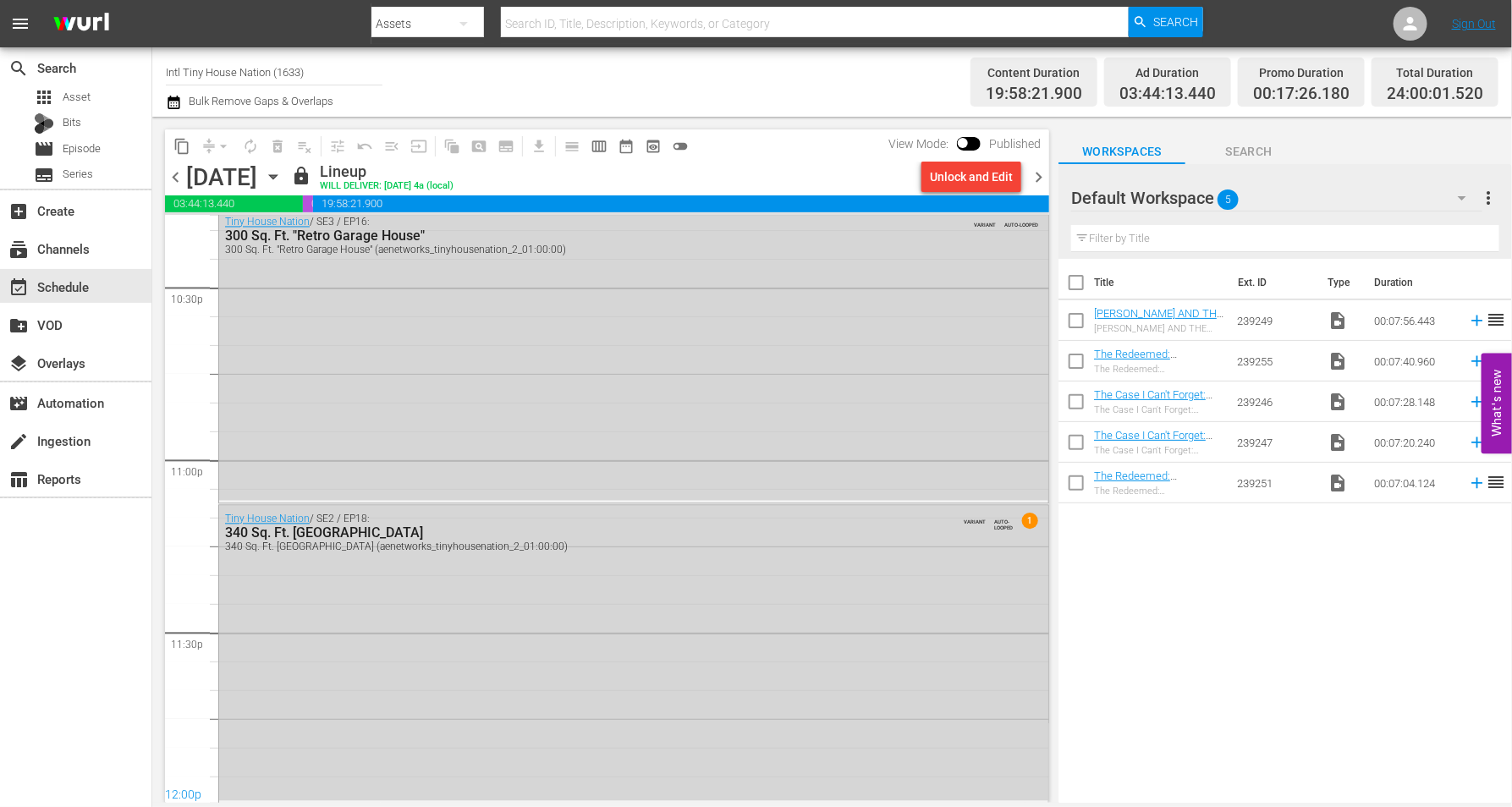
scroll to position [7693, 0]
click at [567, 634] on div "Tiny House Nation / SE2 / EP18: 340 Sq. Ft. [GEOGRAPHIC_DATA] [STREET_ADDRESS] …" at bounding box center [634, 651] width 829 height 296
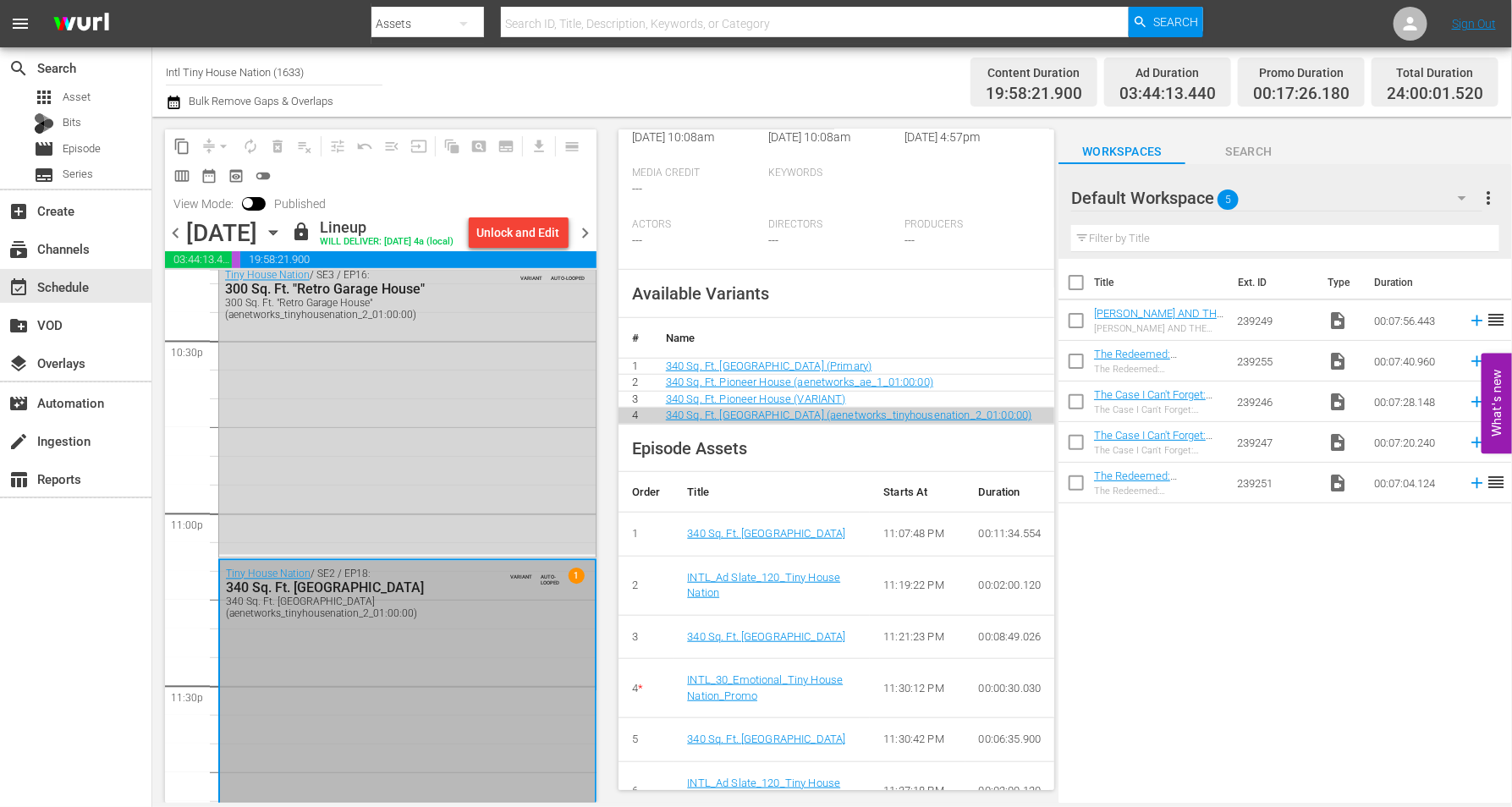
scroll to position [840, 0]
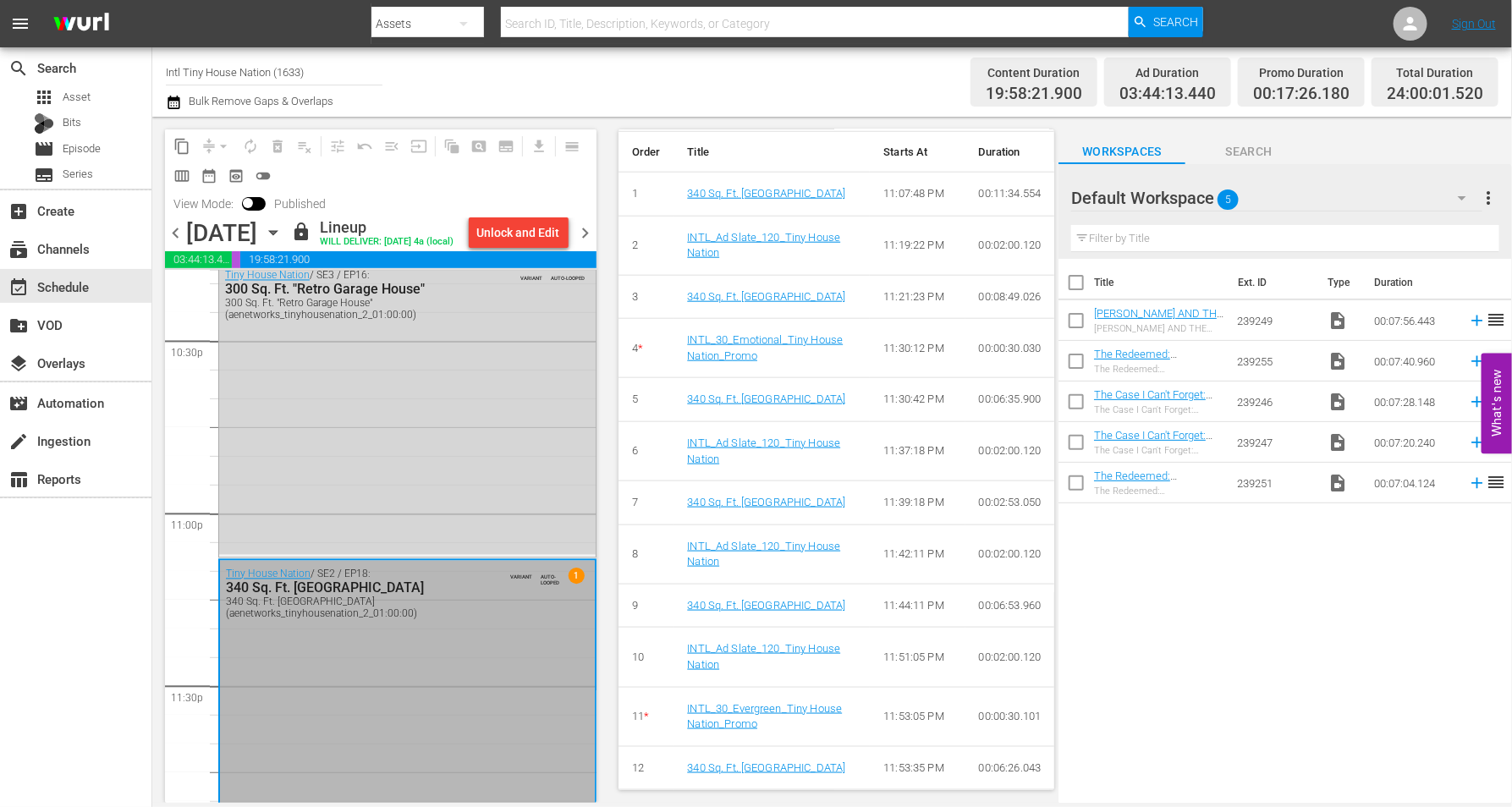
click at [338, 689] on div "Tiny House Nation / SE2 / EP18: 340 Sq. Ft. [GEOGRAPHIC_DATA] [STREET_ADDRESS] …" at bounding box center [407, 708] width 375 height 296
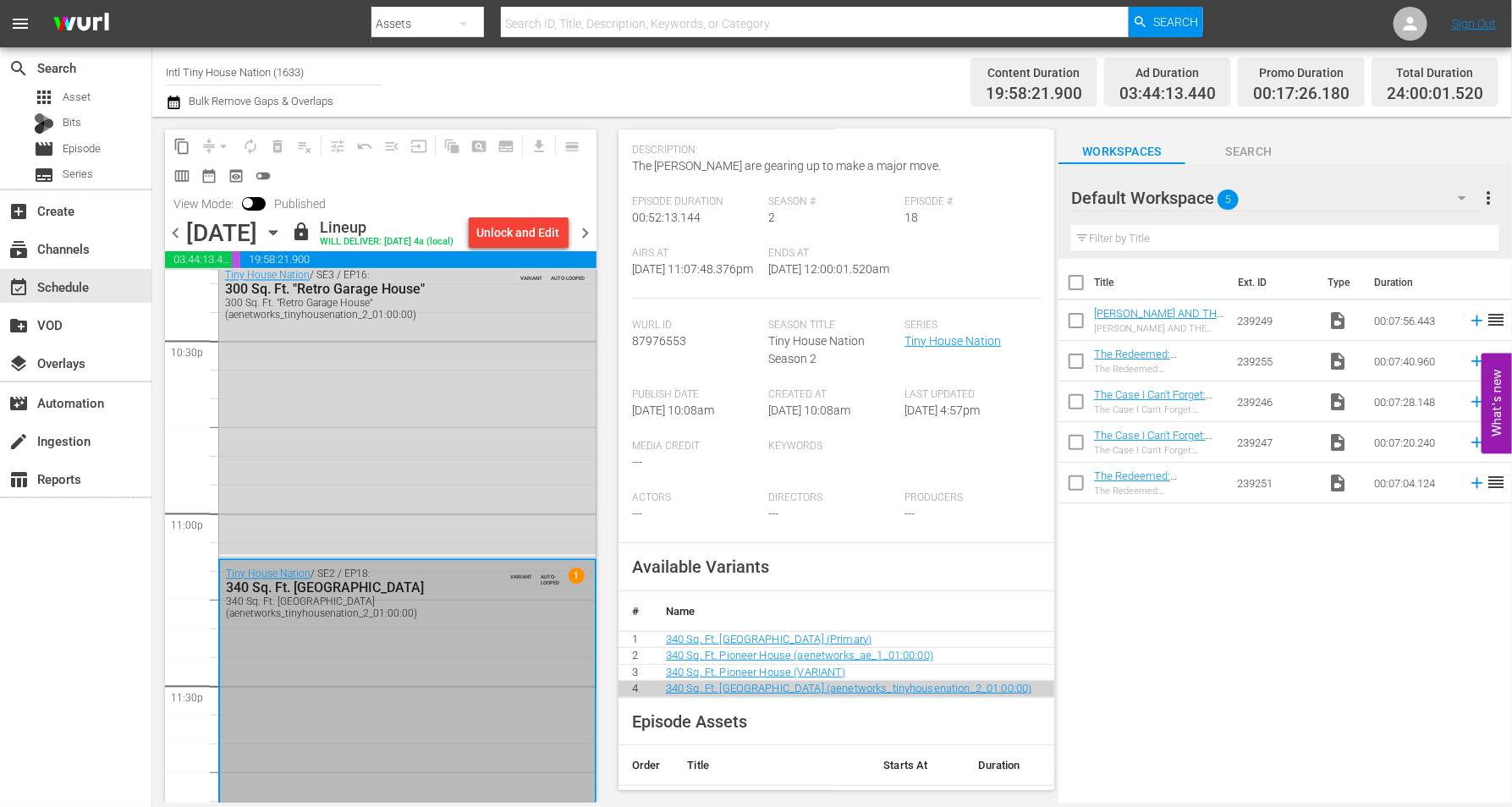
scroll to position [101, 0]
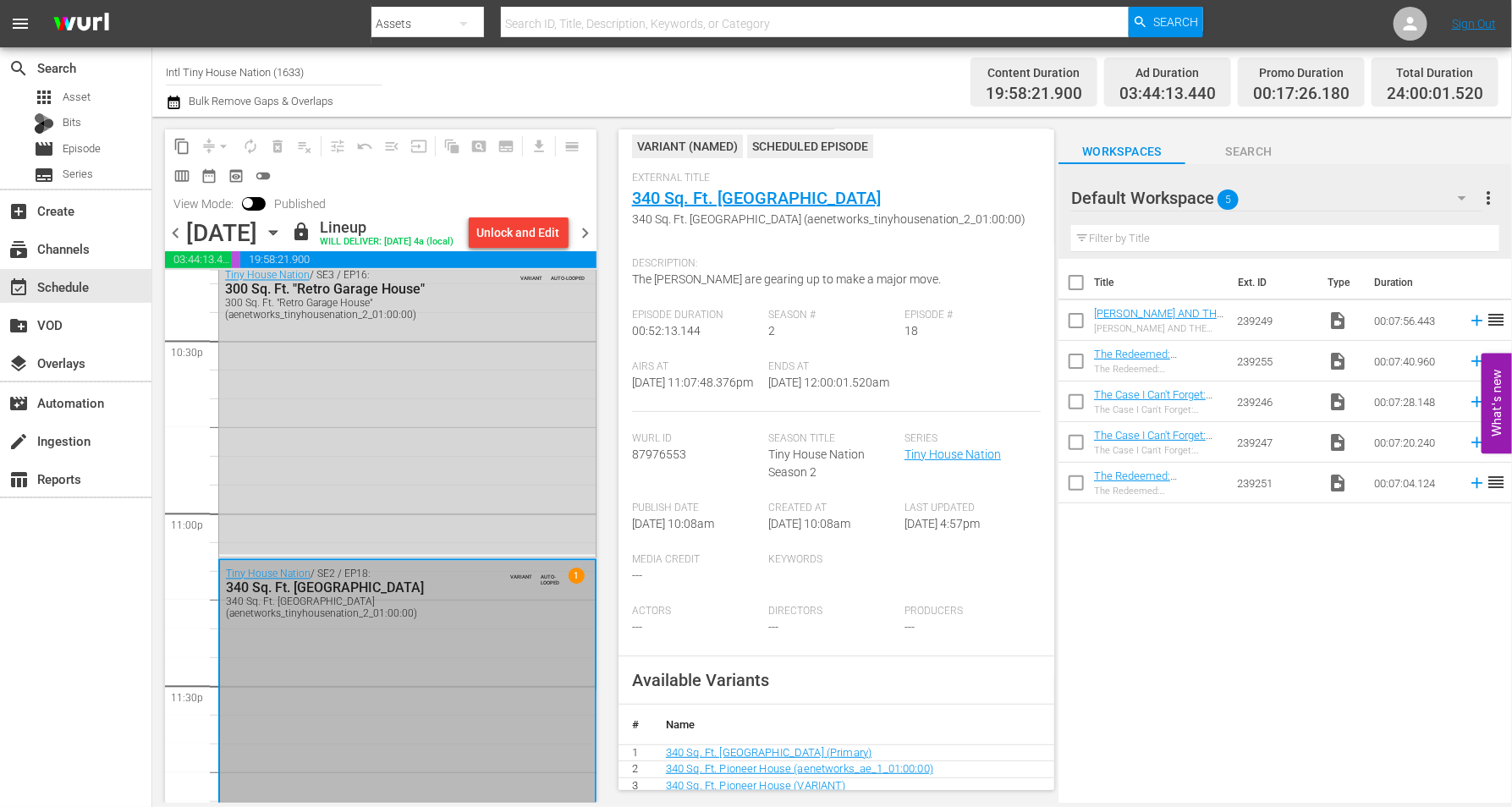
click at [282, 233] on icon "button" at bounding box center [273, 232] width 18 height 18
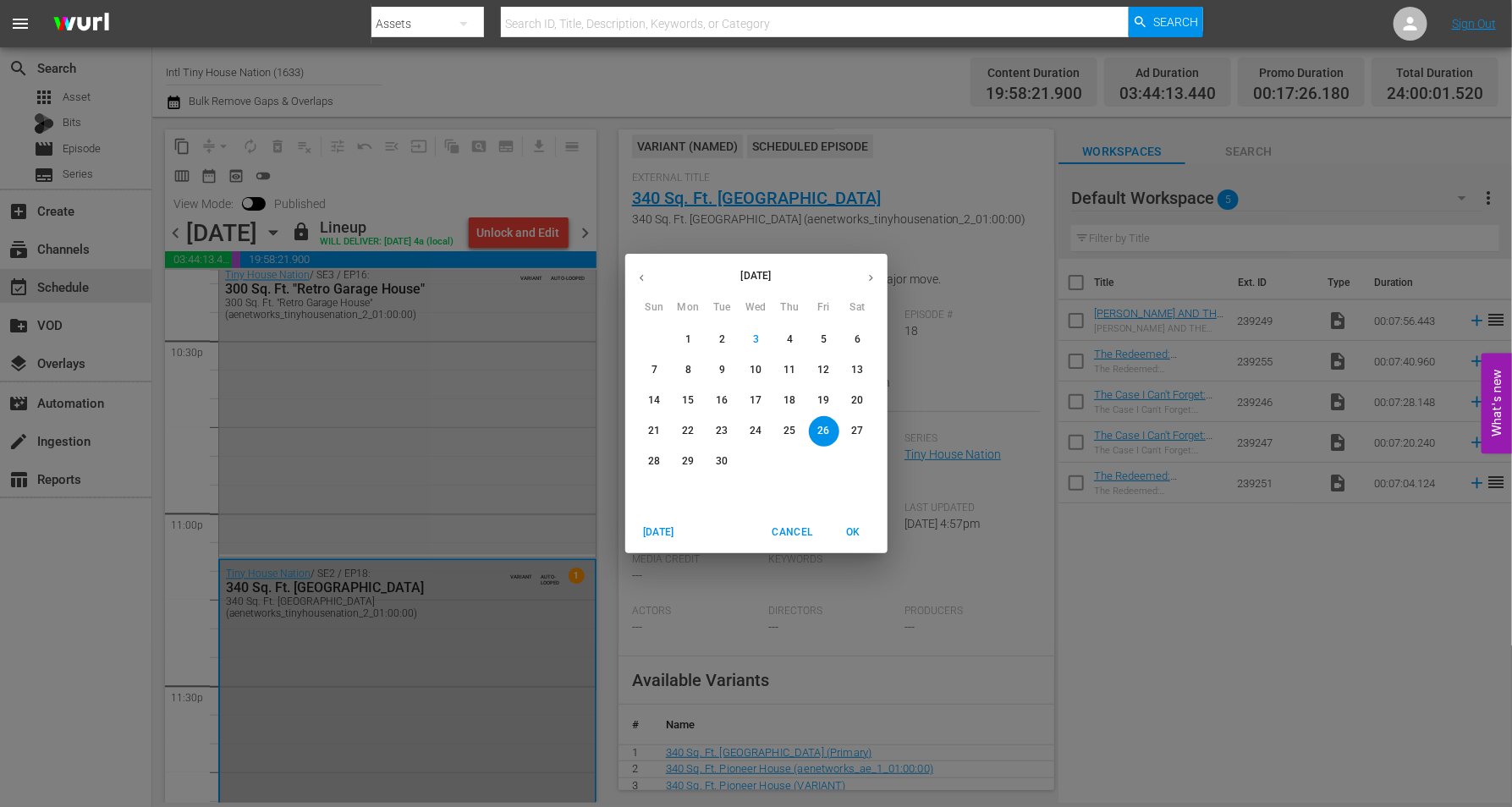
click at [854, 428] on p "27" at bounding box center [857, 431] width 12 height 14
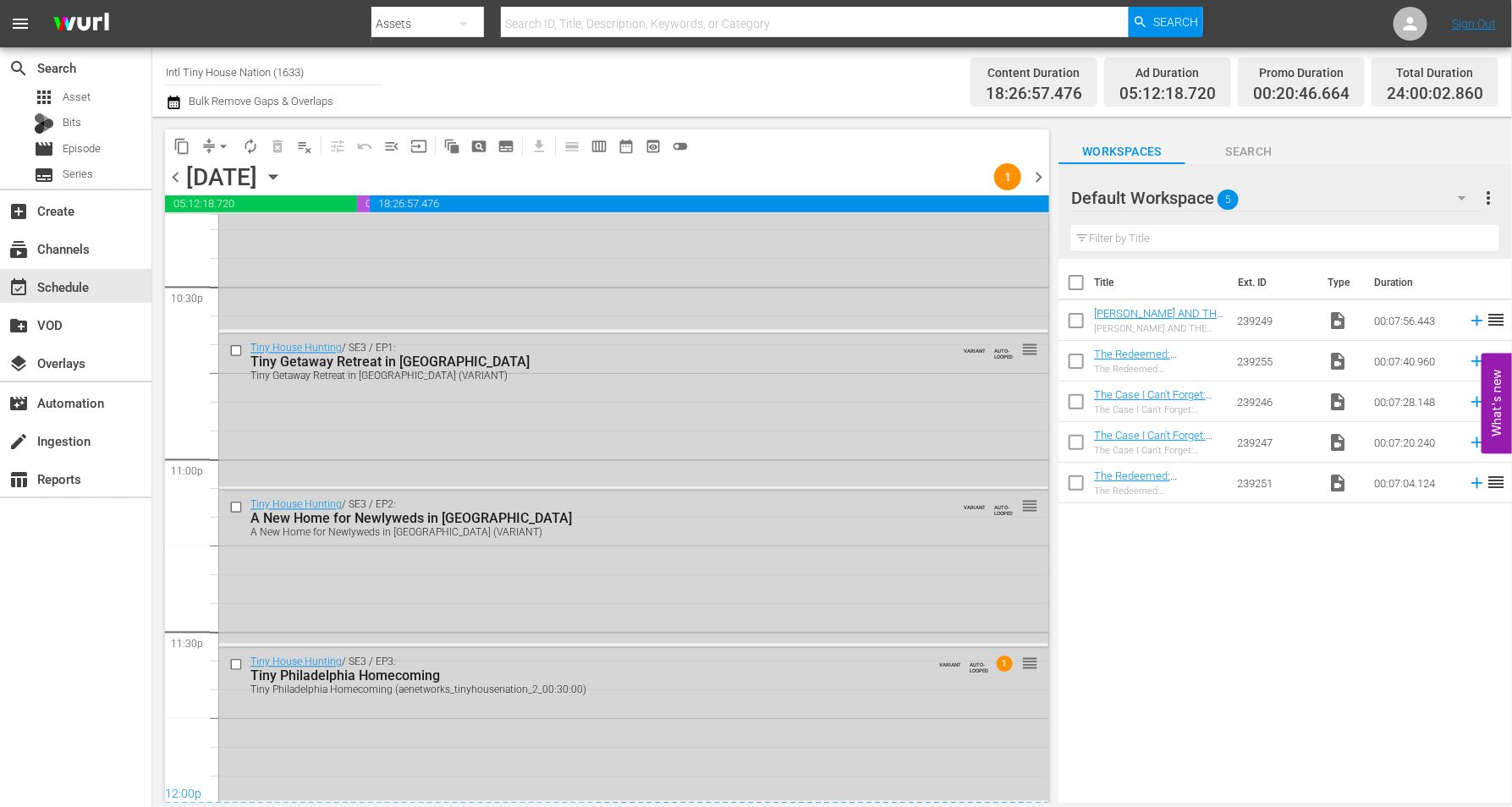
scroll to position [7693, 0]
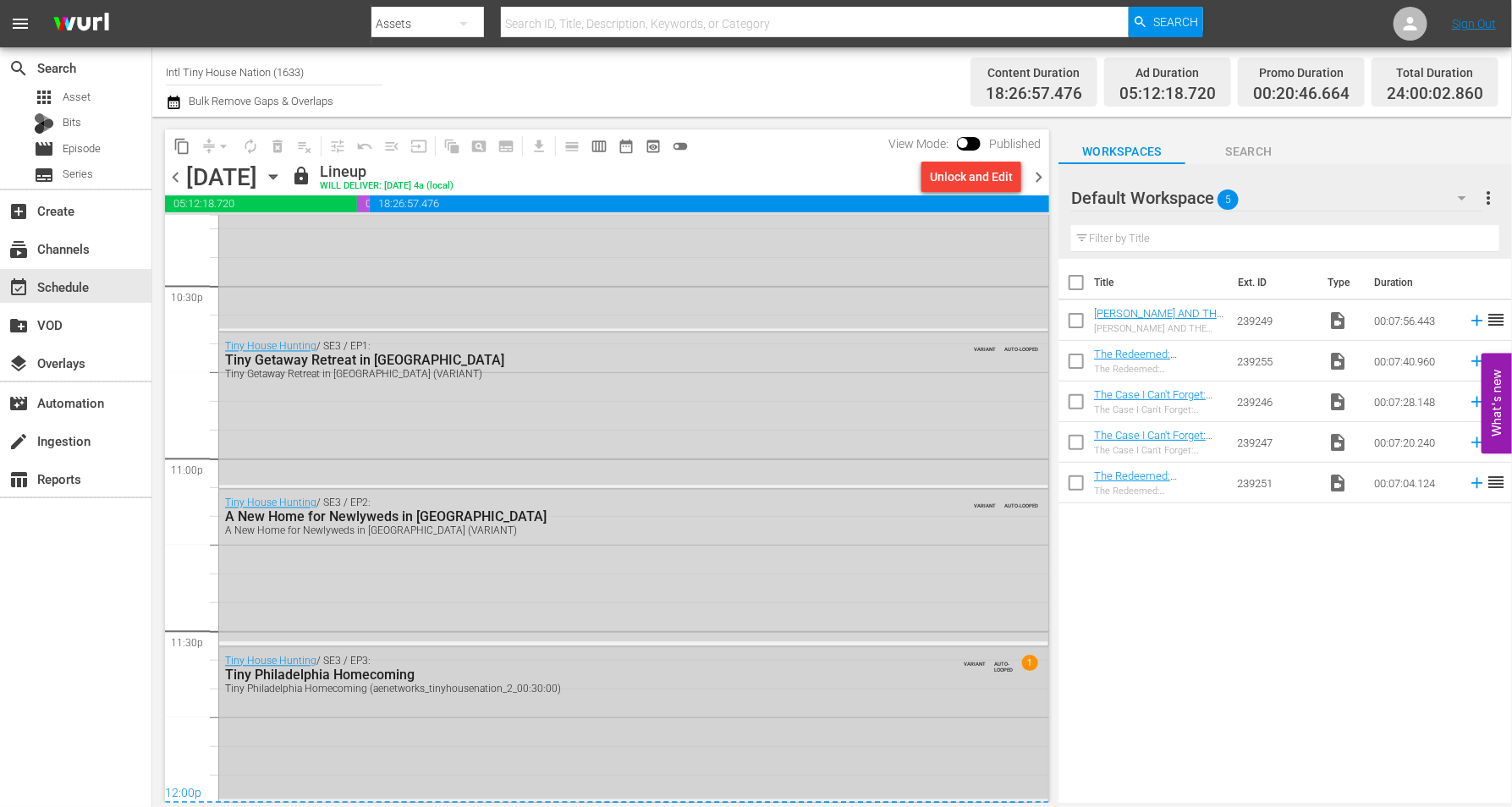
click at [547, 721] on div "Tiny House Hunting / SE3 / EP3: Tiny Philadelphia Homecoming Tiny Philadelphia …" at bounding box center [634, 724] width 829 height 152
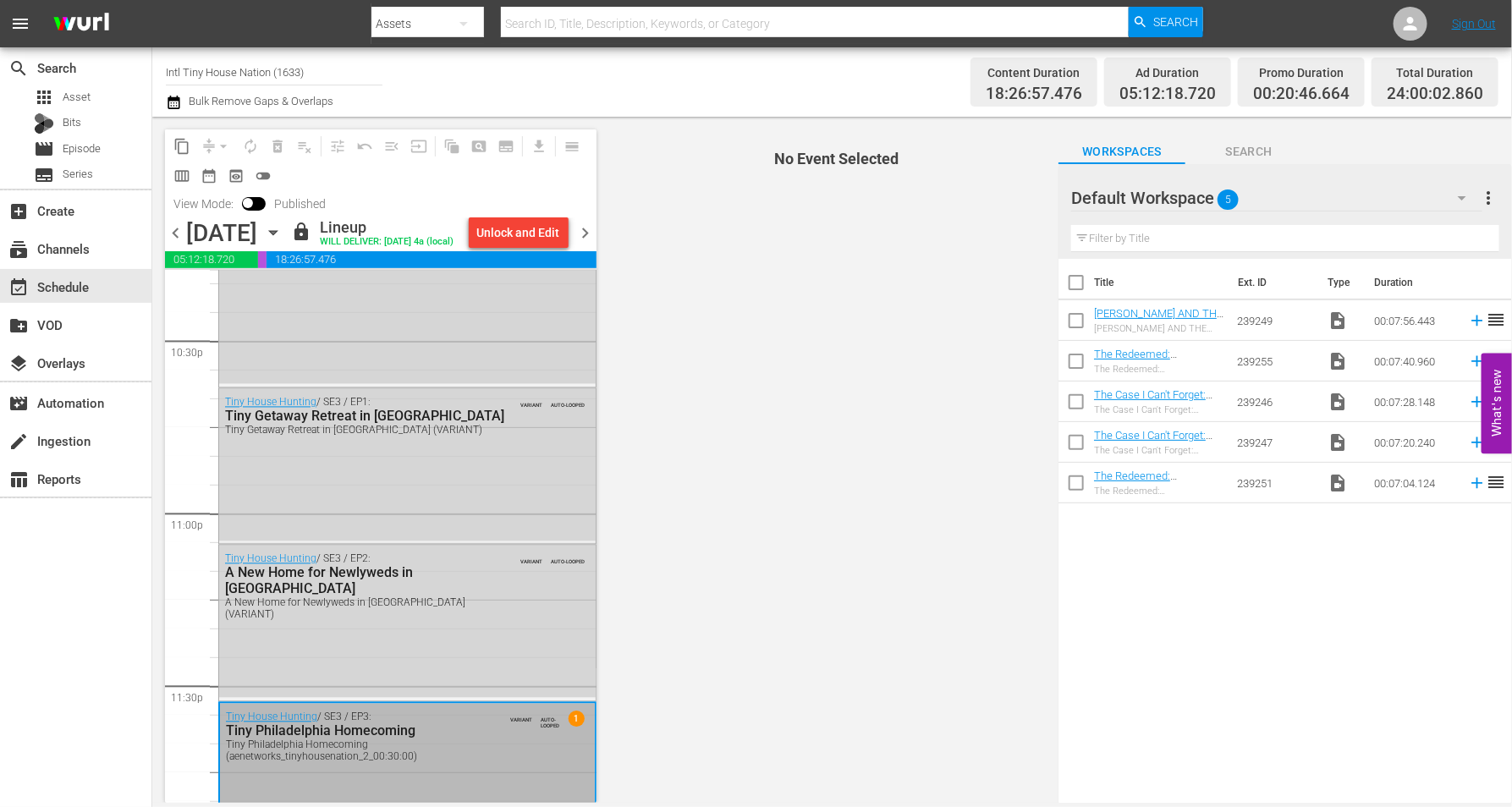
click at [582, 240] on span "chevron_right" at bounding box center [586, 233] width 21 height 21
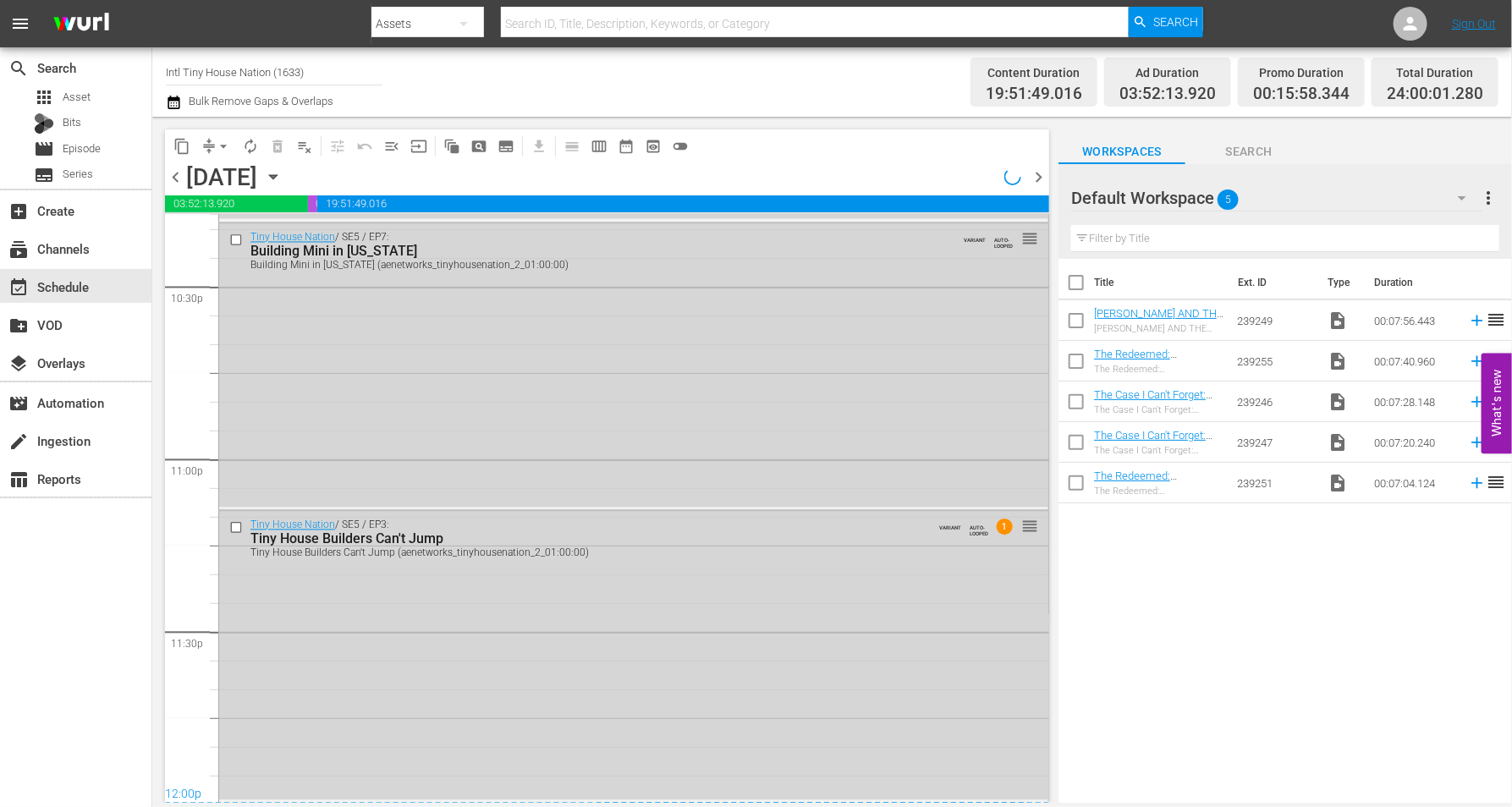
scroll to position [7693, 0]
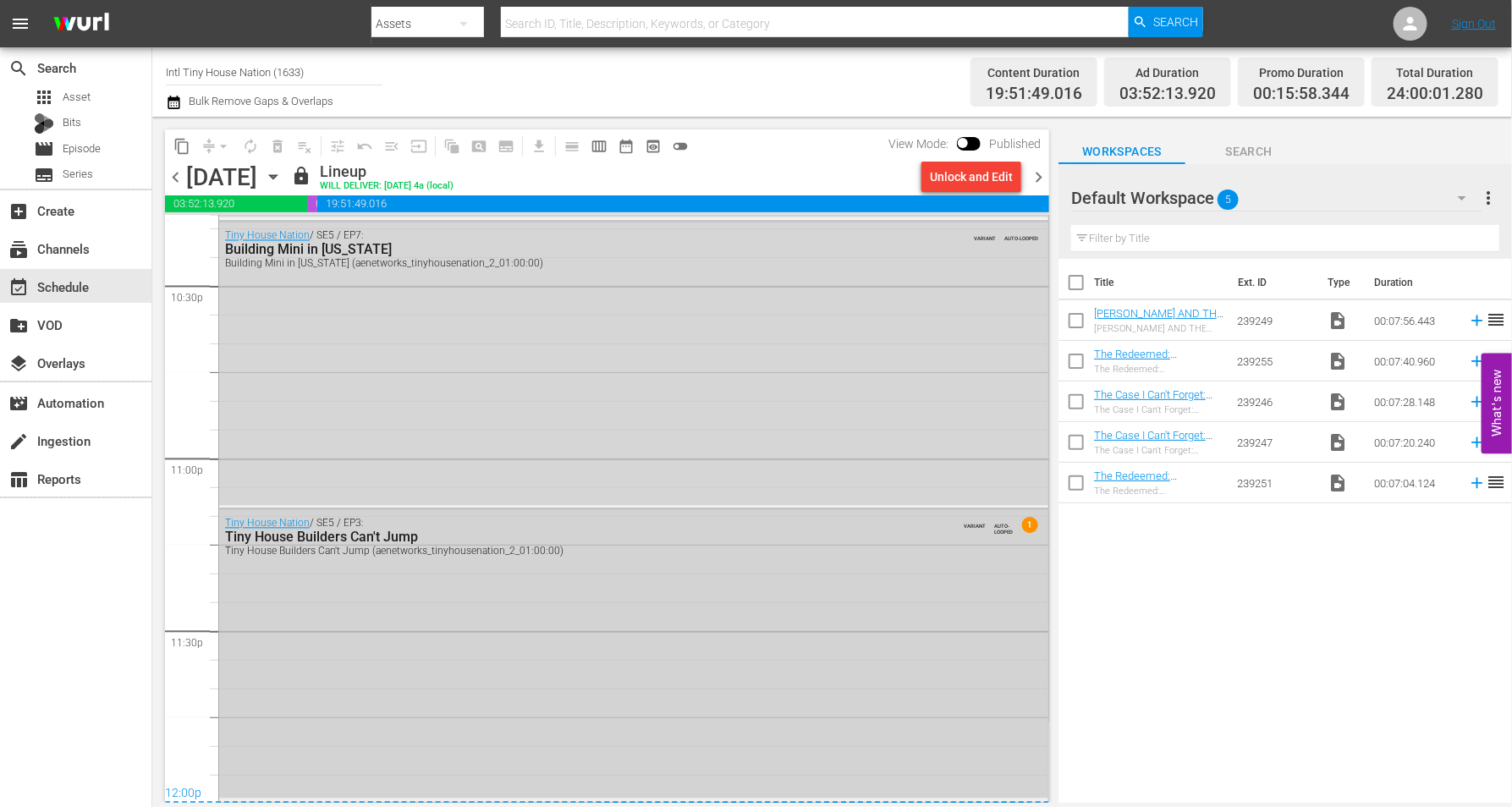
click at [353, 658] on div "Tiny House Nation / SE5 / EP3: Tiny House Builders Can't Jump Tiny House Builde…" at bounding box center [634, 654] width 829 height 289
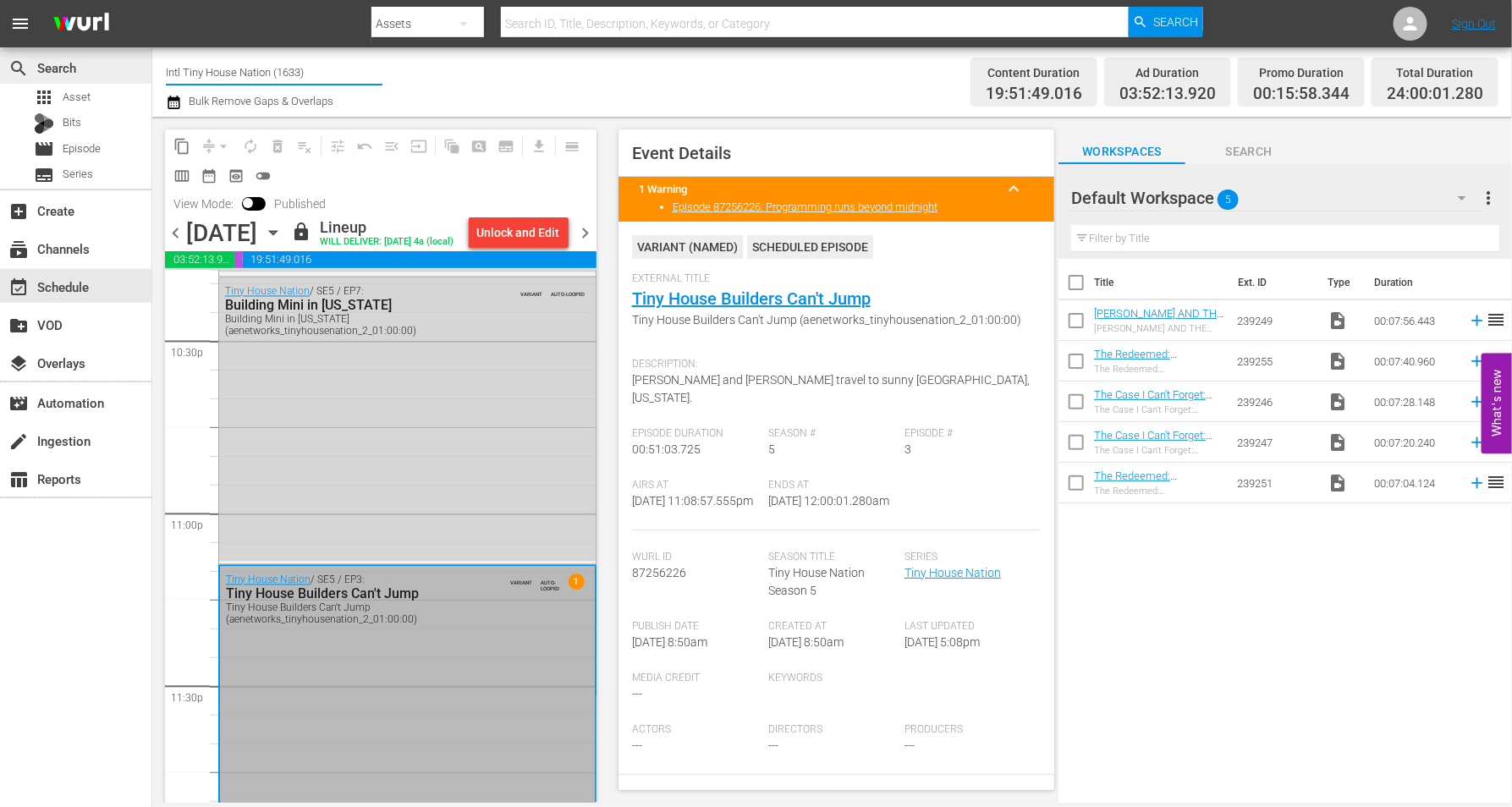
drag, startPoint x: 318, startPoint y: 70, endPoint x: 132, endPoint y: 68, distance: 186.0
click at [152, 0] on div "search Search apps Asset Bits movie Episode subtitles Series add_box Create sub…" at bounding box center [832, 0] width 1359 height 0
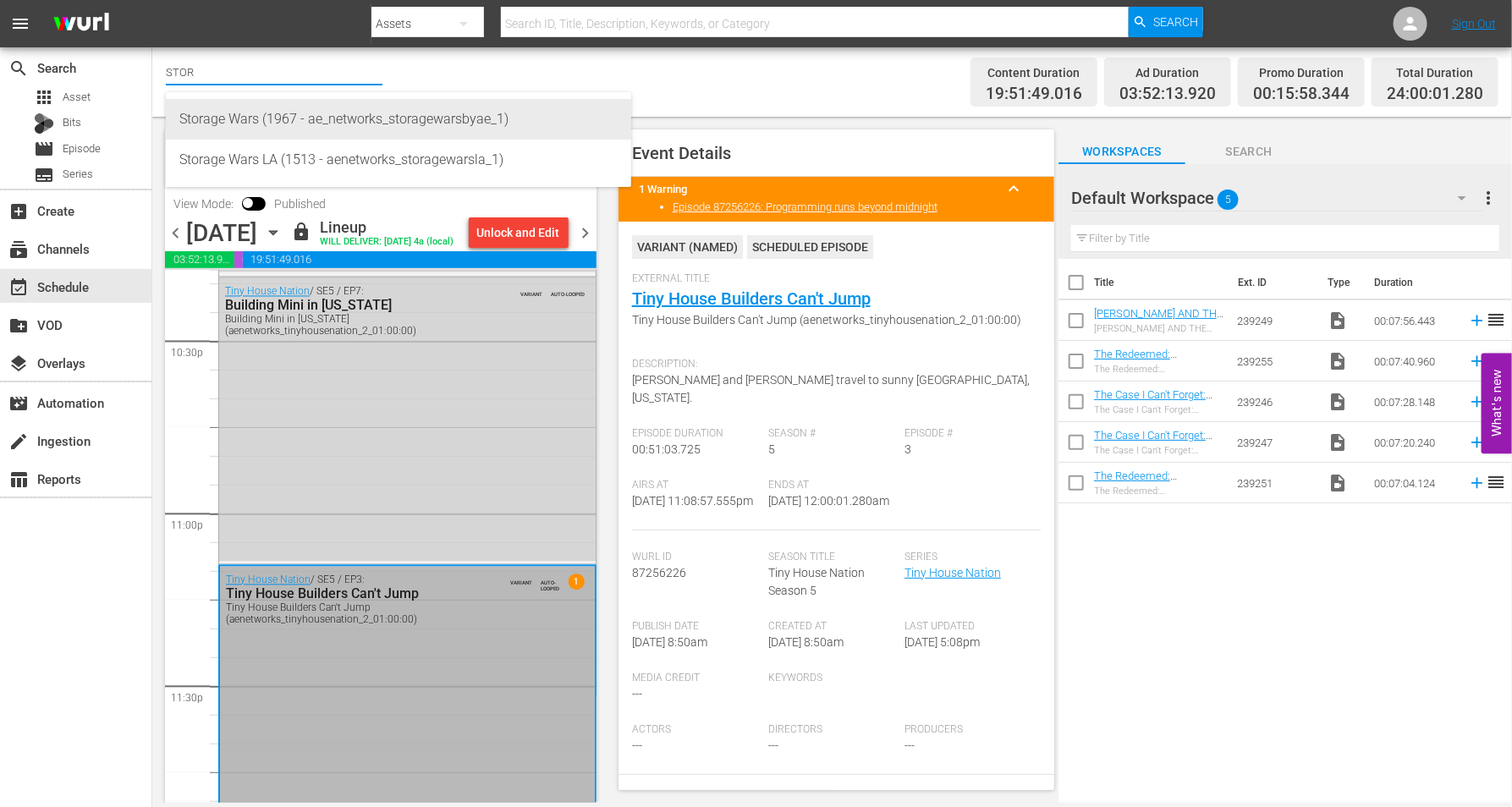
click at [231, 123] on div "Storage Wars (1967 - ae_networks_storagewarsbyae_1)" at bounding box center [398, 119] width 438 height 40
type input "Storage Wars (1967 - ae_networks_storagewarsbyae_1)"
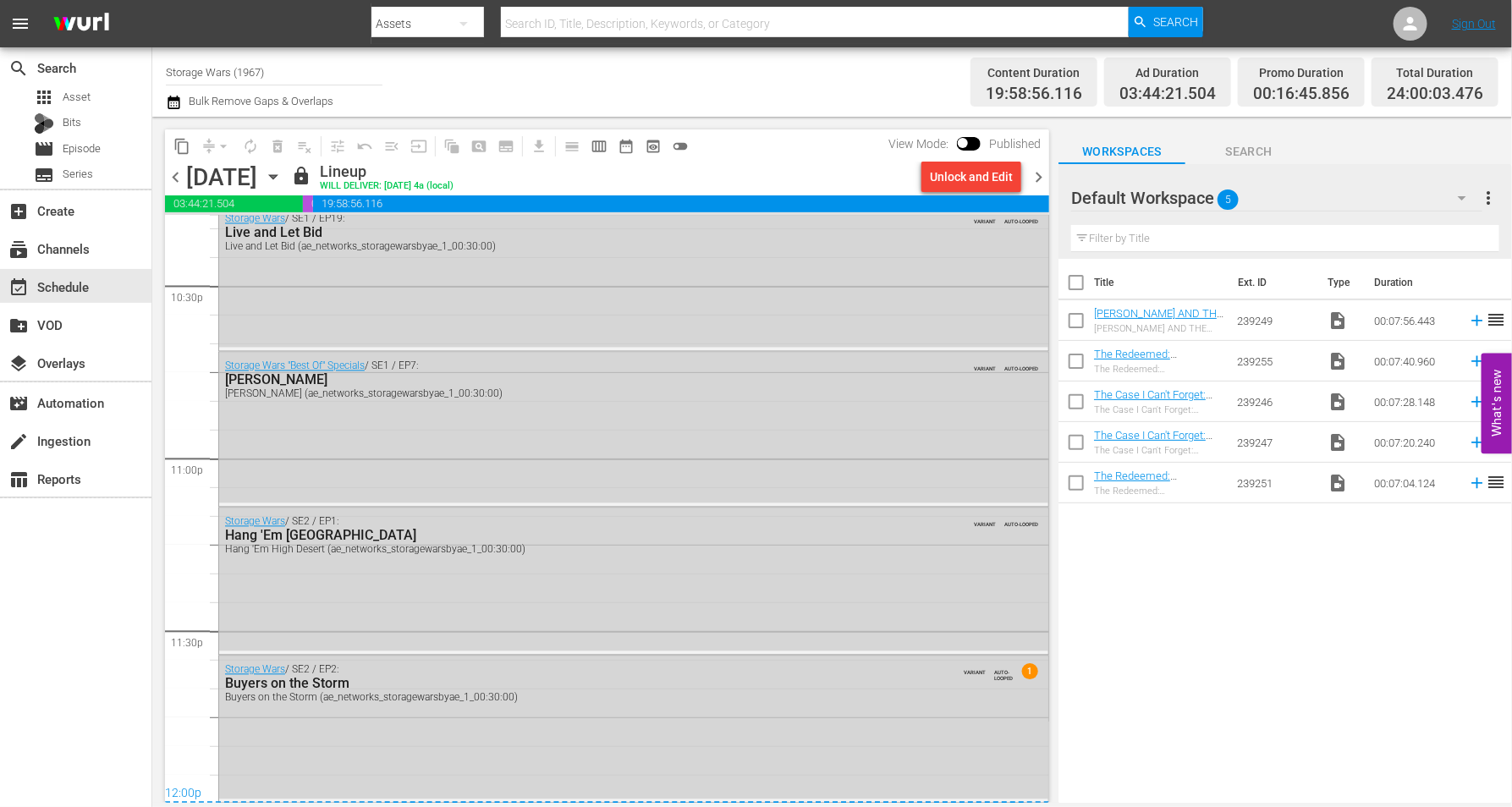
click at [282, 172] on icon "button" at bounding box center [273, 177] width 18 height 18
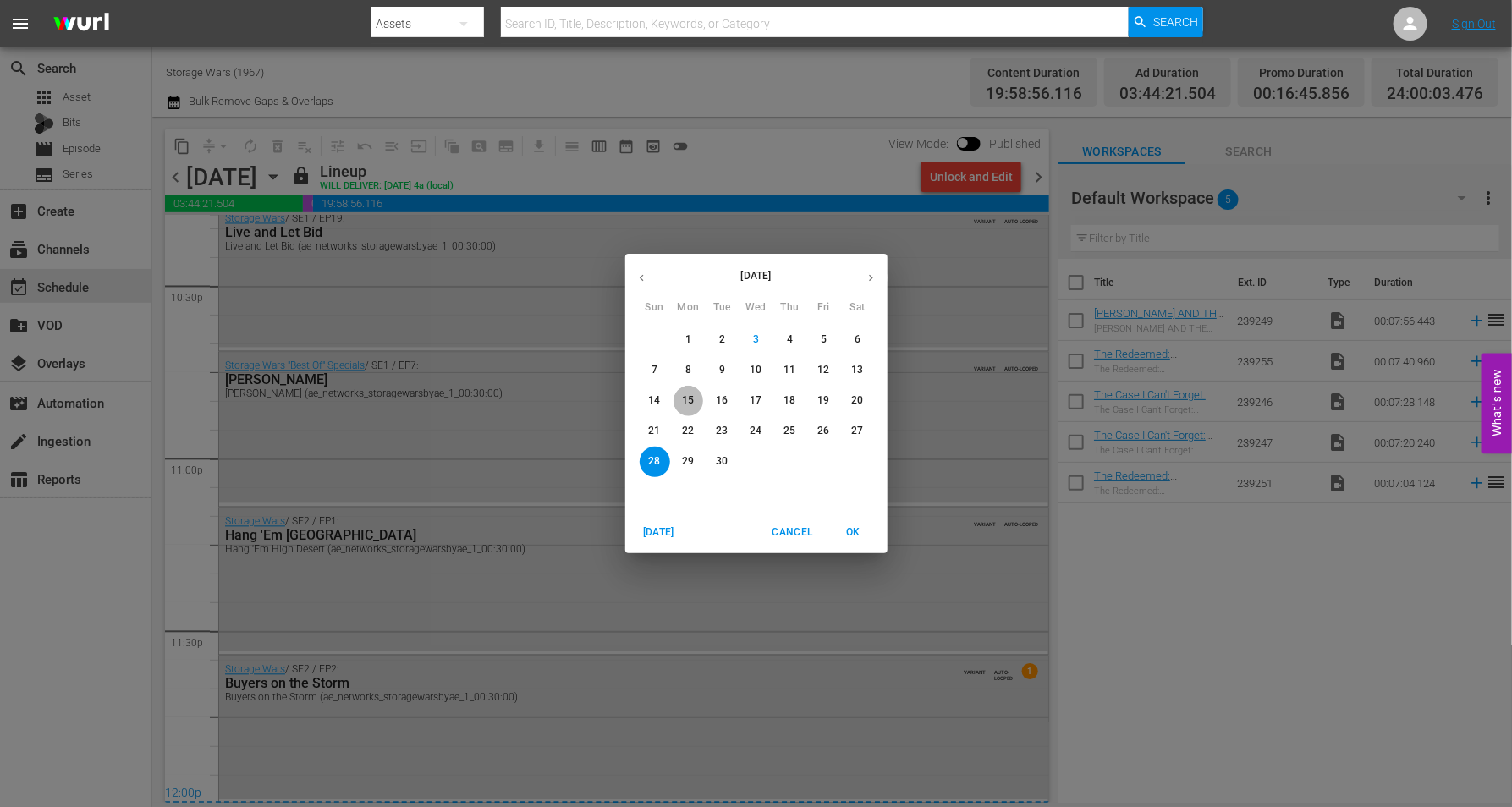
click at [693, 399] on p "15" at bounding box center [688, 400] width 12 height 14
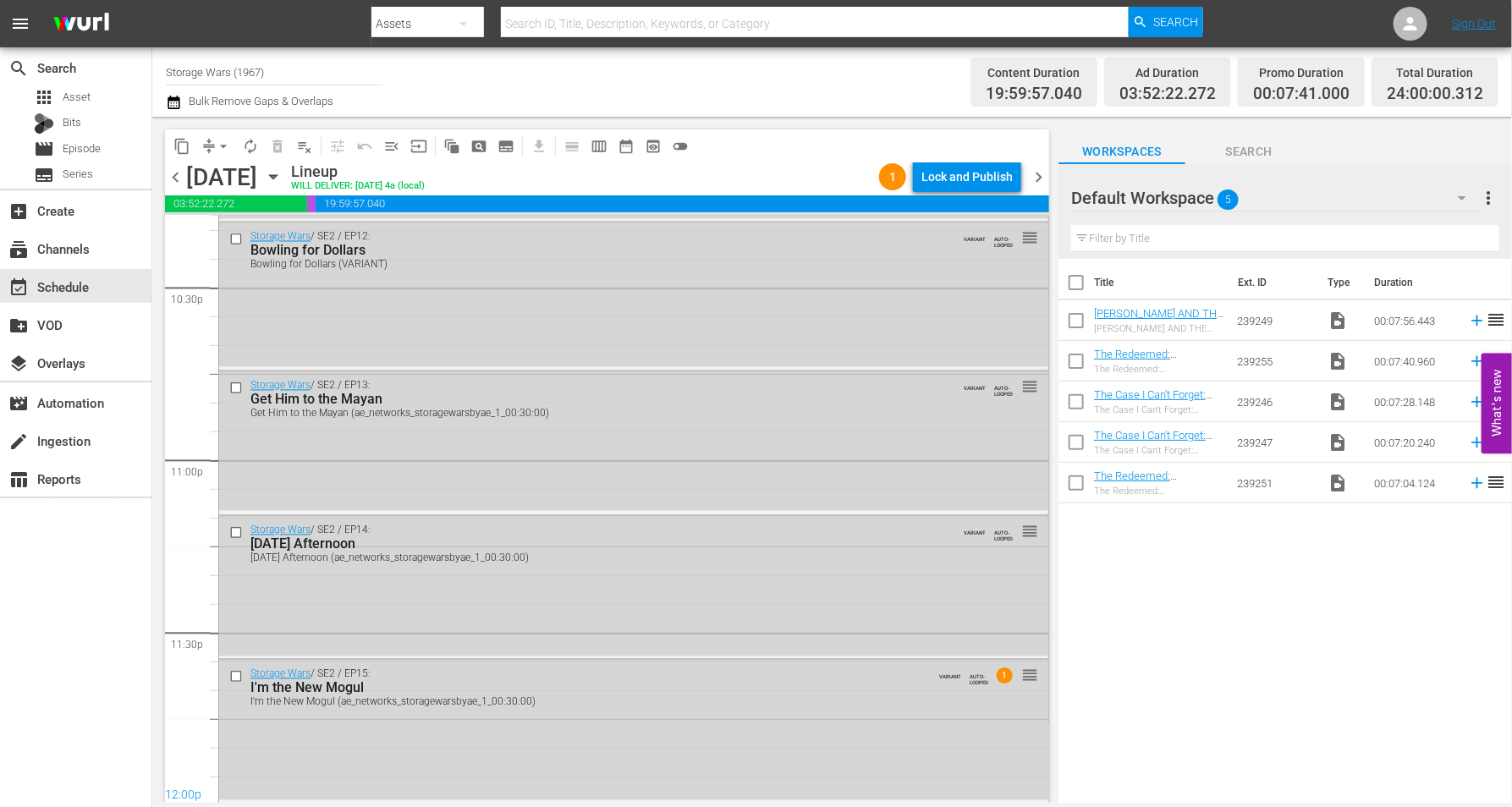
scroll to position [7693, 0]
click at [945, 170] on div "Lock and Publish" at bounding box center [966, 177] width 91 height 31
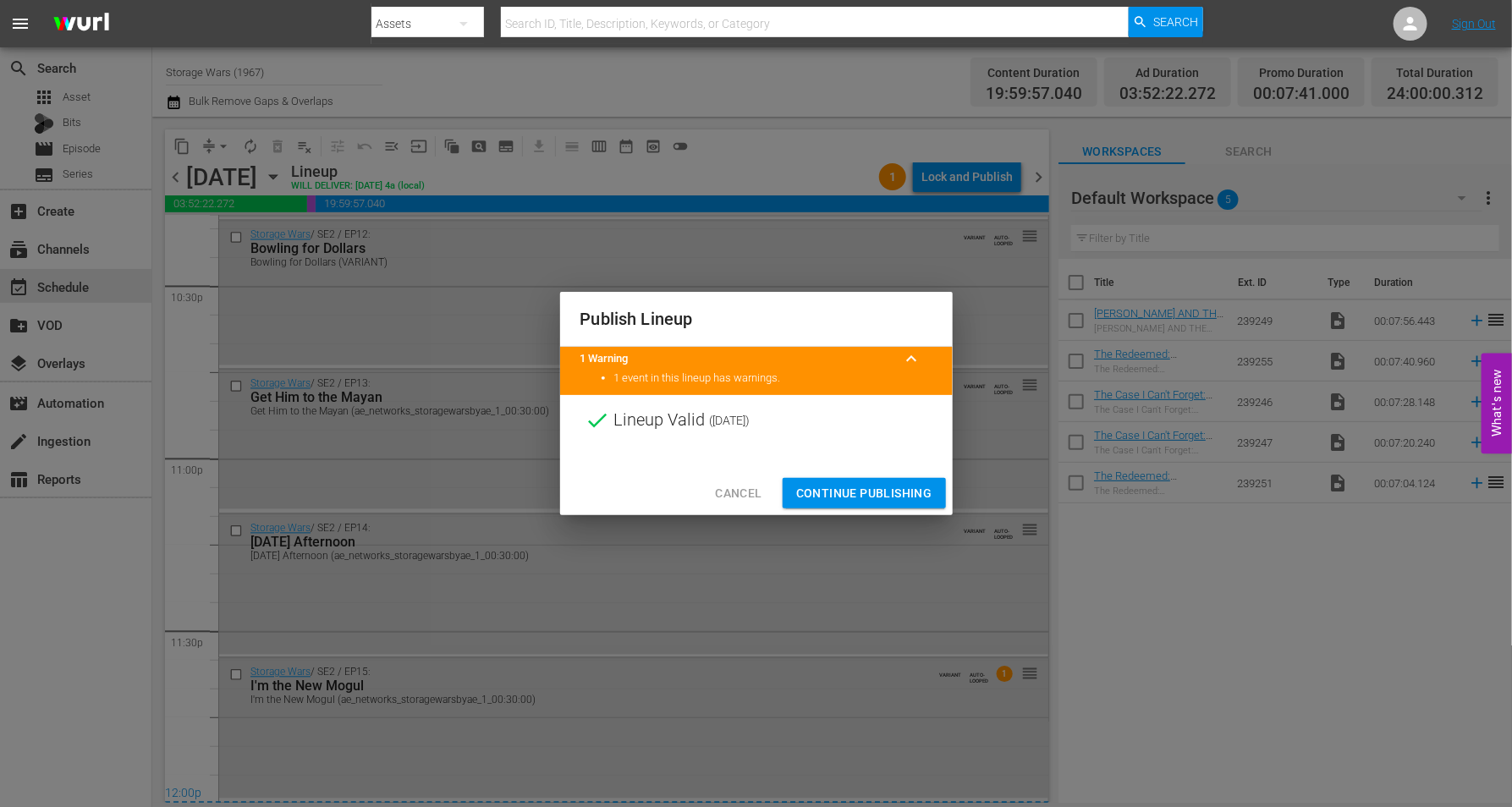
click at [741, 492] on span "Cancel" at bounding box center [737, 493] width 46 height 21
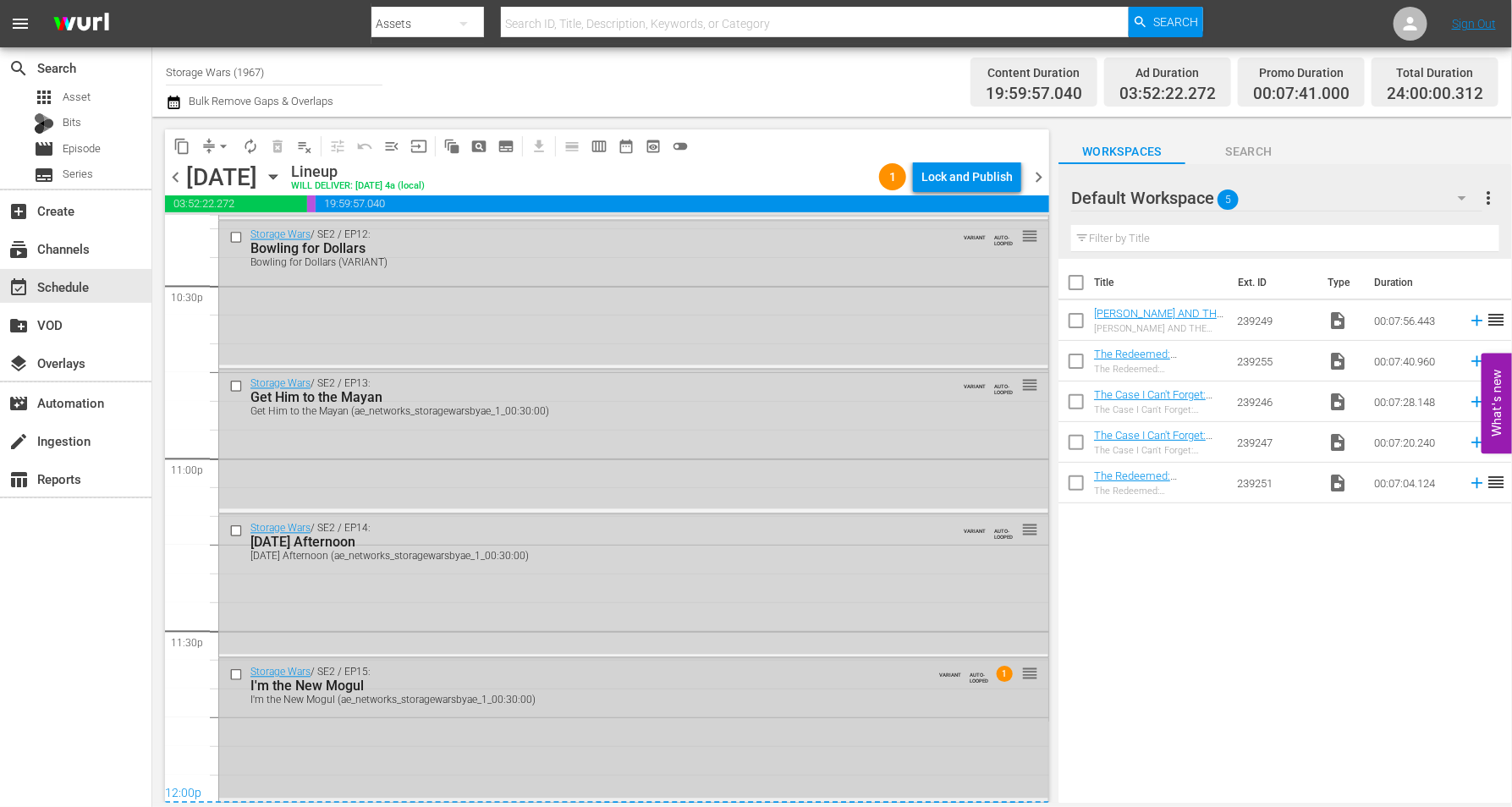
click at [800, 713] on div "Storage Wars / SE2 / EP15: I'm the New Mogul I'm the New Mogul (ae_networks_sto…" at bounding box center [634, 729] width 829 height 140
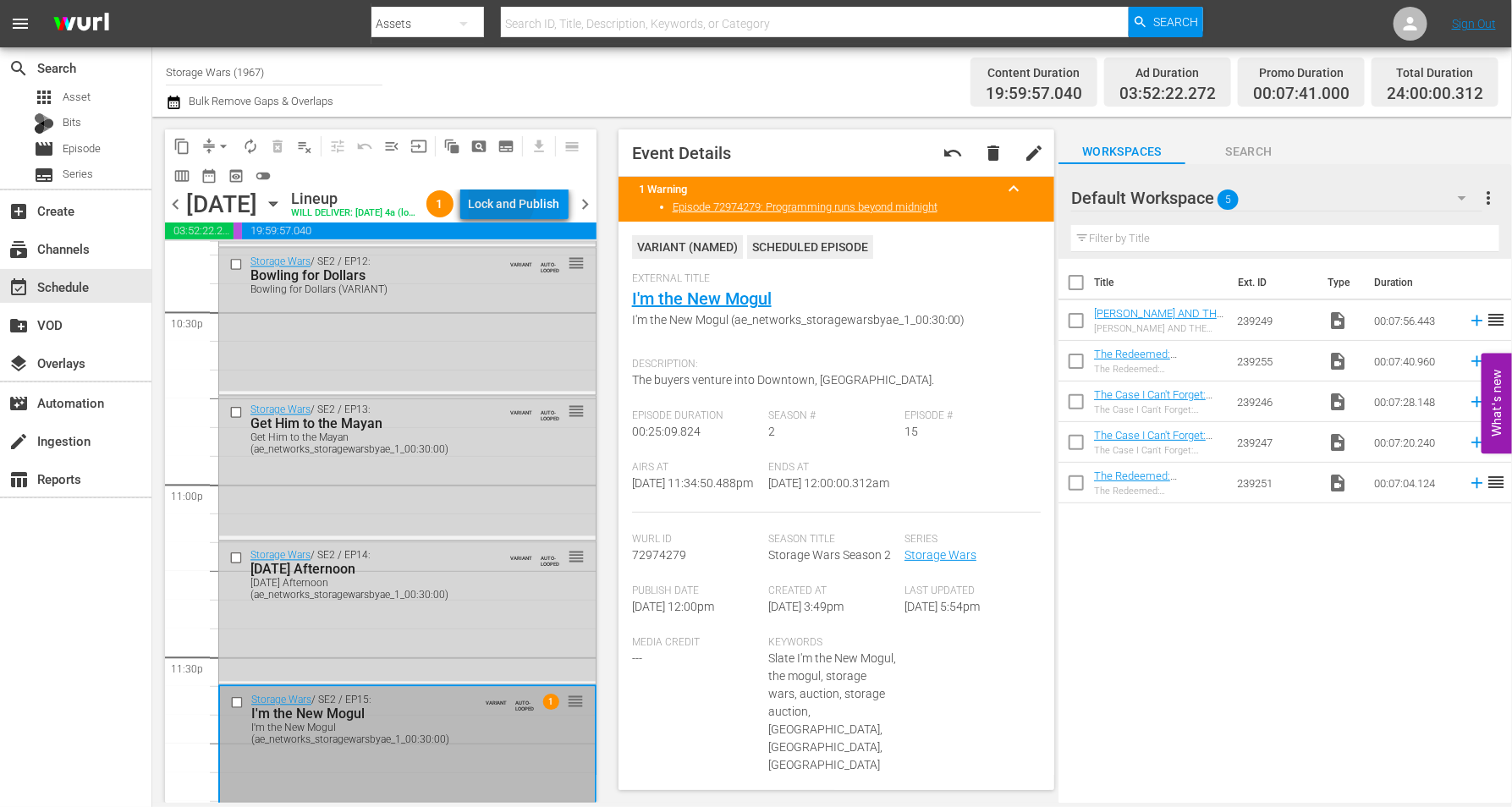
click at [517, 196] on div "Lock and Publish" at bounding box center [514, 204] width 91 height 31
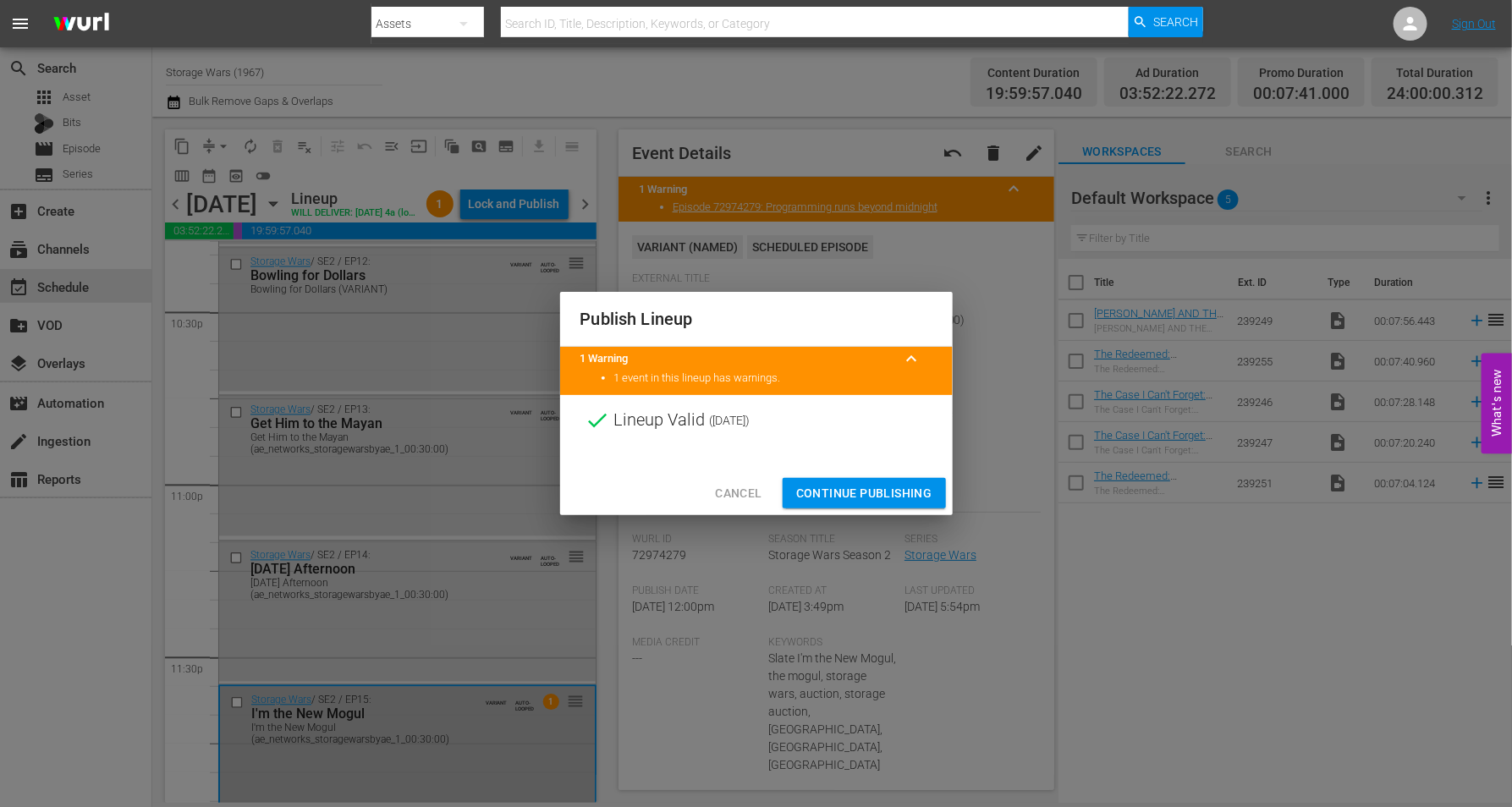
click at [839, 486] on span "Continue Publishing" at bounding box center [864, 493] width 136 height 21
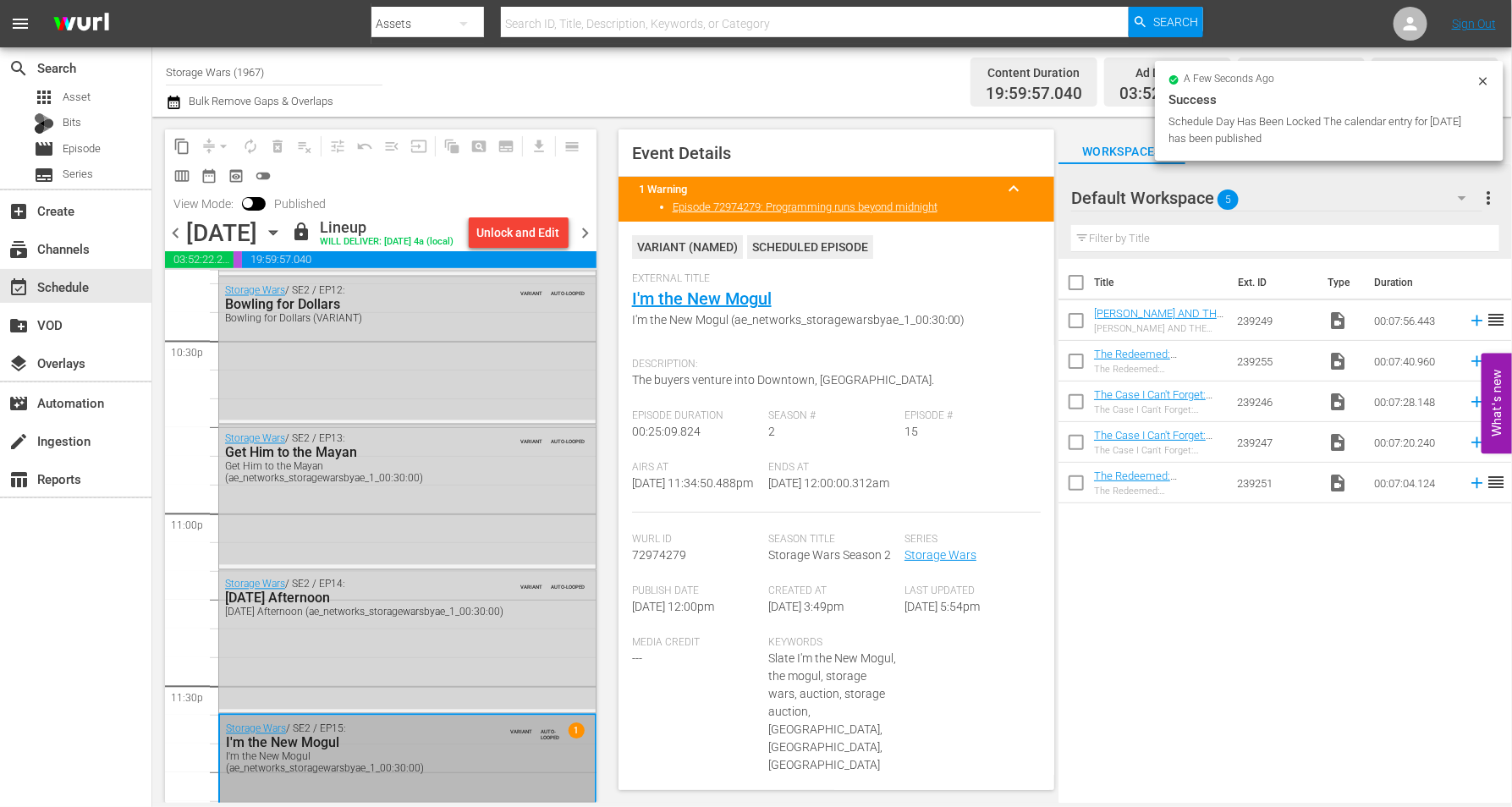
click at [282, 242] on icon "button" at bounding box center [273, 232] width 18 height 18
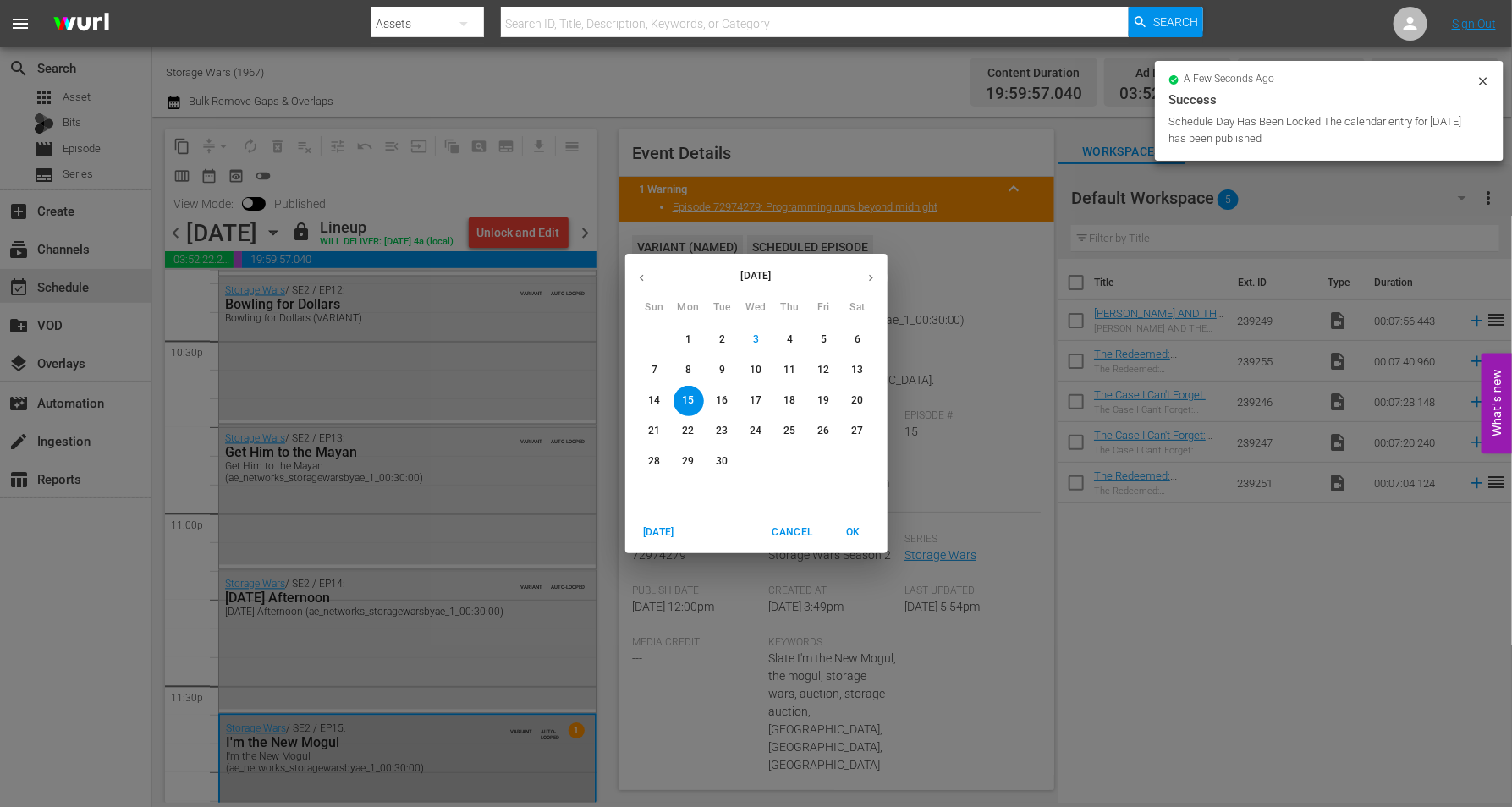
click at [721, 394] on p "16" at bounding box center [721, 400] width 12 height 14
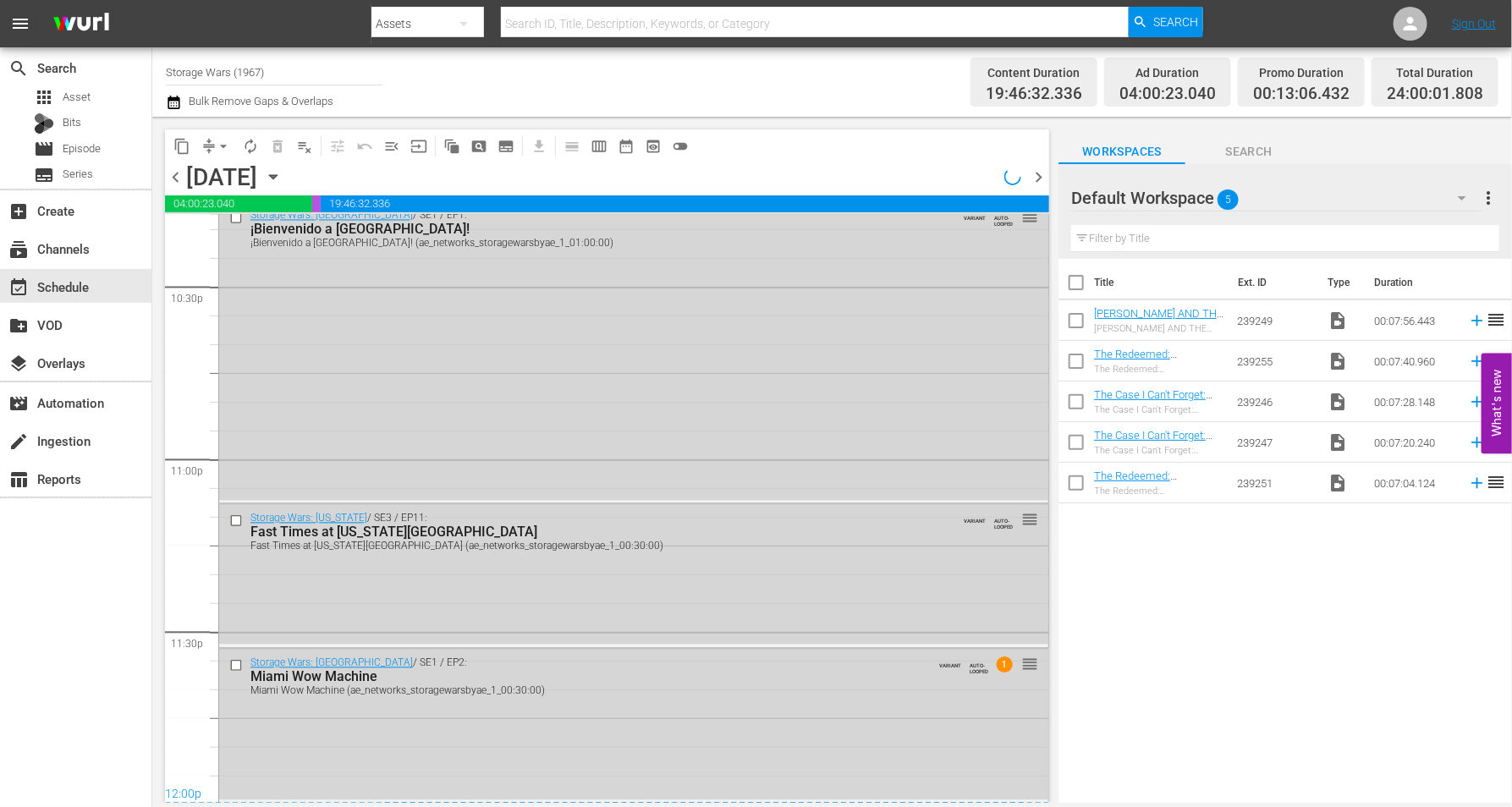
scroll to position [7693, 0]
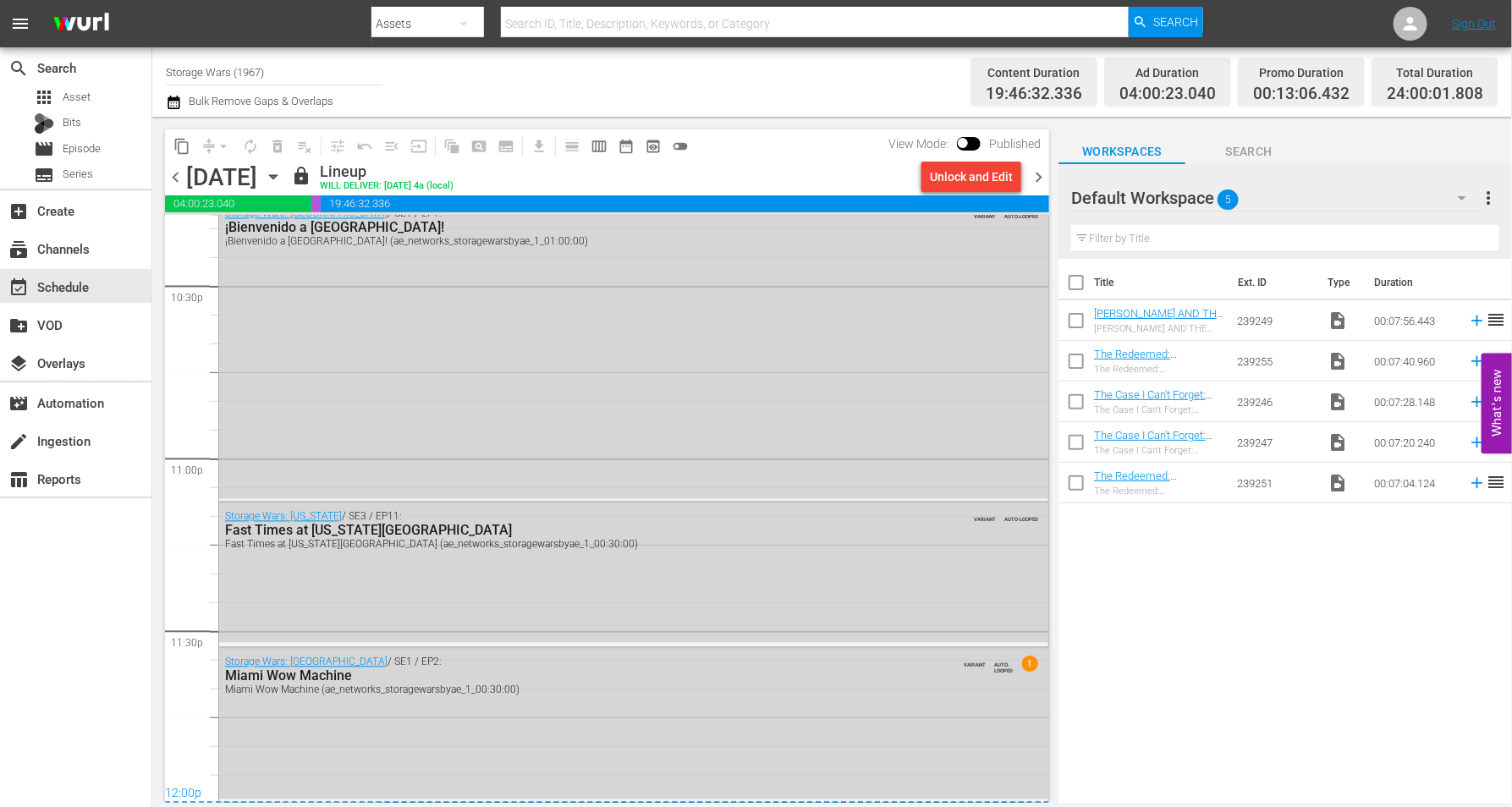
click at [276, 175] on icon "button" at bounding box center [273, 177] width 8 height 4
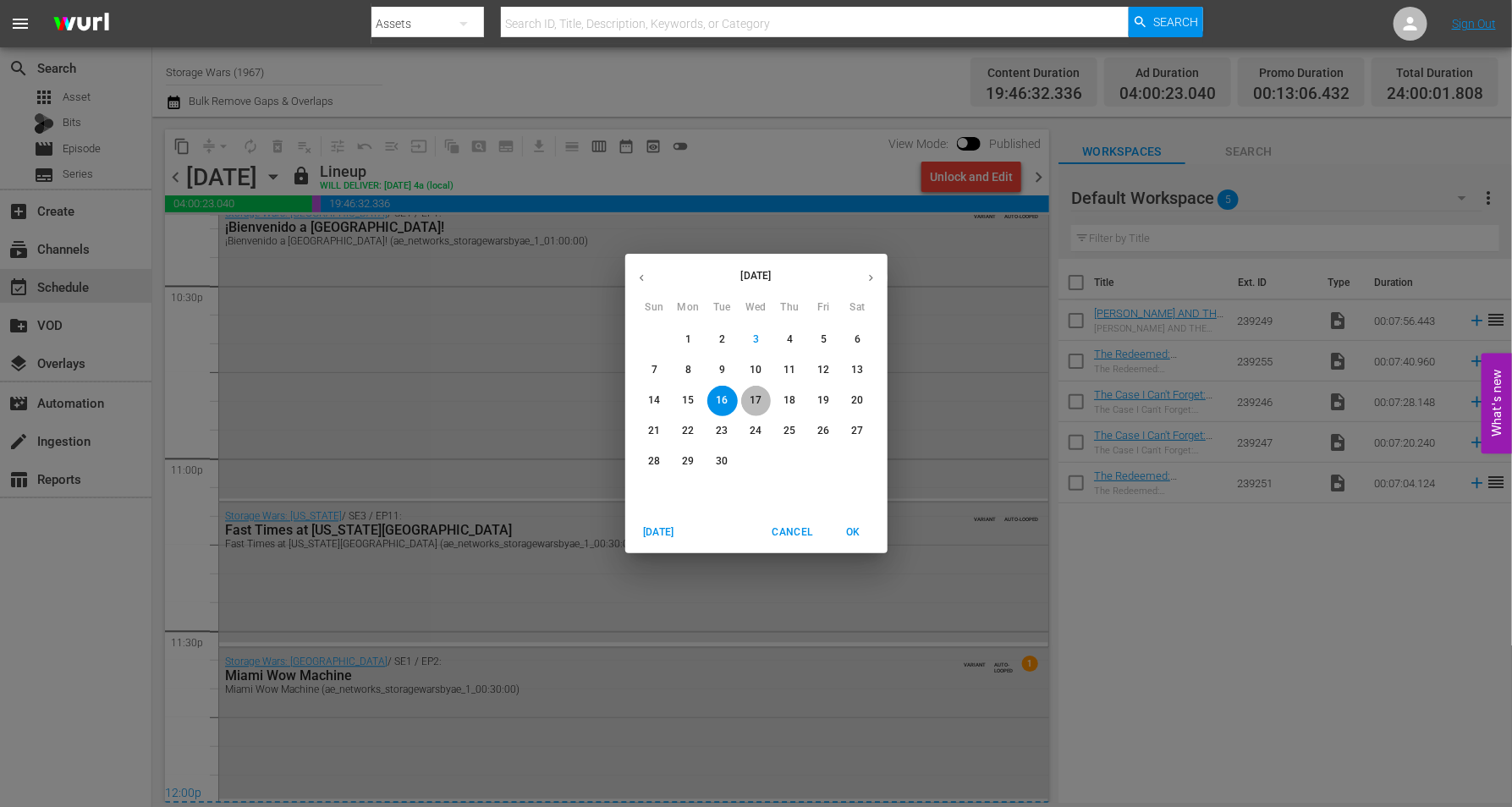
click at [758, 395] on p "17" at bounding box center [756, 400] width 12 height 14
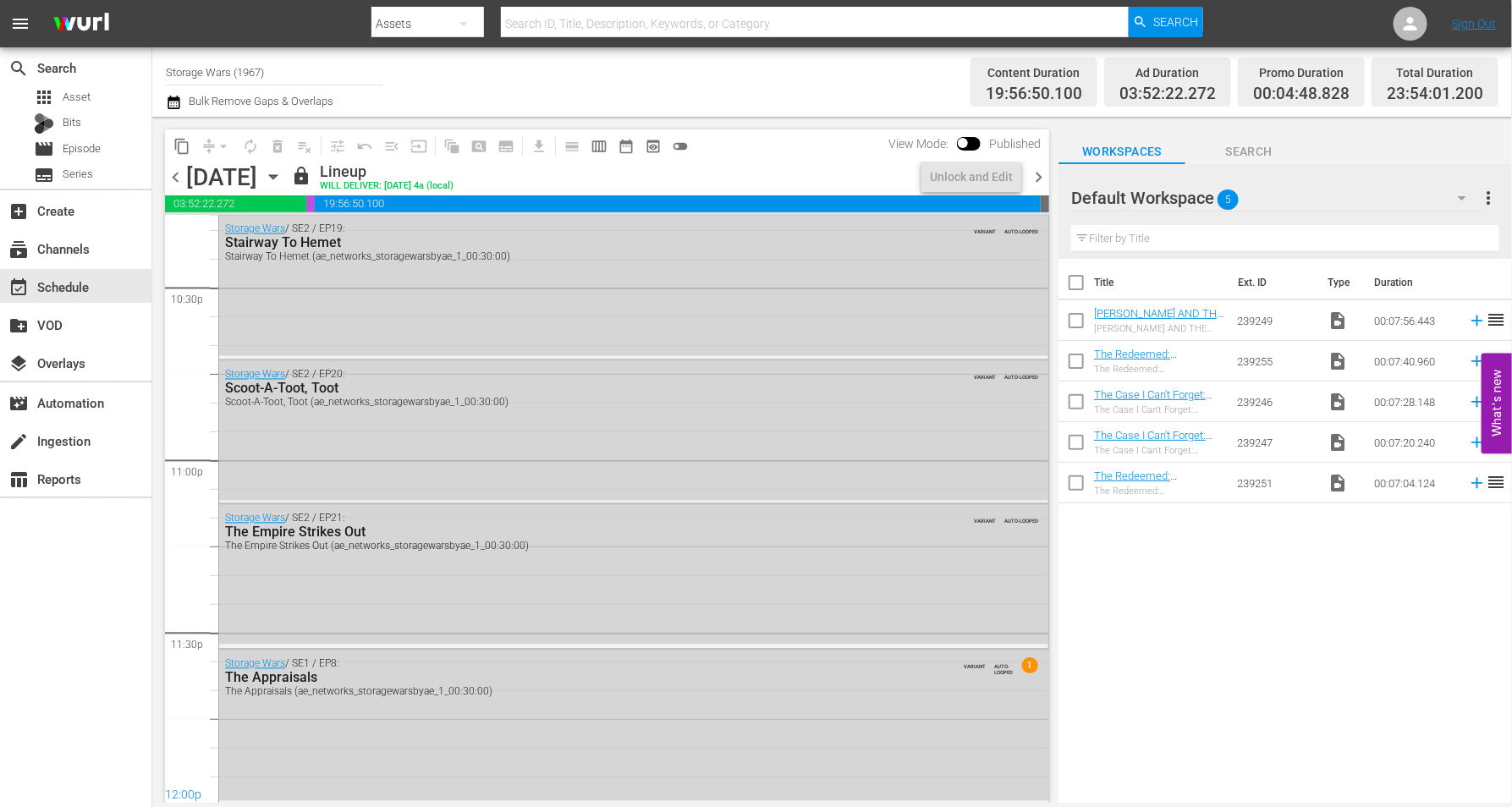
scroll to position [7693, 0]
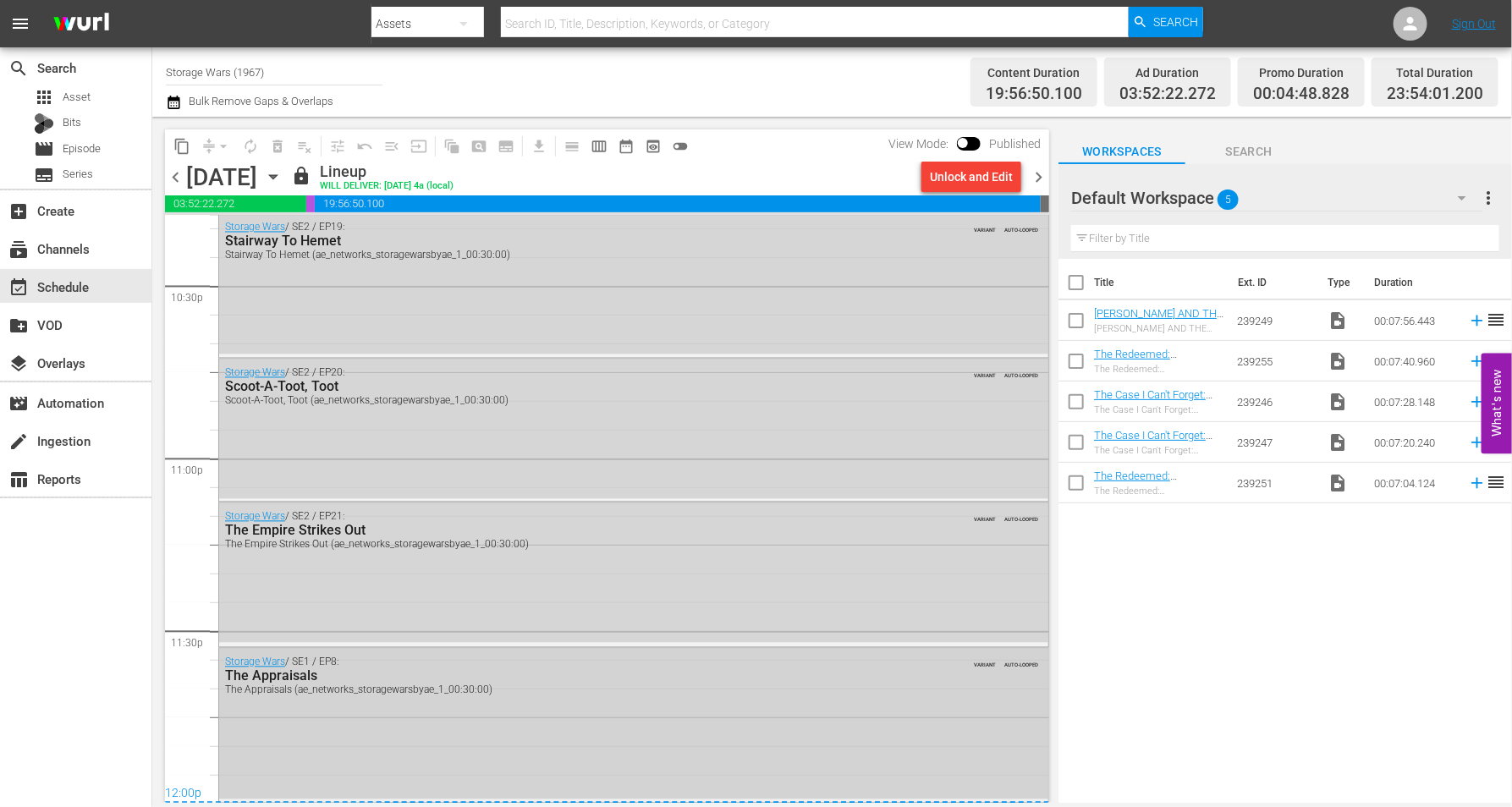
click at [523, 733] on div "Storage Wars / SE1 / EP8: The Appraisals The Appraisals (ae_networks_storagewar…" at bounding box center [634, 724] width 829 height 150
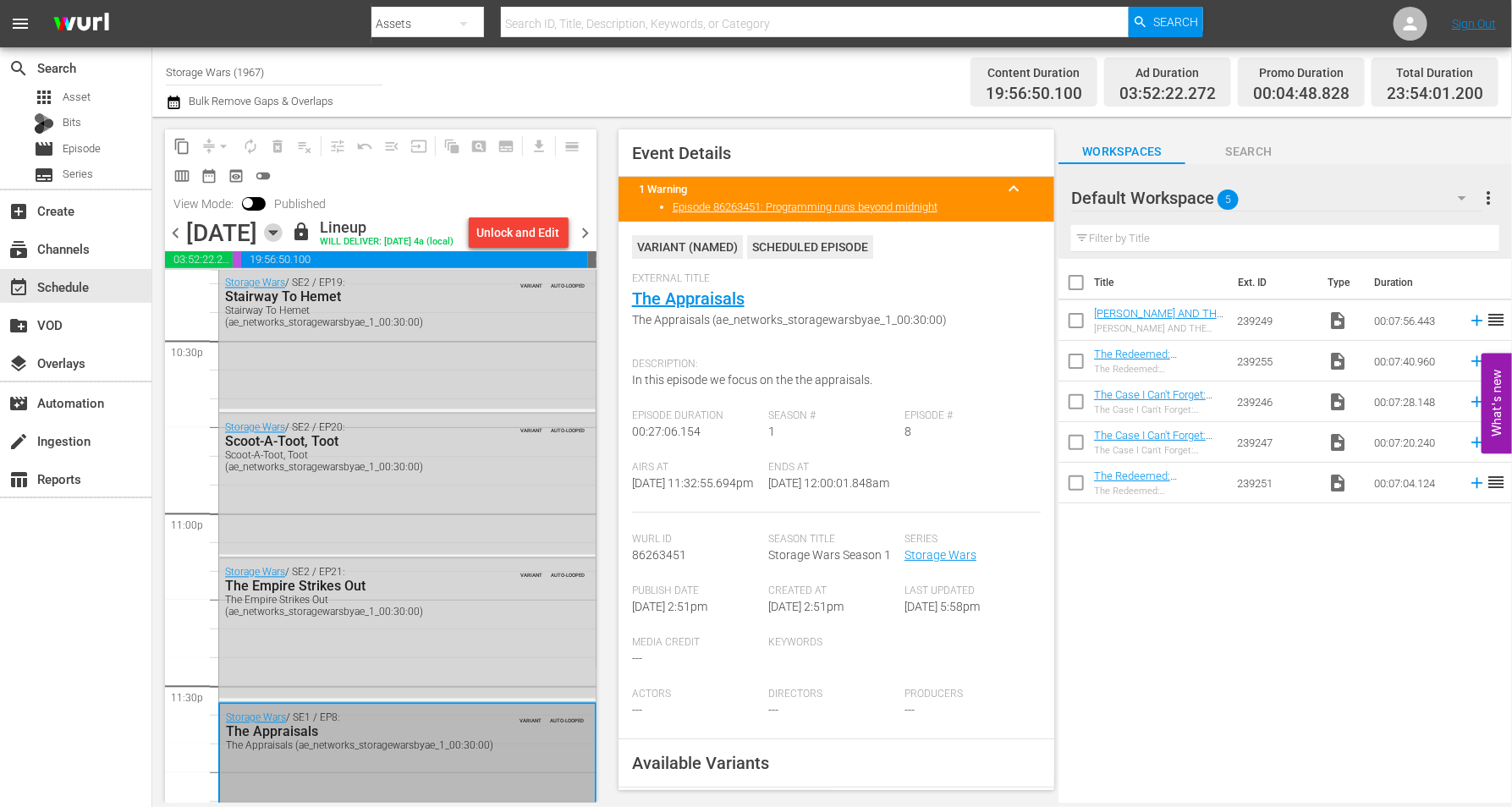
click at [282, 240] on icon "button" at bounding box center [273, 232] width 18 height 18
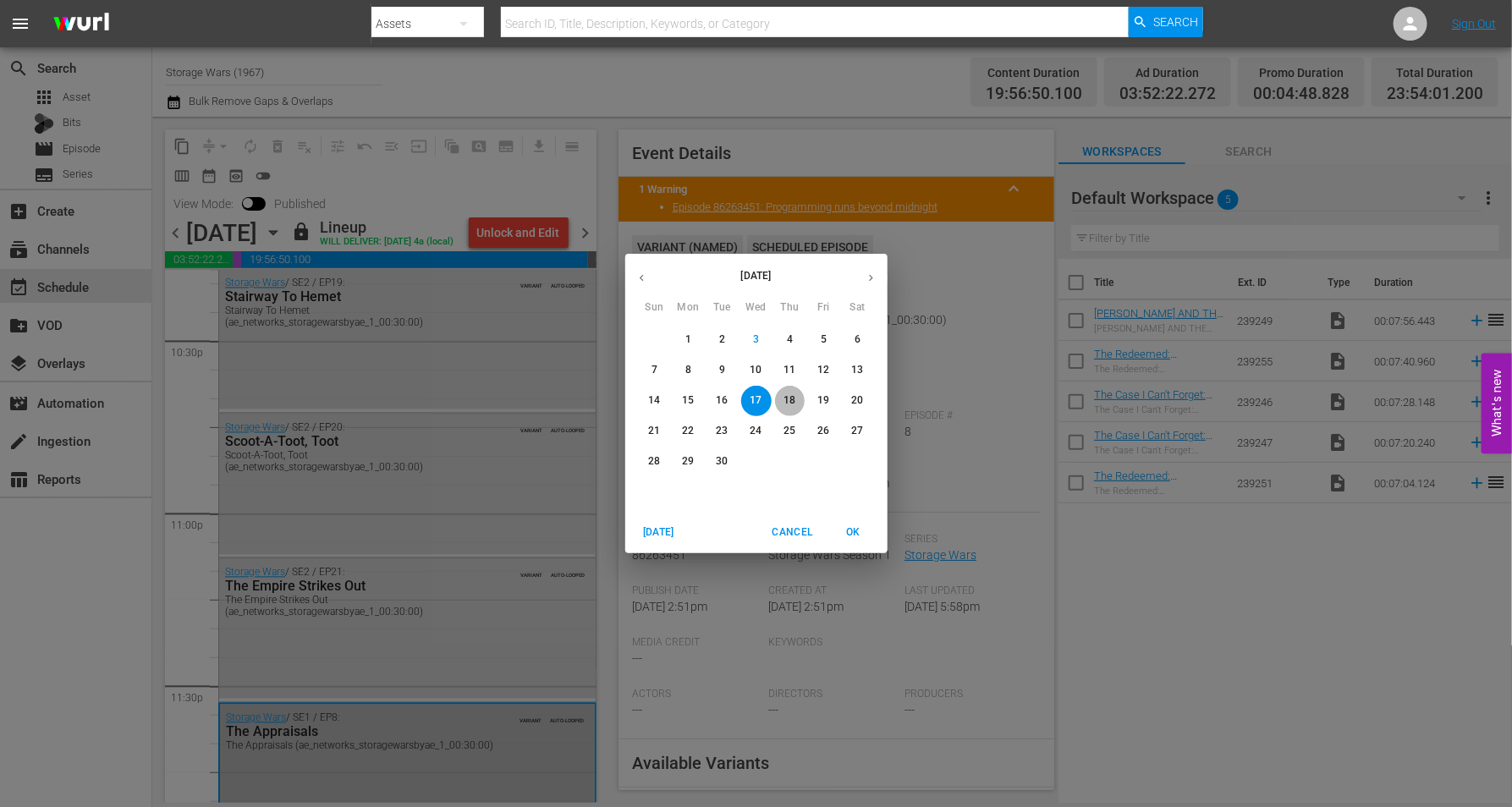
click at [795, 394] on p "18" at bounding box center [790, 400] width 12 height 14
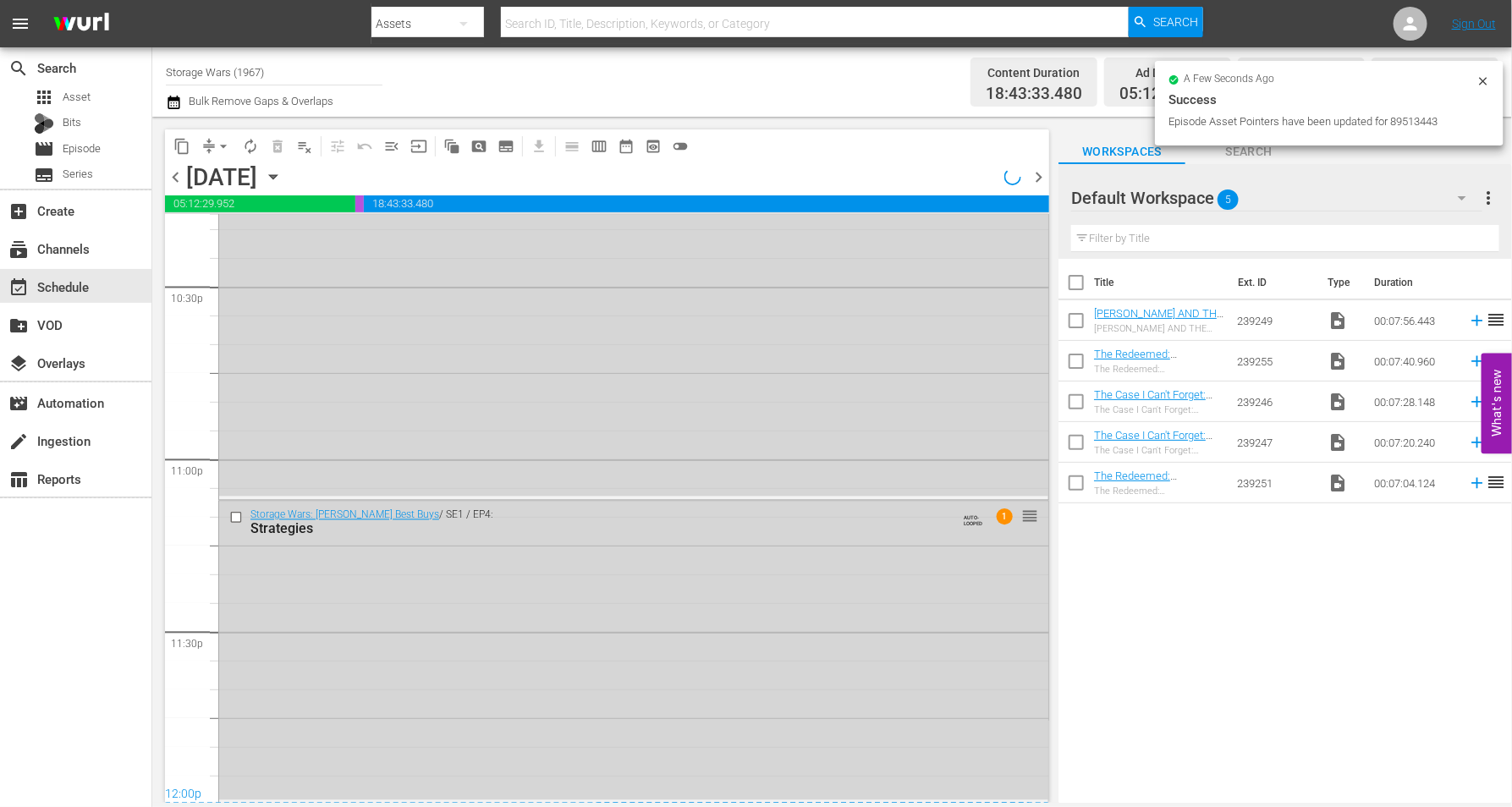
scroll to position [7693, 0]
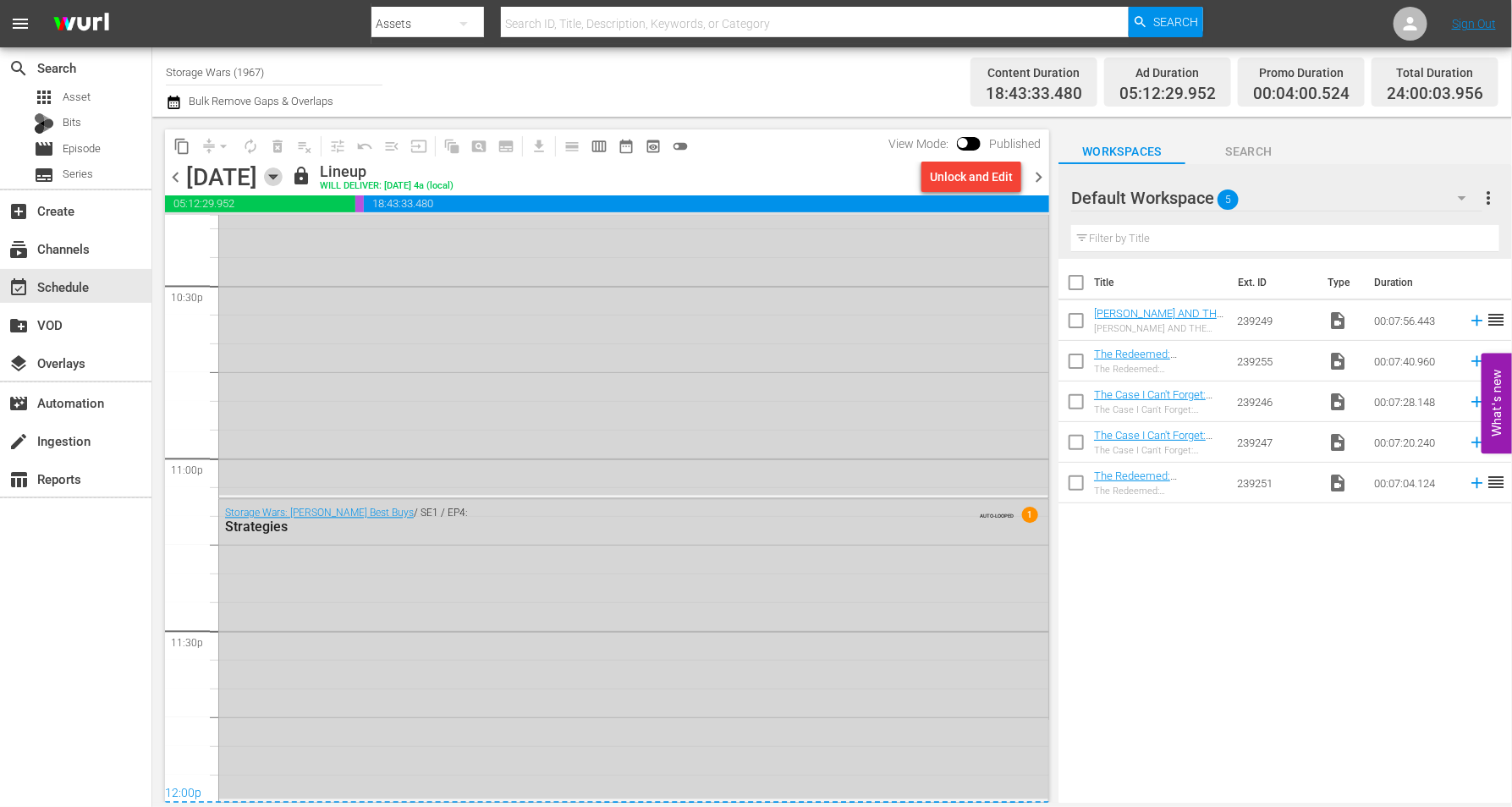
click at [282, 171] on icon "button" at bounding box center [273, 177] width 18 height 18
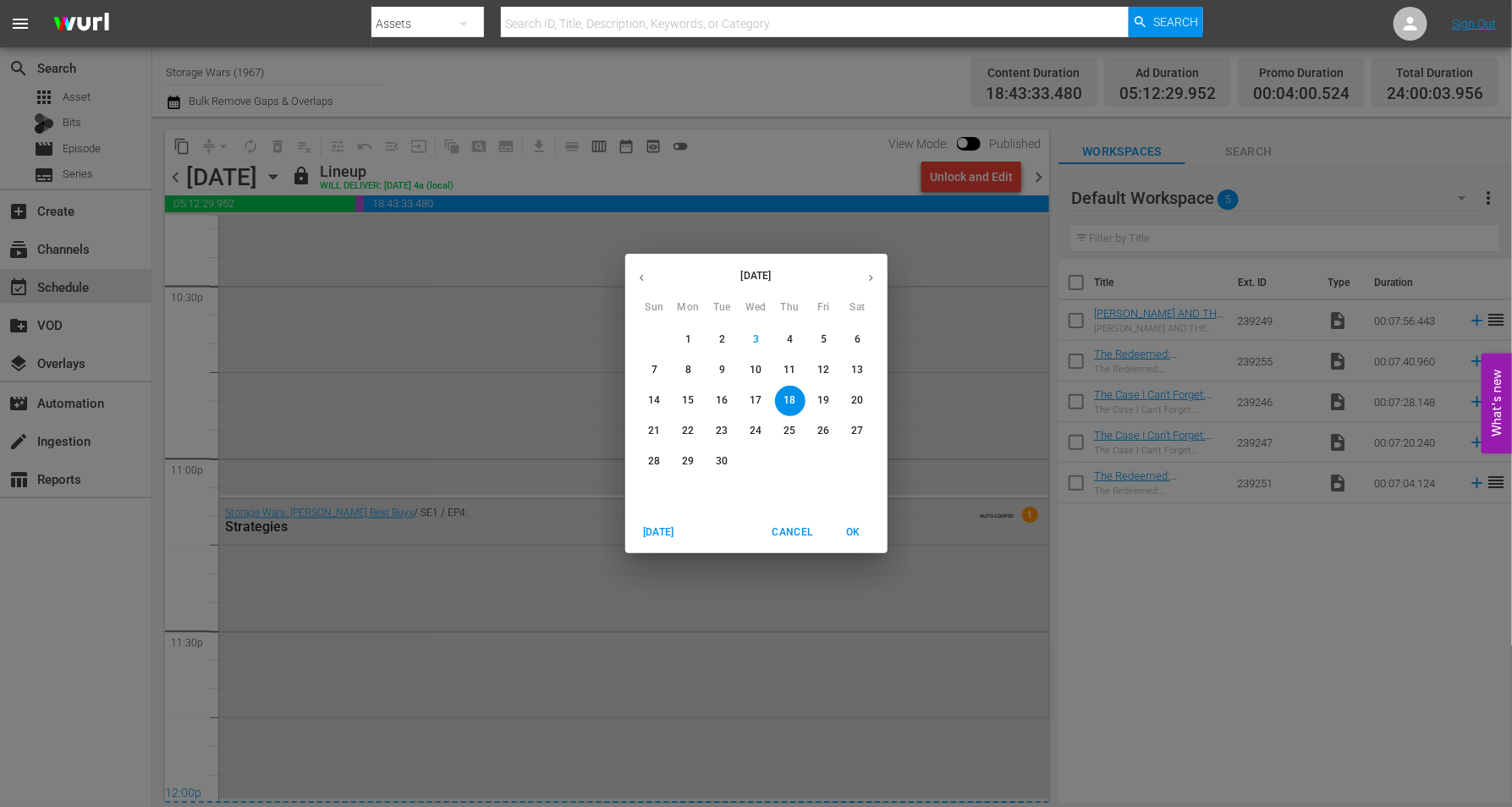
click at [827, 392] on button "19" at bounding box center [824, 400] width 31 height 31
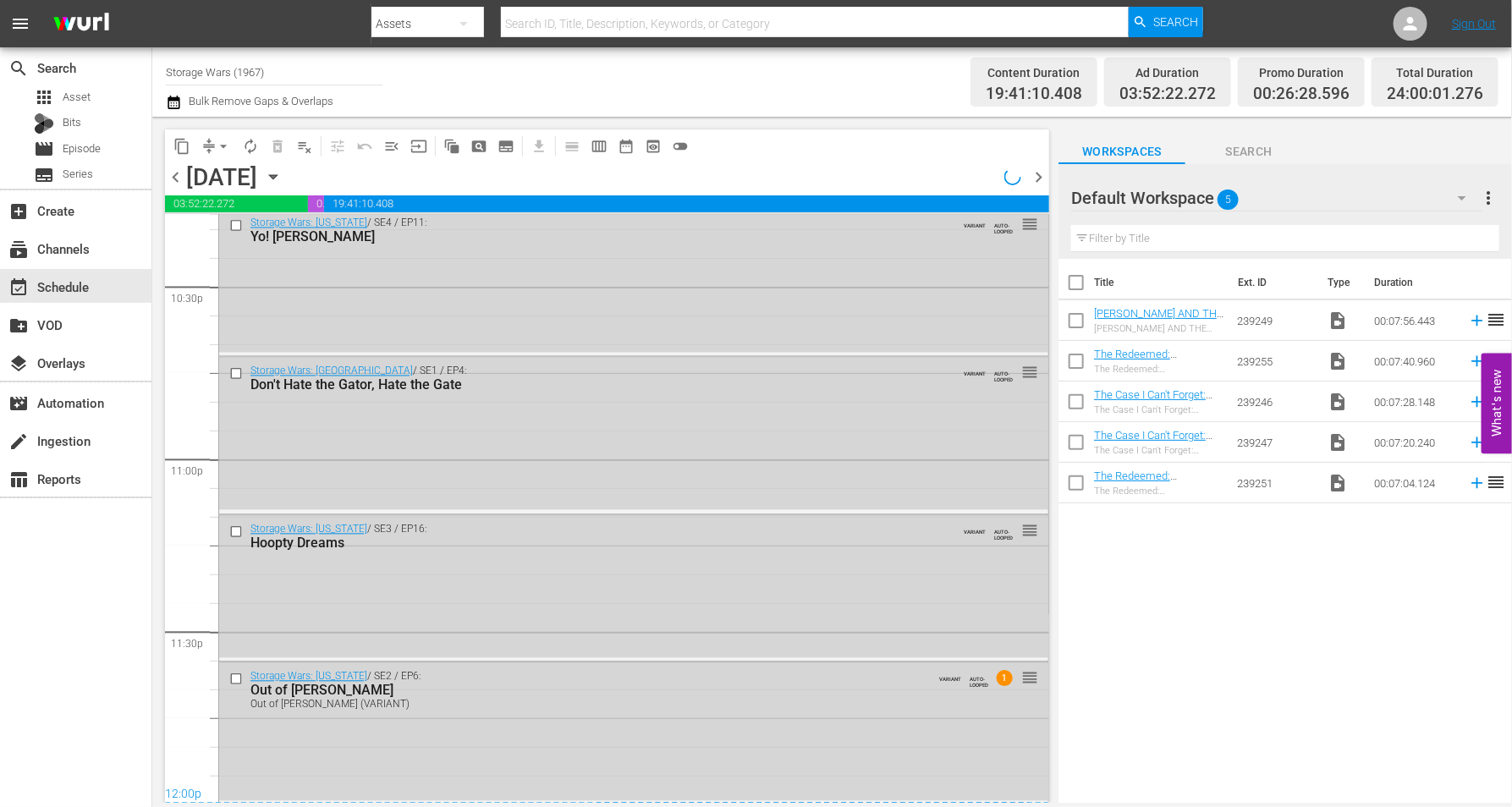
scroll to position [7693, 0]
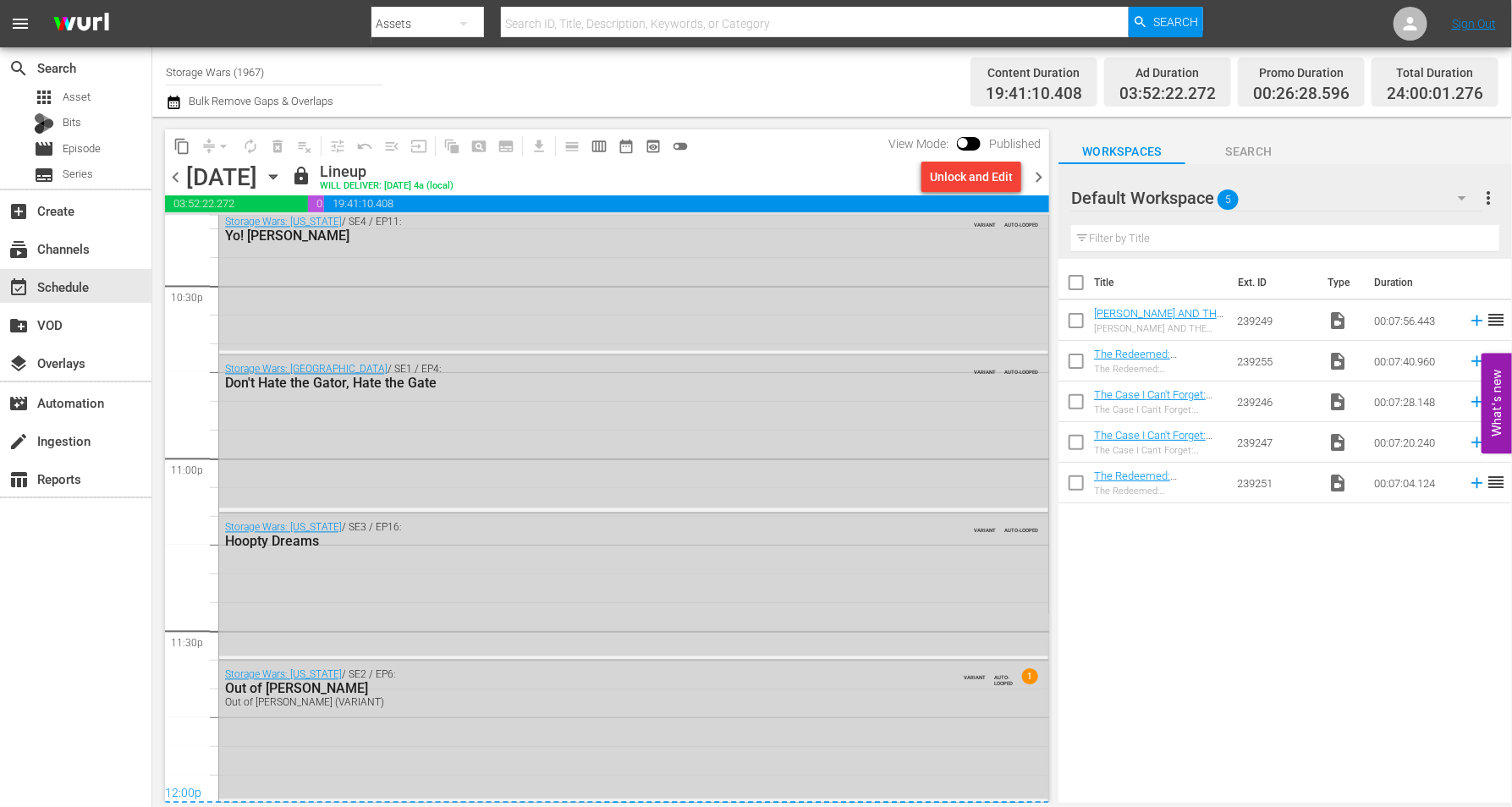
click at [282, 171] on icon "button" at bounding box center [273, 177] width 18 height 18
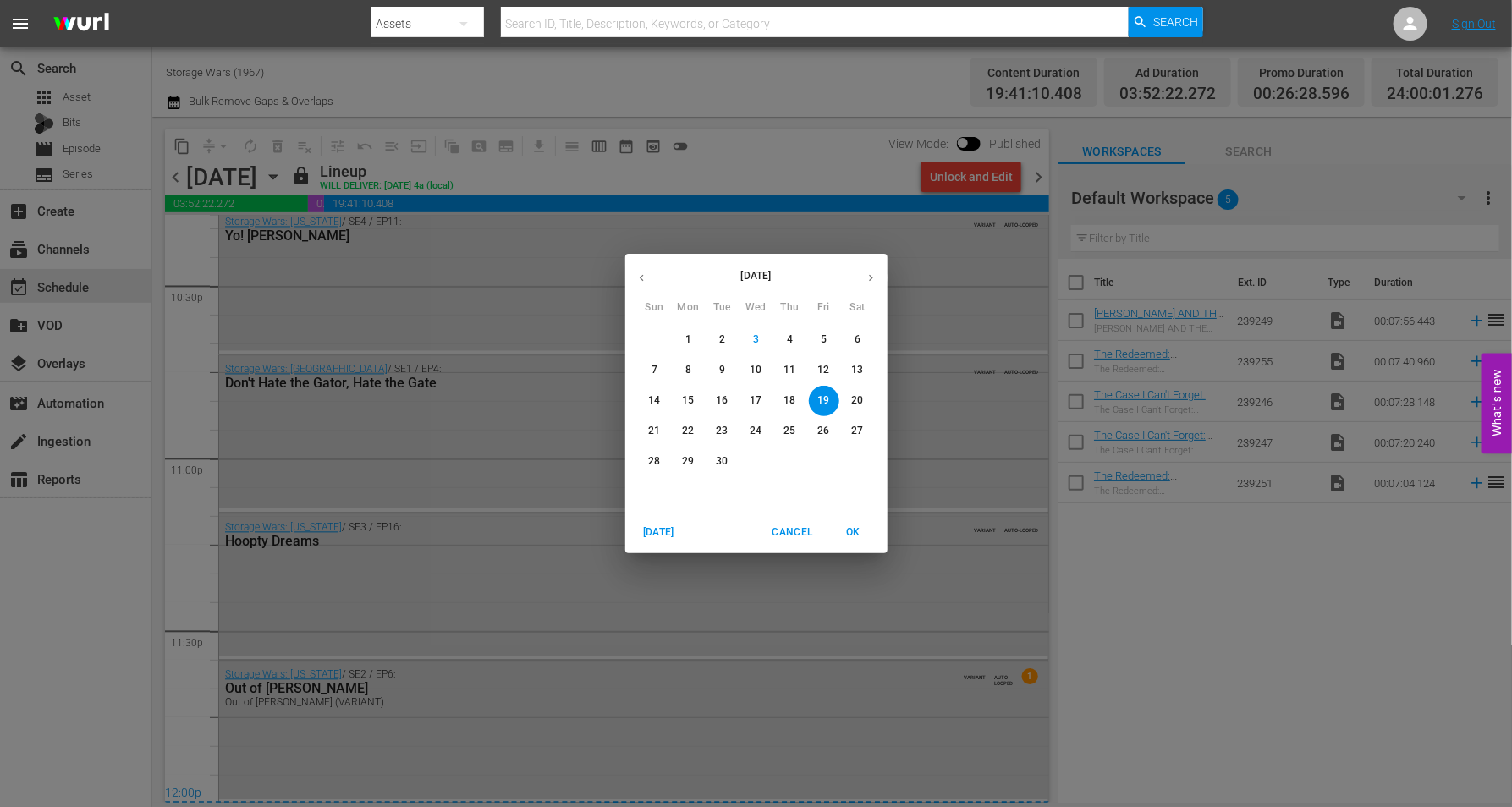
click at [855, 394] on p "20" at bounding box center [857, 400] width 12 height 14
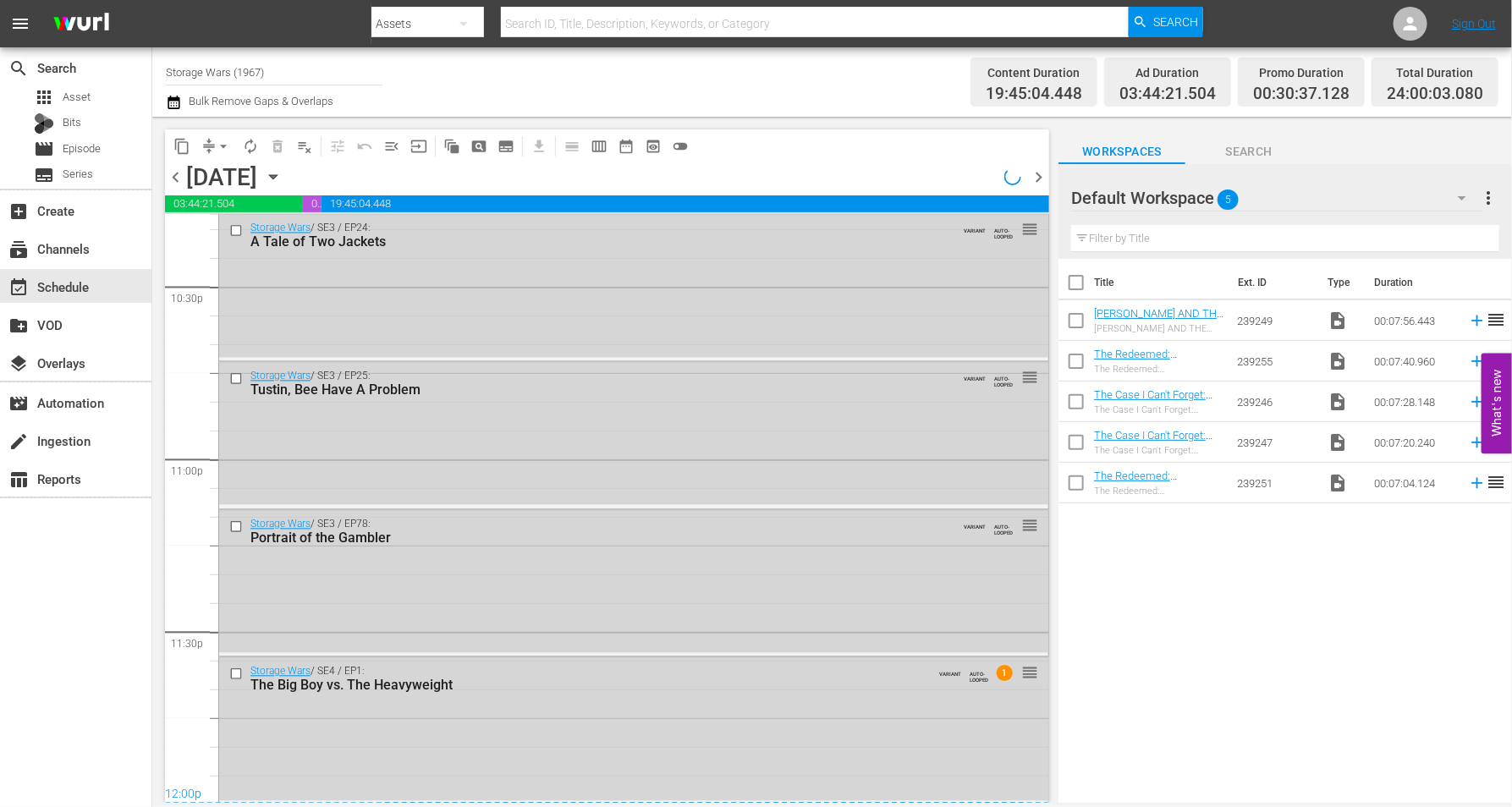
scroll to position [7693, 0]
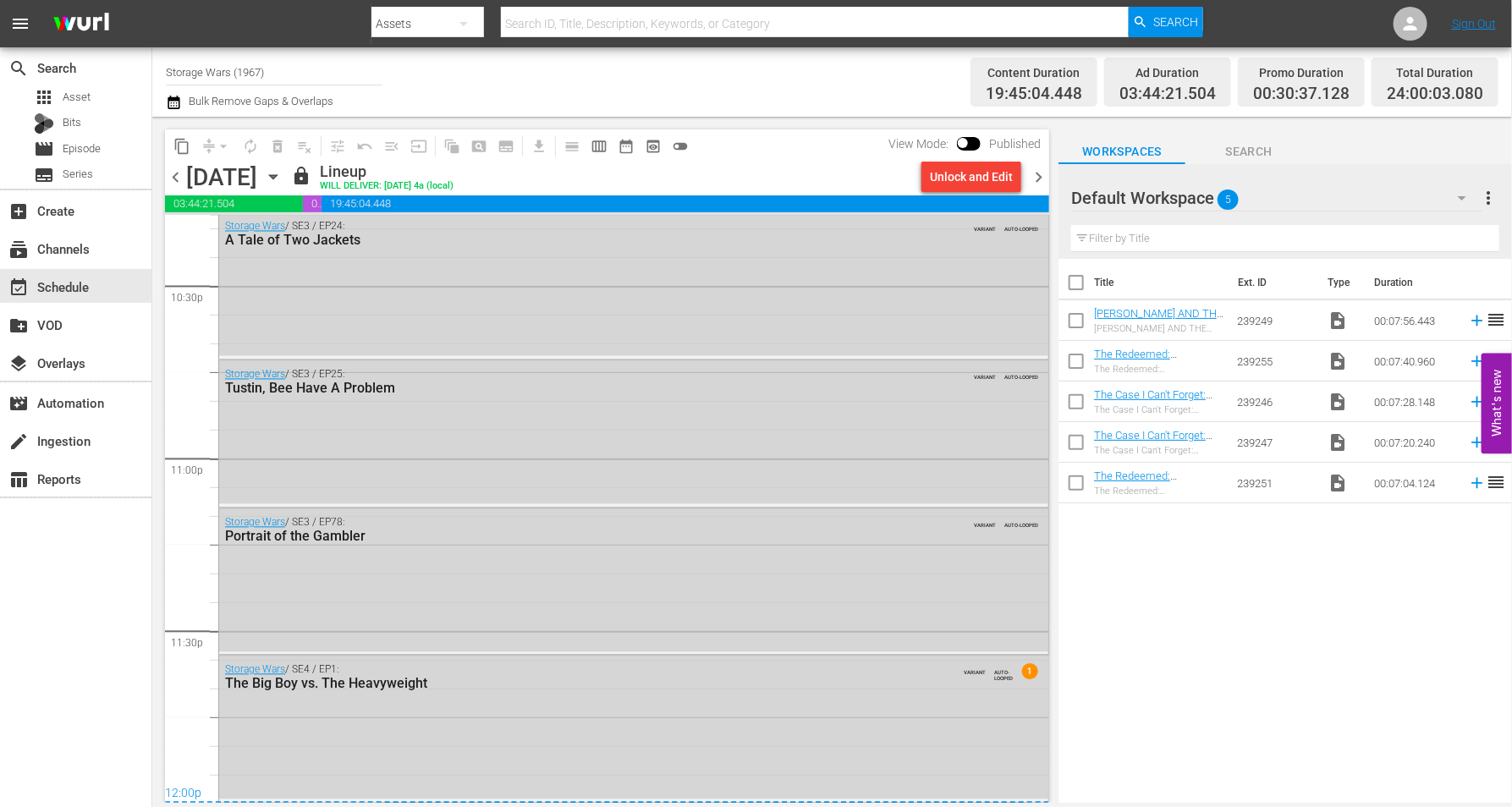
click at [276, 175] on icon "button" at bounding box center [273, 177] width 8 height 4
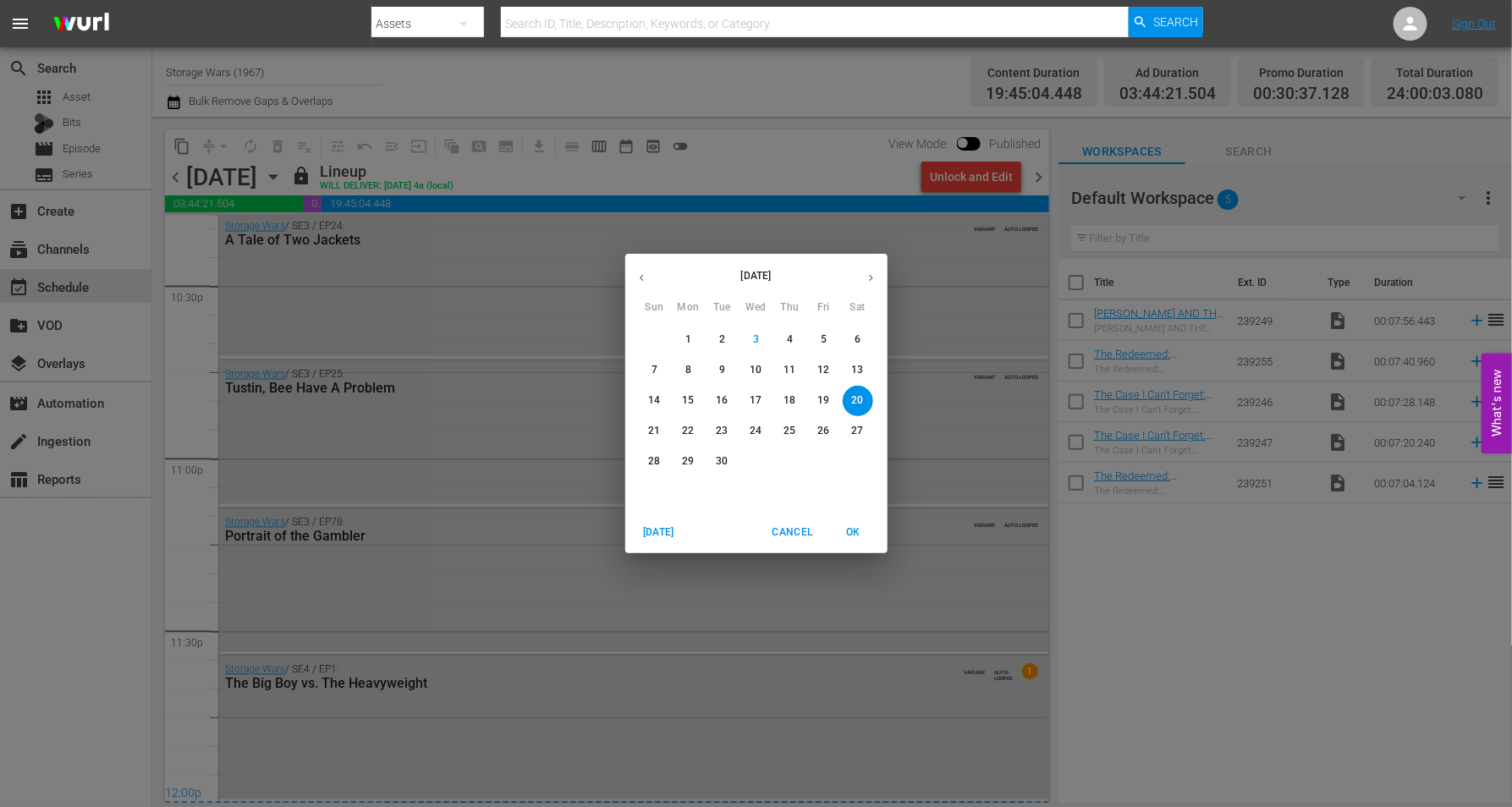
click at [653, 428] on p "21" at bounding box center [654, 431] width 12 height 14
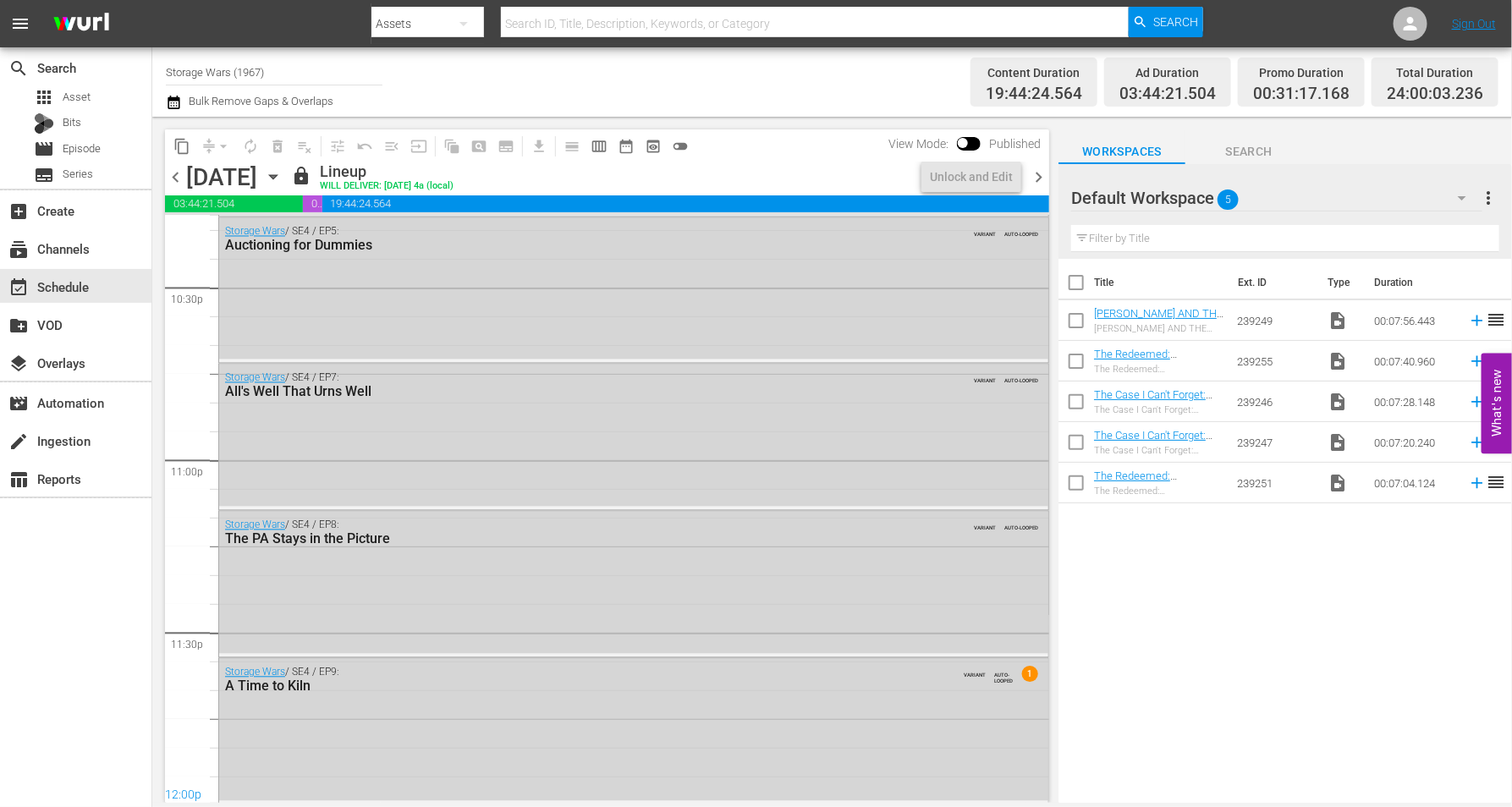
scroll to position [7693, 0]
click at [276, 175] on icon "button" at bounding box center [273, 177] width 8 height 4
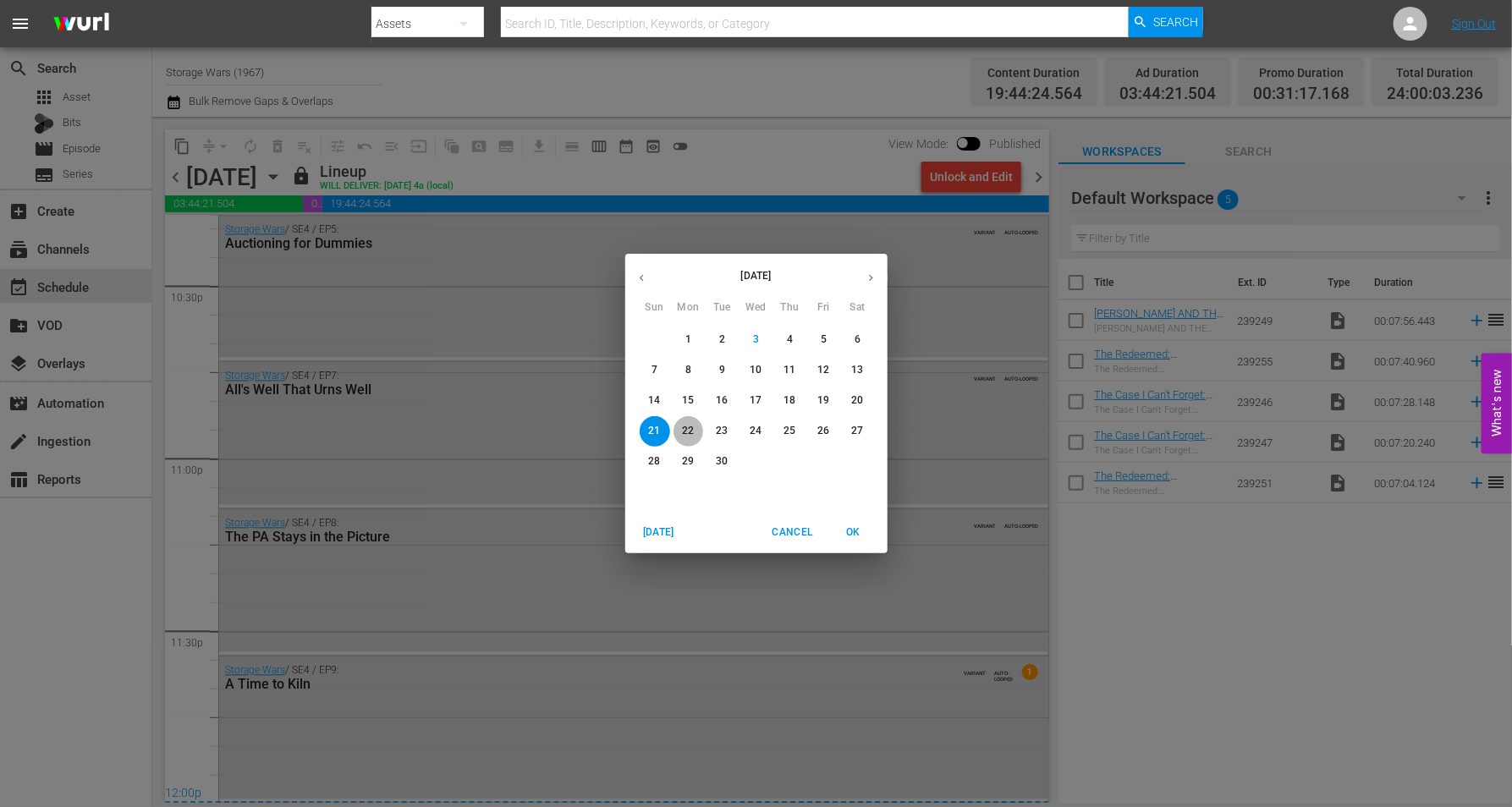
click at [692, 428] on p "22" at bounding box center [688, 431] width 12 height 14
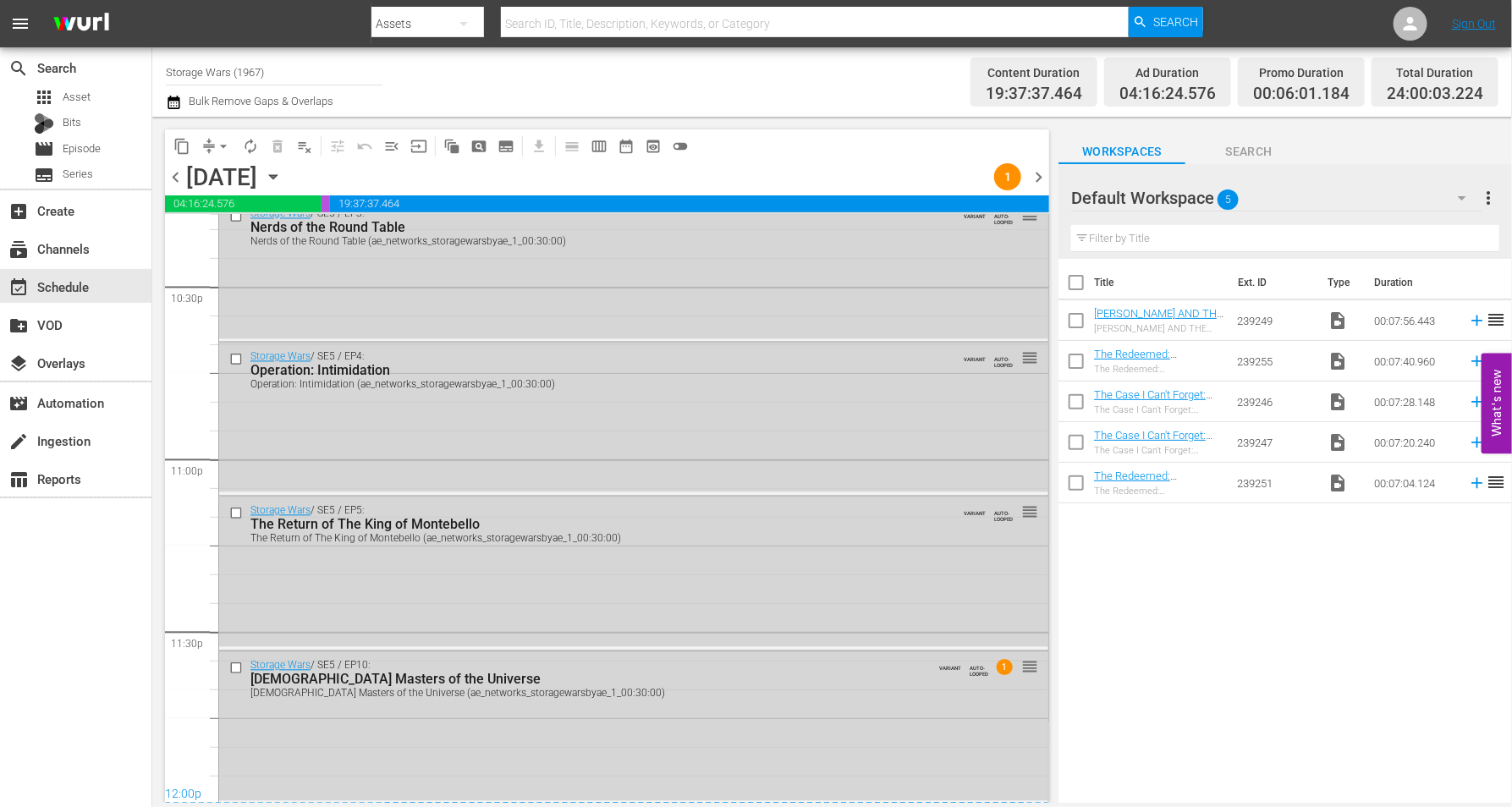
scroll to position [7693, 0]
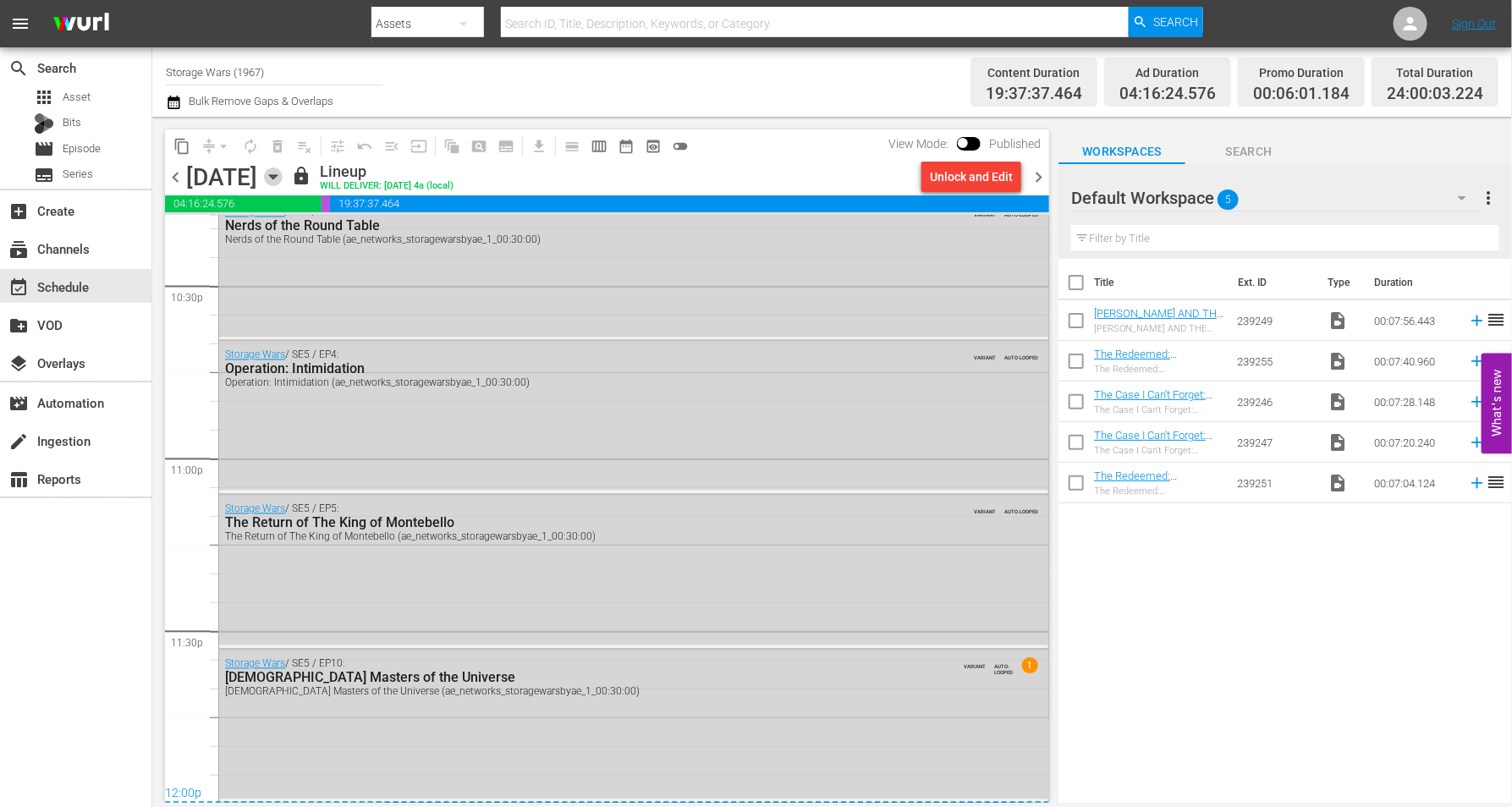
click at [282, 181] on icon "button" at bounding box center [273, 177] width 18 height 18
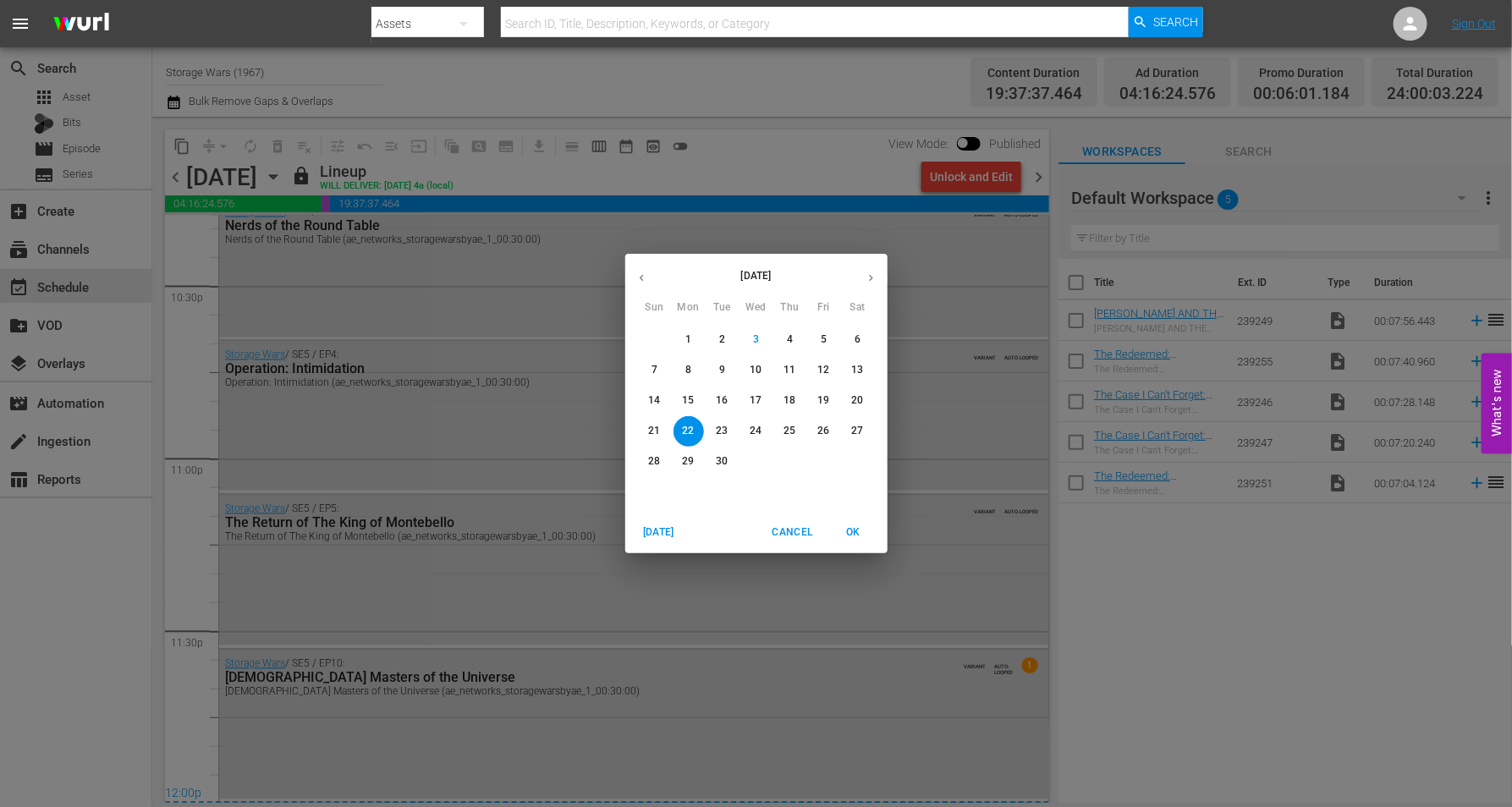
click at [722, 429] on p "23" at bounding box center [721, 431] width 12 height 14
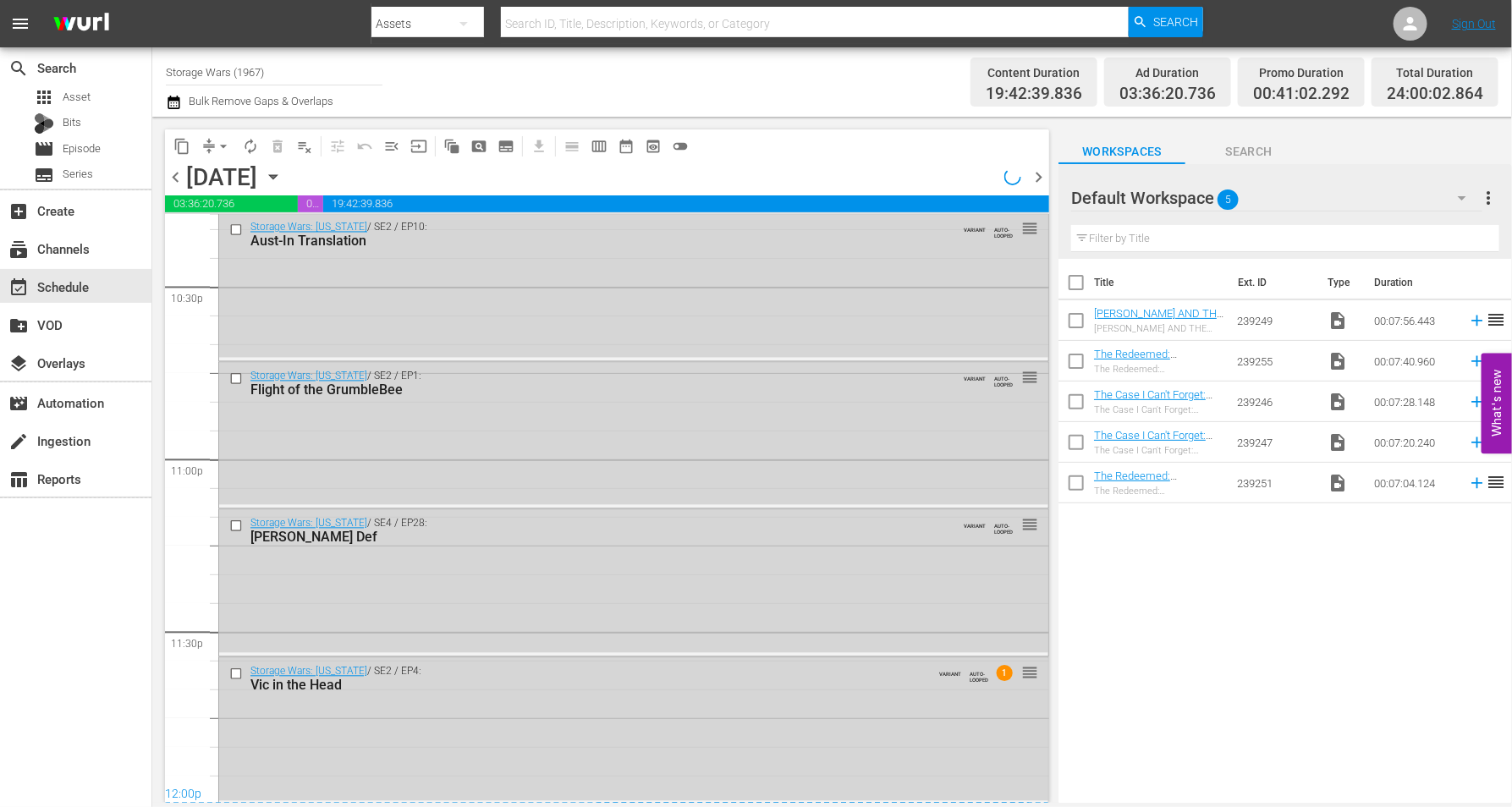
scroll to position [7693, 0]
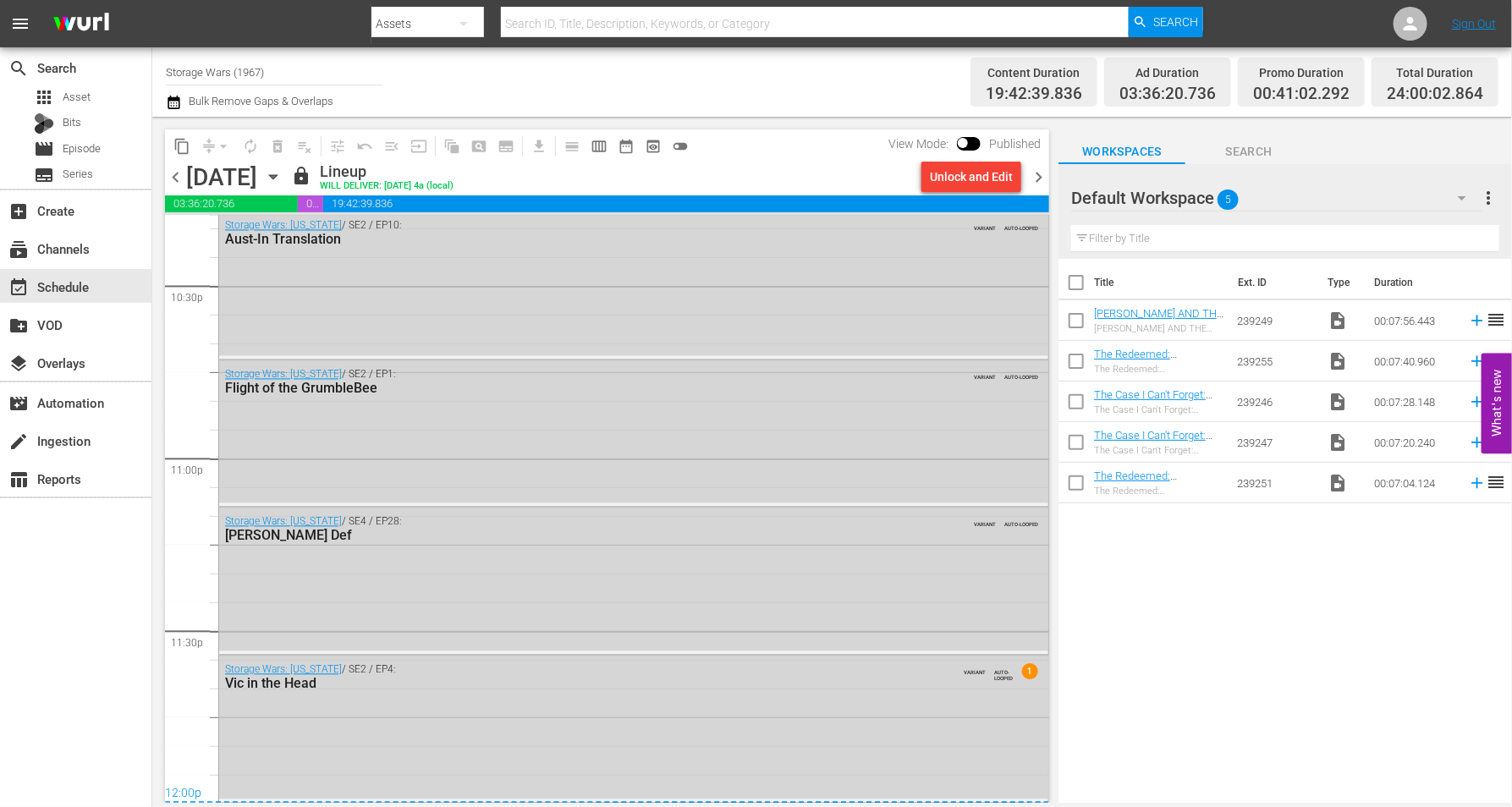
click at [276, 175] on icon "button" at bounding box center [273, 177] width 8 height 4
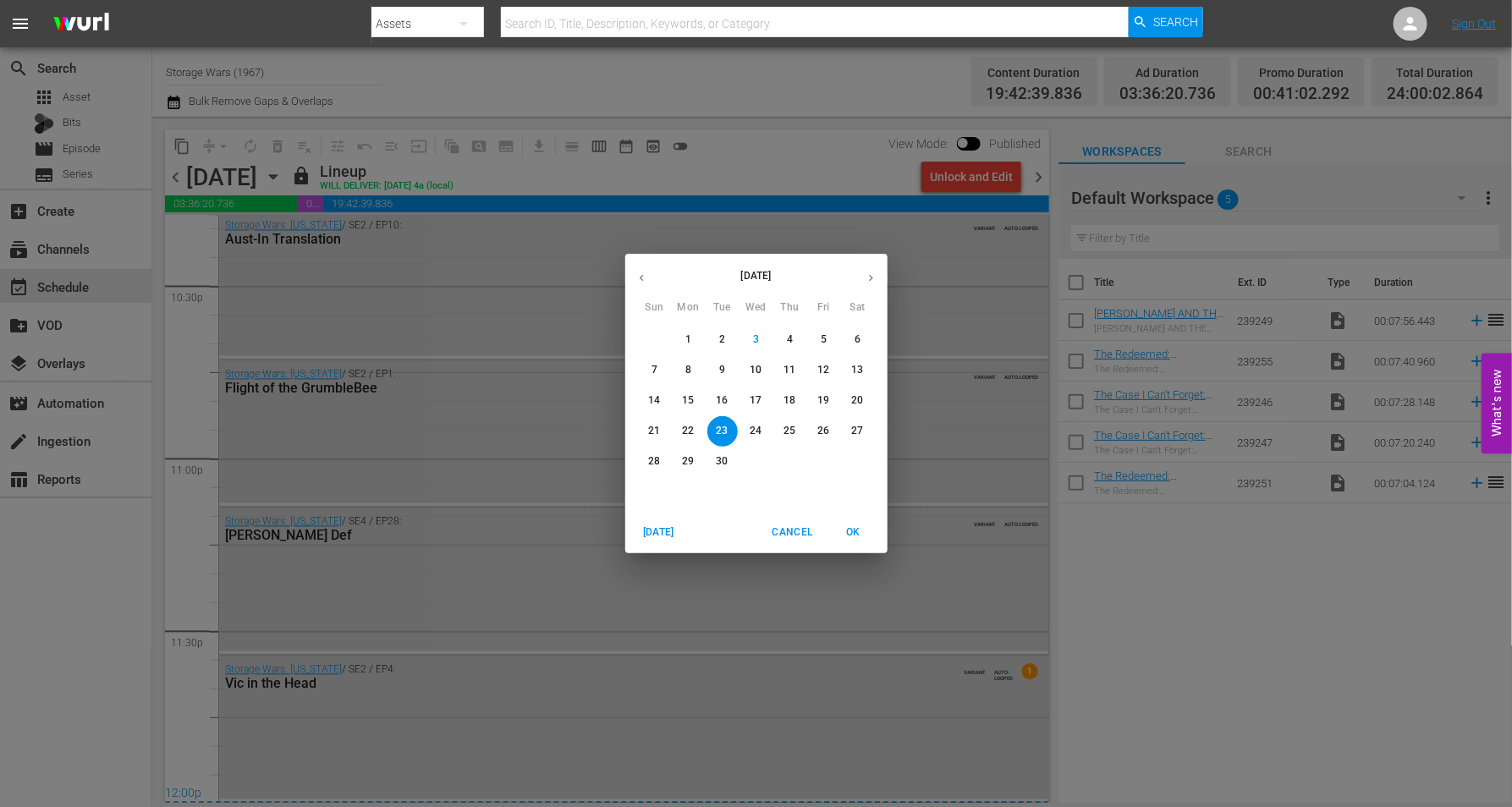
click at [753, 431] on p "24" at bounding box center [756, 431] width 12 height 14
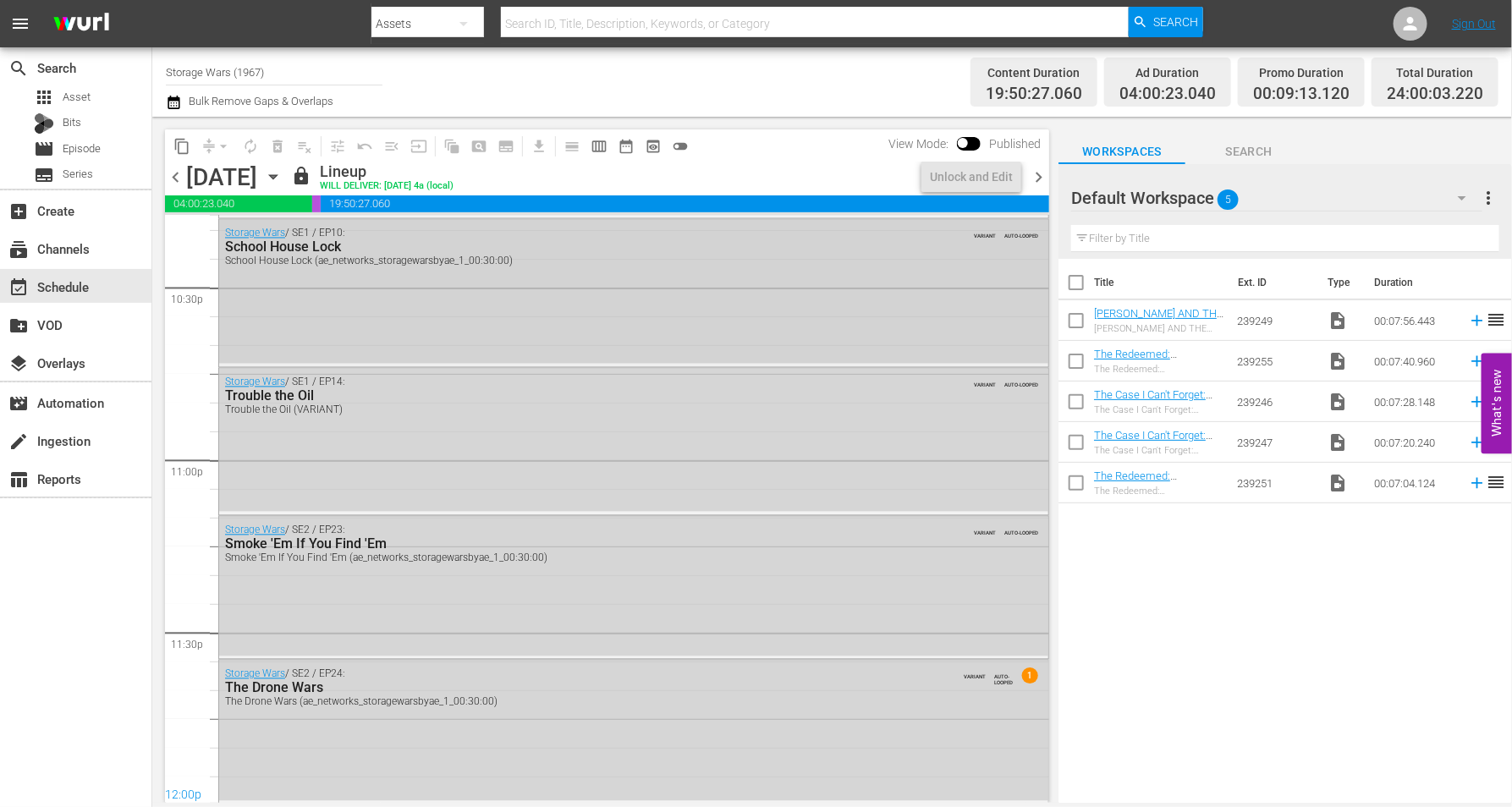
scroll to position [7693, 0]
click at [276, 176] on icon "button" at bounding box center [273, 177] width 8 height 4
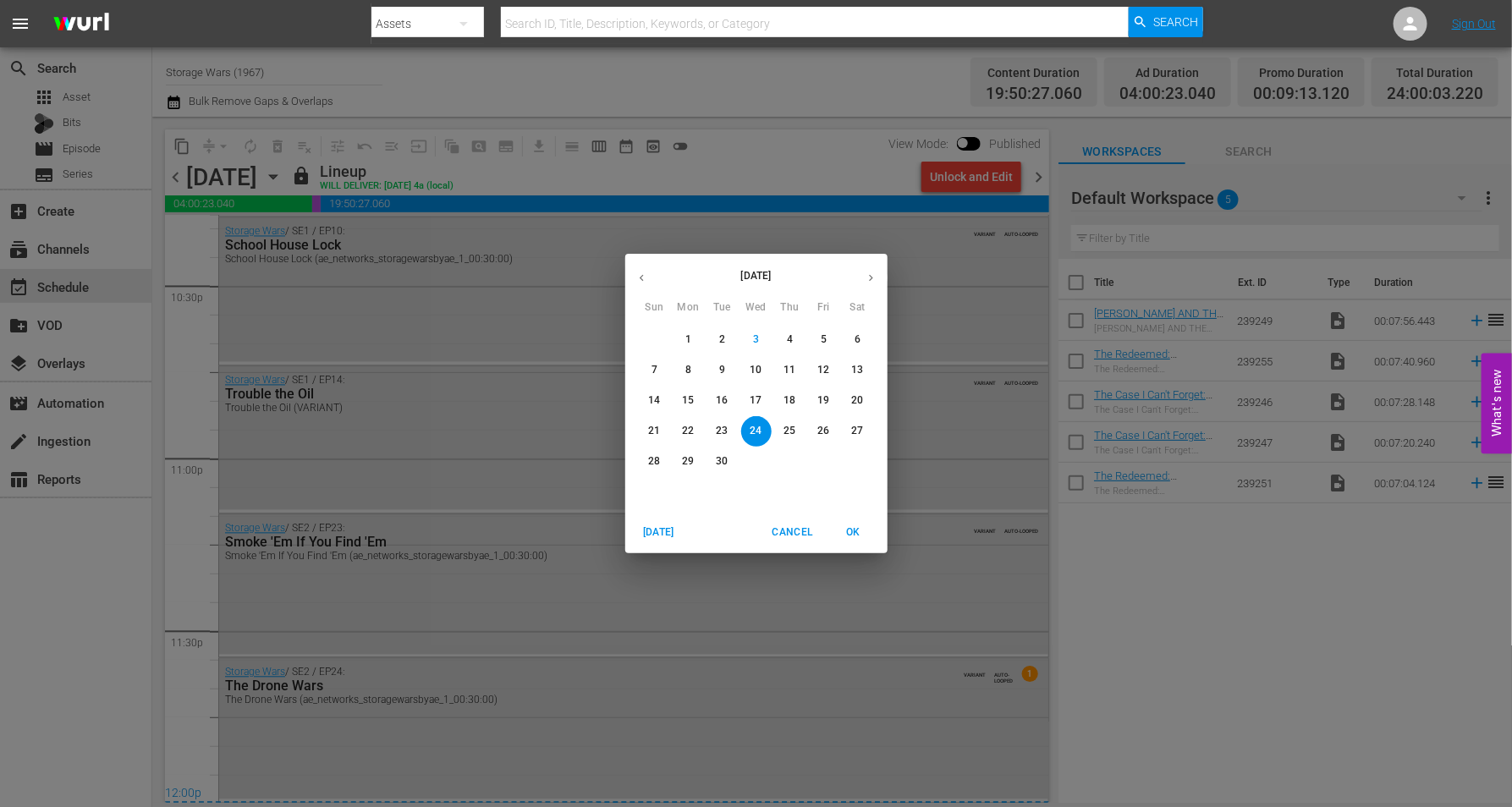
click at [793, 425] on p "25" at bounding box center [790, 431] width 12 height 14
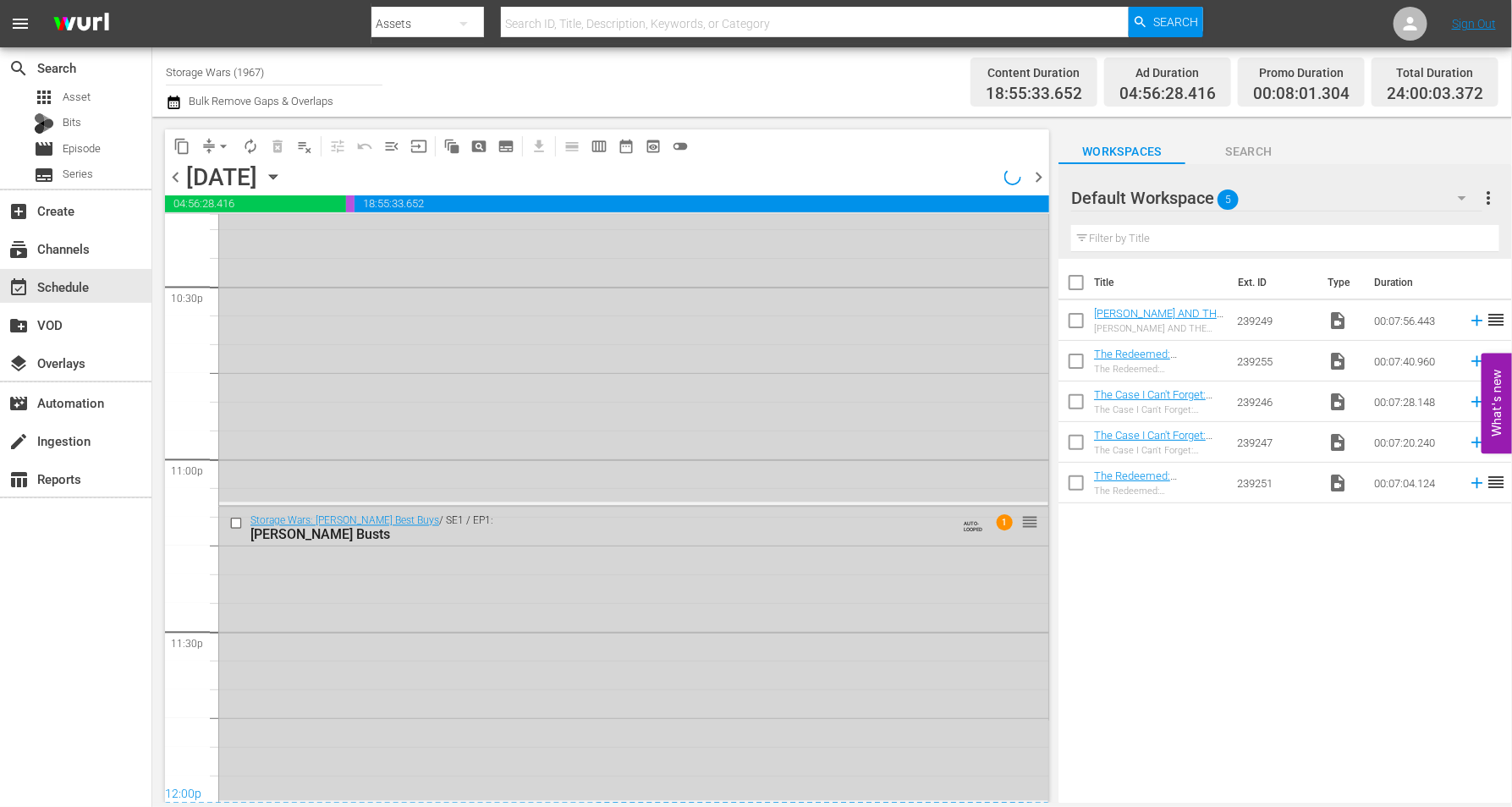
scroll to position [7693, 0]
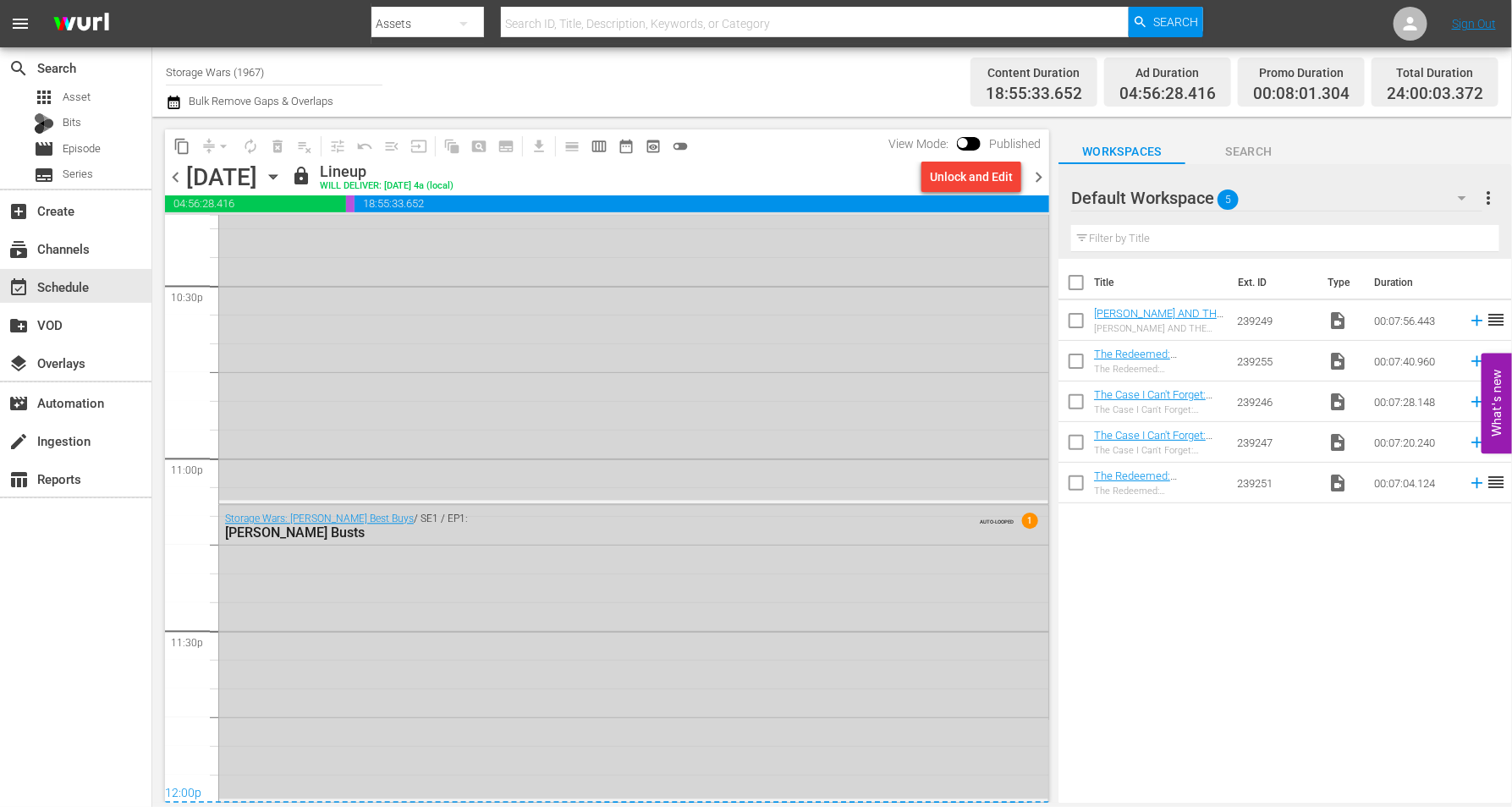
click at [282, 171] on icon "button" at bounding box center [273, 177] width 18 height 18
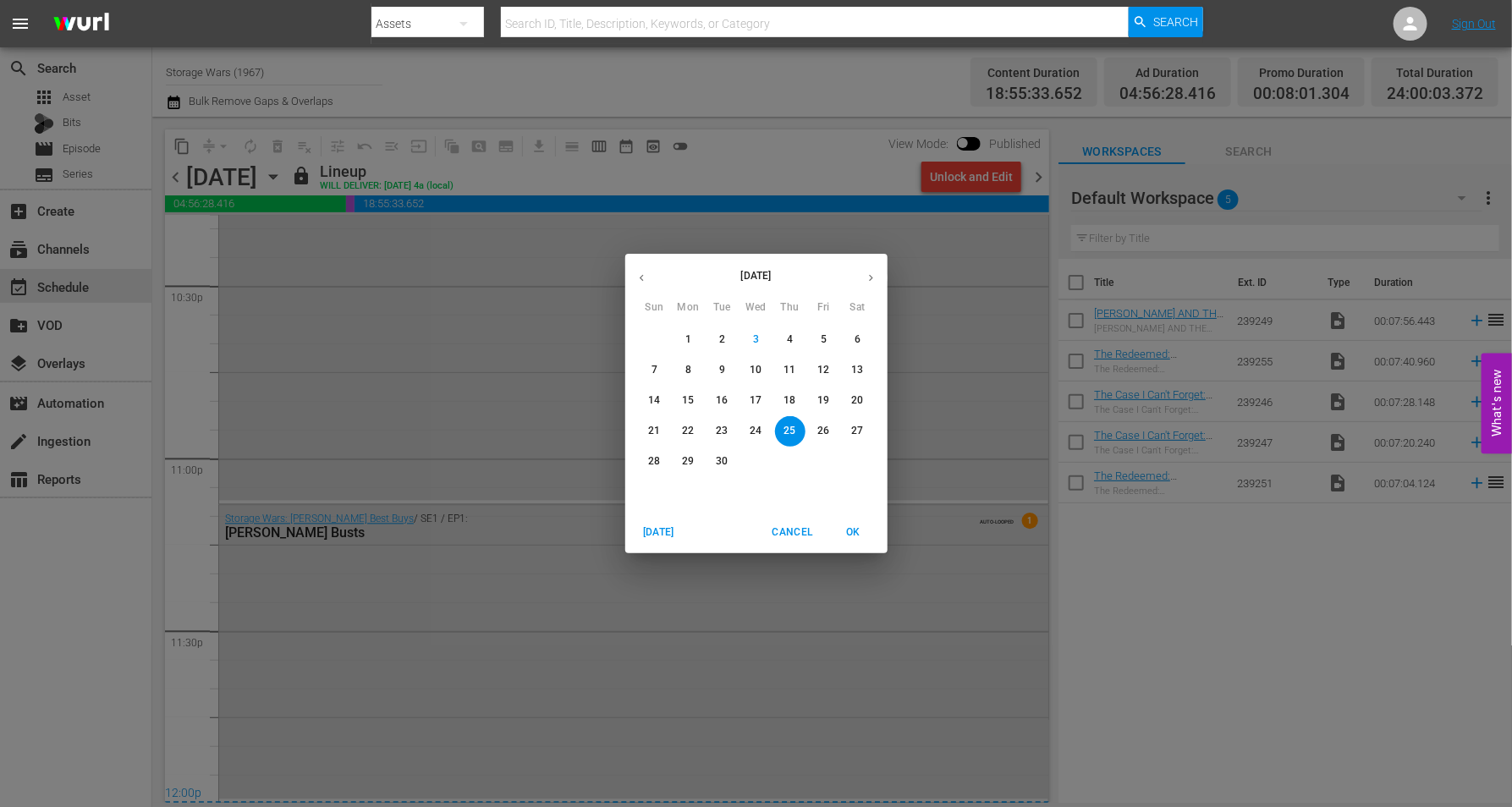
click at [818, 427] on p "26" at bounding box center [823, 431] width 12 height 14
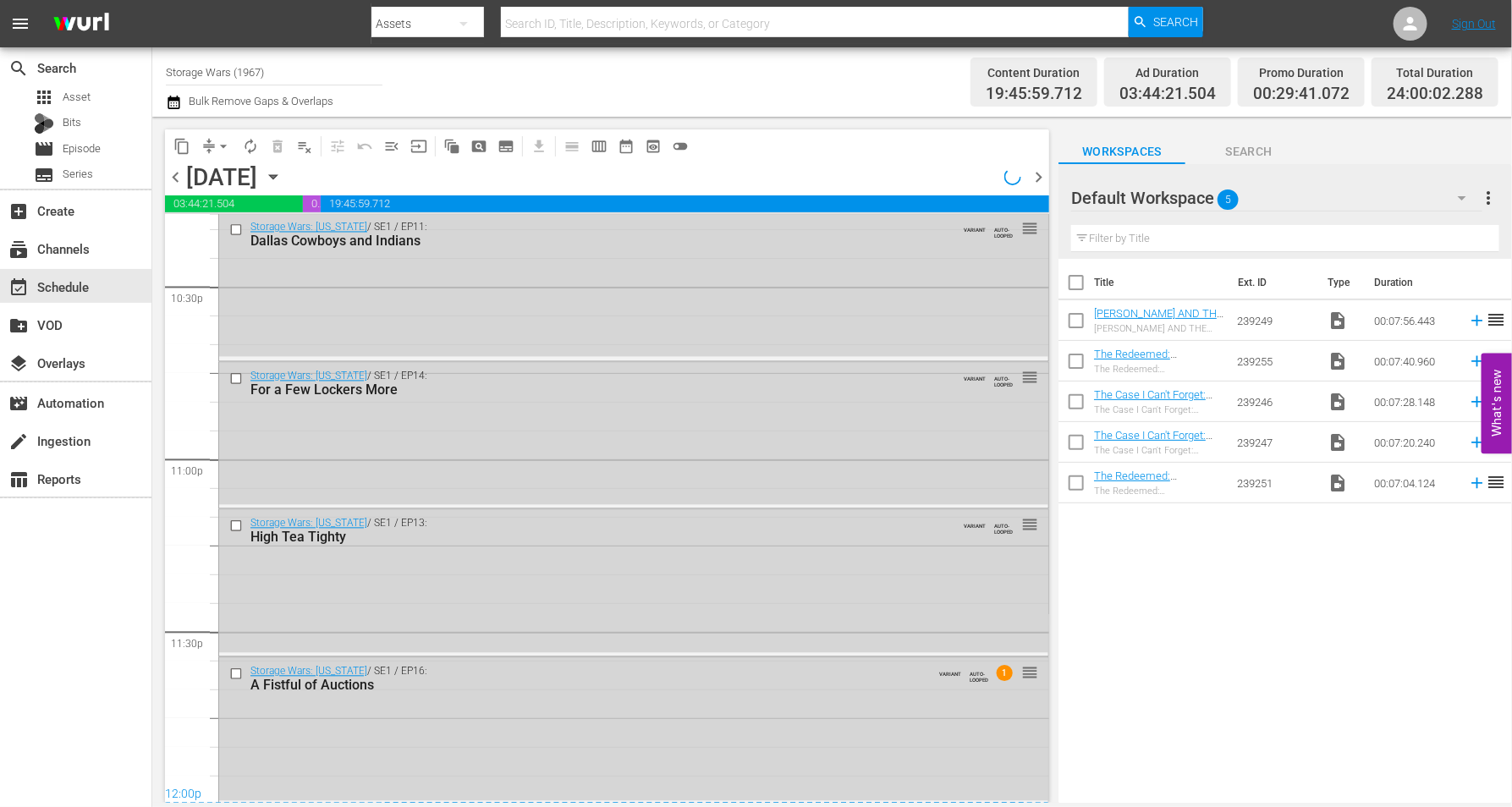
scroll to position [7693, 0]
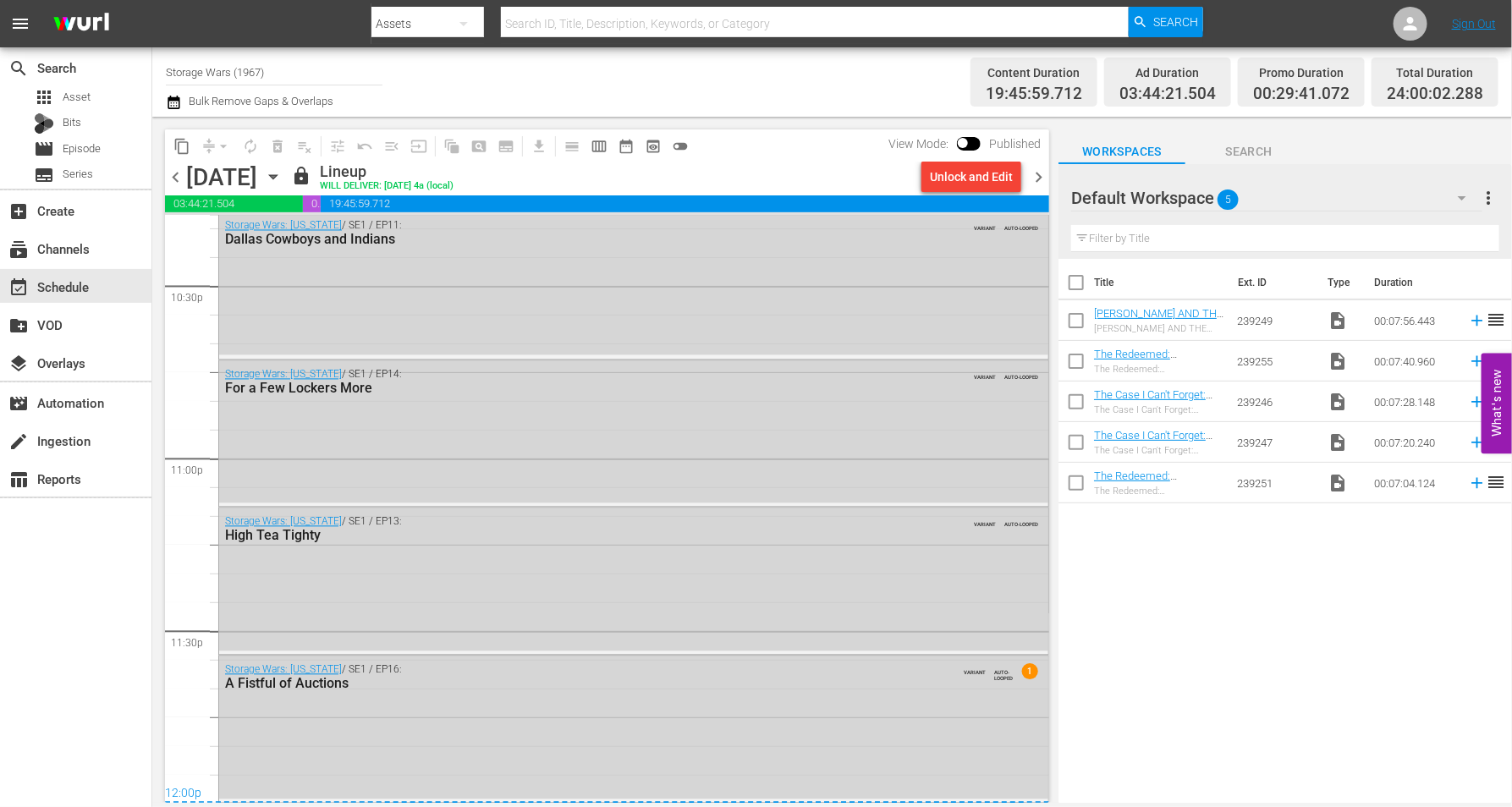
click at [276, 176] on icon "button" at bounding box center [273, 177] width 8 height 4
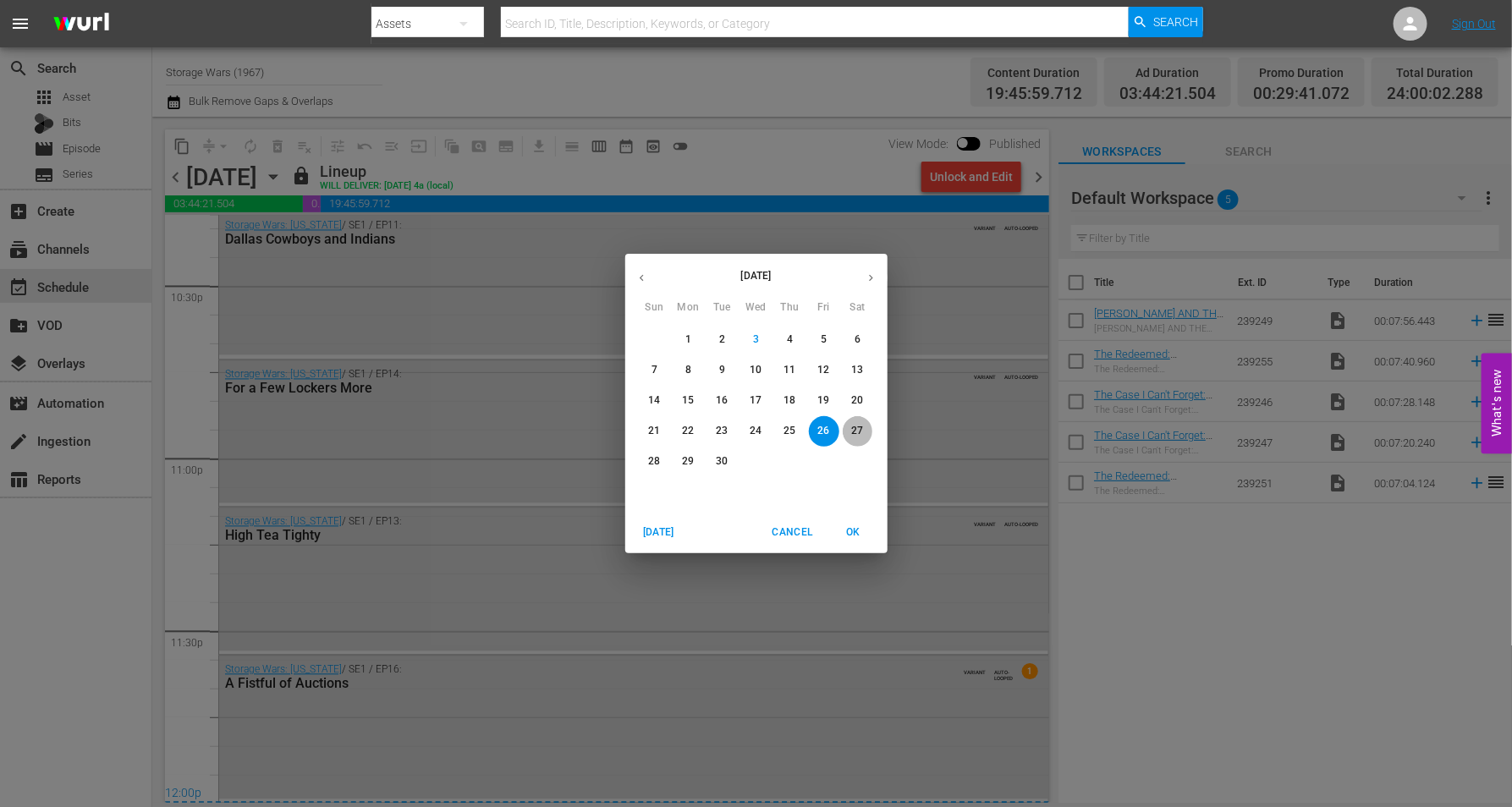
click at [848, 427] on span "27" at bounding box center [857, 431] width 31 height 14
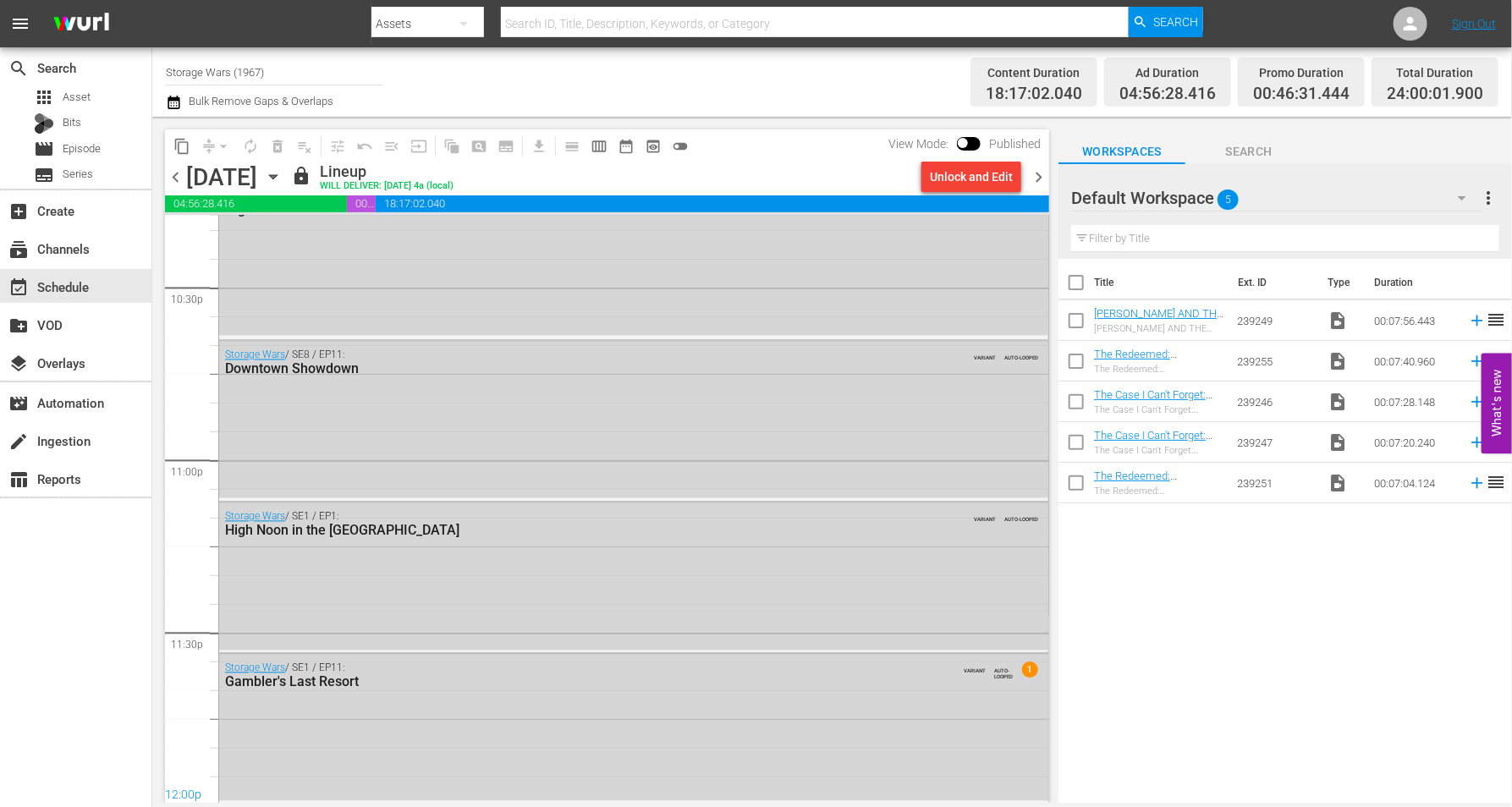
scroll to position [7693, 0]
click at [282, 168] on icon "button" at bounding box center [273, 177] width 18 height 18
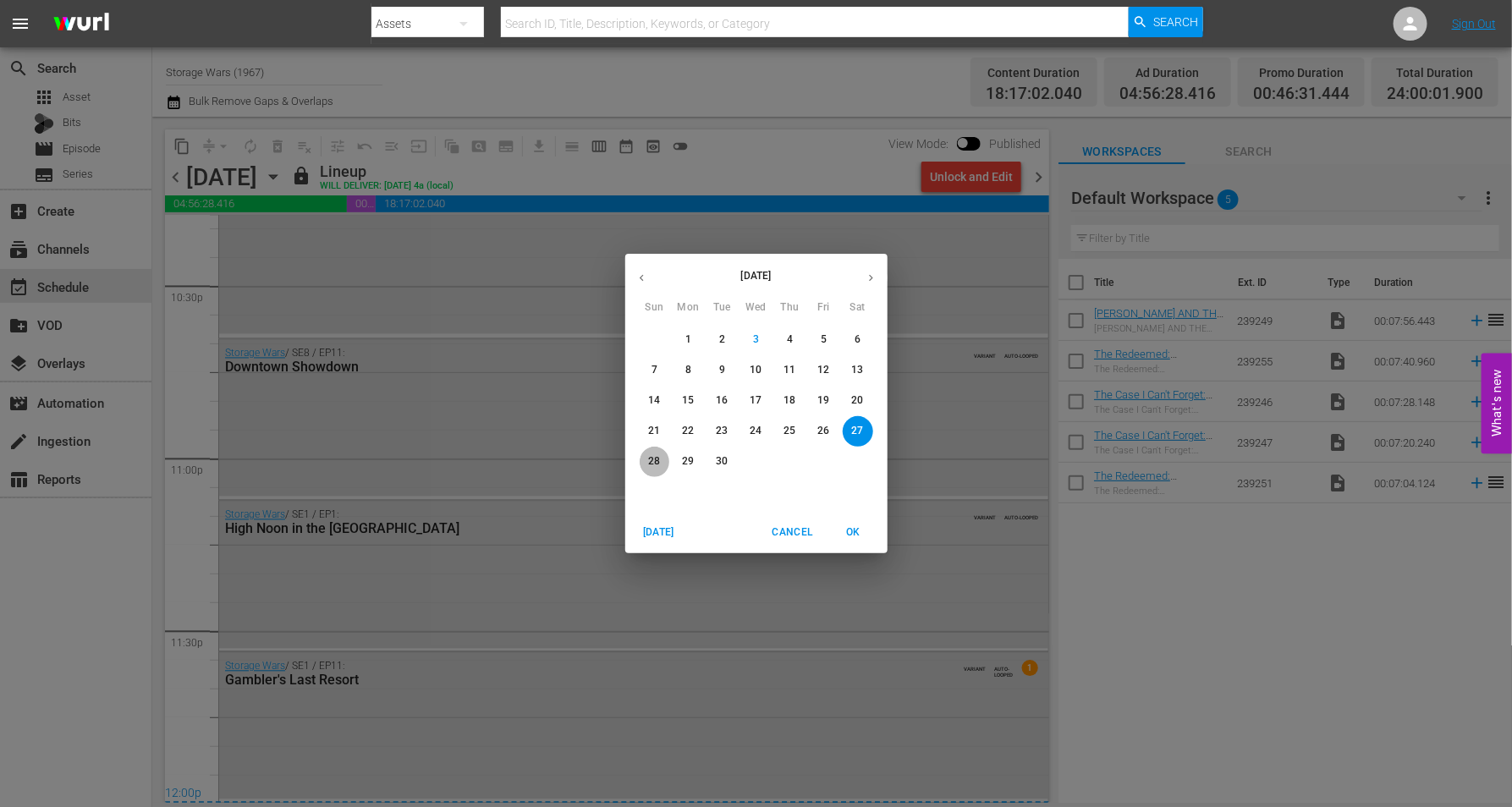
click at [656, 459] on p "28" at bounding box center [654, 461] width 12 height 14
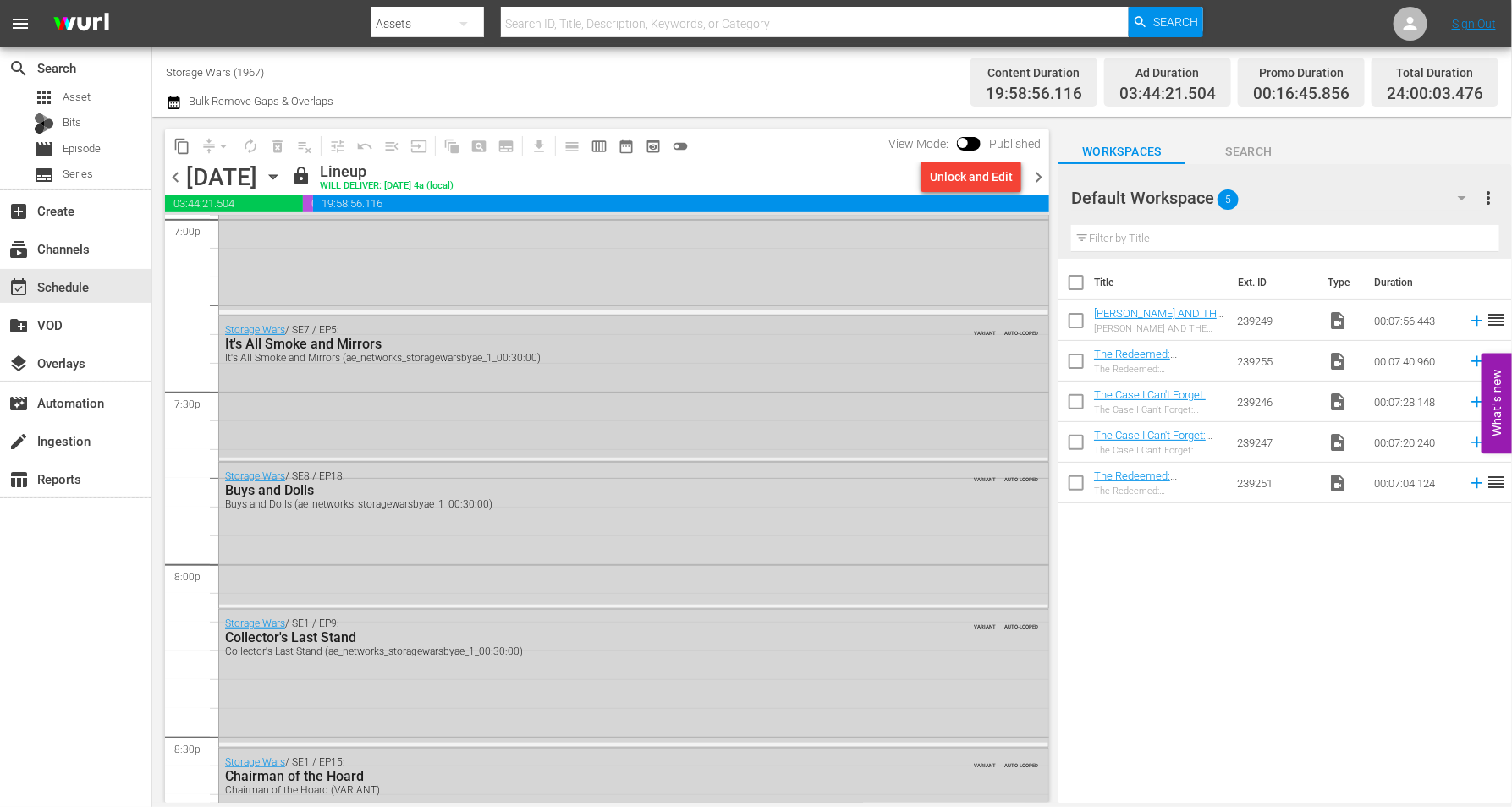
scroll to position [6530, 0]
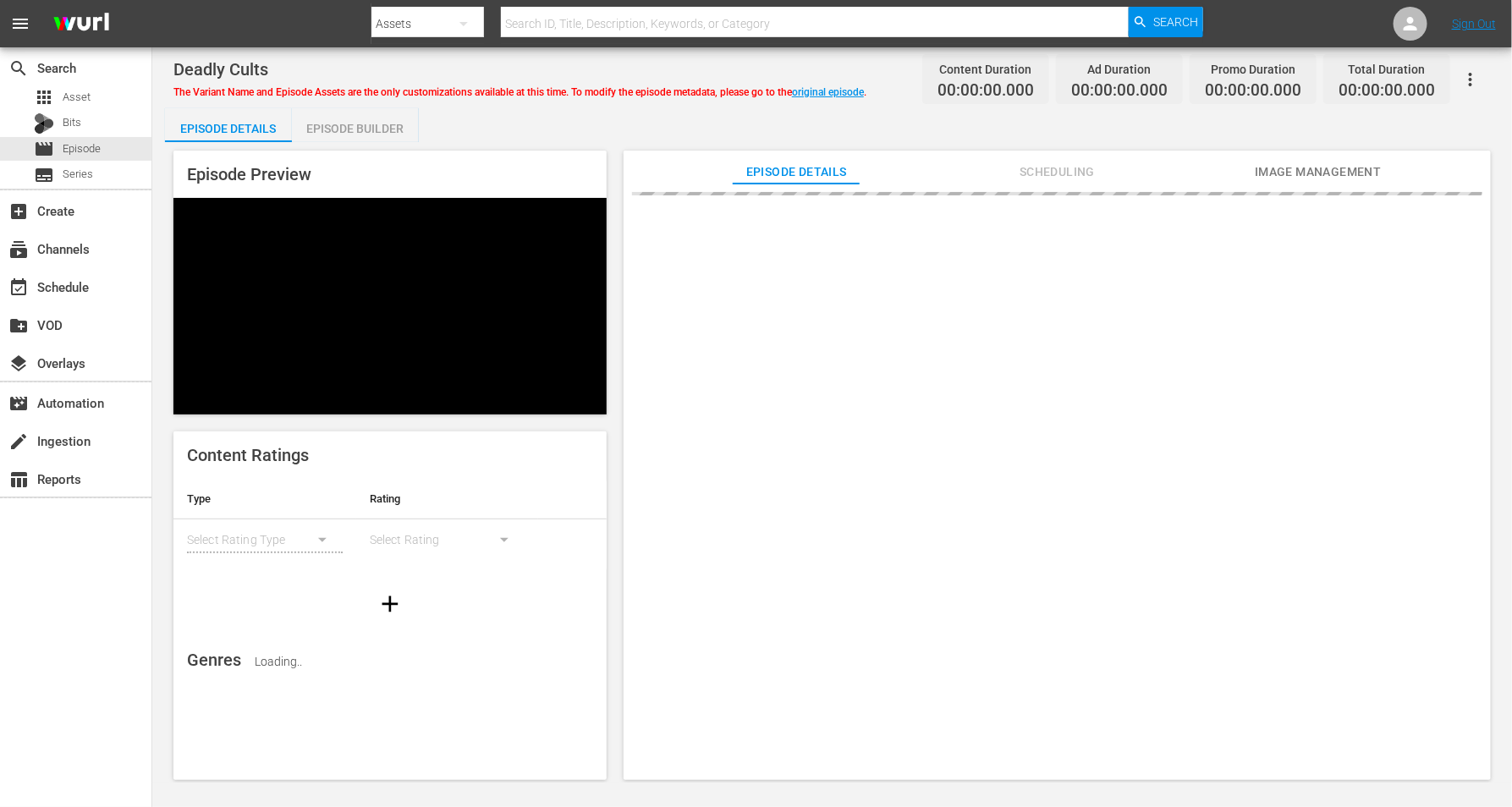
click at [356, 122] on div "Episode Builder" at bounding box center [355, 129] width 127 height 40
